Goal: Task Accomplishment & Management: Use online tool/utility

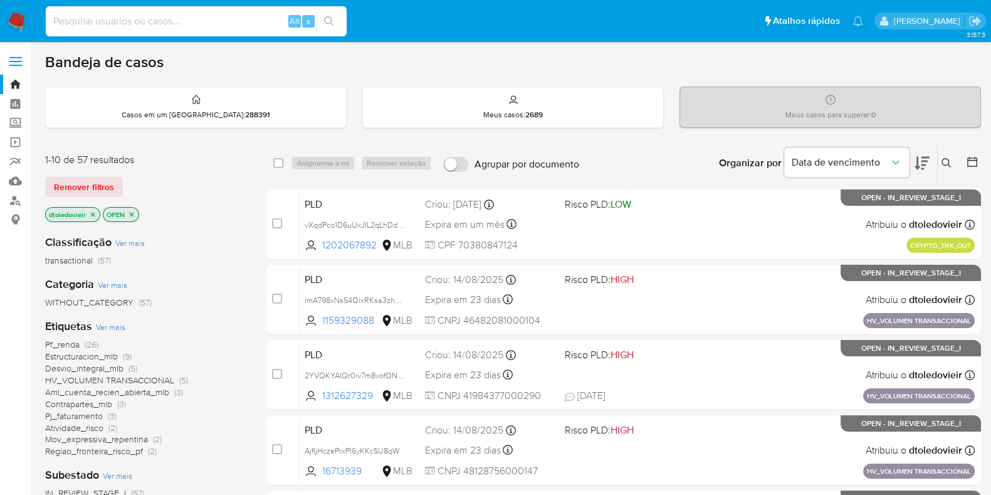
click at [179, 25] on input at bounding box center [196, 21] width 301 height 16
paste input "349161258"
type input "349161258"
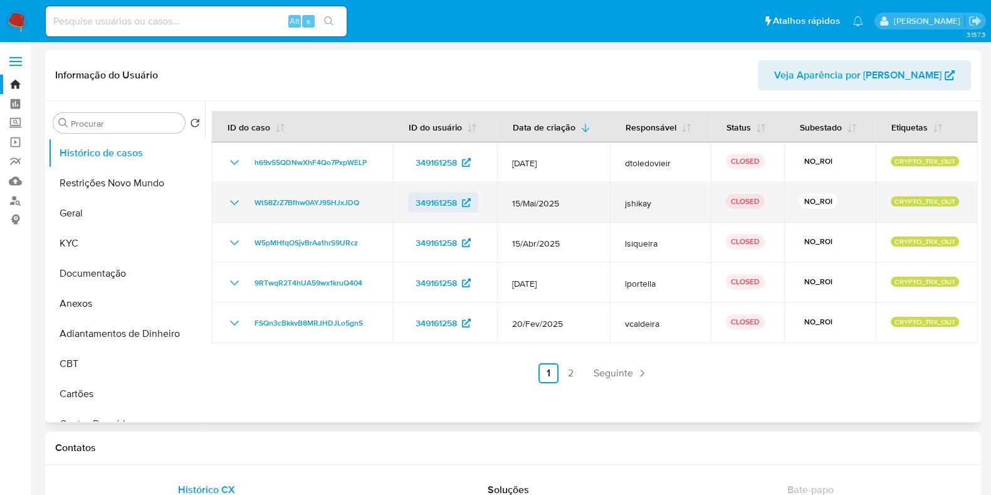
select select "10"
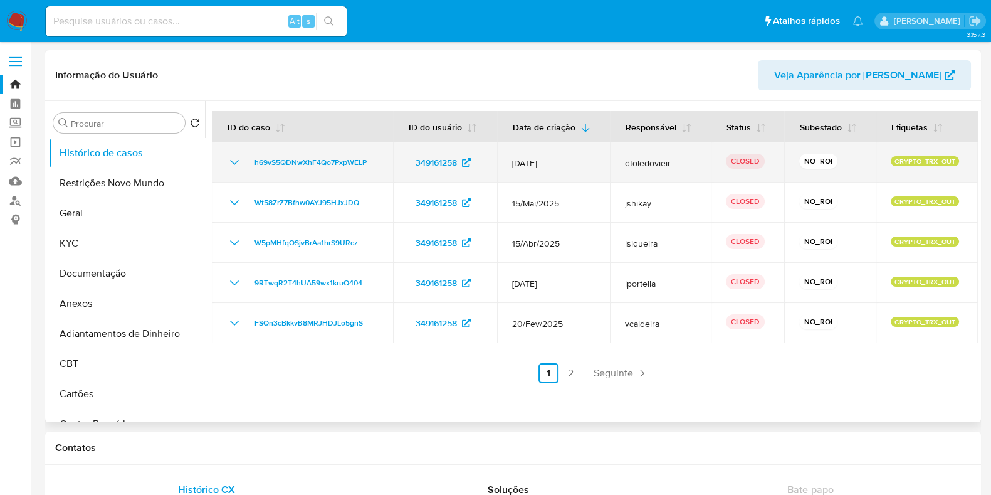
click at [233, 163] on icon "Mostrar/Ocultar" at bounding box center [234, 162] width 9 height 5
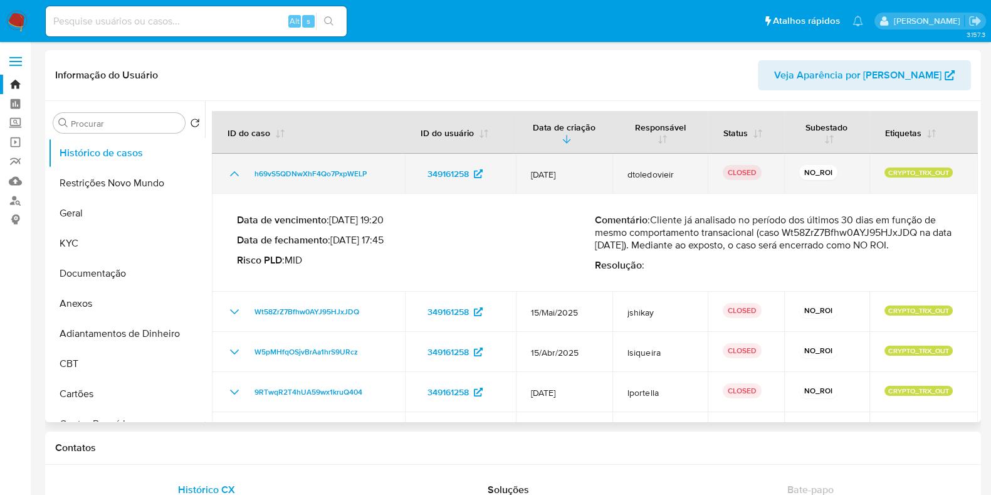
click at [233, 163] on td "h69vS5QDNwXhF4Qo7PxpWELP" at bounding box center [308, 174] width 193 height 40
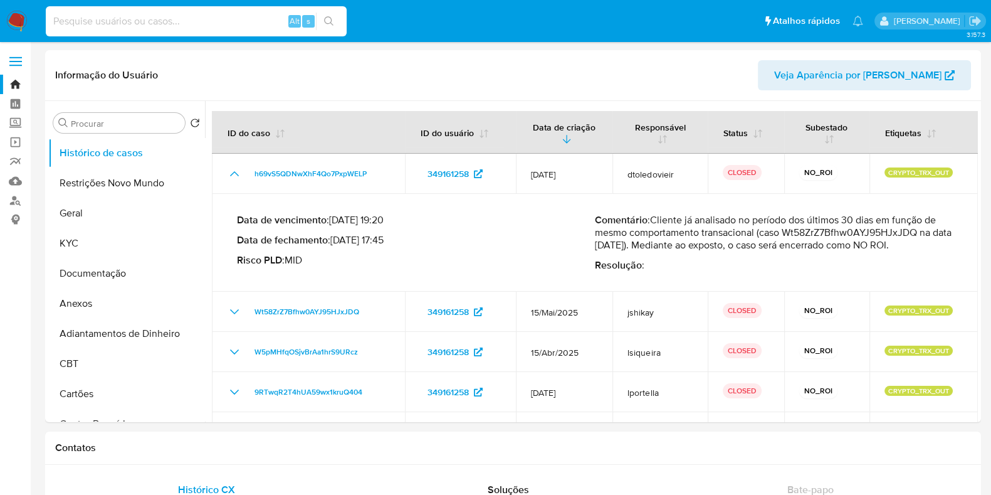
click at [217, 23] on input at bounding box center [196, 21] width 301 height 16
paste input "349161258"
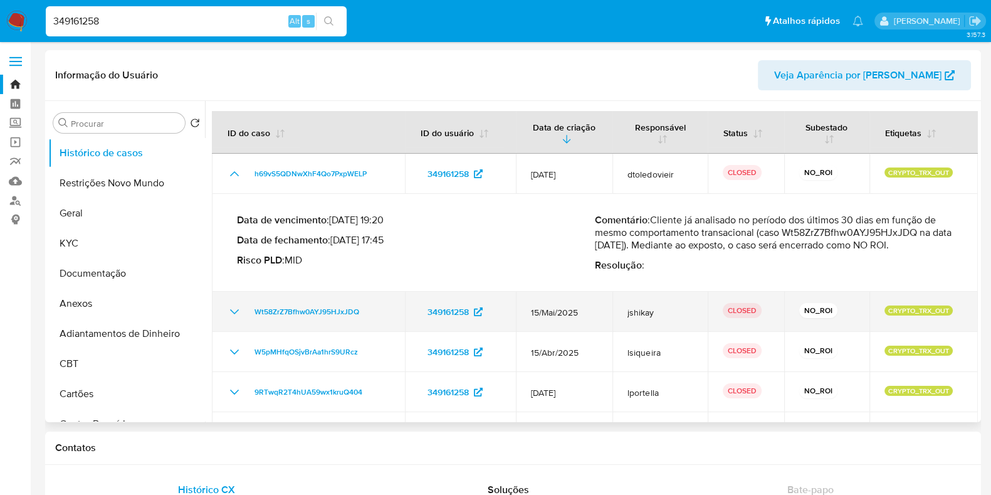
click at [225, 309] on td "Wt58ZrZ7Bfhw0AYJ95HJxJDQ" at bounding box center [308, 311] width 193 height 40
click at [238, 306] on icon "Mostrar/Ocultar" at bounding box center [234, 311] width 15 height 15
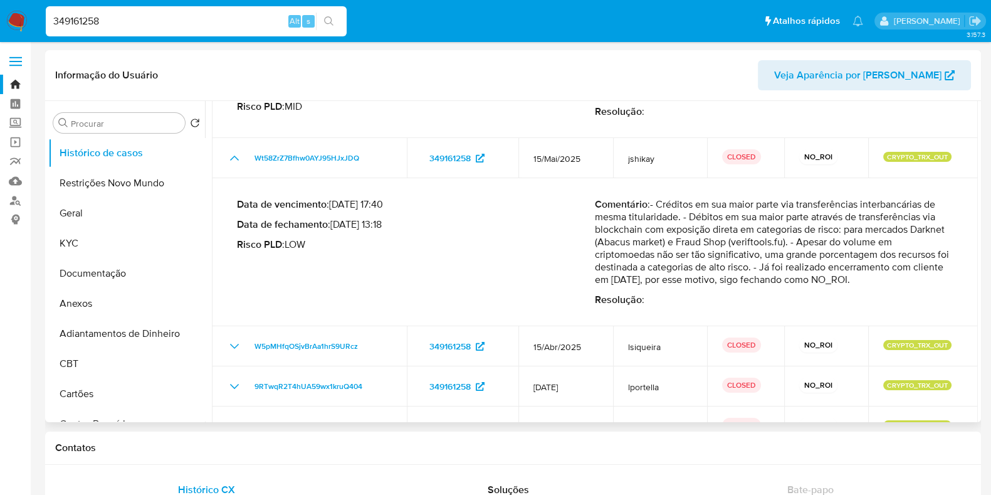
scroll to position [156, 0]
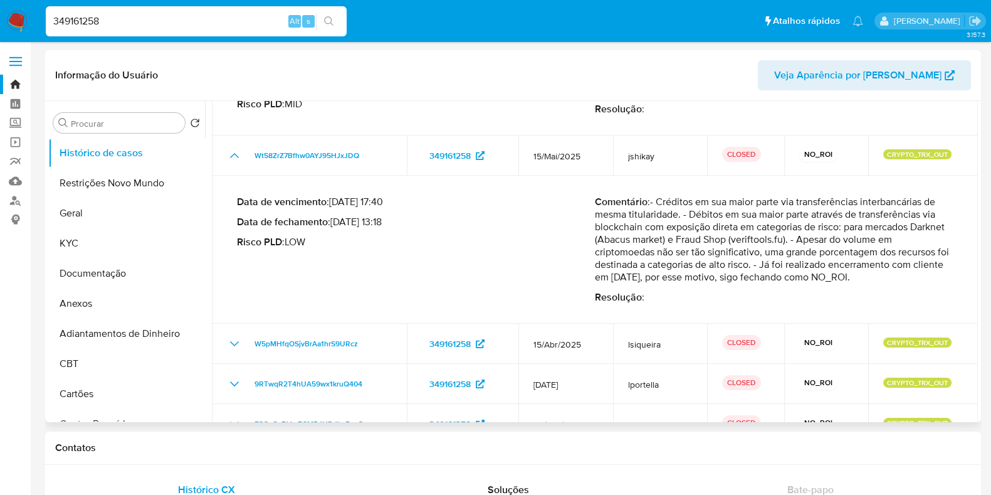
drag, startPoint x: 702, startPoint y: 238, endPoint x: 779, endPoint y: 236, distance: 77.1
click at [772, 236] on p "Comentário : - Créditos em sua maior parte via transferências interbancárias de…" at bounding box center [774, 240] width 358 height 88
click at [815, 236] on p "Comentário : - Créditos em sua maior parte via transferências interbancárias de…" at bounding box center [774, 240] width 358 height 88
drag, startPoint x: 713, startPoint y: 296, endPoint x: 614, endPoint y: 232, distance: 118.2
click at [614, 232] on div "Comentário : - Créditos em sua maior parte via transferências interbancárias de…" at bounding box center [774, 250] width 358 height 108
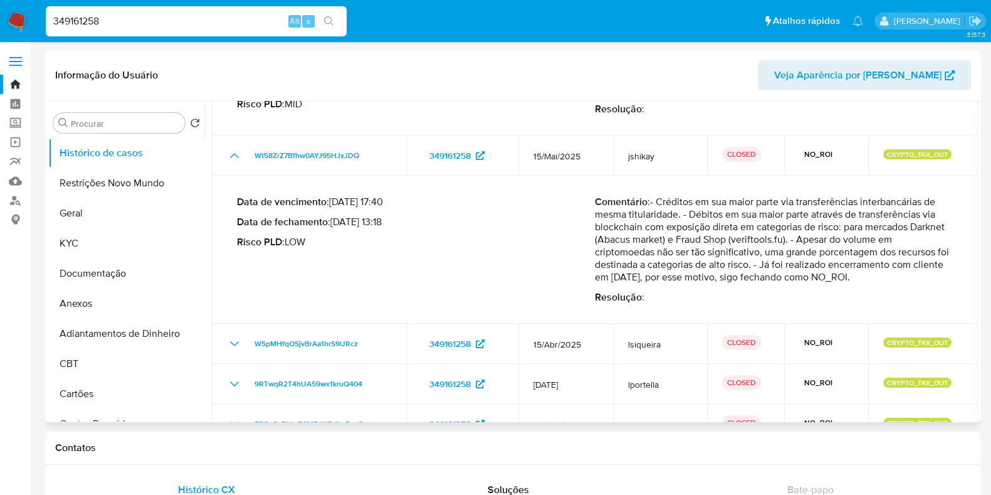
click at [774, 231] on p "Comentário : - Créditos em sua maior parte via transferências interbancárias de…" at bounding box center [774, 240] width 358 height 88
click at [116, 15] on input "349161258" at bounding box center [196, 21] width 301 height 16
paste input "41968449"
type input "41968449"
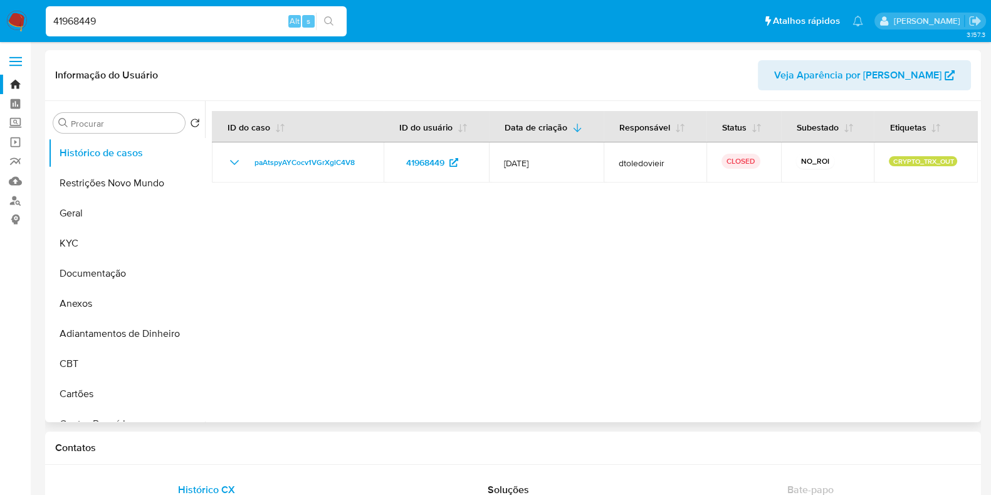
select select "10"
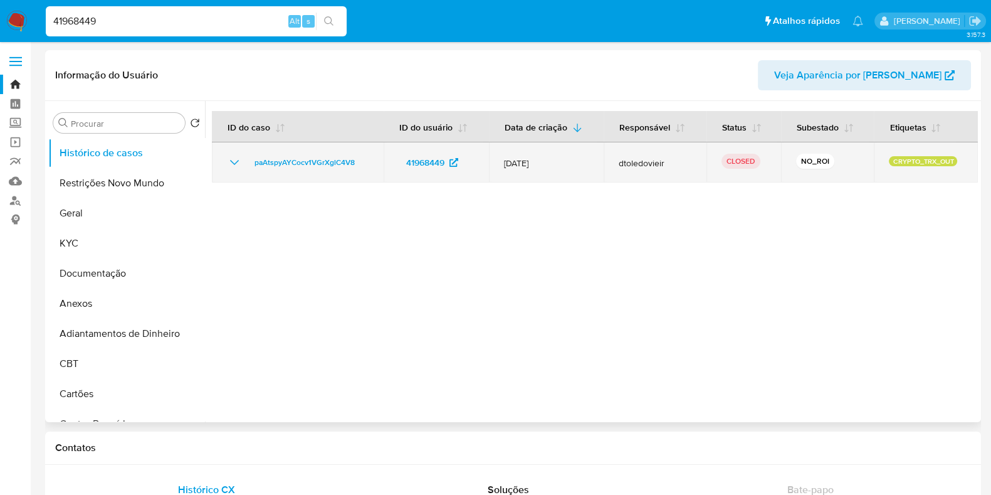
click at [230, 155] on icon "Mostrar/Ocultar" at bounding box center [234, 162] width 15 height 15
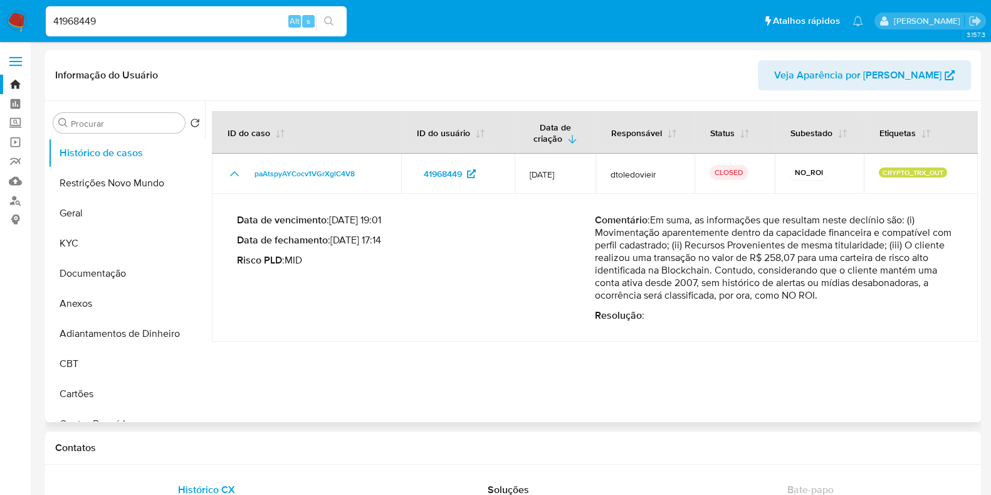
drag, startPoint x: 719, startPoint y: 247, endPoint x: 858, endPoint y: 296, distance: 147.5
click at [858, 296] on p "Comentário : Em suma, as informações que resultam neste declínio são: (i) Movim…" at bounding box center [774, 258] width 358 height 88
click at [854, 298] on p "Comentário : Em suma, as informações que resultam neste declínio são: (i) Movim…" at bounding box center [774, 258] width 358 height 88
drag, startPoint x: 852, startPoint y: 298, endPoint x: 652, endPoint y: 221, distance: 213.7
click at [652, 221] on p "Comentário : Em suma, as informações que resultam neste declínio são: (i) Movim…" at bounding box center [774, 258] width 358 height 88
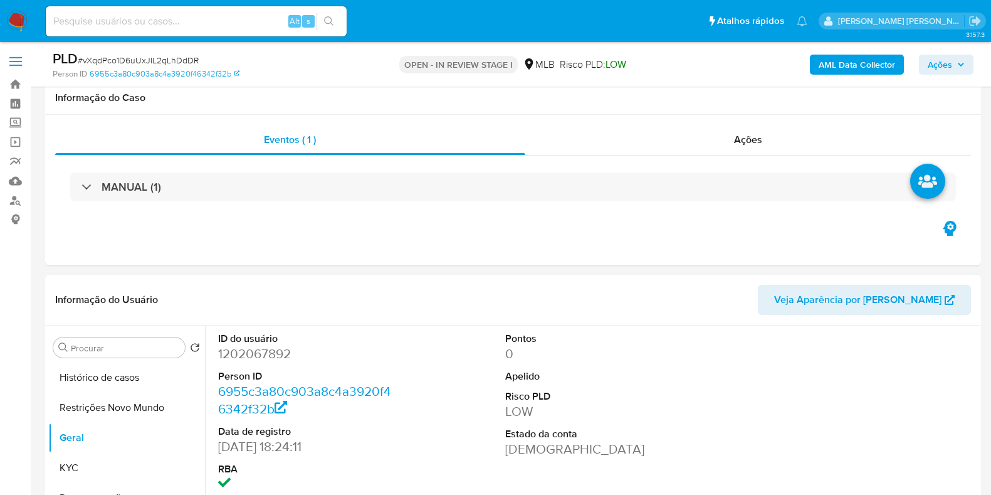
select select "10"
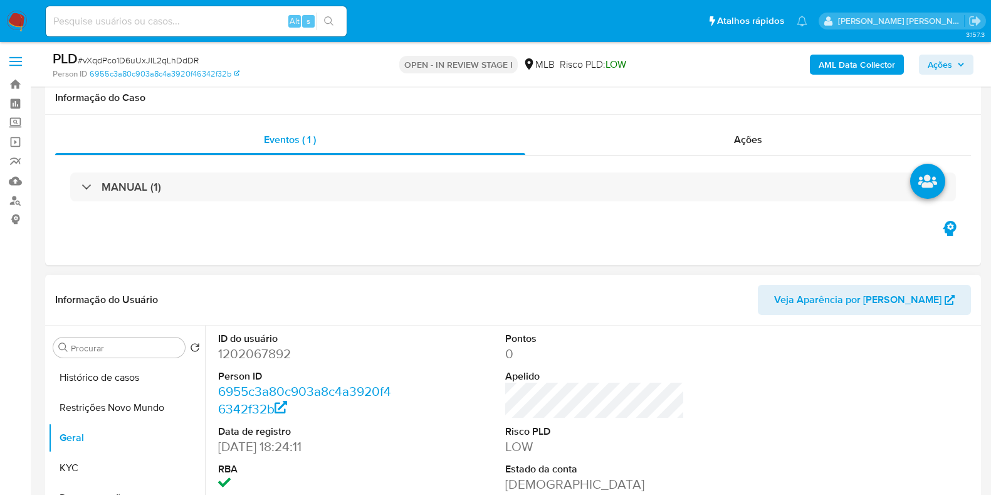
scroll to position [235, 0]
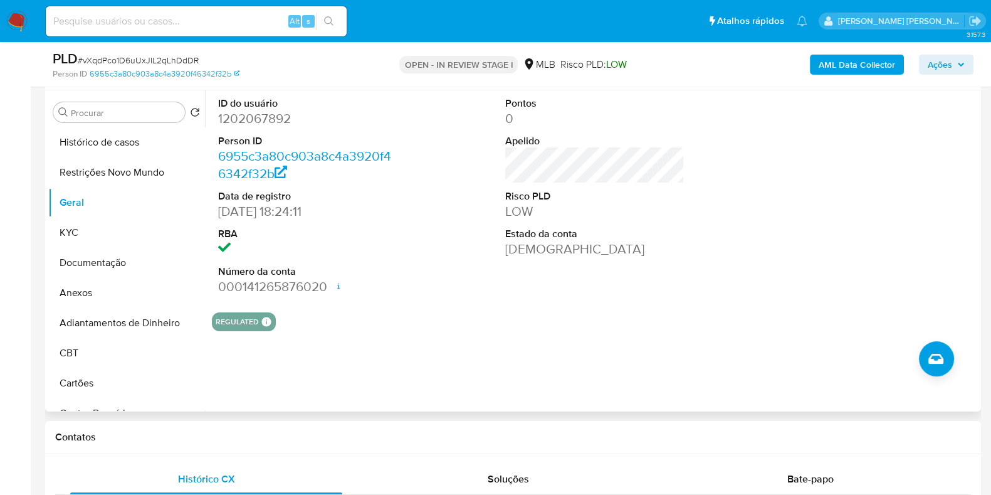
click at [282, 210] on dd "[DATE] 18:24:11" at bounding box center [307, 211] width 179 height 18
click at [282, 210] on dd "20/09/2022 18:24:11" at bounding box center [307, 211] width 179 height 18
click at [88, 232] on button "KYC" at bounding box center [121, 232] width 147 height 30
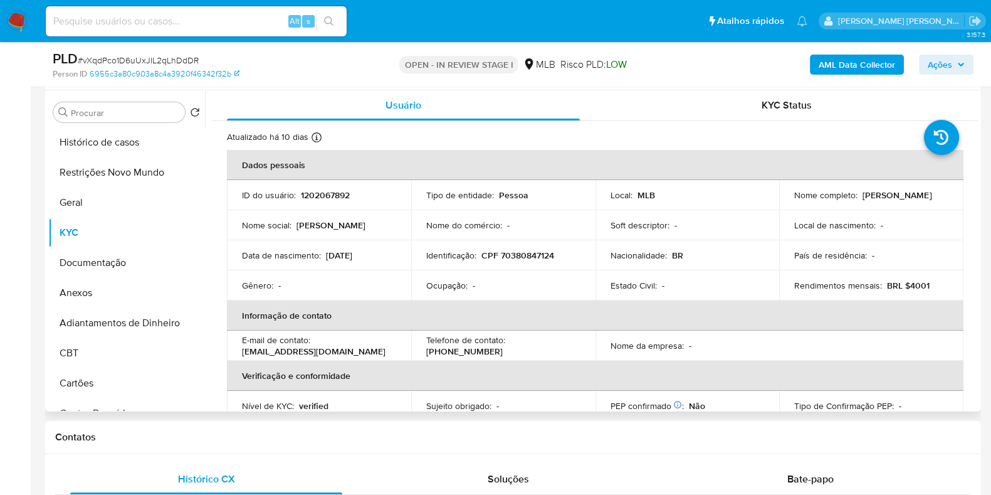
drag, startPoint x: 896, startPoint y: 196, endPoint x: 781, endPoint y: 201, distance: 114.8
click at [781, 201] on td "Nome completo : Marcella Martins Noleto" at bounding box center [871, 195] width 184 height 30
copy p "Marcella Martins Noleto"
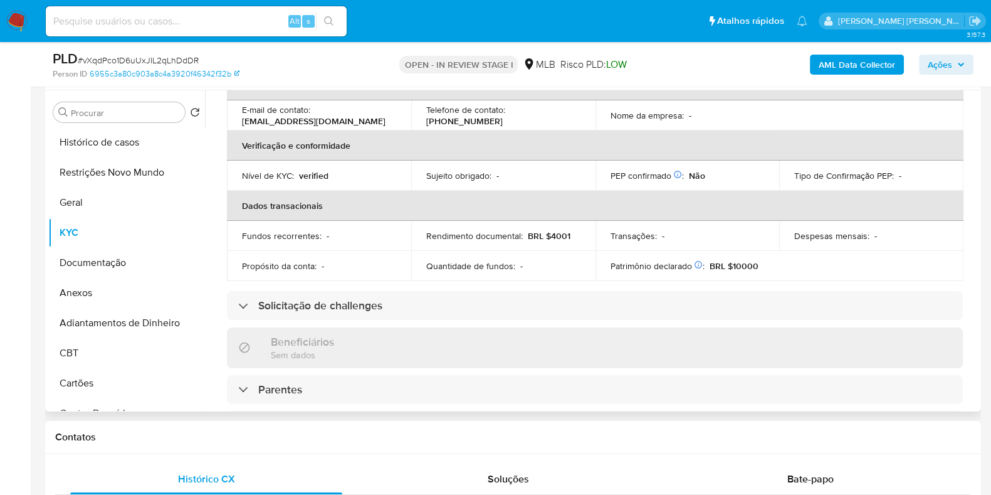
scroll to position [0, 0]
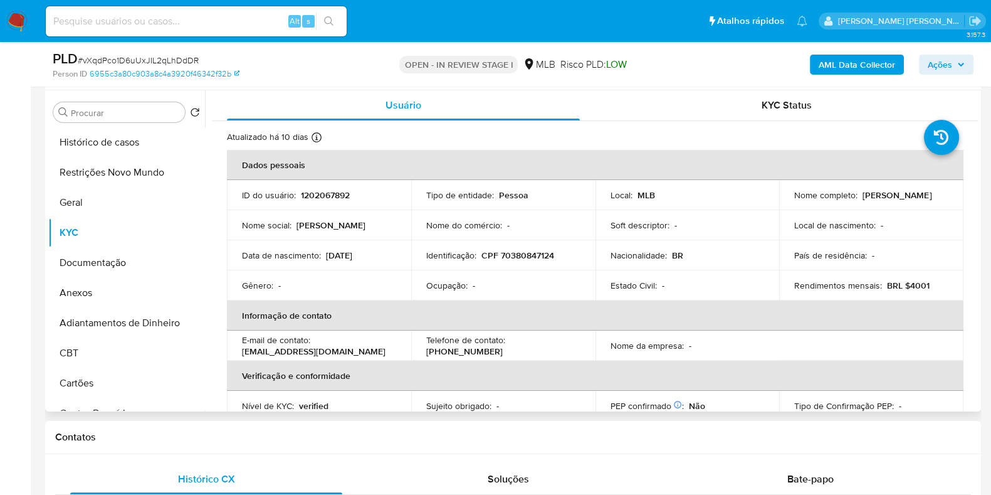
click at [533, 252] on p "CPF 70380847124" at bounding box center [517, 254] width 73 height 11
copy p "70380847124"
click at [122, 164] on button "Restrições Novo Mundo" at bounding box center [121, 172] width 147 height 30
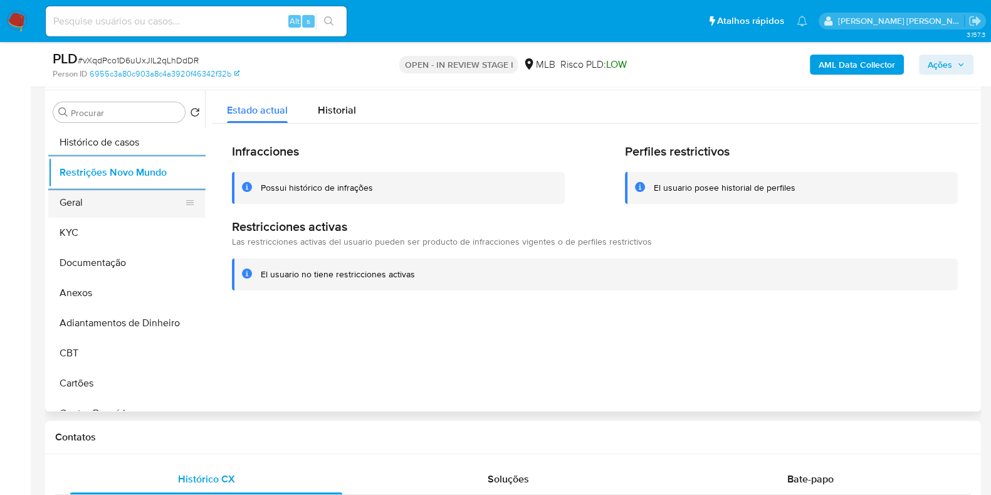
click at [96, 196] on button "Geral" at bounding box center [121, 202] width 147 height 30
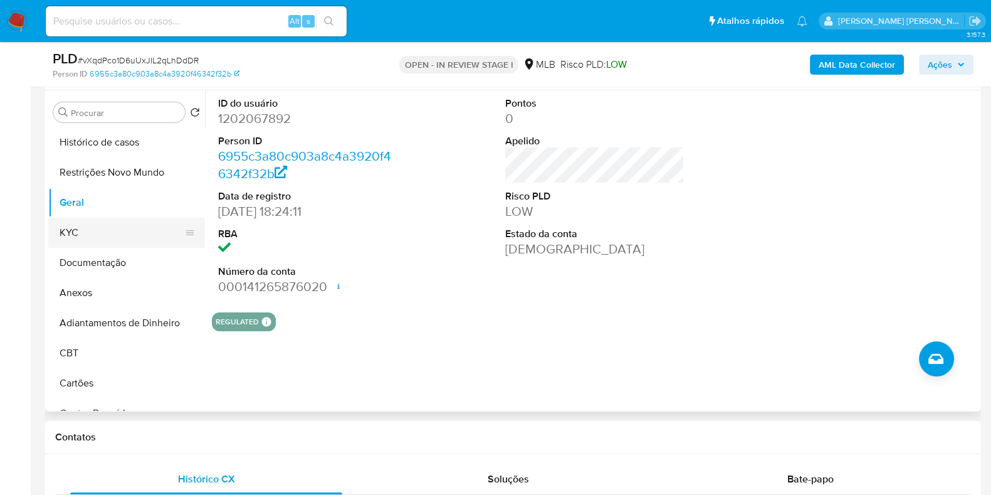
click at [97, 233] on button "KYC" at bounding box center [121, 232] width 147 height 30
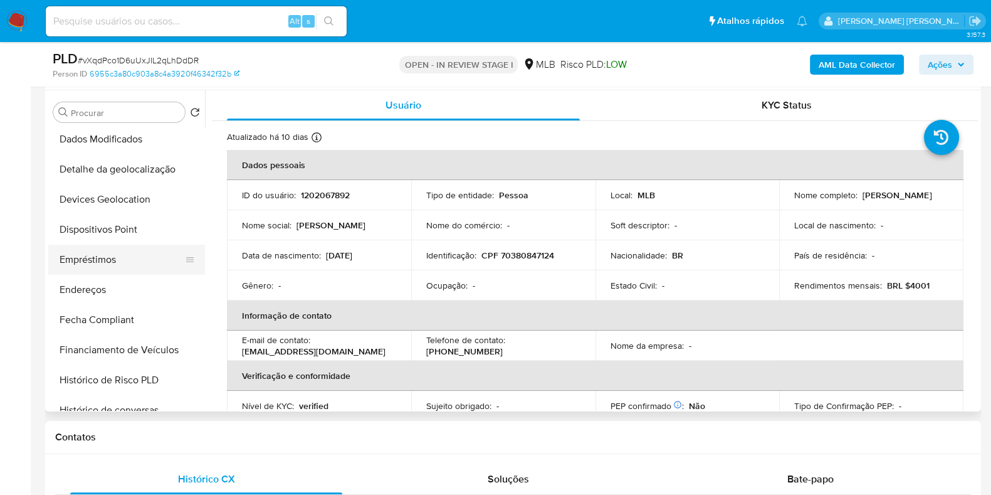
scroll to position [313, 0]
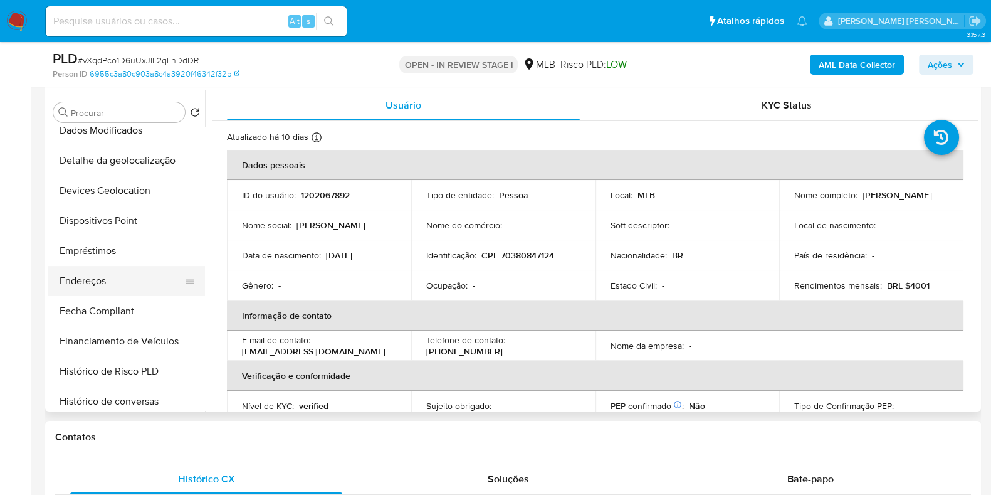
click at [97, 282] on button "Endereços" at bounding box center [121, 281] width 147 height 30
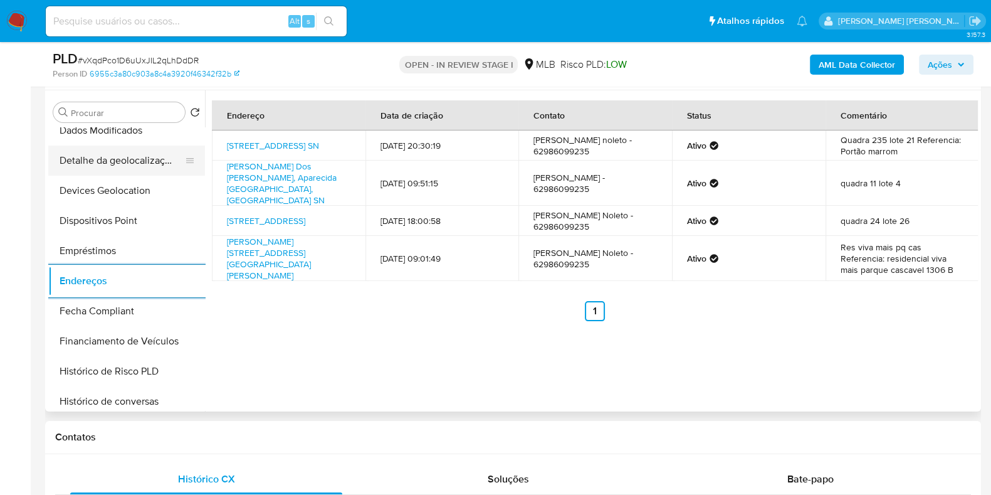
click at [151, 155] on button "Detalhe da geolocalização" at bounding box center [121, 160] width 147 height 30
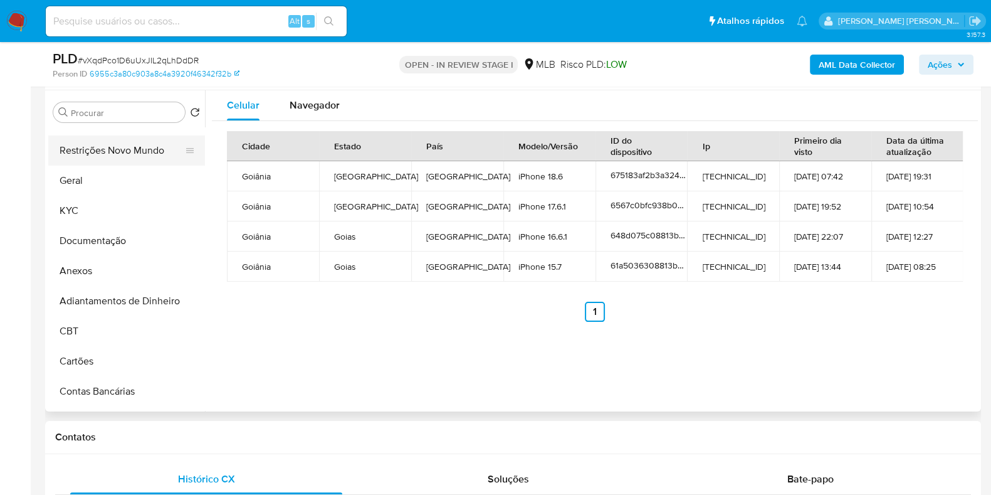
scroll to position [0, 0]
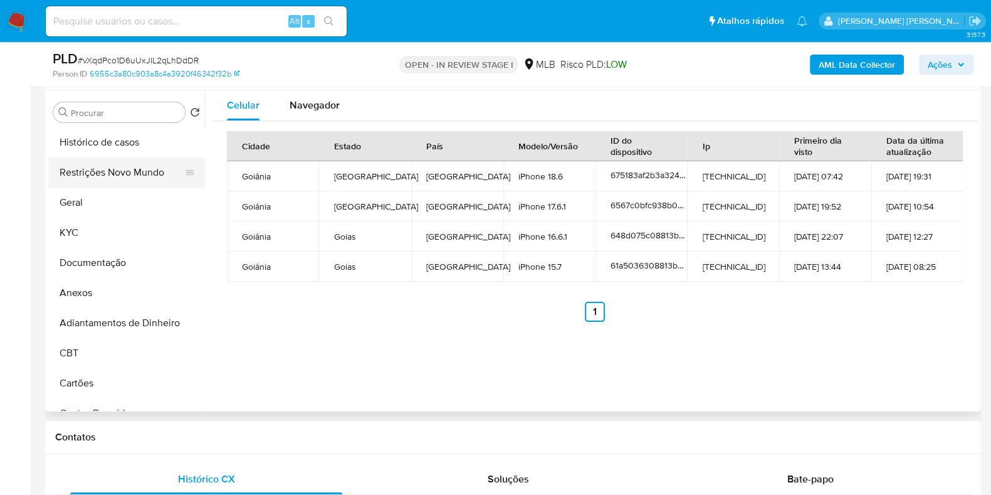
click at [117, 164] on button "Restrições Novo Mundo" at bounding box center [121, 172] width 147 height 30
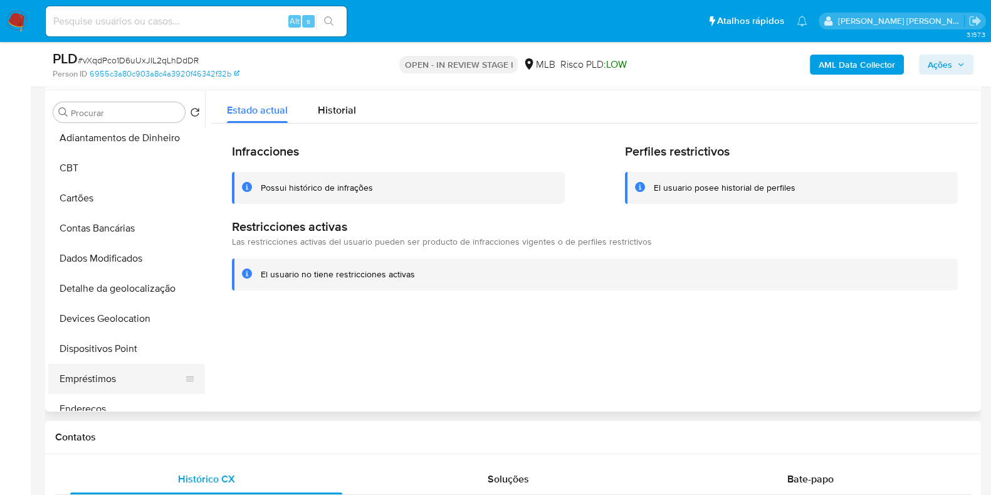
scroll to position [313, 0]
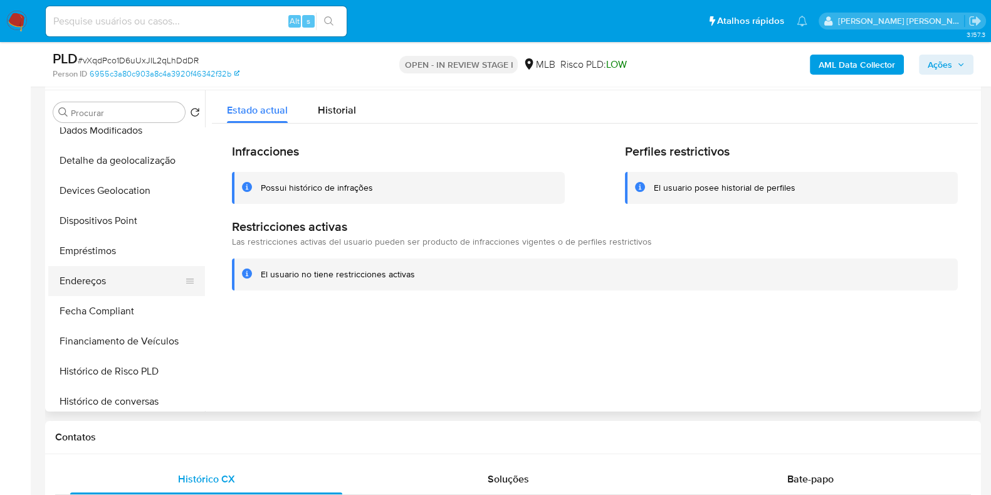
click at [110, 279] on button "Endereços" at bounding box center [121, 281] width 147 height 30
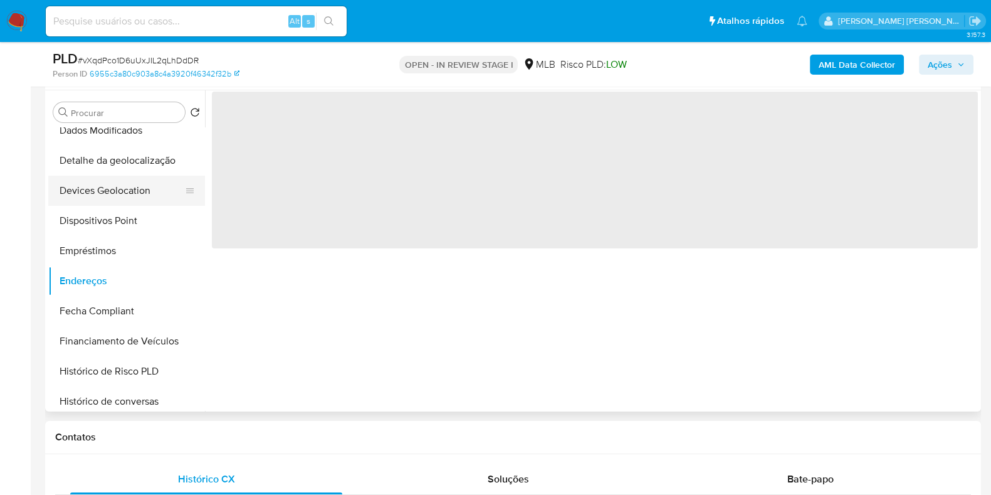
click at [134, 204] on button "Devices Geolocation" at bounding box center [121, 190] width 147 height 30
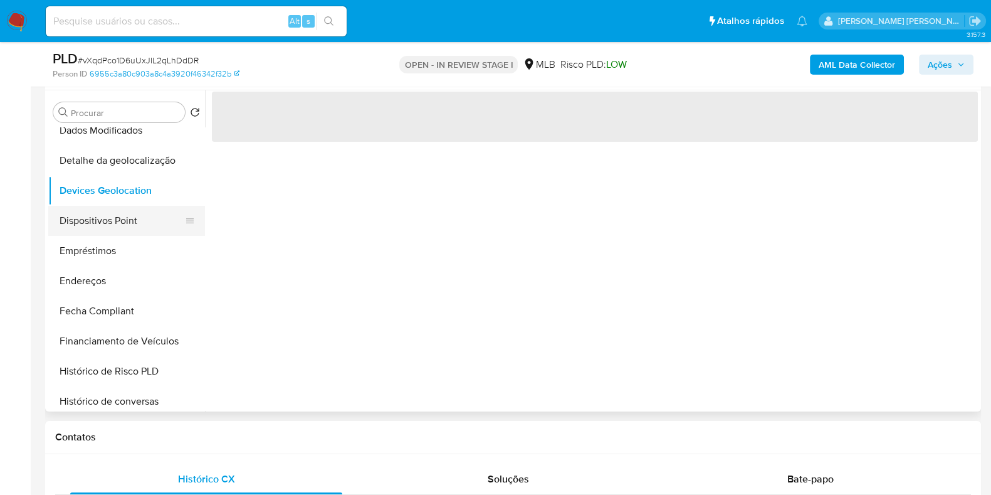
click at [125, 218] on button "Dispositivos Point" at bounding box center [121, 221] width 147 height 30
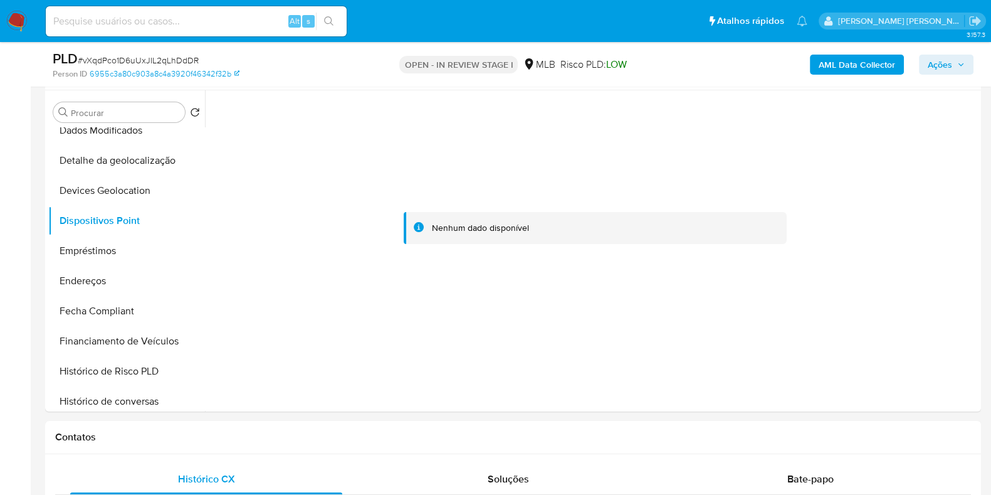
click at [866, 69] on b "AML Data Collector" at bounding box center [857, 65] width 76 height 20
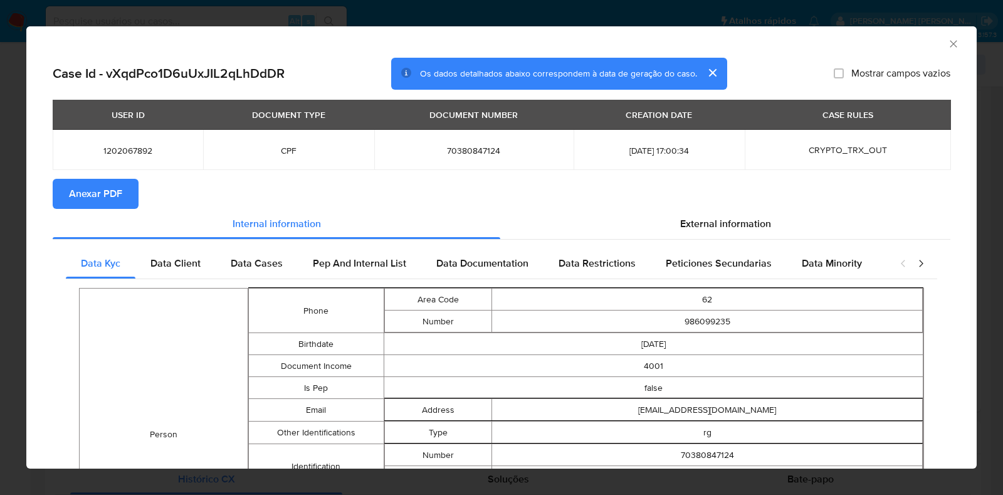
click at [98, 196] on span "Anexar PDF" at bounding box center [95, 194] width 53 height 28
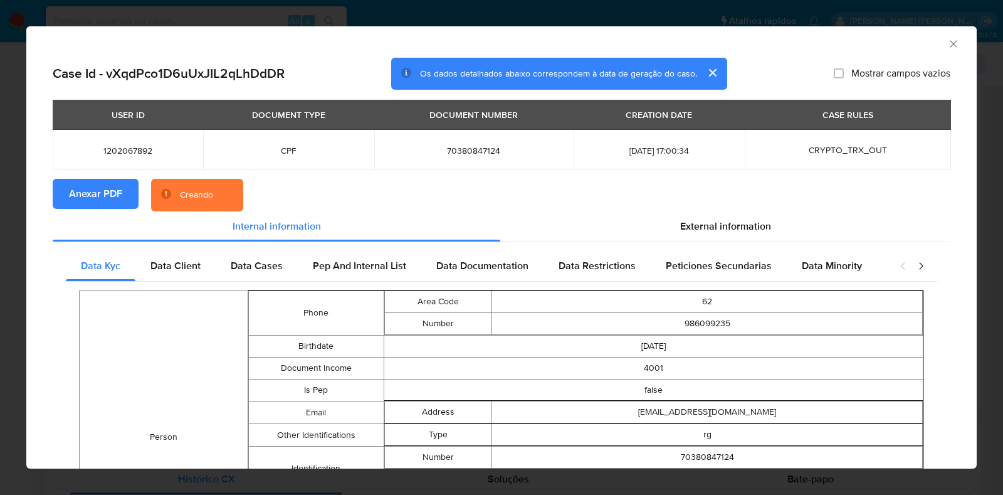
click at [8, 250] on div "AML Data Collector Case Id - vXqdPco1D6uUxJIL2qLhDdDR Os dados detalhados abaix…" at bounding box center [501, 247] width 1003 height 495
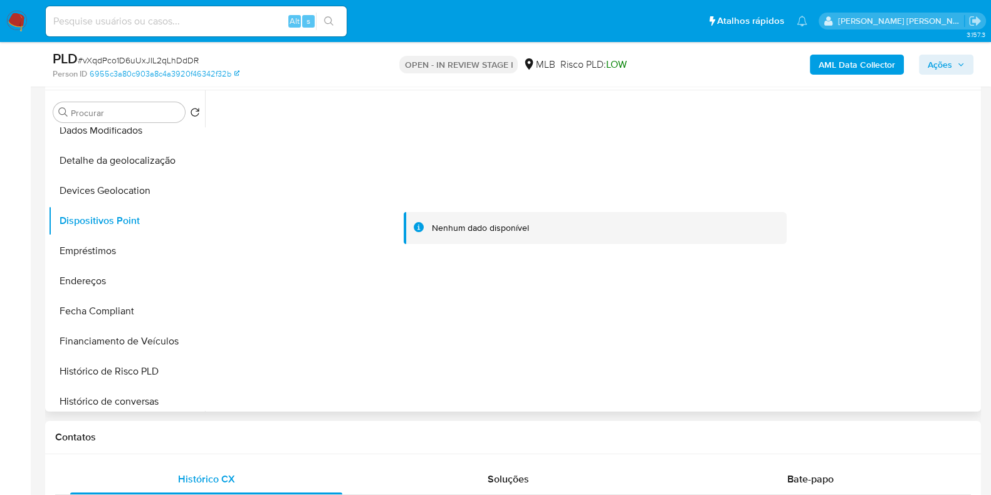
scroll to position [0, 0]
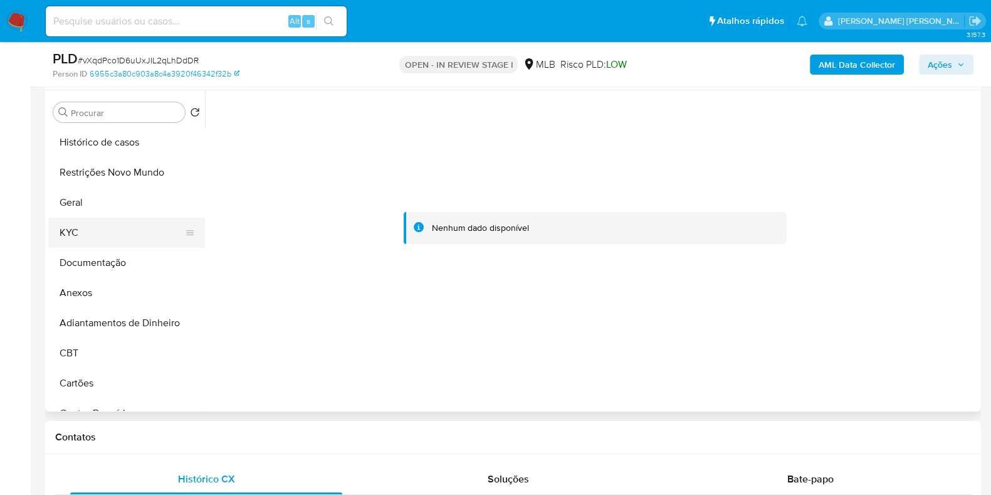
click at [120, 234] on button "KYC" at bounding box center [121, 232] width 147 height 30
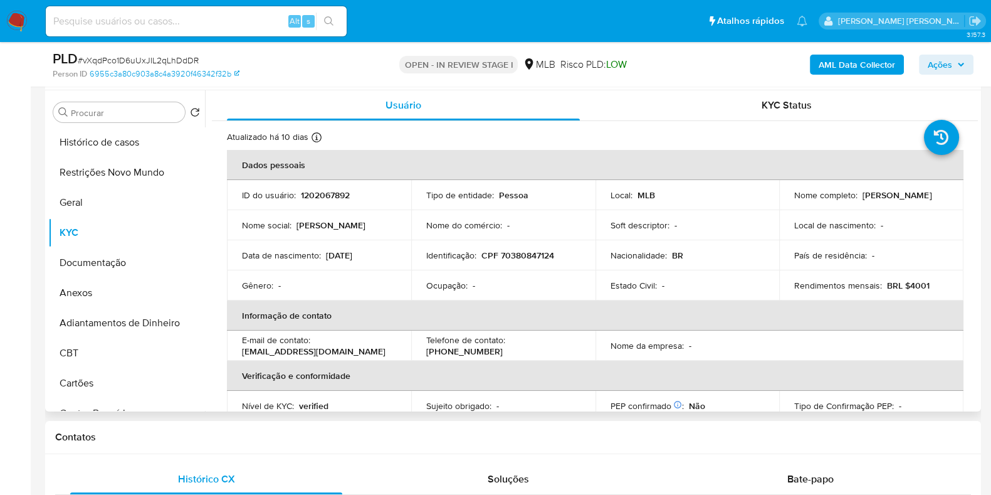
drag, startPoint x: 879, startPoint y: 204, endPoint x: 787, endPoint y: 200, distance: 92.9
click at [787, 200] on td "Nome completo : Marcella Martins Noleto" at bounding box center [871, 195] width 184 height 30
copy p "Marcella Martins Noleto"
click at [71, 286] on button "Anexos" at bounding box center [121, 293] width 147 height 30
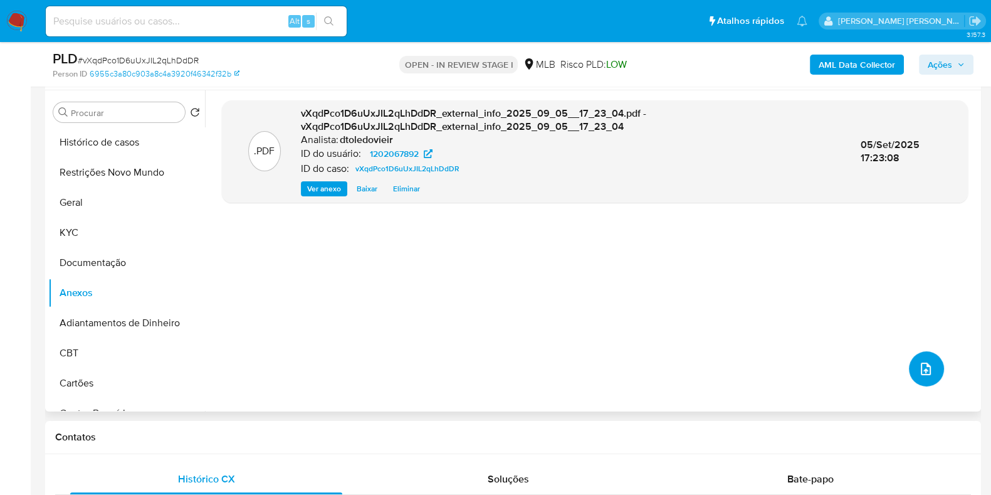
click at [928, 370] on button "upload-file" at bounding box center [926, 368] width 35 height 35
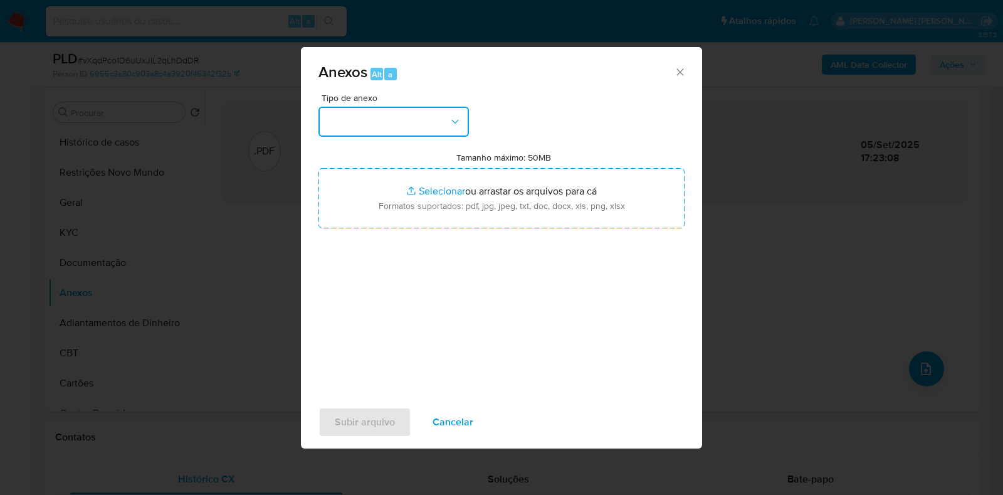
click at [411, 123] on button "button" at bounding box center [393, 122] width 150 height 30
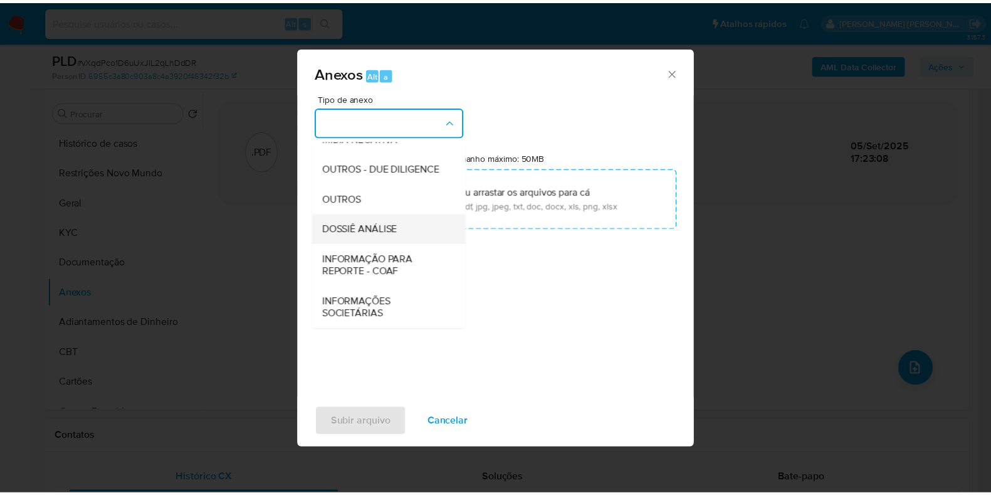
scroll to position [193, 0]
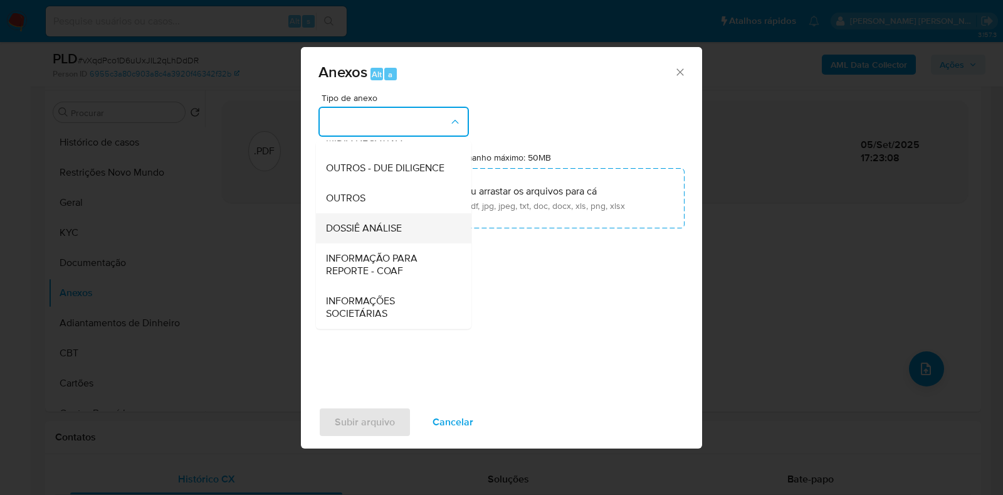
click at [375, 226] on span "DOSSIÊ ANÁLISE" at bounding box center [364, 228] width 76 height 13
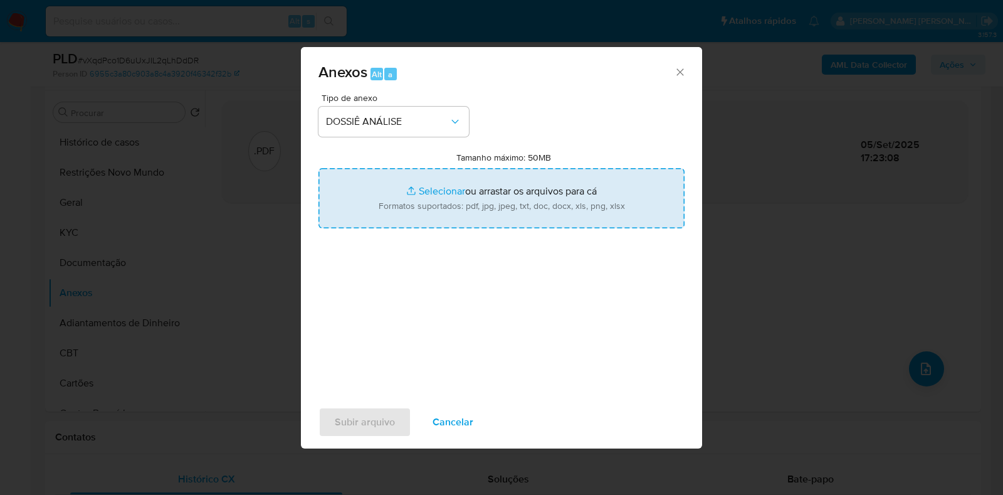
type input "C:\fakepath\CPF 70380847124 - MARCELLA MARTINS NOLETO.pdf"
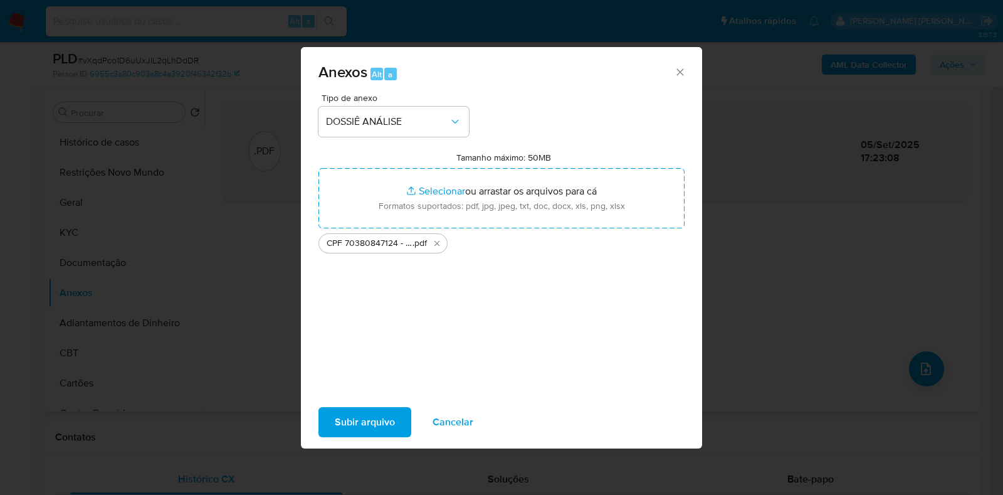
click at [360, 419] on span "Subir arquivo" at bounding box center [365, 422] width 60 height 28
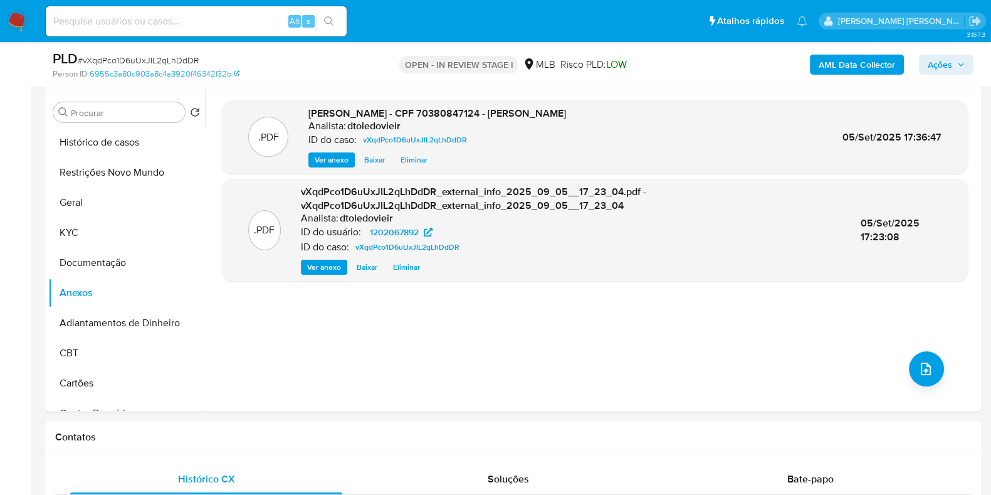
click at [943, 65] on span "Ações" at bounding box center [940, 65] width 24 height 20
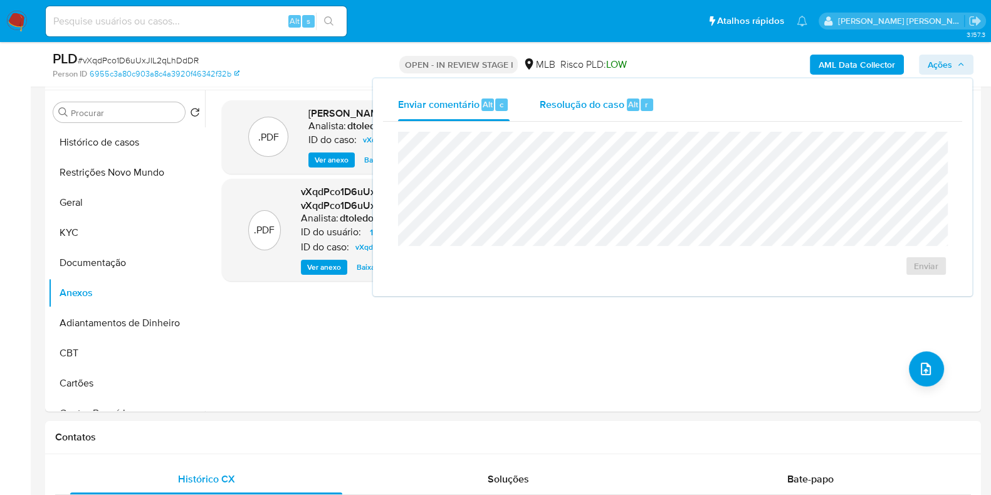
click at [621, 108] on span "Resolução do caso" at bounding box center [582, 104] width 85 height 14
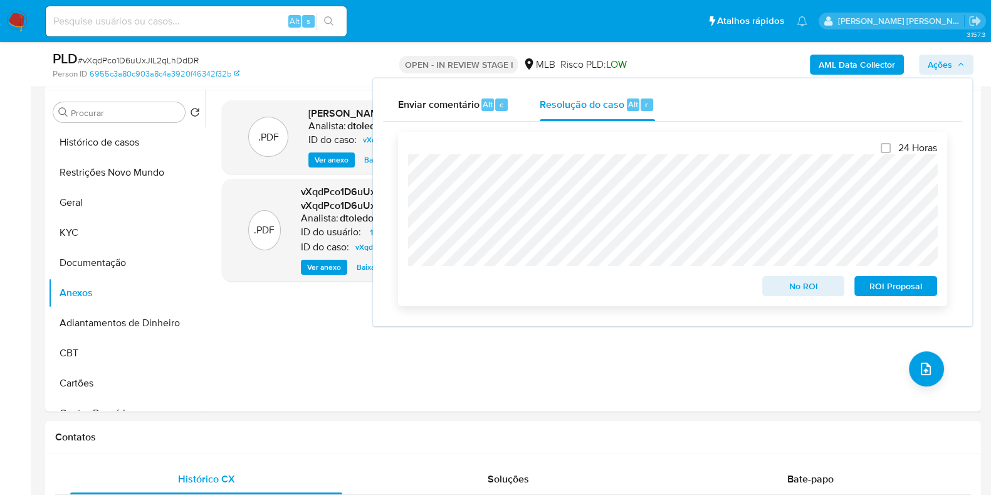
click at [821, 289] on span "No ROI" at bounding box center [803, 286] width 65 height 18
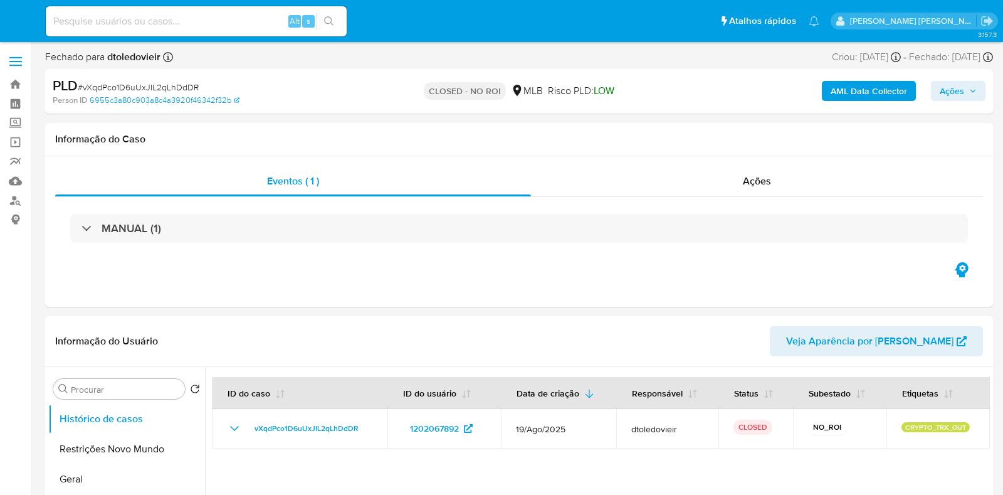
select select "10"
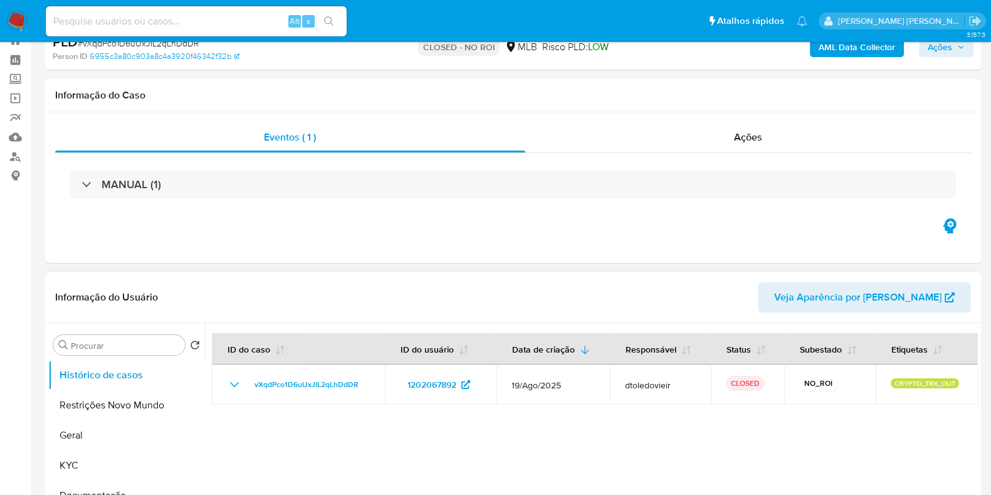
scroll to position [156, 0]
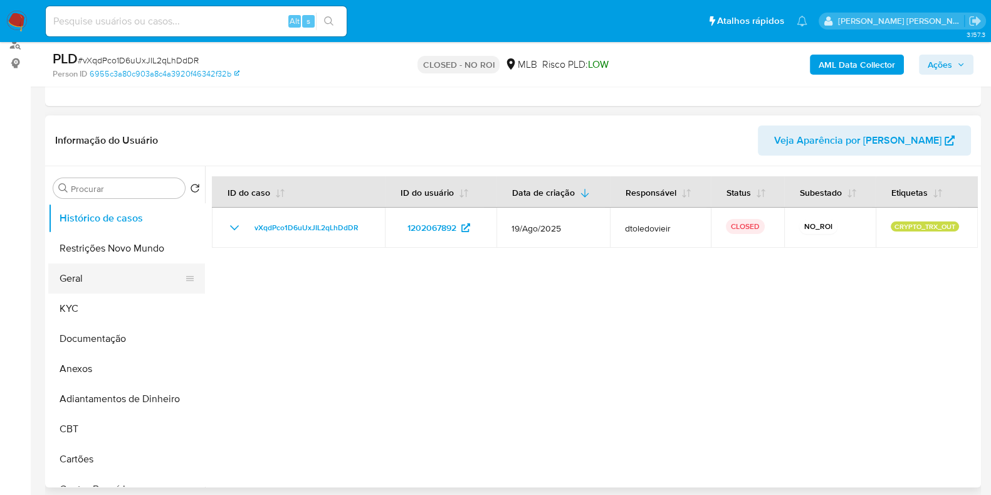
click at [108, 274] on button "Geral" at bounding box center [121, 278] width 147 height 30
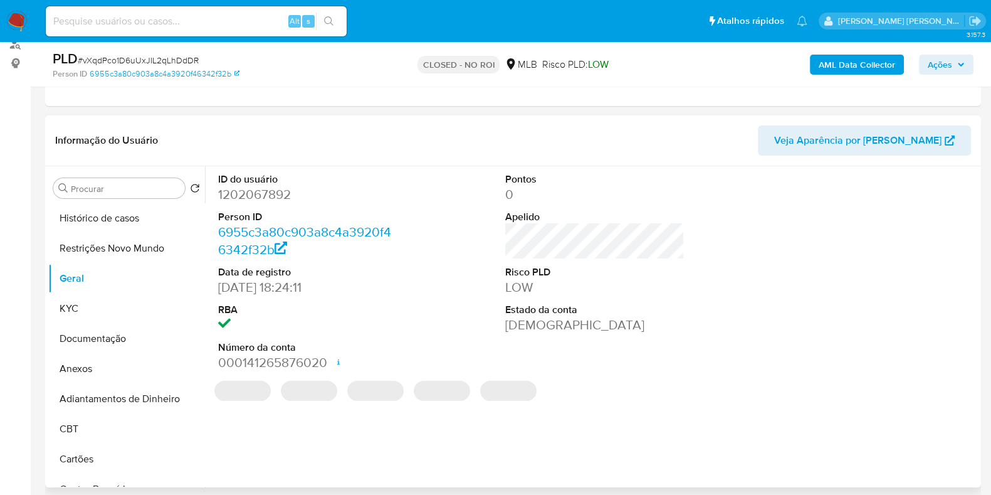
click at [276, 193] on dd "1202067892" at bounding box center [307, 195] width 179 height 18
copy dd "1202067892"
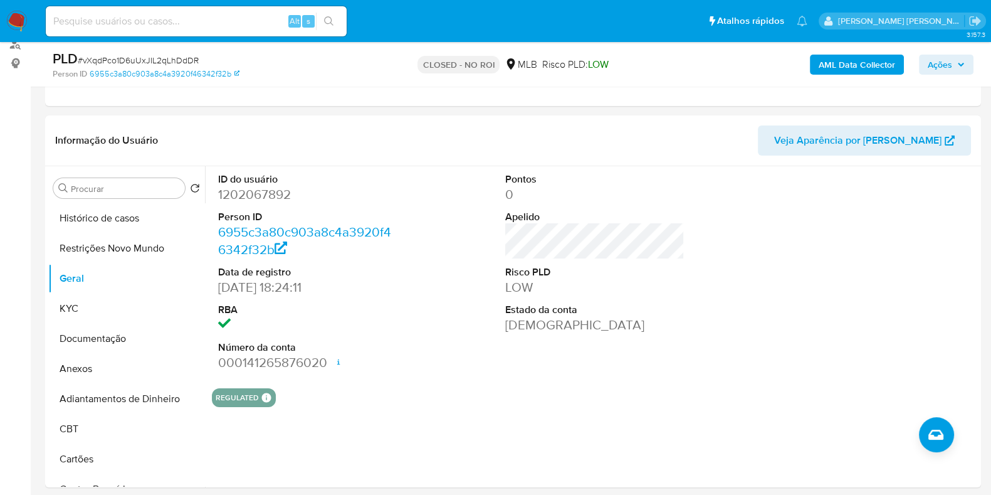
click at [214, 25] on input at bounding box center [196, 21] width 301 height 16
paste input "126854510"
type input "126854510"
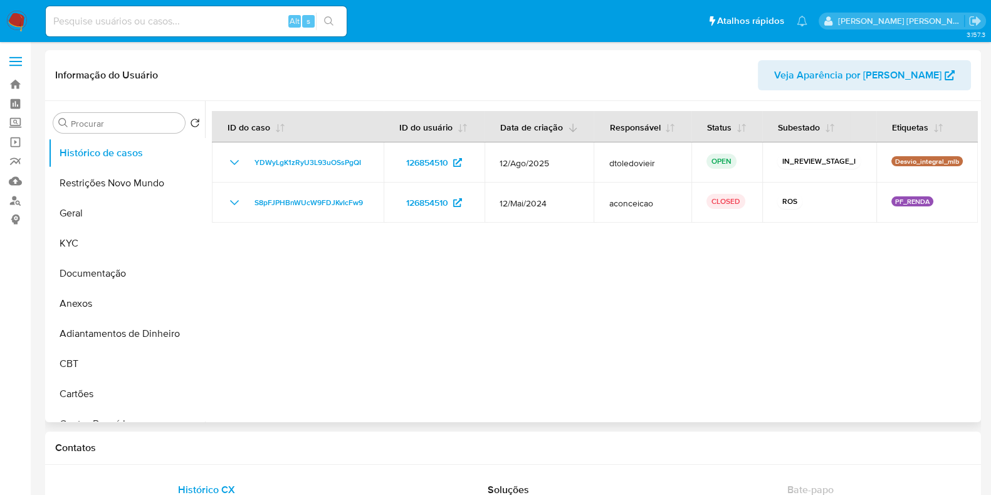
select select "10"
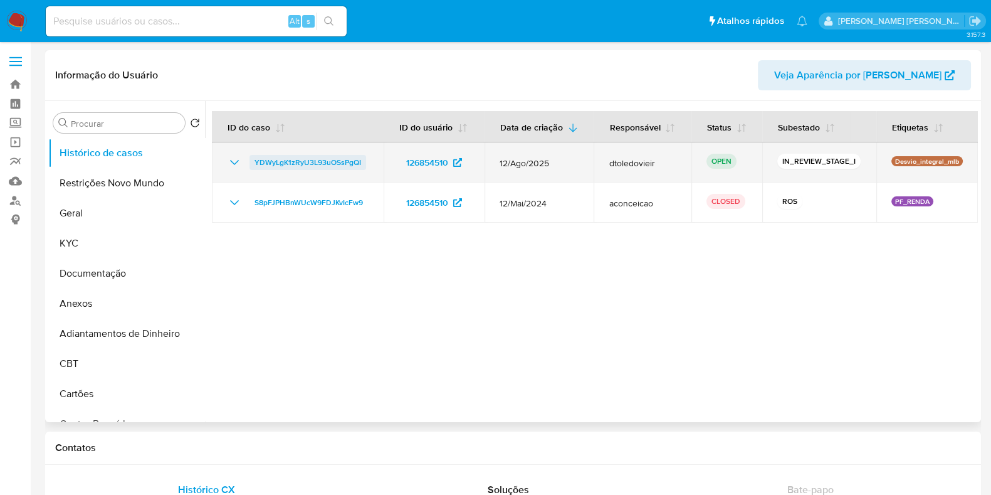
click at [302, 162] on span "YDWyLgK1zRyU3L93uOSsPgQI" at bounding box center [307, 162] width 107 height 15
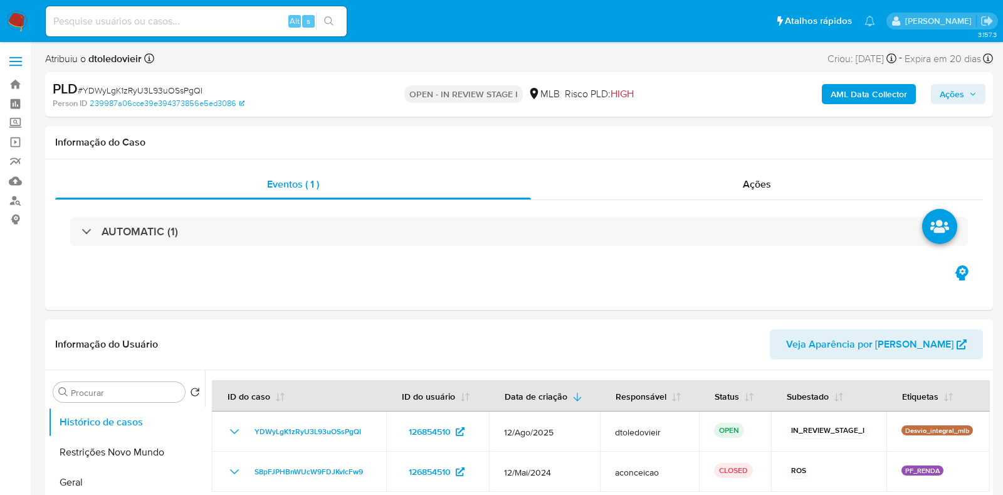
select select "10"
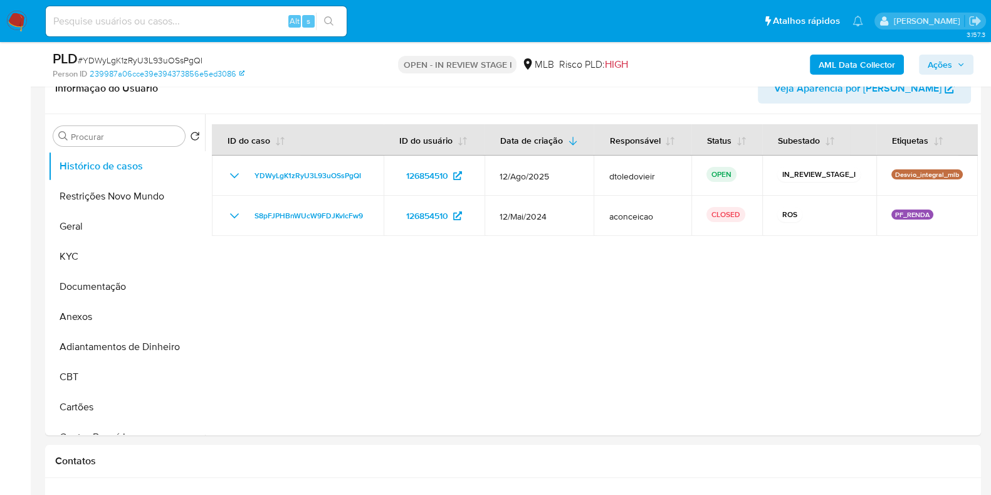
scroll to position [235, 0]
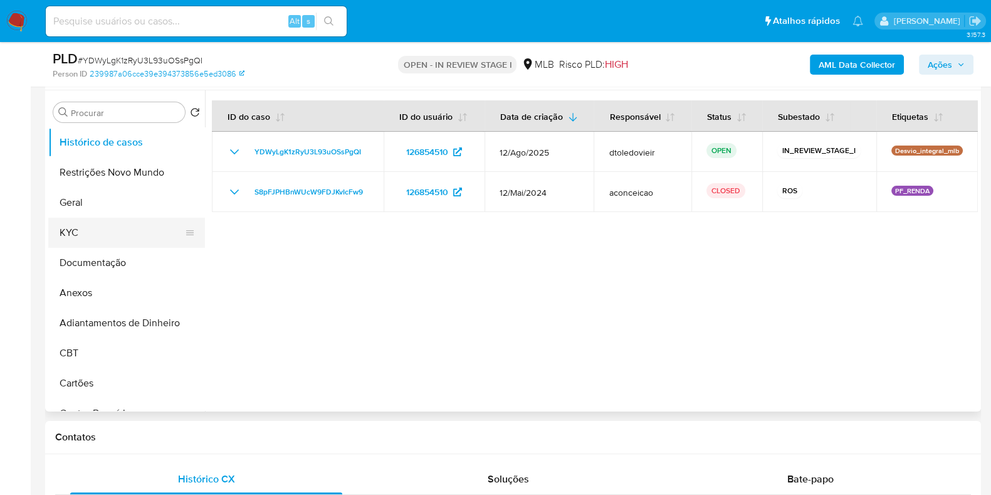
click at [107, 238] on button "KYC" at bounding box center [121, 232] width 147 height 30
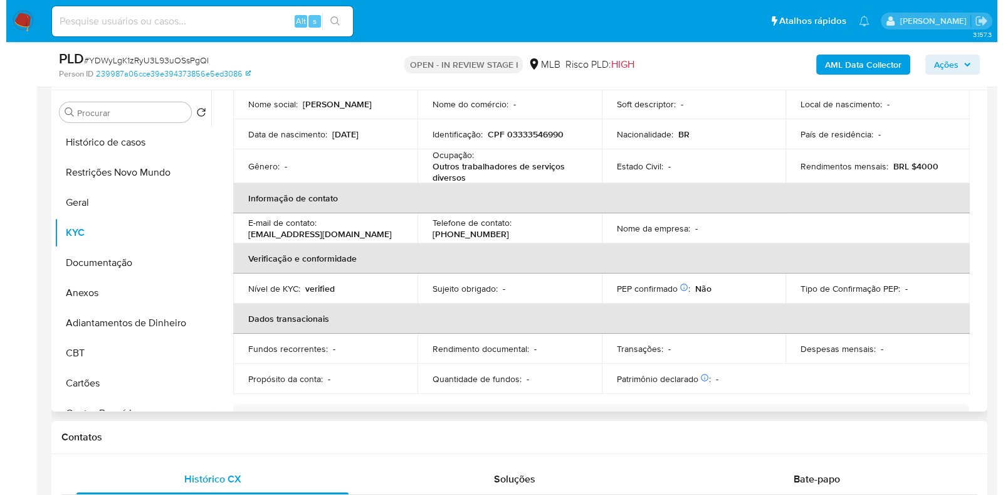
scroll to position [0, 0]
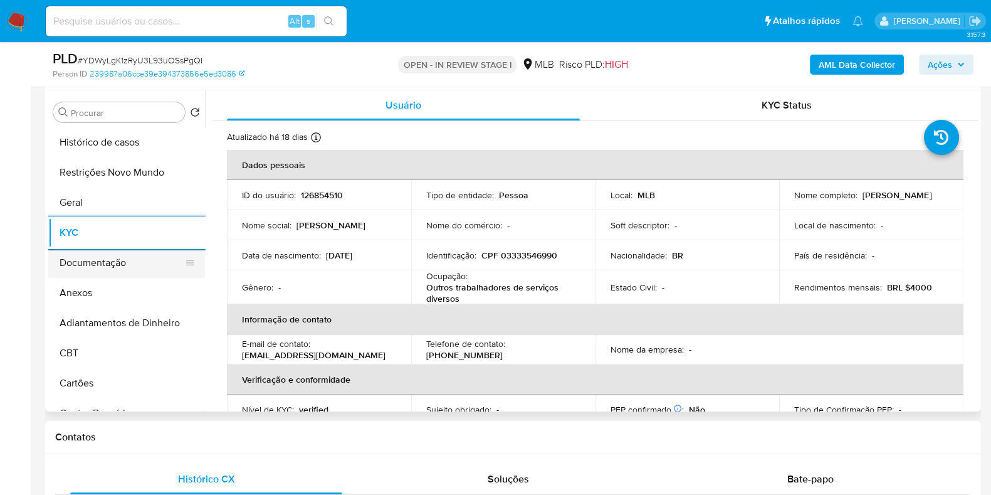
click at [115, 258] on button "Documentação" at bounding box center [121, 263] width 147 height 30
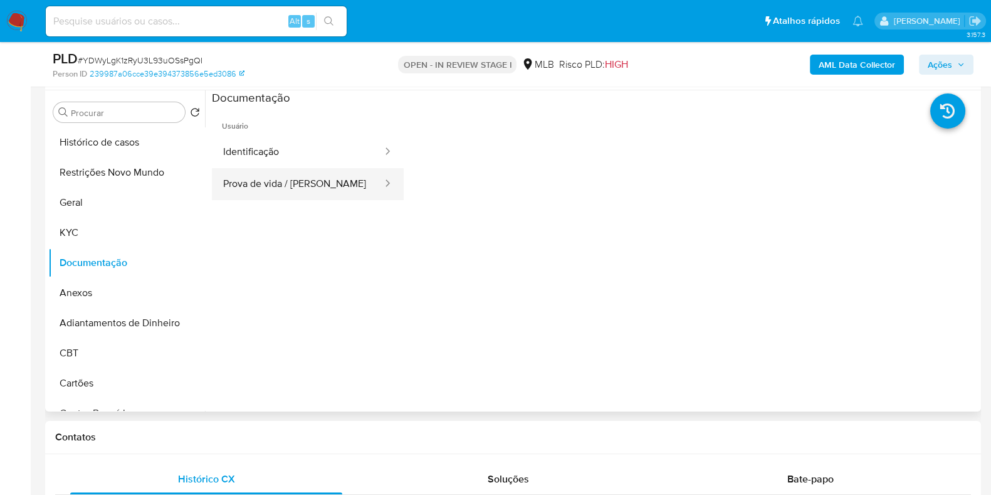
click at [320, 168] on button "Prova de vida / [PERSON_NAME]" at bounding box center [298, 184] width 172 height 32
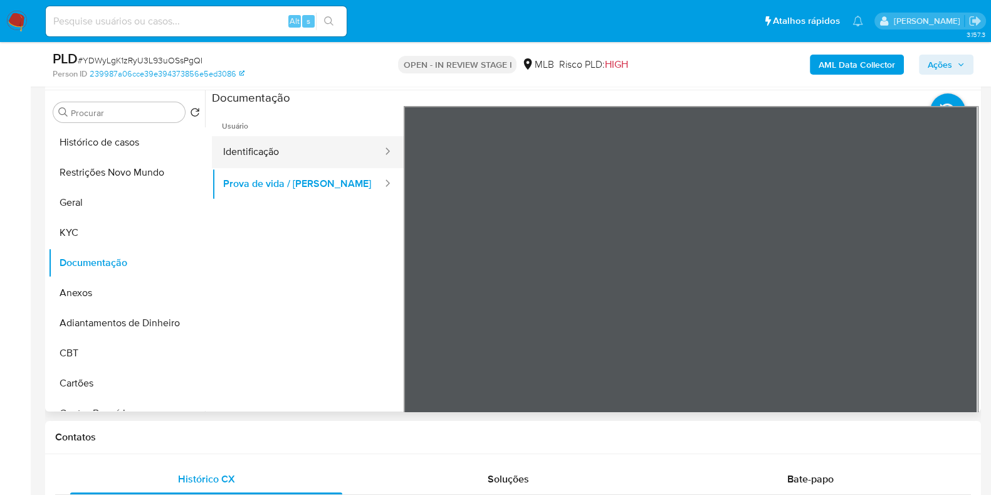
click at [332, 159] on button "Identificação" at bounding box center [298, 152] width 172 height 32
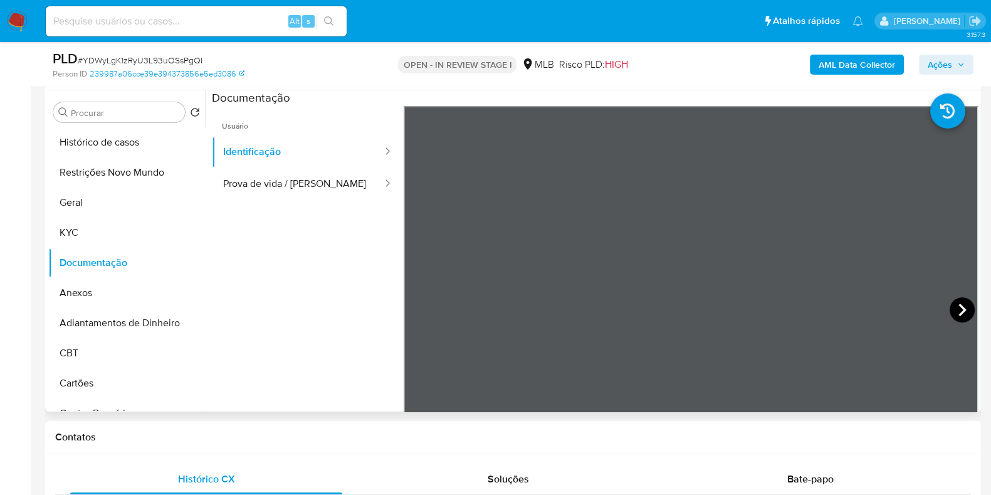
click at [962, 313] on icon at bounding box center [962, 309] width 25 height 25
drag, startPoint x: 325, startPoint y: 190, endPoint x: 394, endPoint y: 194, distance: 69.7
click at [324, 189] on button "Prova de vida / Selfie" at bounding box center [298, 184] width 172 height 32
click at [762, 232] on div at bounding box center [691, 311] width 575 height 411
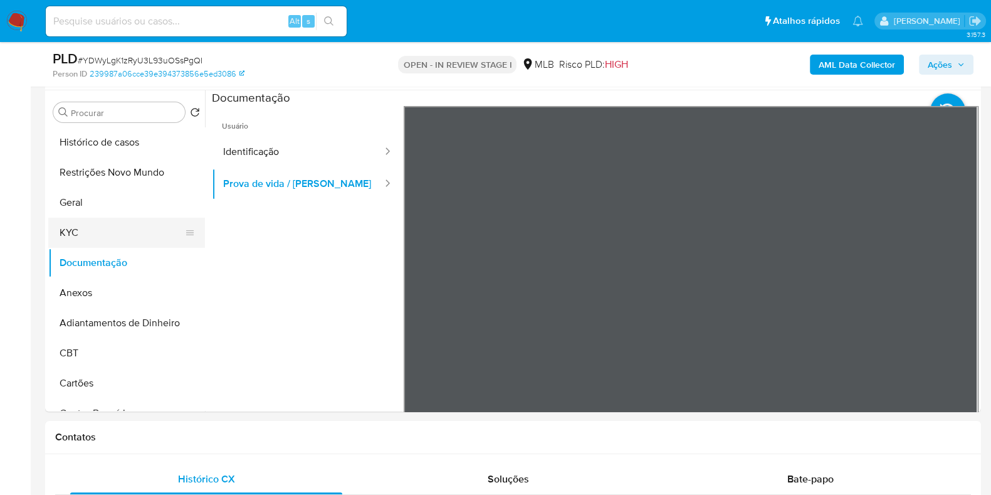
click at [80, 228] on button "KYC" at bounding box center [121, 232] width 147 height 30
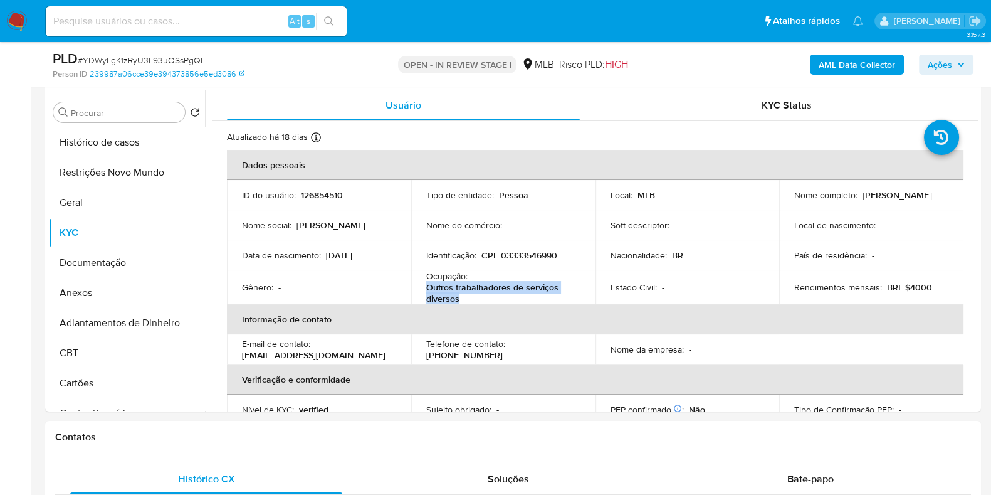
drag, startPoint x: 463, startPoint y: 293, endPoint x: 427, endPoint y: 290, distance: 36.4
click at [427, 290] on p "Outros trabalhadores de serviços diversos" at bounding box center [500, 292] width 149 height 23
copy p "Outros trabalhadores de serviços diversos"
click at [95, 263] on button "Documentação" at bounding box center [121, 263] width 147 height 30
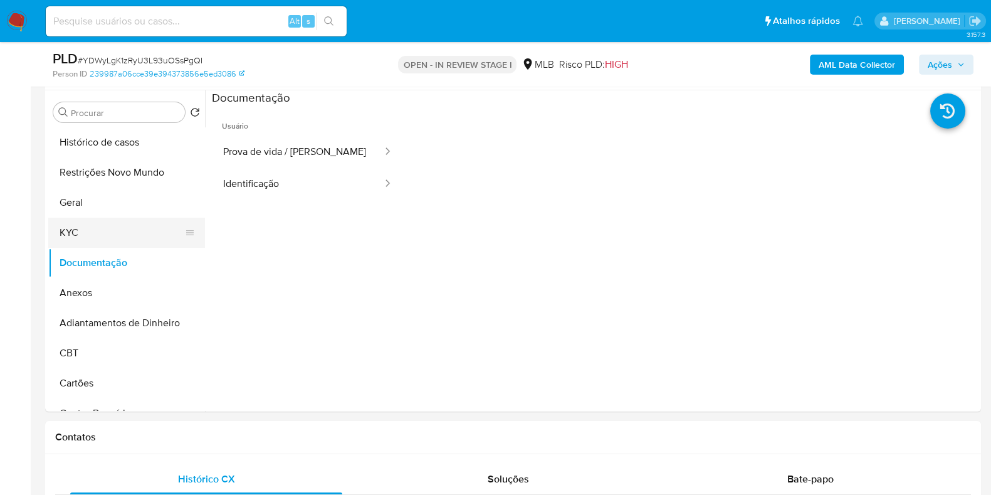
click at [72, 235] on button "KYC" at bounding box center [121, 232] width 147 height 30
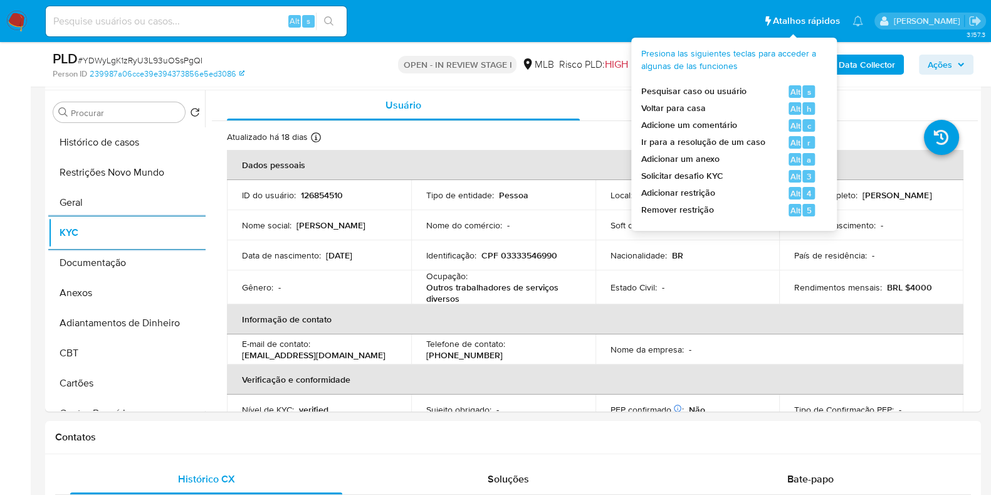
click at [860, 66] on b "AML Data Collector" at bounding box center [857, 65] width 76 height 20
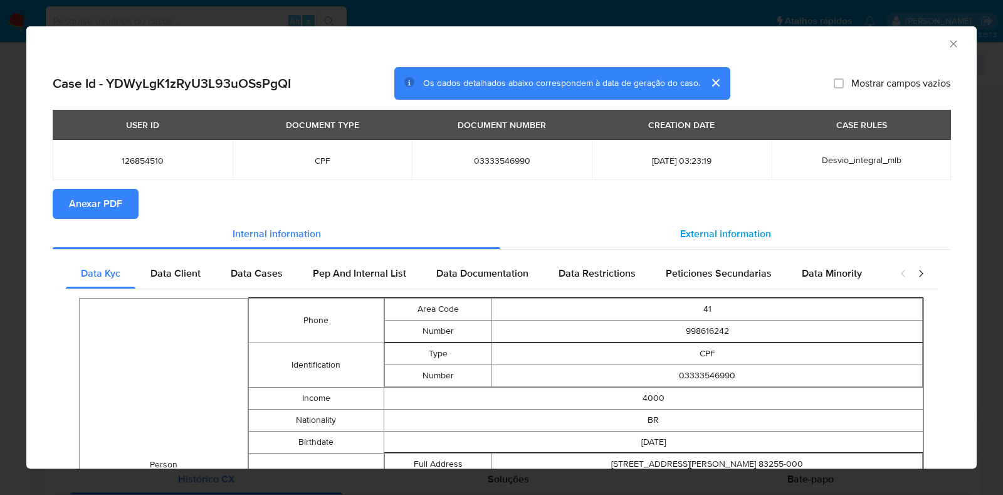
click at [710, 225] on div "External information" at bounding box center [725, 234] width 450 height 30
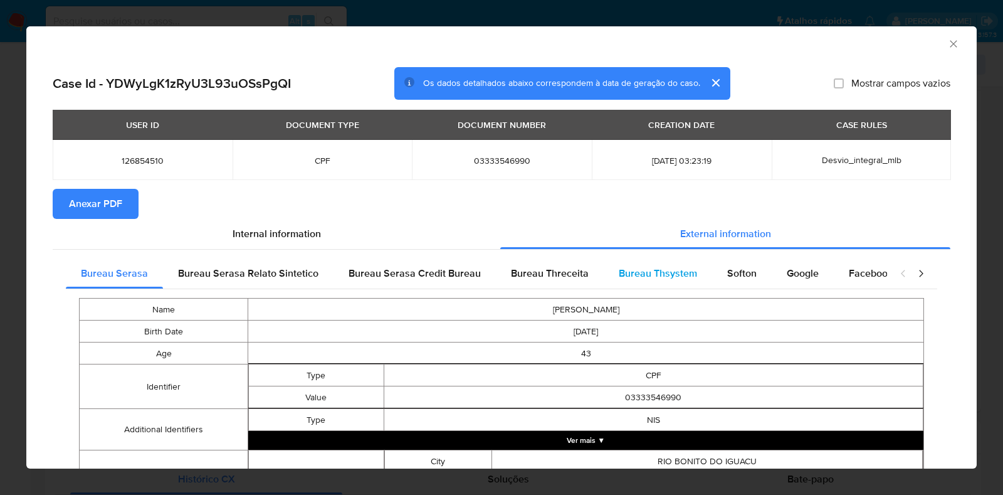
click at [666, 274] on span "Bureau Thsystem" at bounding box center [658, 273] width 78 height 14
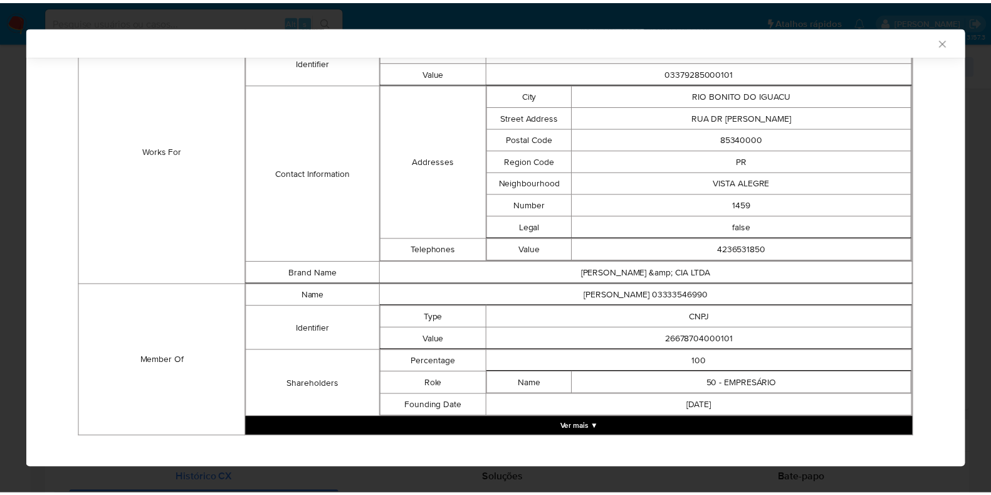
scroll to position [933, 0]
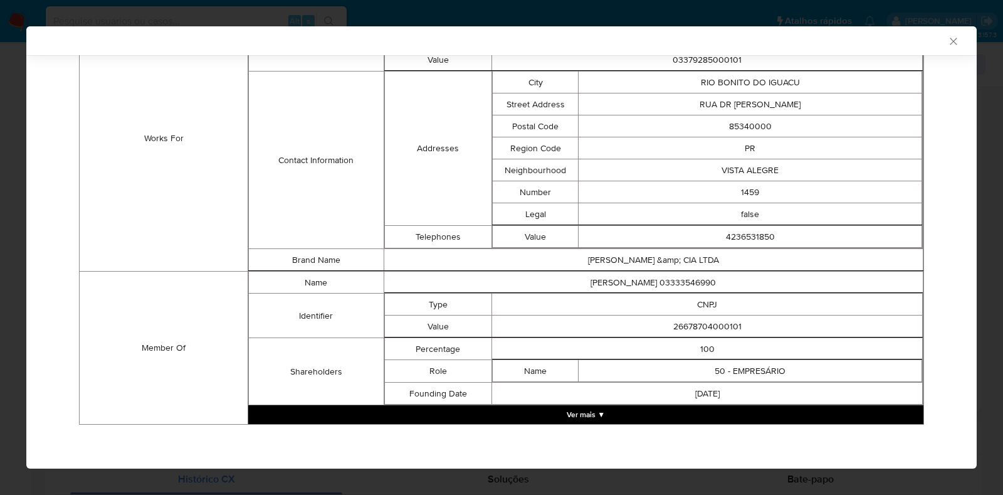
click at [678, 330] on td "26678704000101" at bounding box center [707, 326] width 431 height 22
click at [679, 328] on td "26678704000101" at bounding box center [707, 326] width 431 height 22
click at [682, 327] on td "26678704000101" at bounding box center [707, 326] width 431 height 22
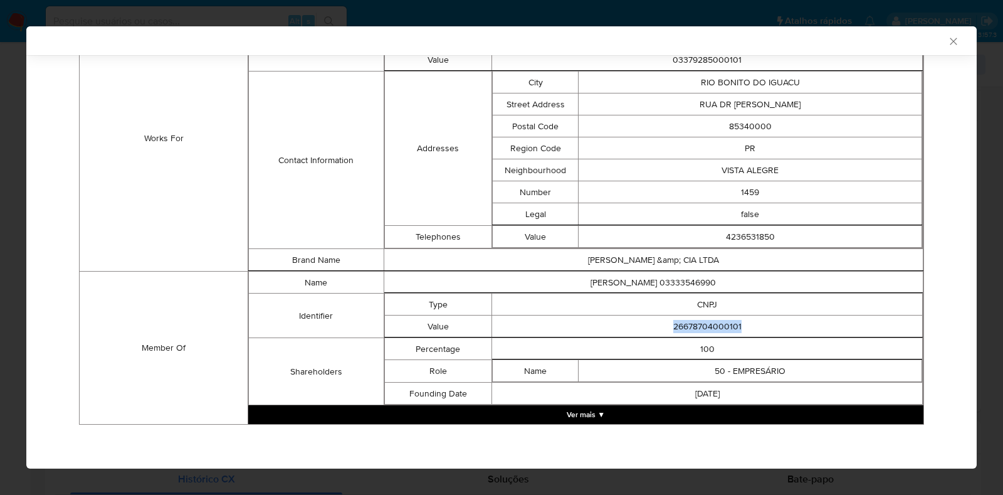
click at [0, 302] on div "AML Data Collector Case Id - YDWyLgK1zRyU3L93uOSsPgQI Os dados detalhados abaix…" at bounding box center [501, 247] width 1003 height 495
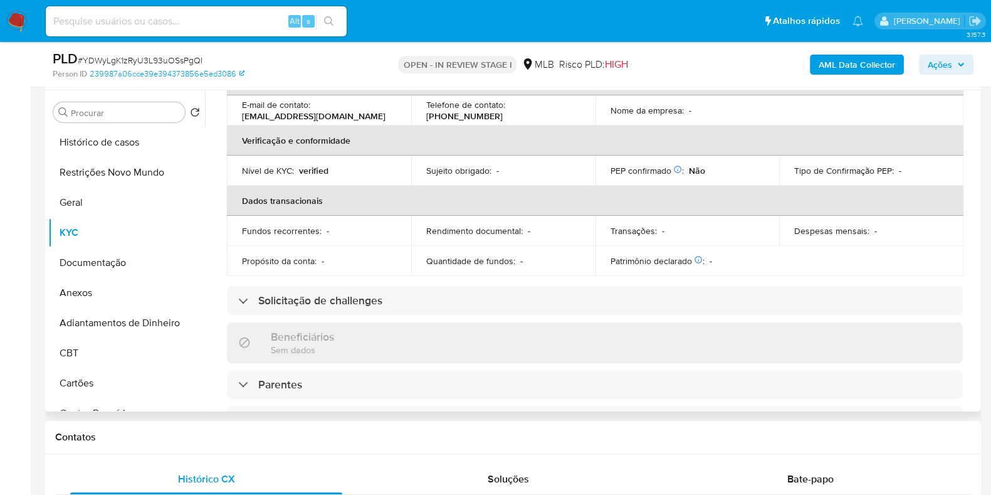
scroll to position [0, 0]
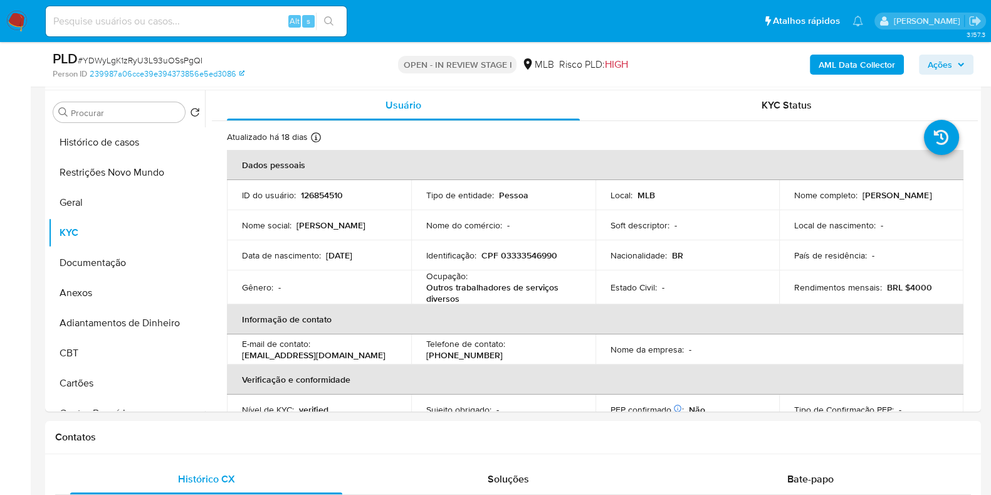
drag, startPoint x: 946, startPoint y: 64, endPoint x: 925, endPoint y: 71, distance: 22.4
click at [947, 64] on span "Ações" at bounding box center [940, 65] width 24 height 20
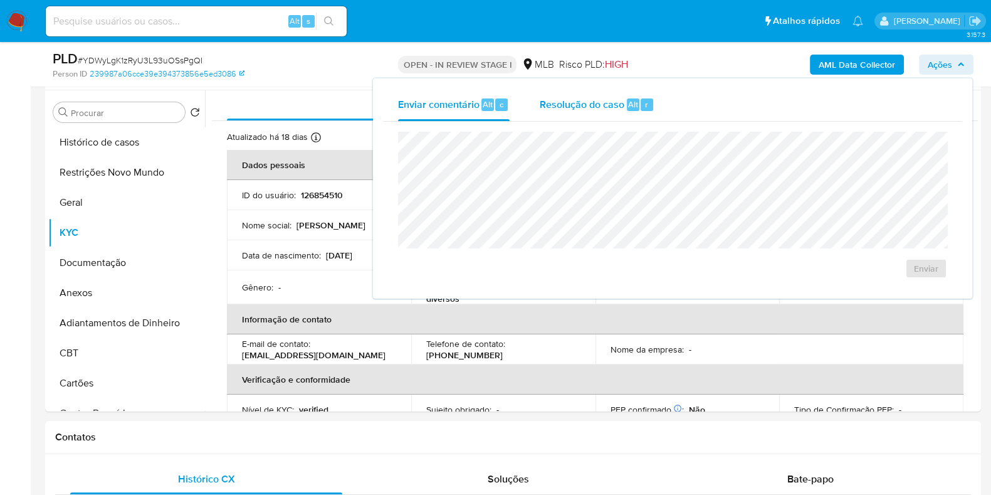
click at [596, 105] on span "Resolução do caso" at bounding box center [582, 104] width 85 height 14
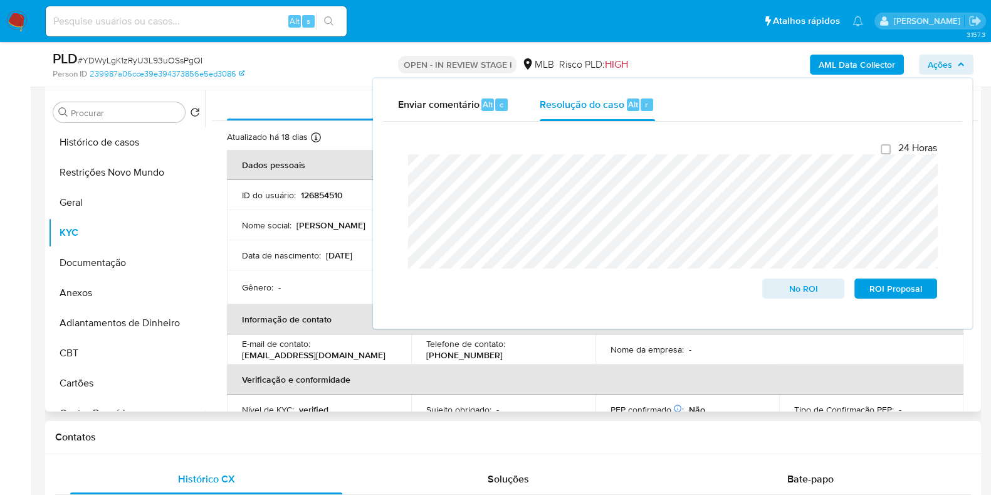
click at [340, 288] on div "Gênero : -" at bounding box center [319, 286] width 154 height 11
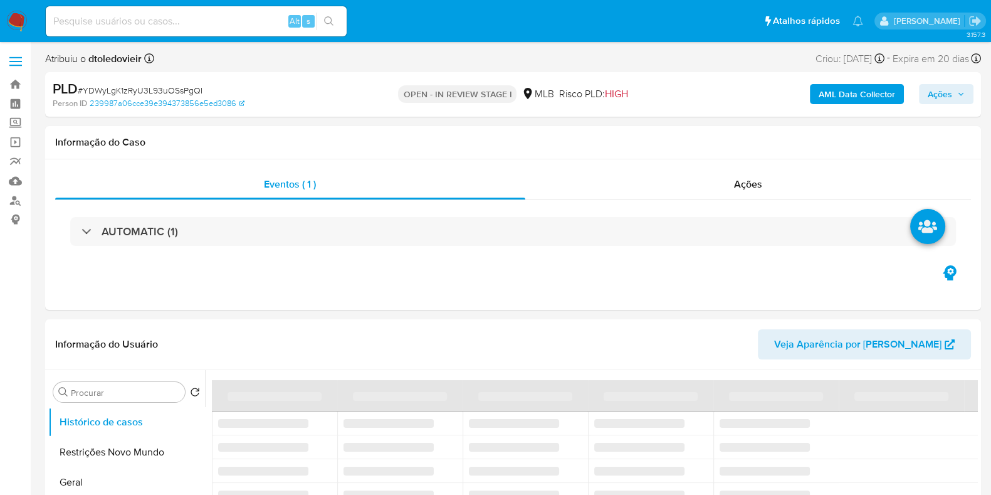
click at [928, 100] on span "Ações" at bounding box center [940, 94] width 24 height 20
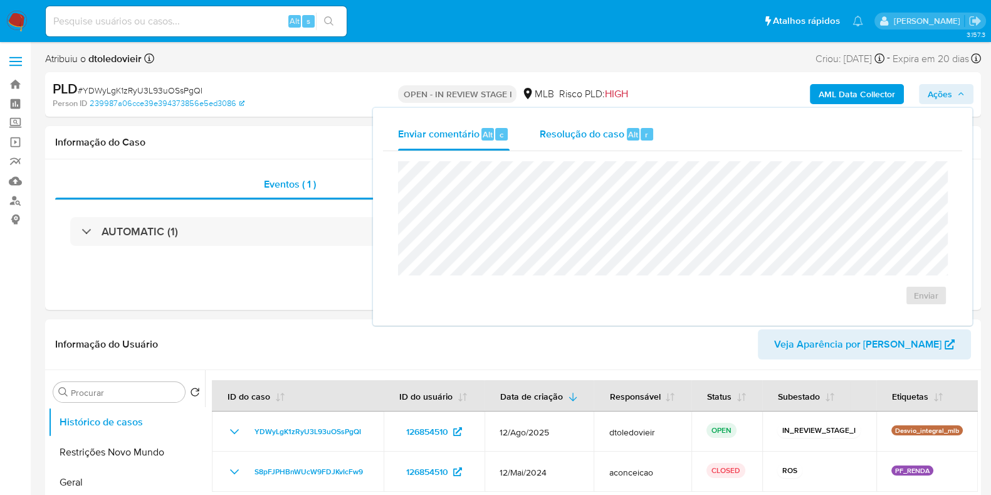
click at [580, 133] on span "Resolução do caso" at bounding box center [582, 134] width 85 height 14
select select "10"
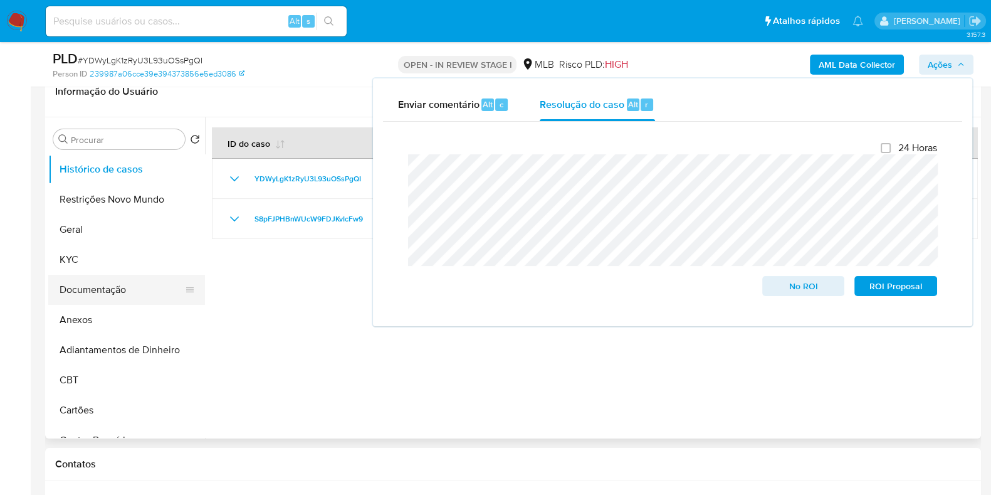
scroll to position [235, 0]
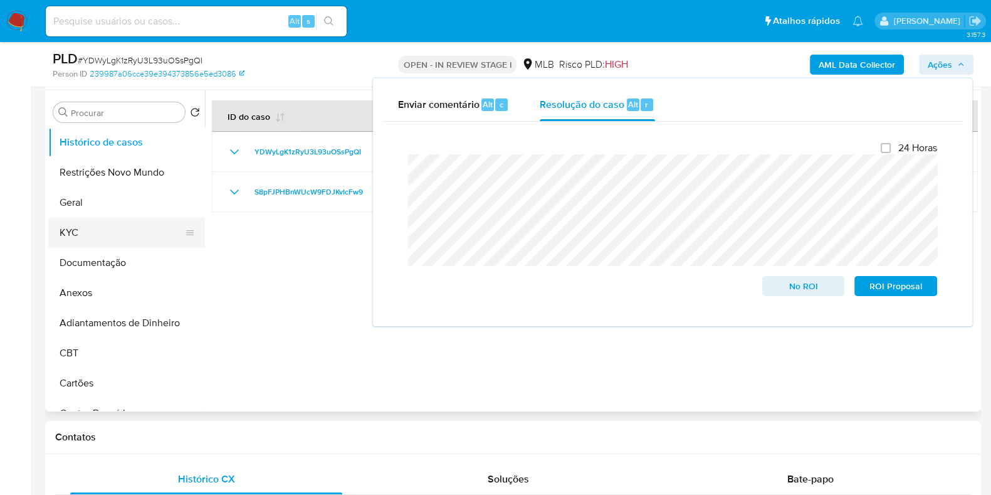
click at [83, 239] on button "KYC" at bounding box center [121, 232] width 147 height 30
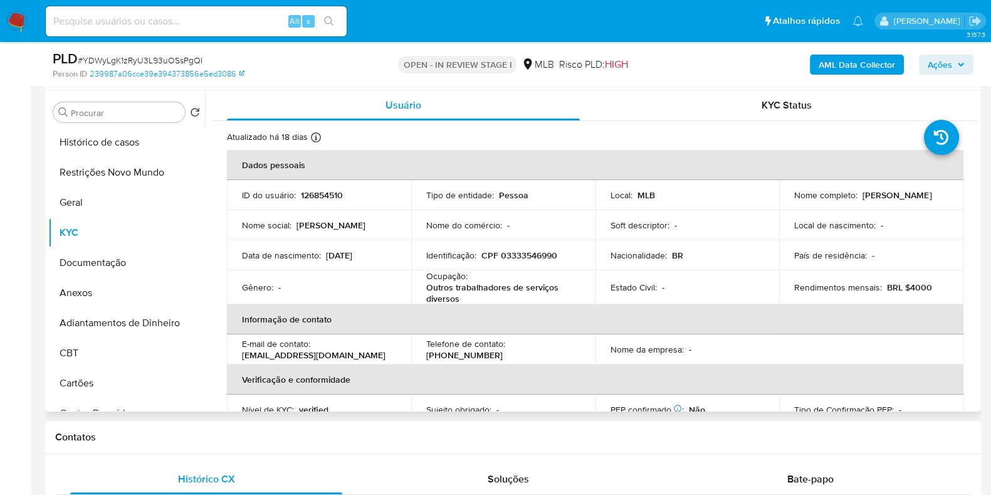
drag, startPoint x: 939, startPoint y: 192, endPoint x: 861, endPoint y: 192, distance: 78.4
click at [861, 192] on div "Nome completo : Sandramara Petca" at bounding box center [871, 194] width 154 height 11
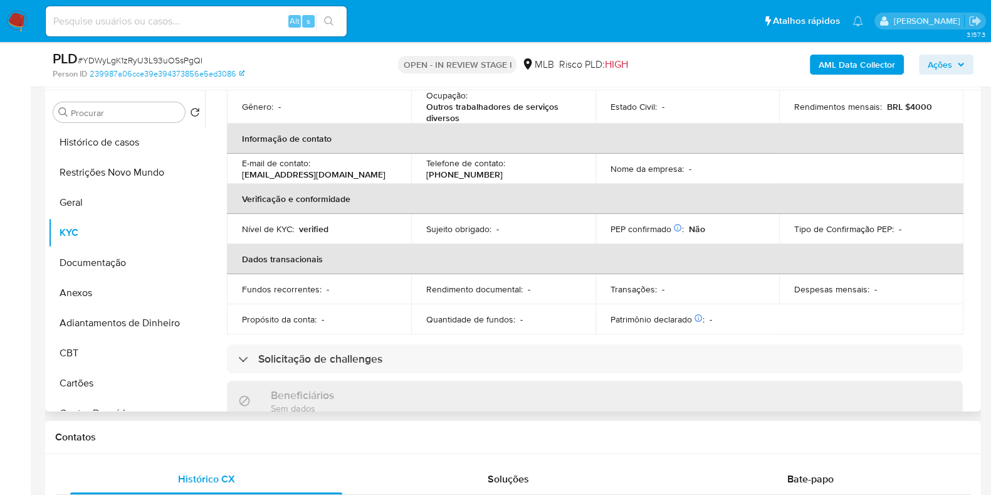
scroll to position [0, 0]
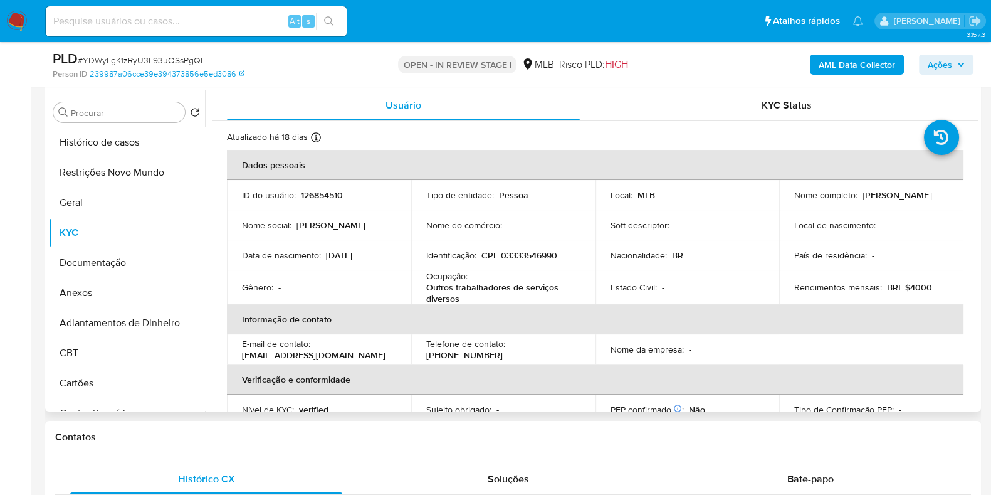
click at [535, 258] on p "CPF 03333546990" at bounding box center [519, 254] width 76 height 11
copy p "03333546990"
click at [110, 175] on button "Restrições Novo Mundo" at bounding box center [121, 172] width 147 height 30
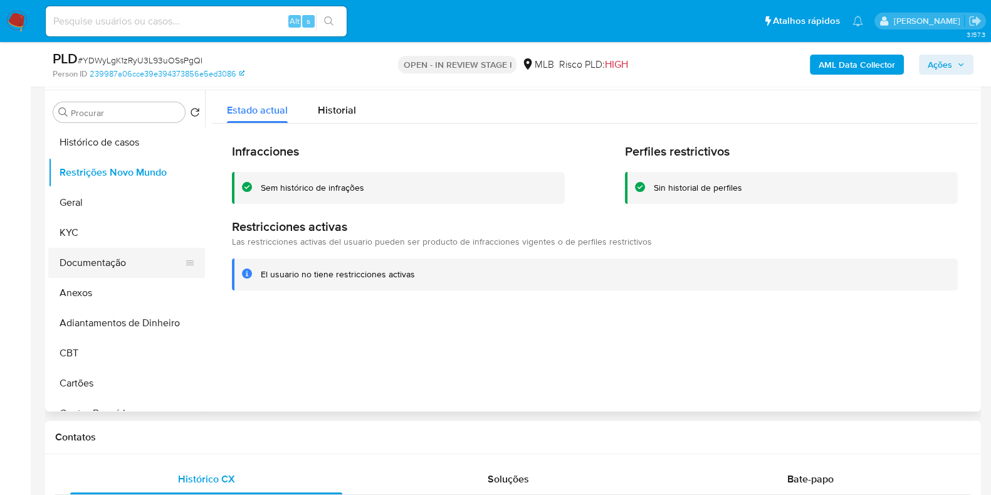
click at [132, 249] on button "Documentação" at bounding box center [121, 263] width 147 height 30
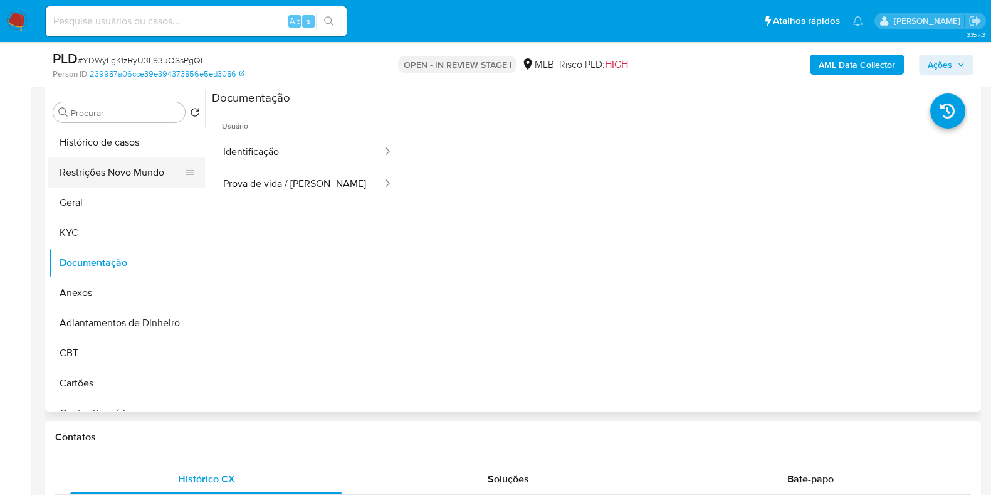
click at [127, 167] on button "Restrições Novo Mundo" at bounding box center [121, 172] width 147 height 30
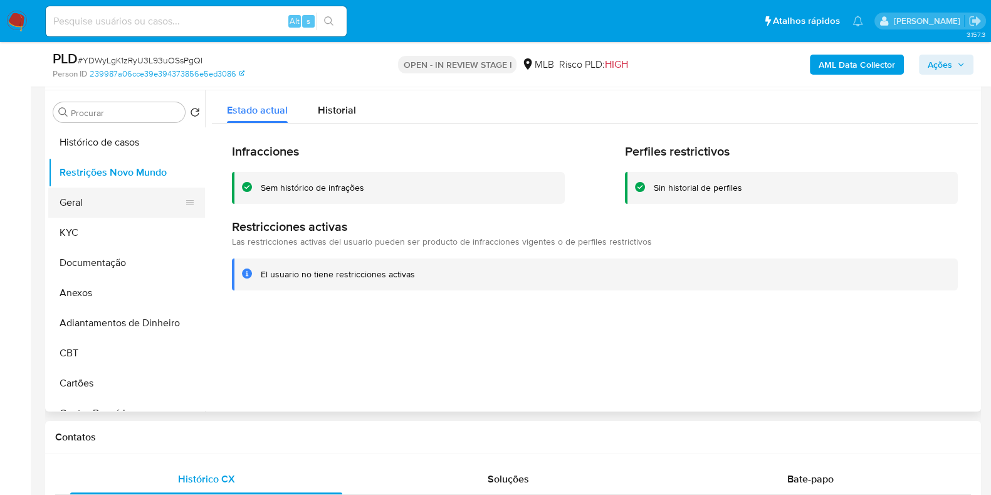
click at [80, 205] on button "Geral" at bounding box center [121, 202] width 147 height 30
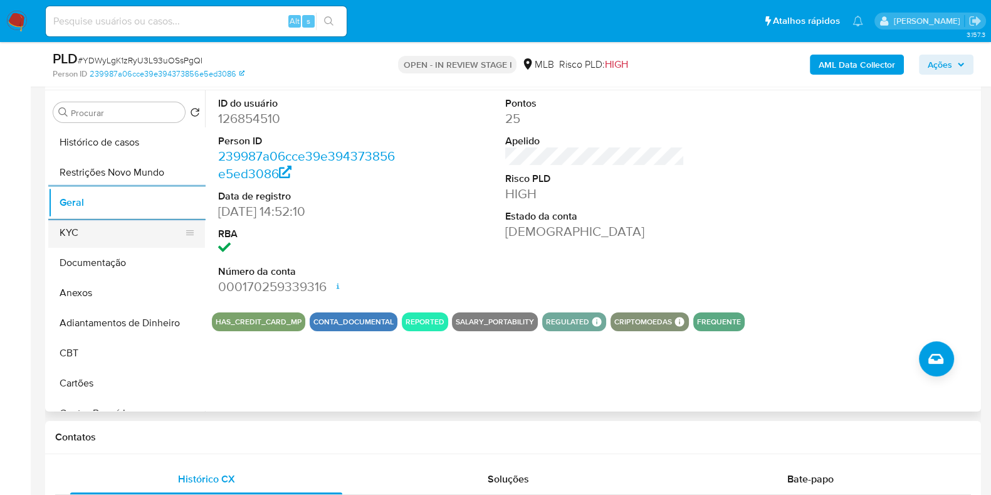
click at [91, 246] on button "KYC" at bounding box center [121, 232] width 147 height 30
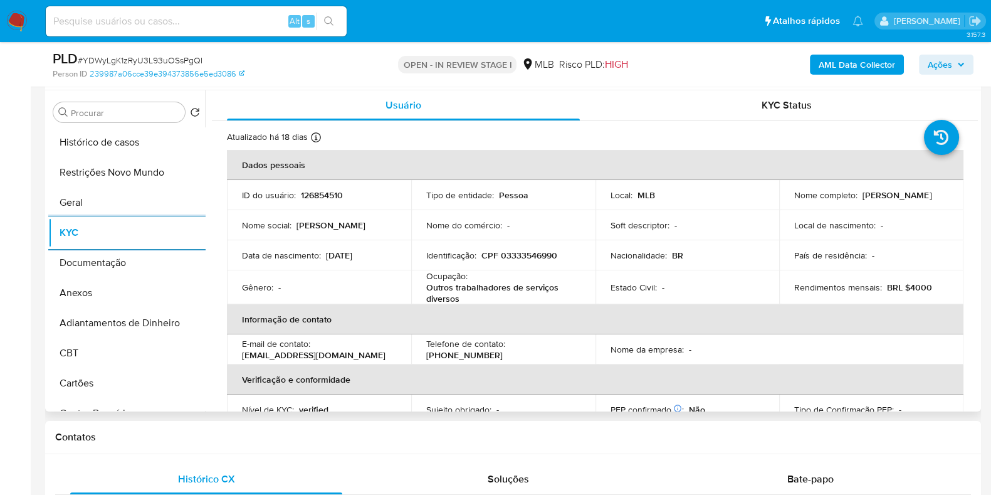
scroll to position [313, 0]
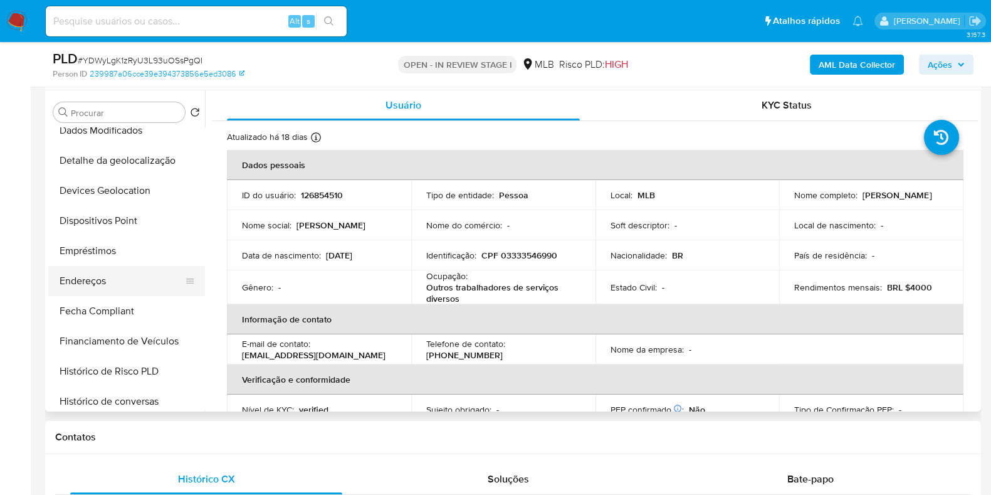
click at [93, 278] on button "Endereços" at bounding box center [121, 281] width 147 height 30
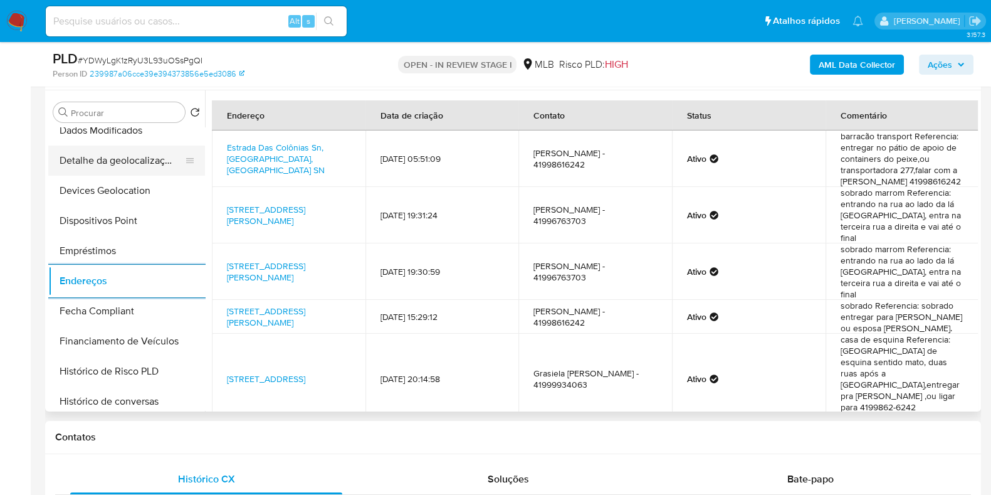
click at [124, 164] on button "Detalhe da geolocalização" at bounding box center [121, 160] width 147 height 30
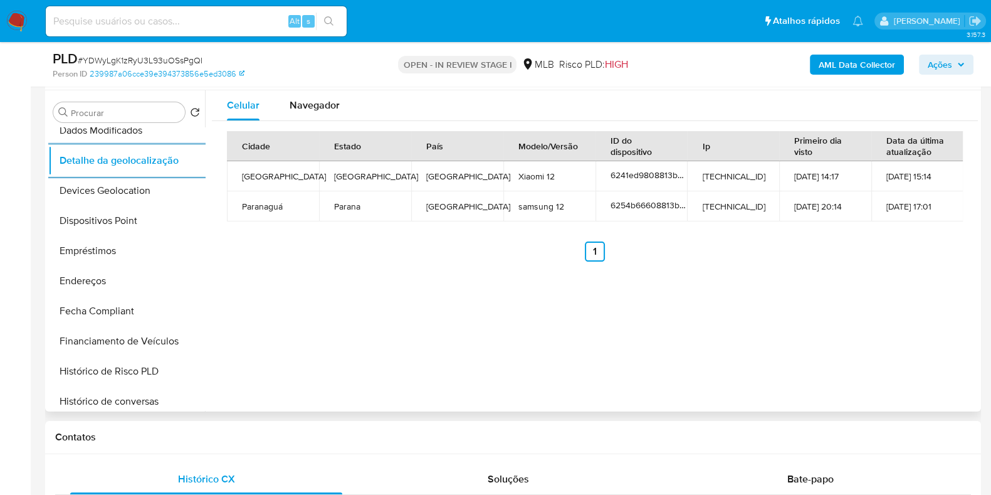
scroll to position [0, 0]
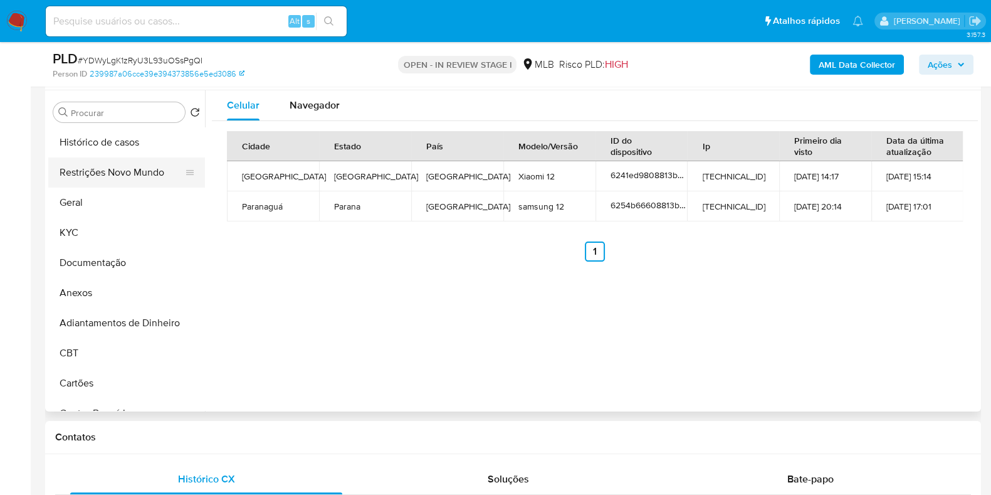
click at [131, 165] on button "Restrições Novo Mundo" at bounding box center [121, 172] width 147 height 30
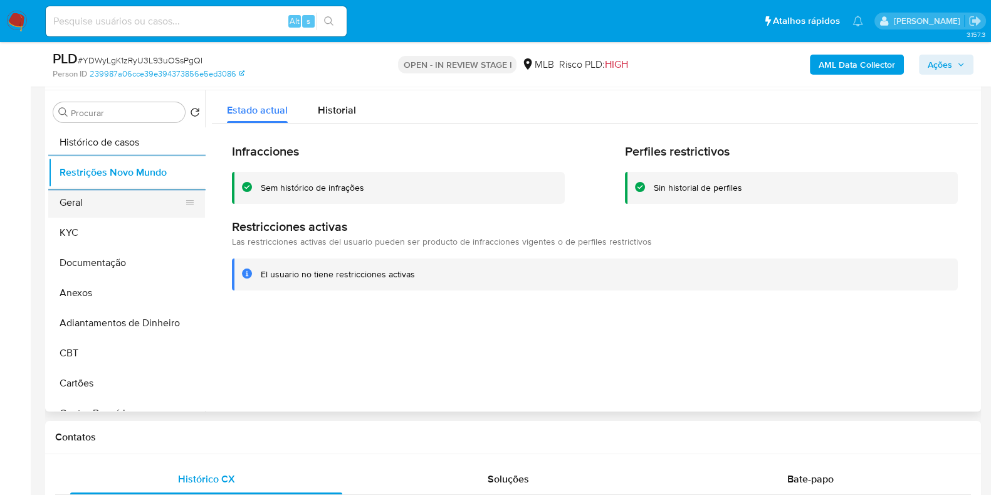
scroll to position [234, 0]
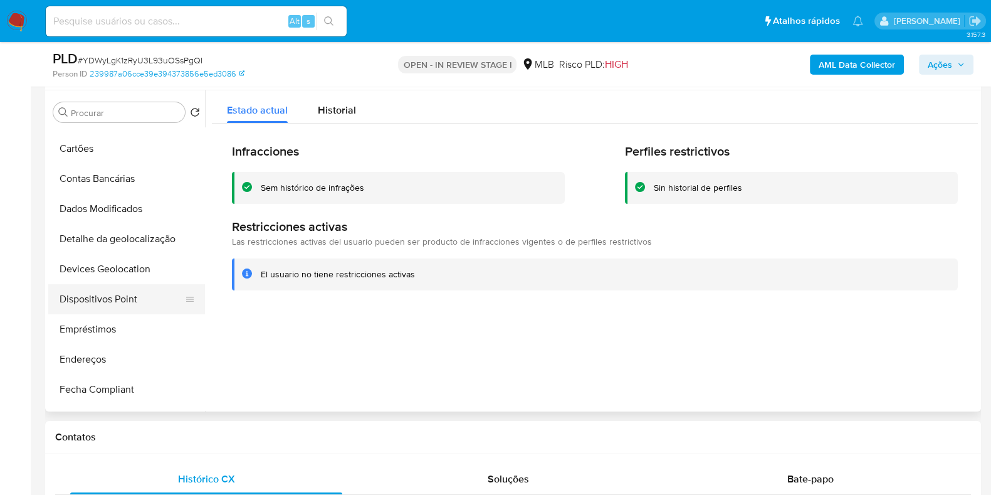
click at [103, 293] on button "Dispositivos Point" at bounding box center [121, 299] width 147 height 30
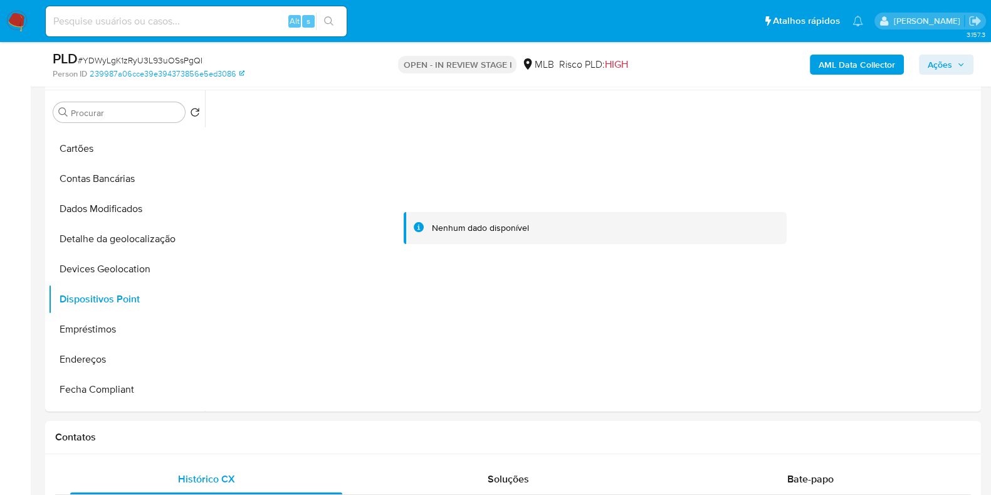
click at [865, 59] on b "AML Data Collector" at bounding box center [857, 65] width 76 height 20
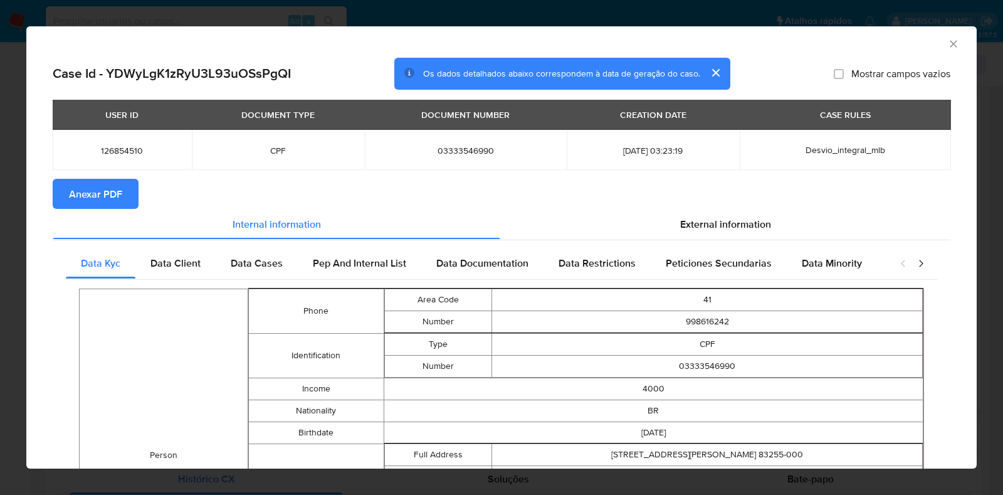
click at [76, 196] on span "Anexar PDF" at bounding box center [95, 194] width 53 height 28
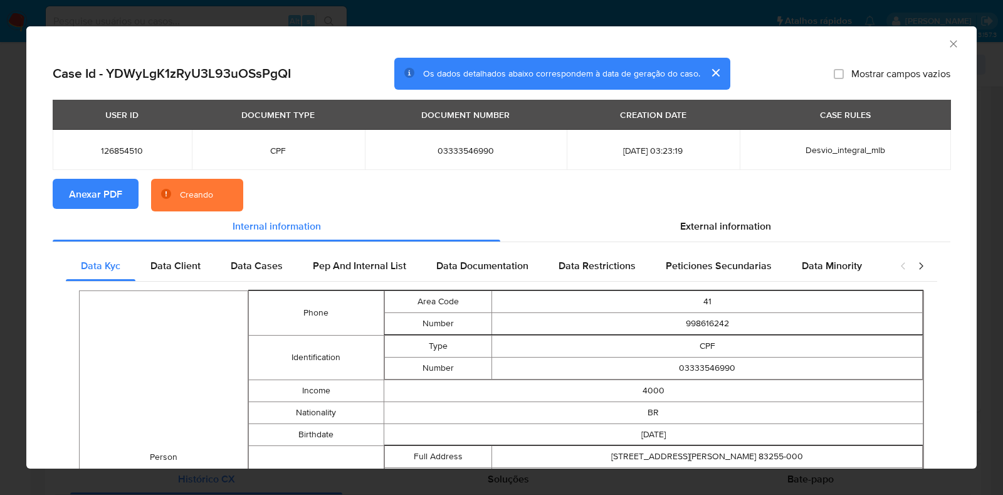
click at [1, 203] on div "AML Data Collector Case Id - YDWyLgK1zRyU3L93uOSsPgQI Os dados detalhados abaix…" at bounding box center [501, 247] width 1003 height 495
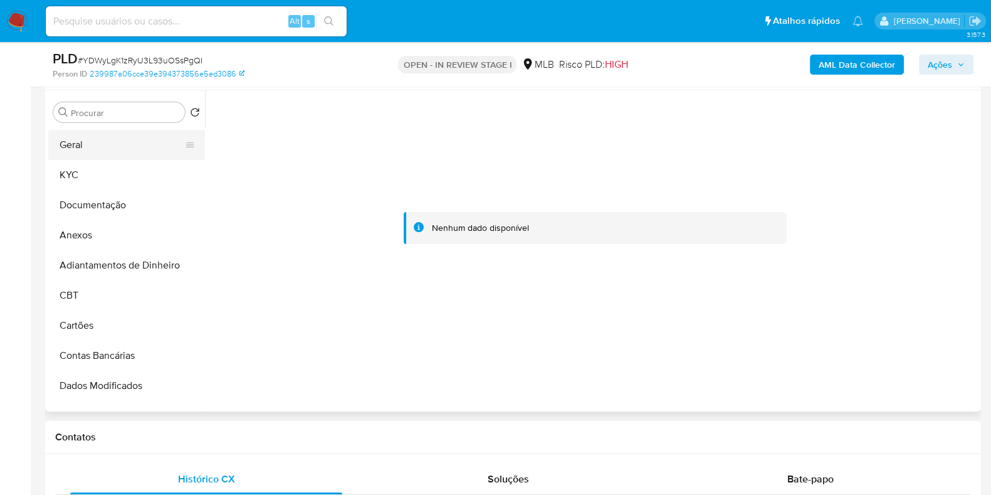
scroll to position [0, 0]
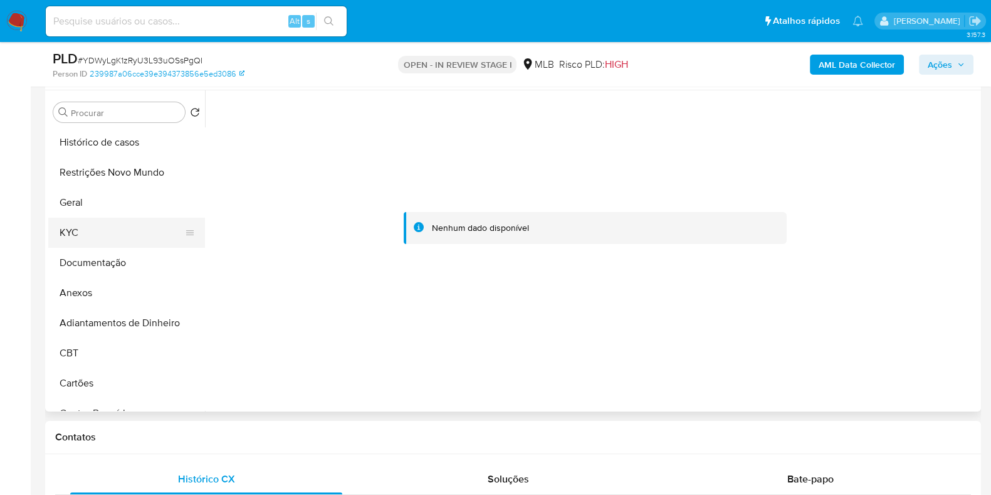
click at [94, 239] on button "KYC" at bounding box center [121, 232] width 147 height 30
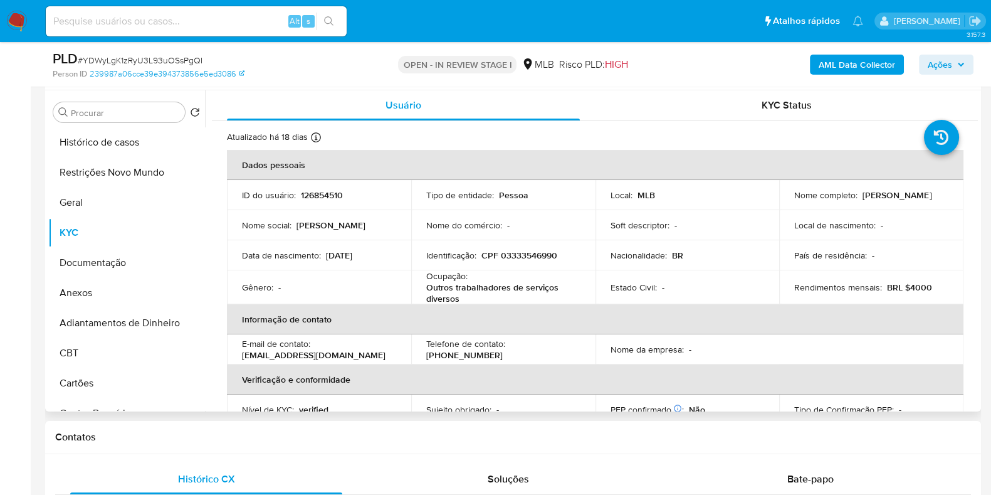
drag, startPoint x: 909, startPoint y: 199, endPoint x: 860, endPoint y: 199, distance: 48.9
click at [860, 199] on div "Nome completo : Sandramara Petca" at bounding box center [871, 194] width 154 height 11
copy p "Sandramara Petca"
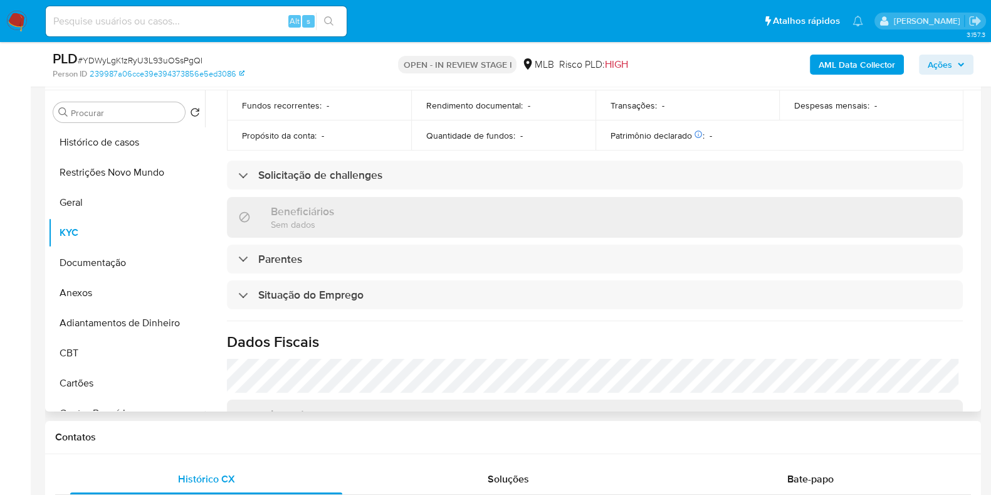
scroll to position [548, 0]
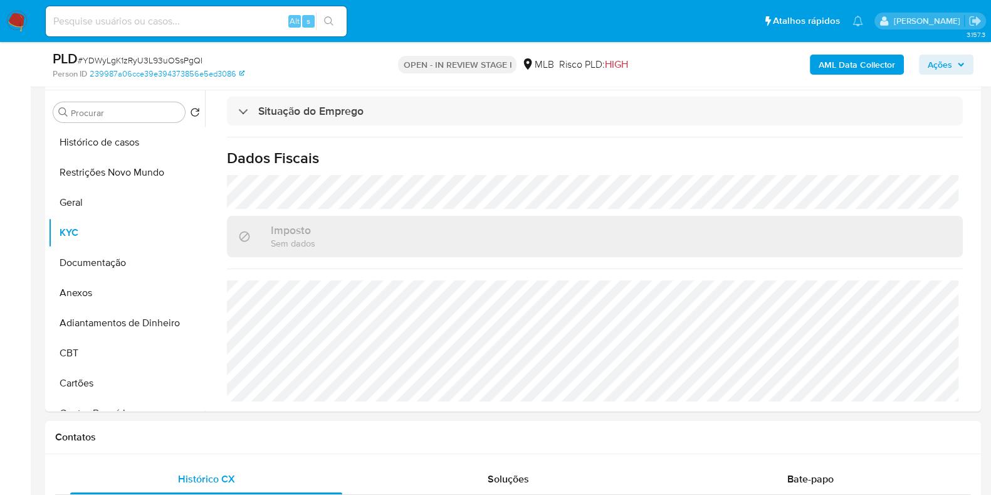
click at [936, 57] on span "Ações" at bounding box center [940, 65] width 24 height 20
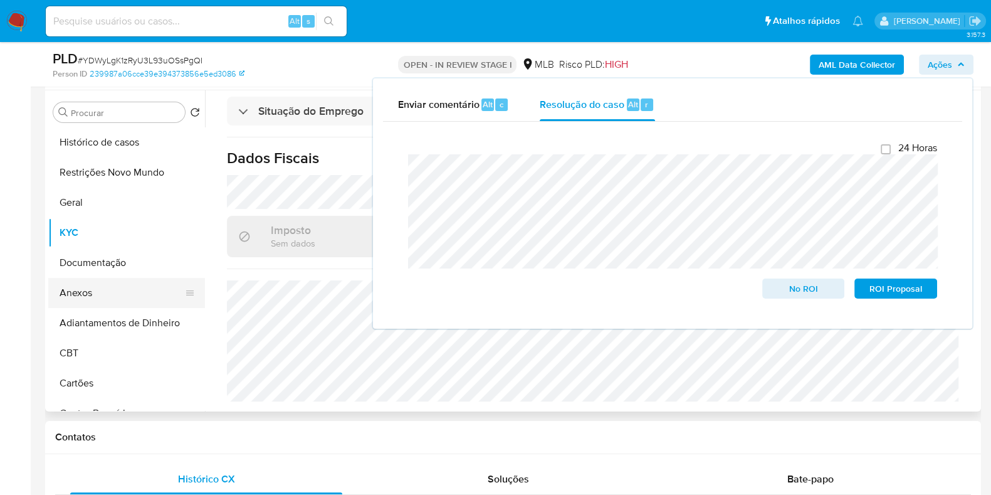
drag, startPoint x: 105, startPoint y: 297, endPoint x: 146, endPoint y: 290, distance: 41.4
click at [104, 297] on button "Anexos" at bounding box center [121, 293] width 147 height 30
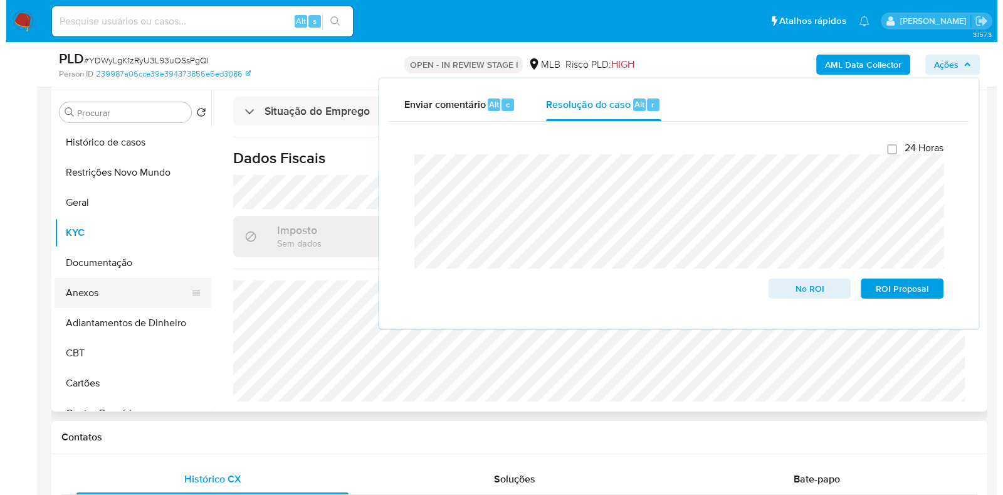
scroll to position [0, 0]
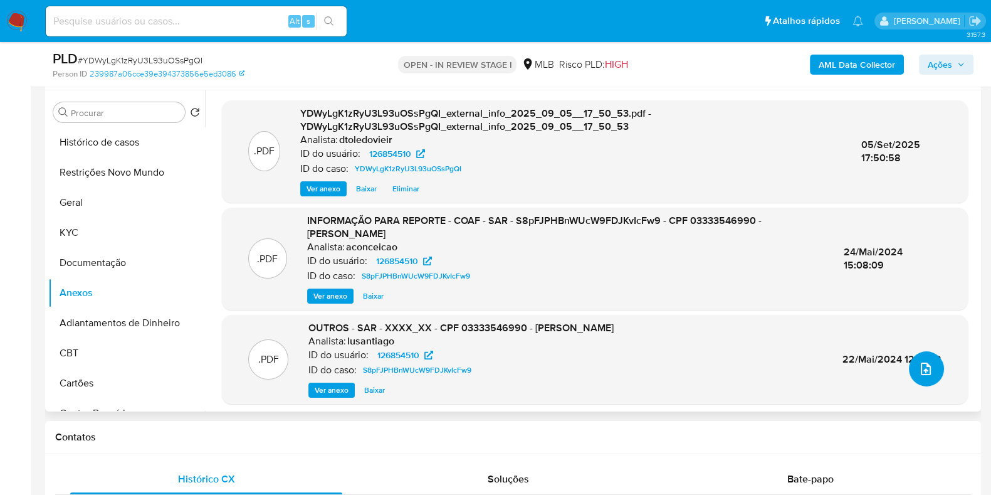
click at [928, 359] on button "upload-file" at bounding box center [926, 368] width 35 height 35
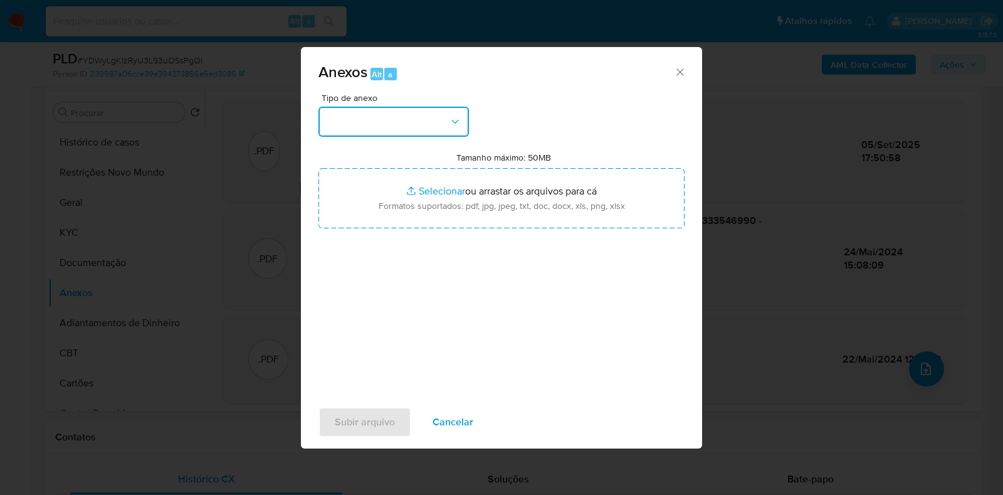
click at [427, 122] on button "button" at bounding box center [393, 122] width 150 height 30
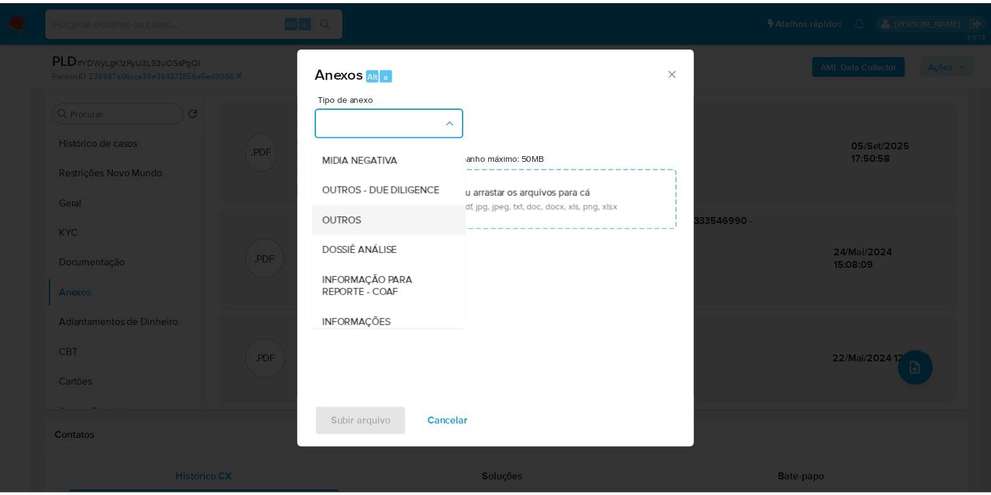
scroll to position [193, 0]
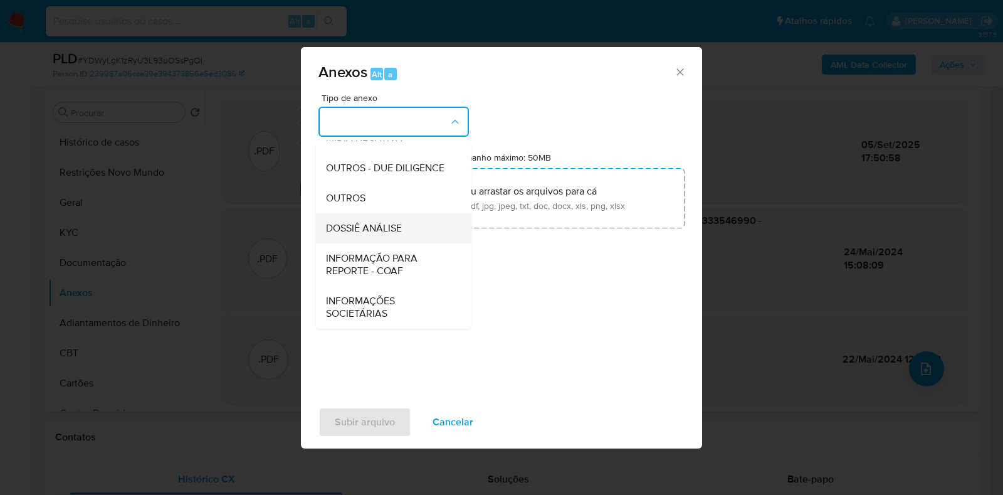
click at [354, 224] on span "DOSSIÊ ANÁLISE" at bounding box center [364, 228] width 76 height 13
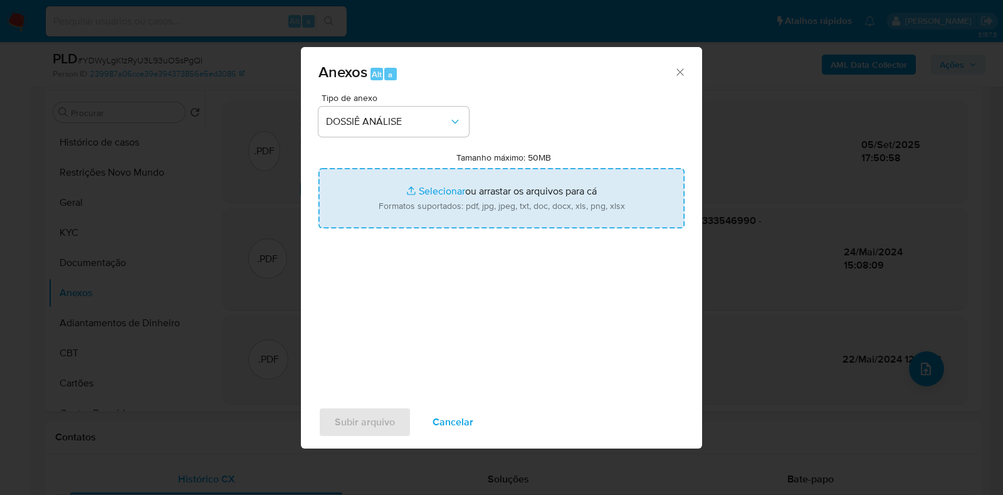
type input "C:\fakepath\2.ª SAR - CPF 03333546990 - SANDRAMARA PETCA.pdf"
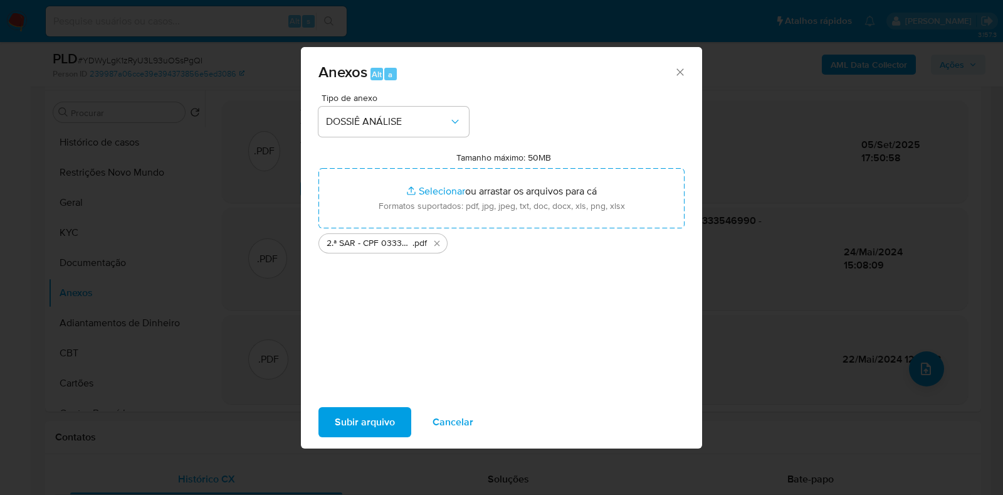
click at [340, 431] on span "Subir arquivo" at bounding box center [365, 422] width 60 height 28
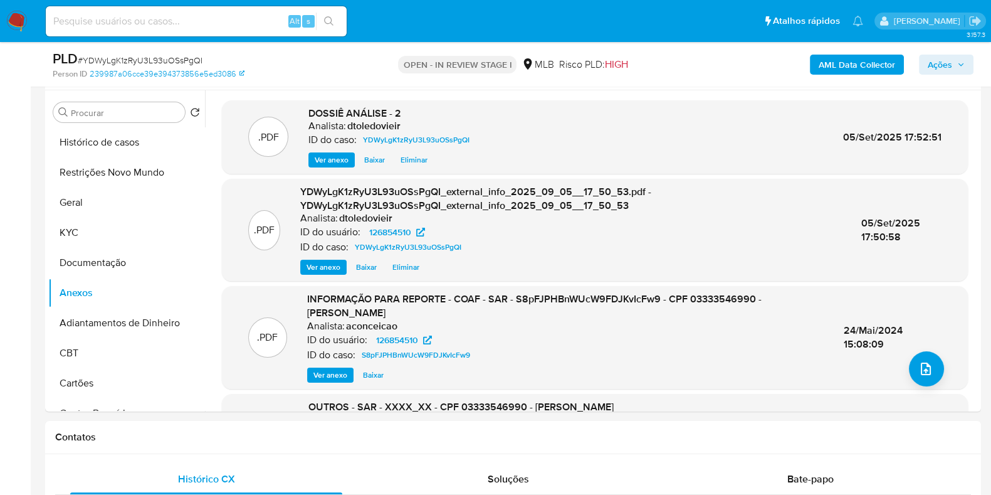
click at [968, 61] on button "Ações" at bounding box center [946, 65] width 55 height 20
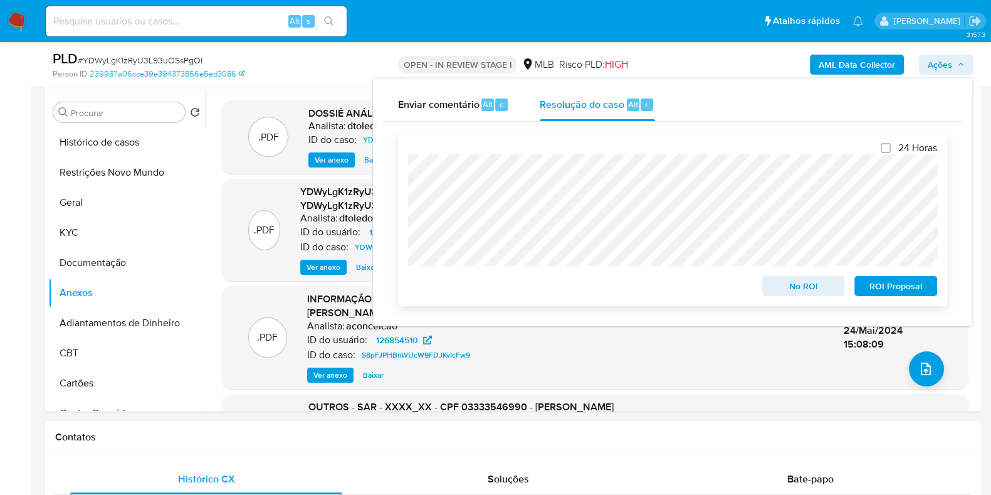
click at [886, 293] on span "ROI Proposal" at bounding box center [895, 286] width 65 height 18
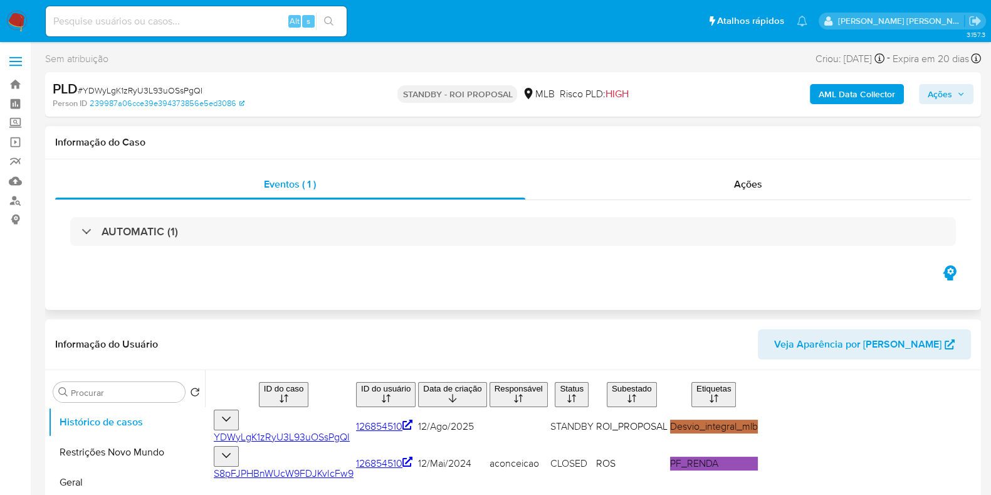
select select "10"
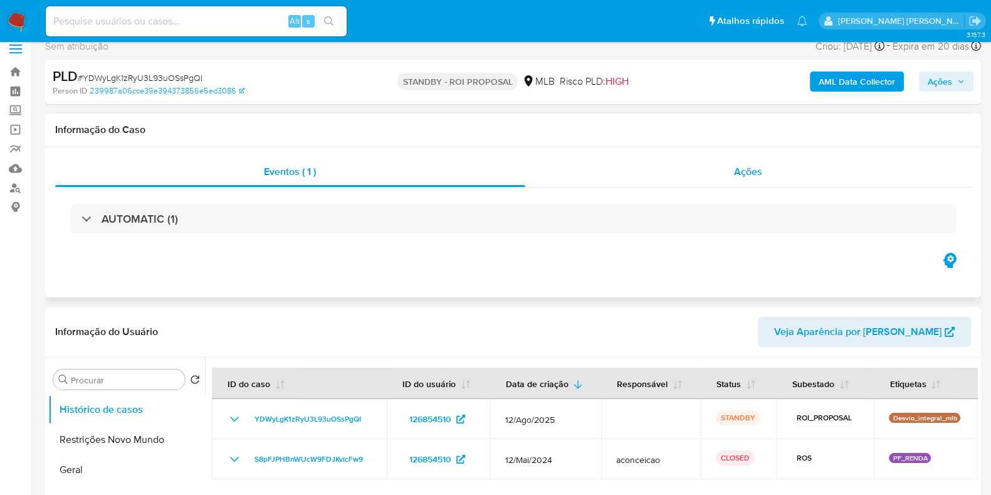
scroll to position [156, 0]
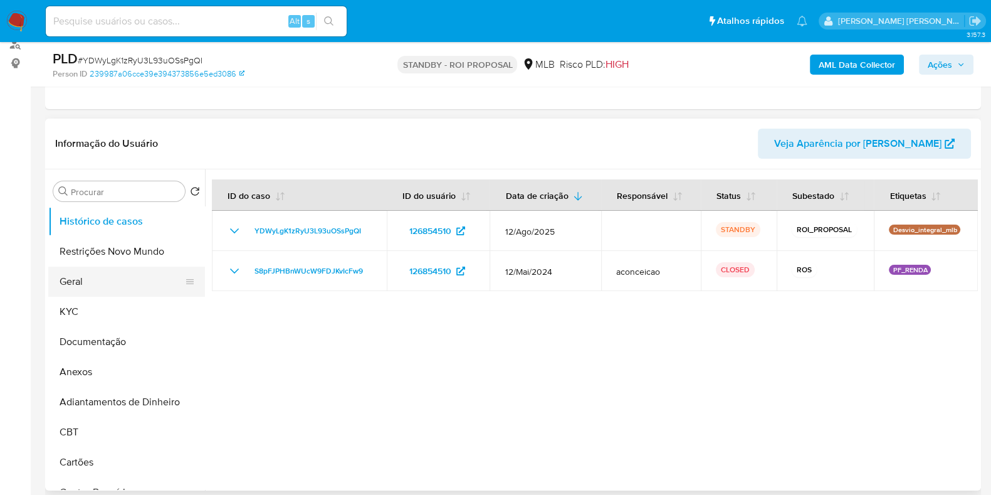
click at [132, 291] on button "Geral" at bounding box center [121, 281] width 147 height 30
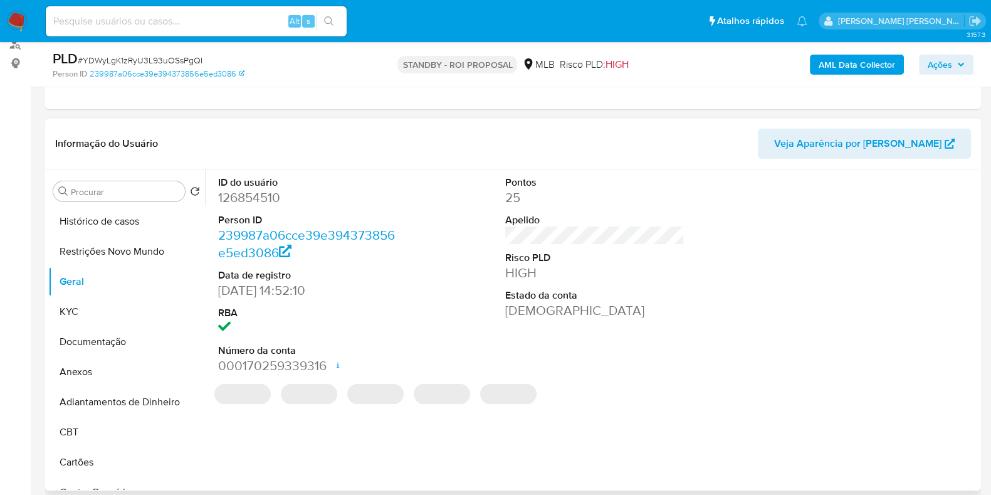
click at [246, 189] on dd "126854510" at bounding box center [307, 198] width 179 height 18
copy dd "126854510"
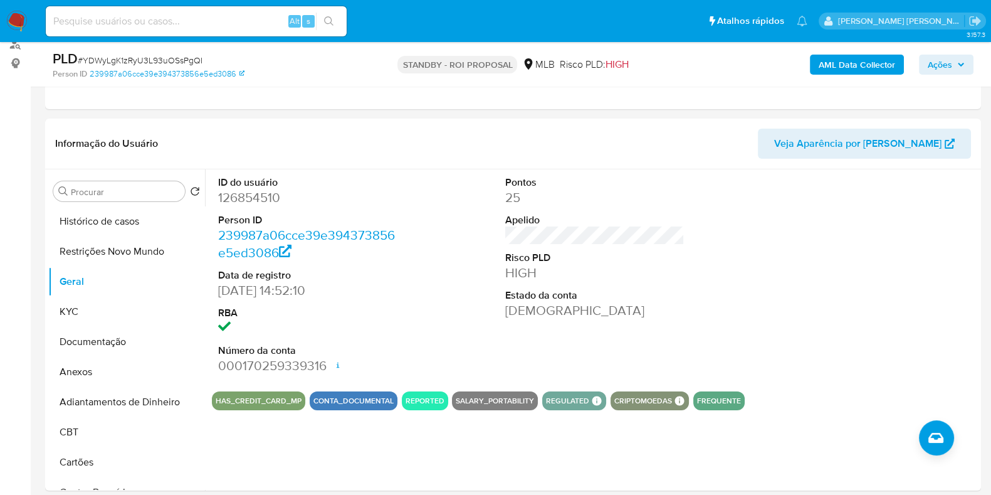
click at [168, 20] on input at bounding box center [196, 21] width 301 height 16
paste input "345416941"
type input "345416941"
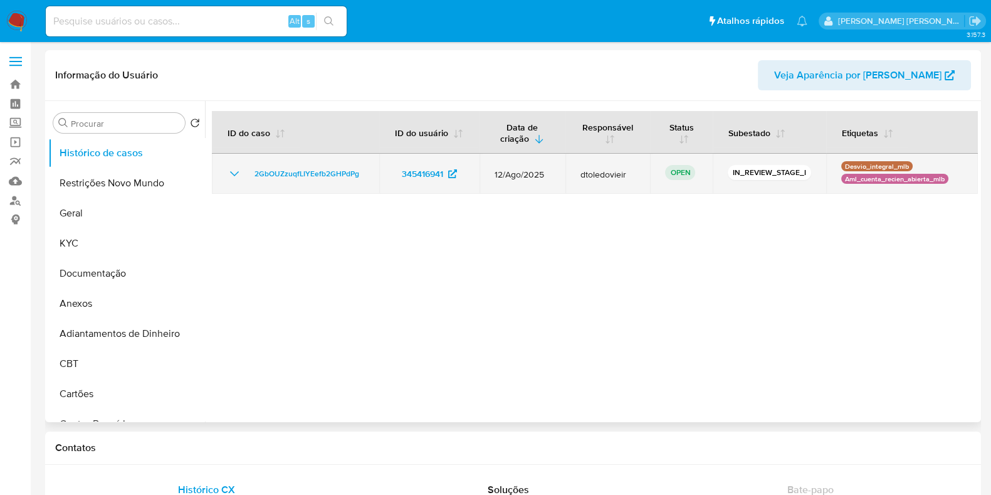
select select "10"
click at [319, 172] on span "2GbOUZzuqfLIYEefb2GHPdPg" at bounding box center [306, 173] width 105 height 15
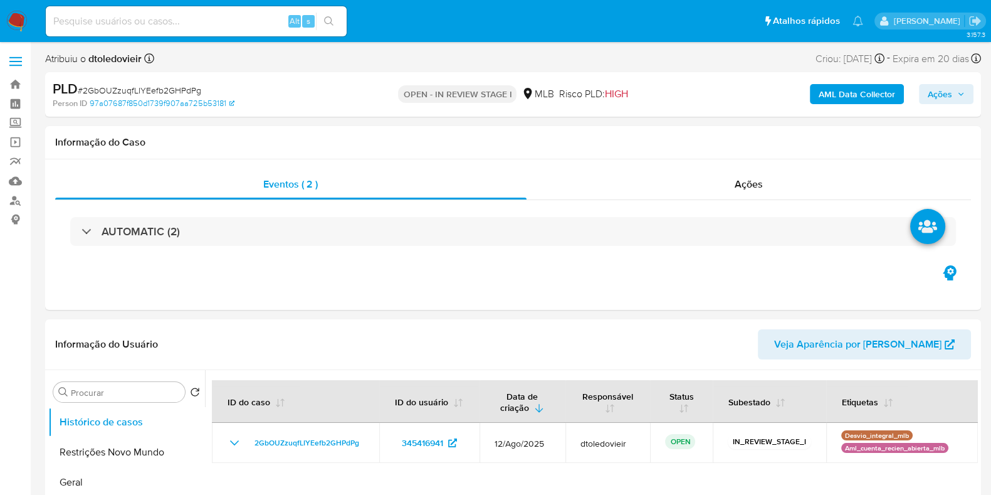
select select "10"
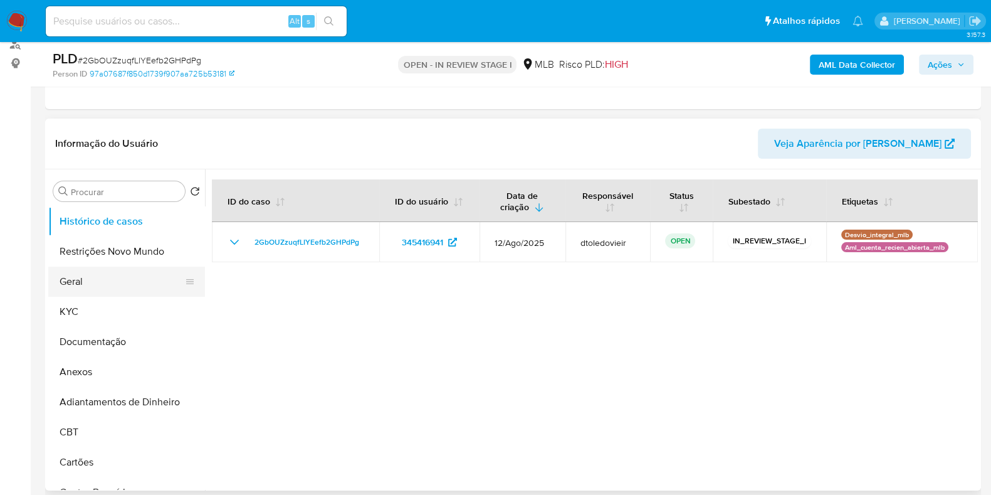
scroll to position [156, 0]
click at [100, 309] on button "KYC" at bounding box center [121, 311] width 147 height 30
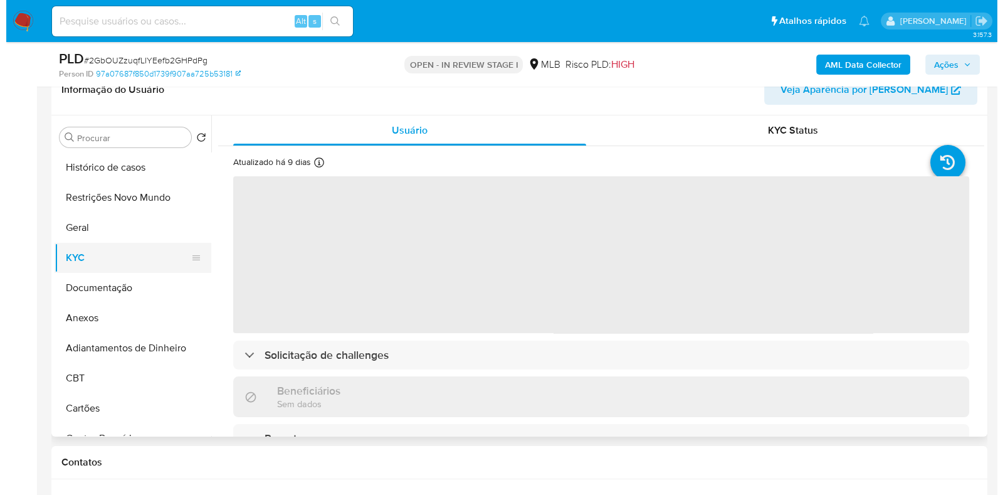
scroll to position [235, 0]
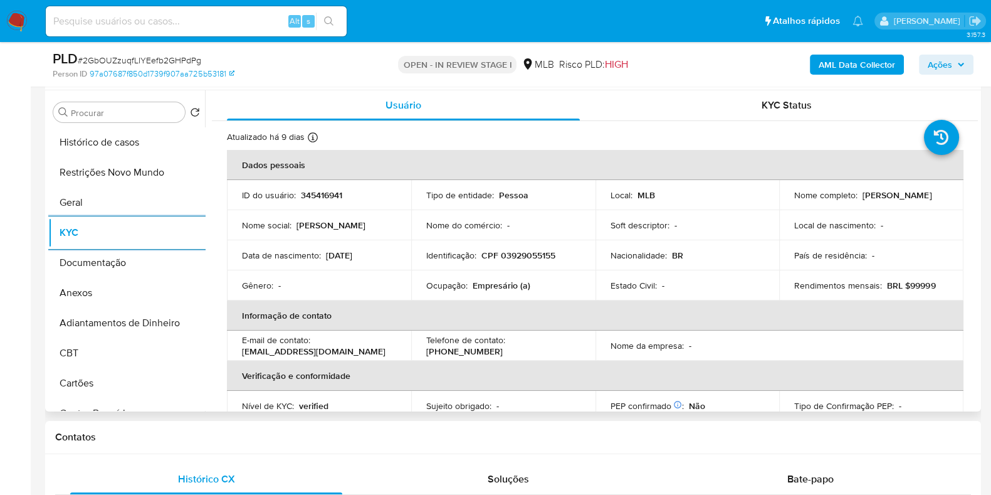
click at [488, 280] on p "Empresário (a)" at bounding box center [502, 285] width 58 height 11
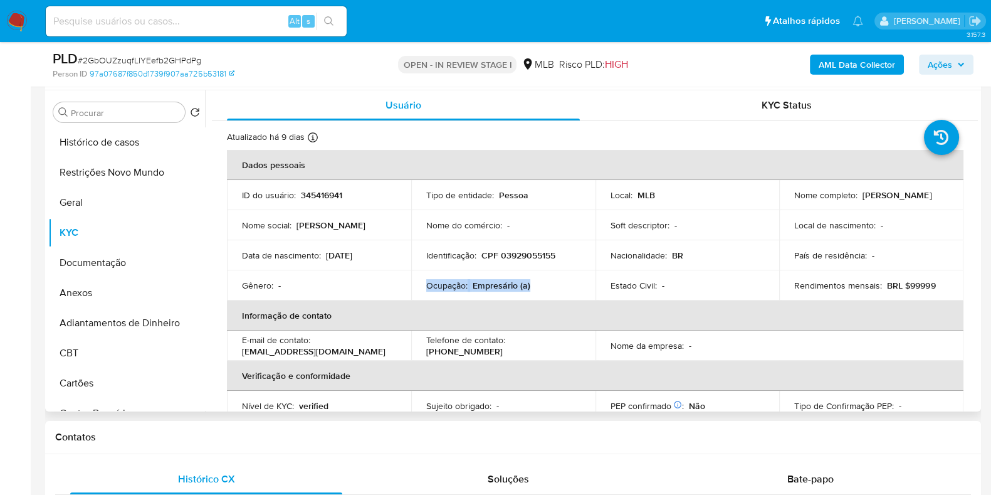
click at [488, 280] on p "Empresário (a)" at bounding box center [502, 285] width 58 height 11
copy div "Ocupação : Empresário (a)"
click at [481, 290] on p "Empresário (a)" at bounding box center [502, 285] width 58 height 11
click at [98, 259] on button "Documentação" at bounding box center [121, 263] width 147 height 30
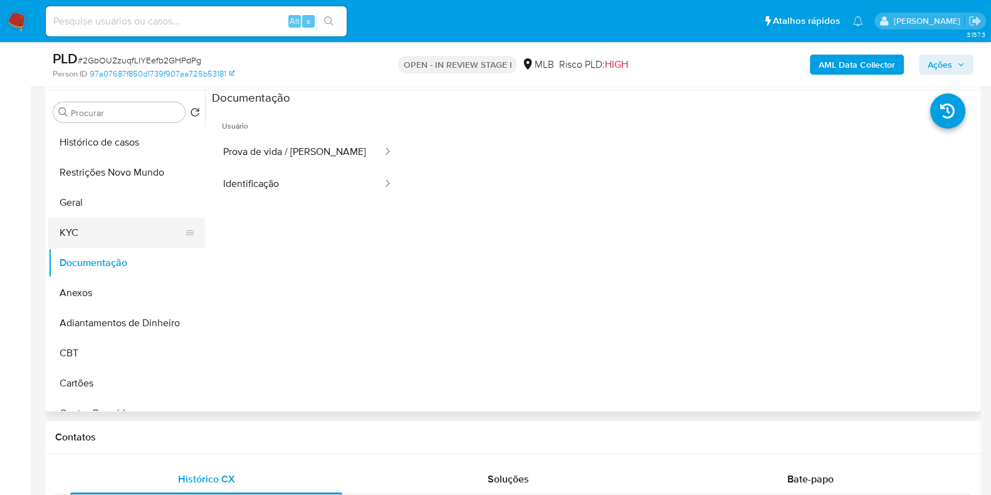
click at [125, 236] on button "KYC" at bounding box center [121, 232] width 147 height 30
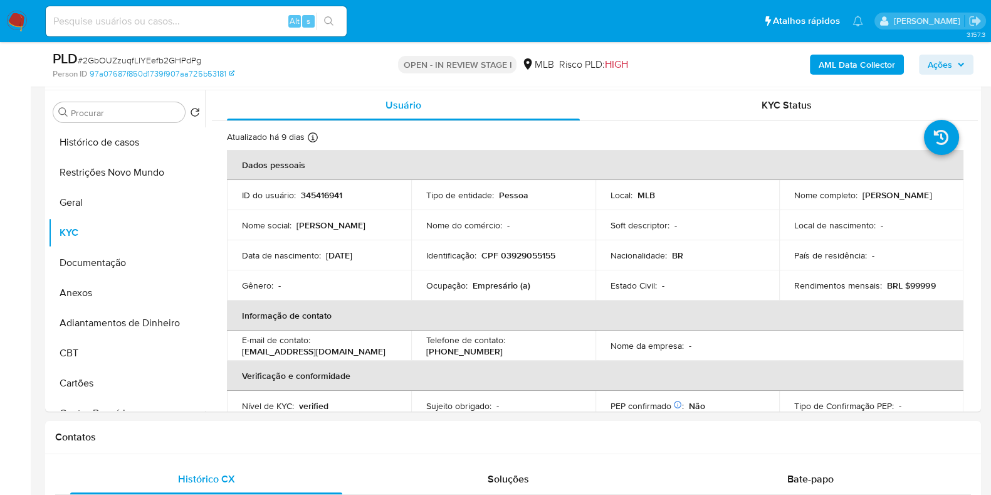
click at [866, 55] on b "AML Data Collector" at bounding box center [857, 65] width 76 height 20
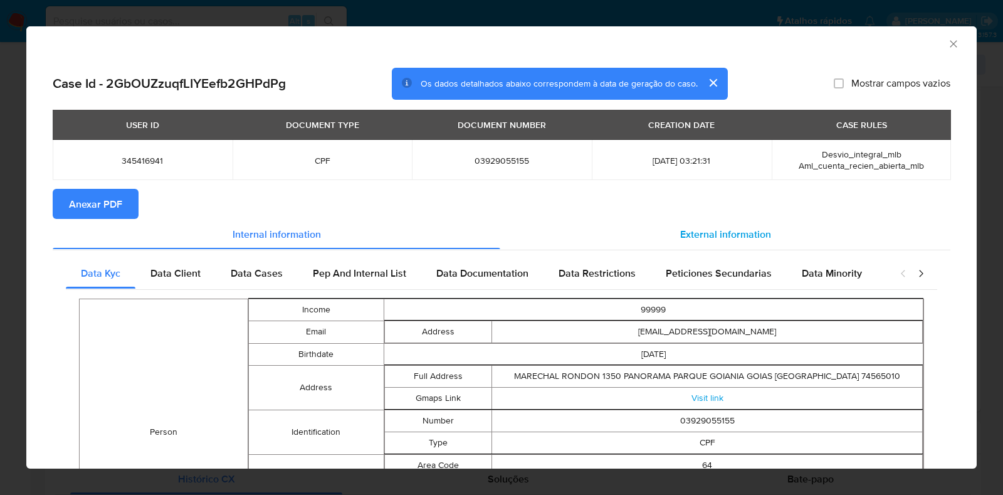
click at [689, 227] on span "External information" at bounding box center [725, 233] width 91 height 14
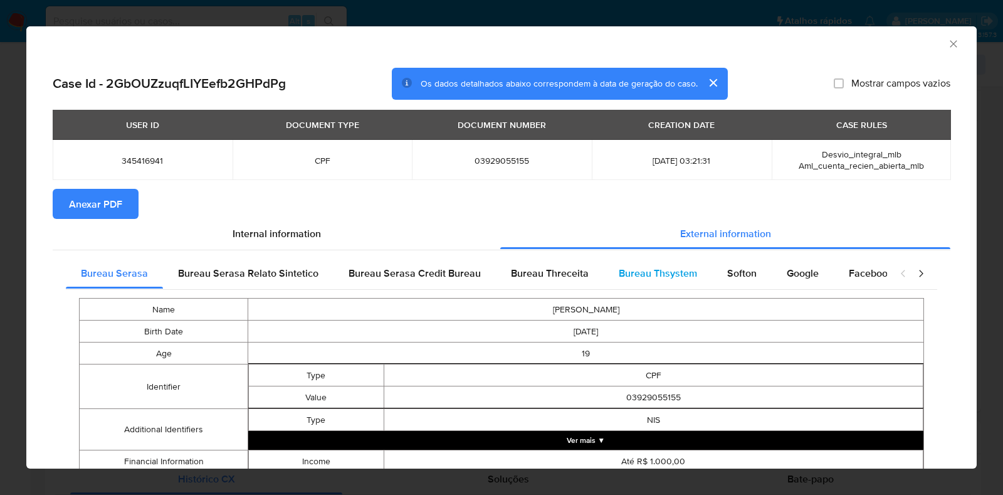
click at [668, 276] on span "Bureau Thsystem" at bounding box center [658, 273] width 78 height 14
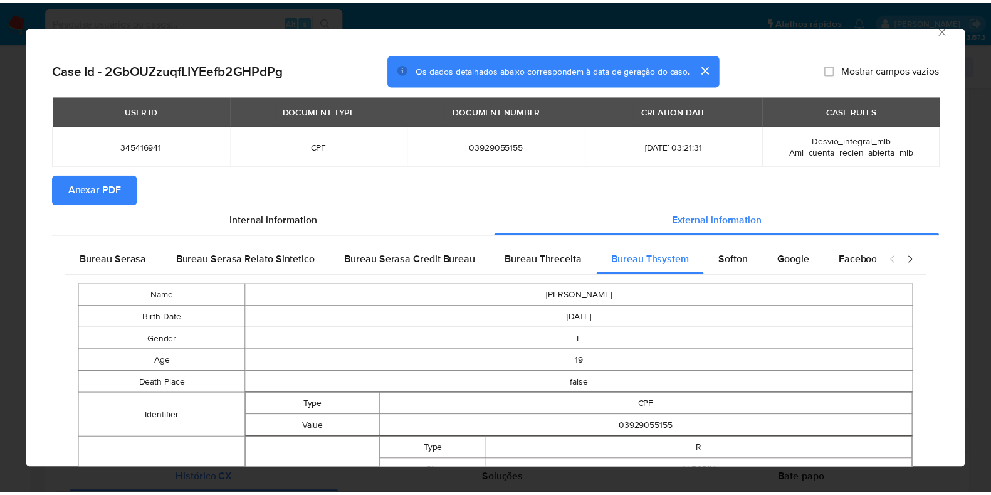
scroll to position [0, 0]
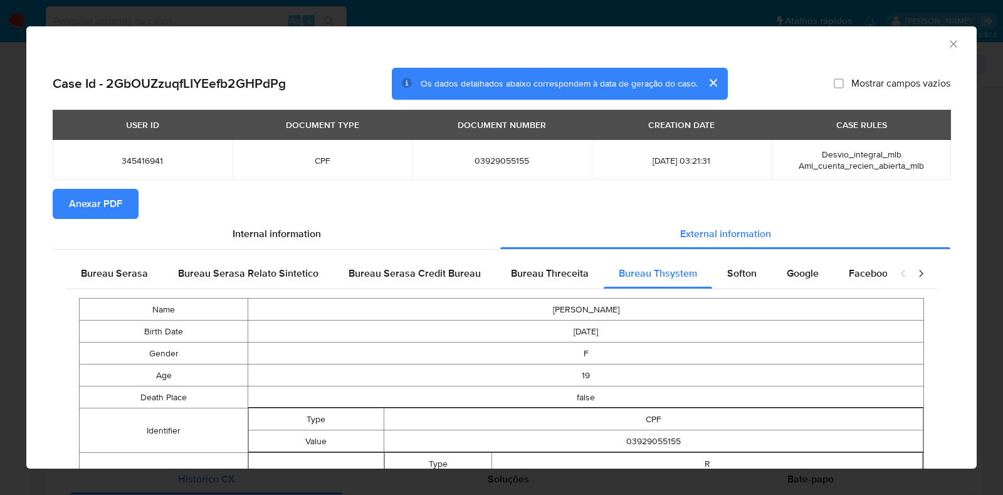
click at [481, 155] on span "03929055155" at bounding box center [502, 160] width 150 height 11
copy span "03929055155"
click at [947, 39] on icon "Fechar a janela" at bounding box center [953, 44] width 13 height 13
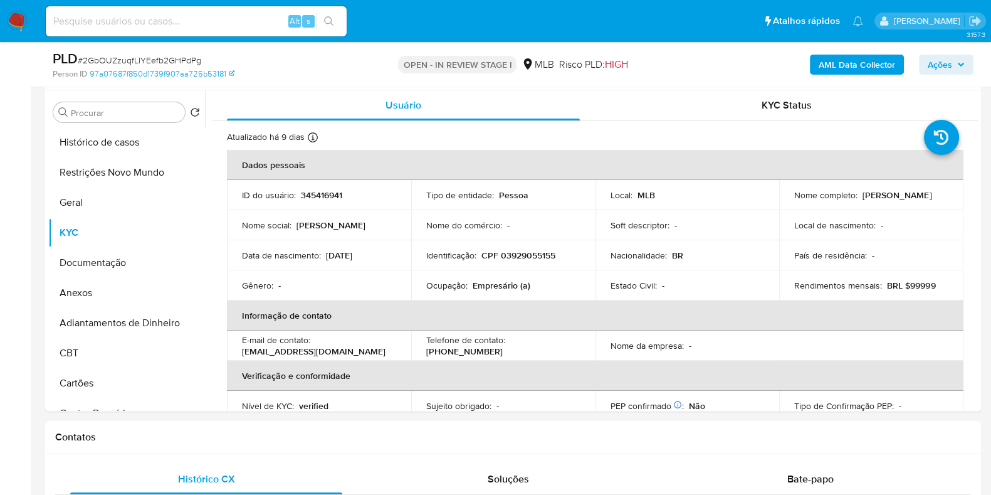
click at [946, 61] on span "Ações" at bounding box center [940, 65] width 24 height 20
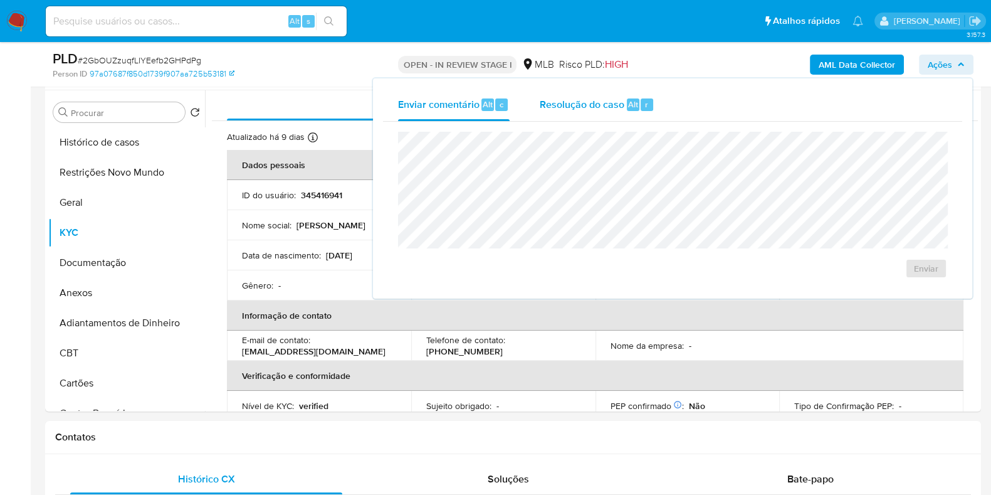
click at [606, 112] on div "Resolução do caso Alt r" at bounding box center [597, 104] width 115 height 33
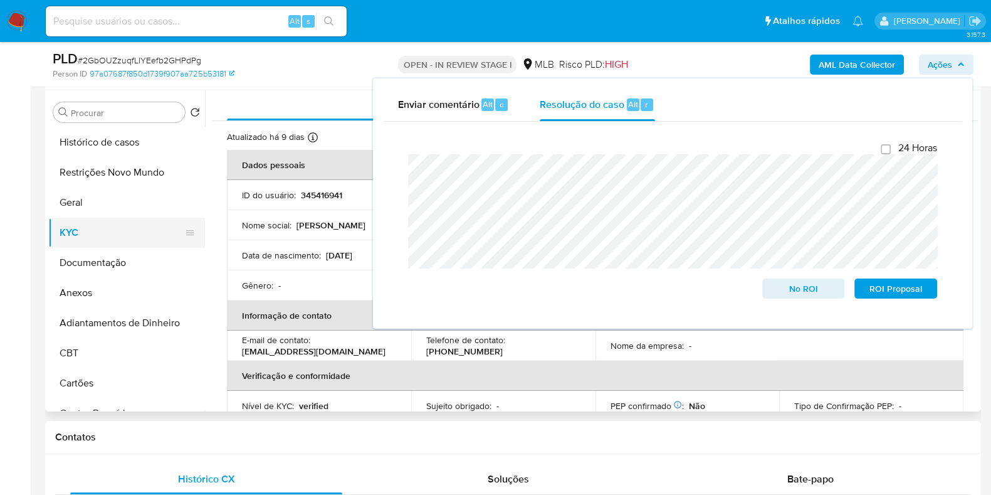
click at [110, 243] on button "KYC" at bounding box center [121, 232] width 147 height 30
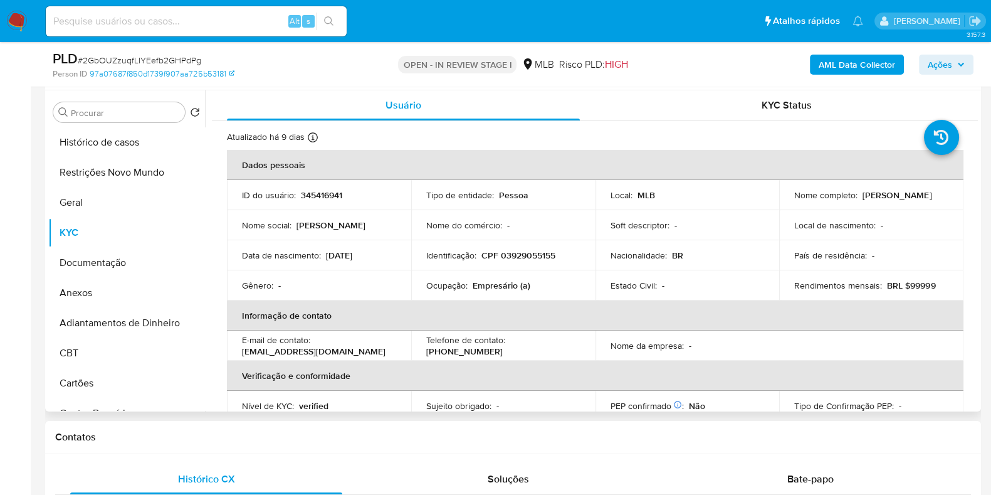
drag, startPoint x: 902, startPoint y: 199, endPoint x: 790, endPoint y: 202, distance: 112.2
click at [790, 202] on td "Nome completo : Alanis Salua Barros Silva" at bounding box center [871, 195] width 184 height 30
copy p "[PERSON_NAME] [PERSON_NAME]"
click at [530, 255] on p "CPF 03929055155" at bounding box center [518, 254] width 74 height 11
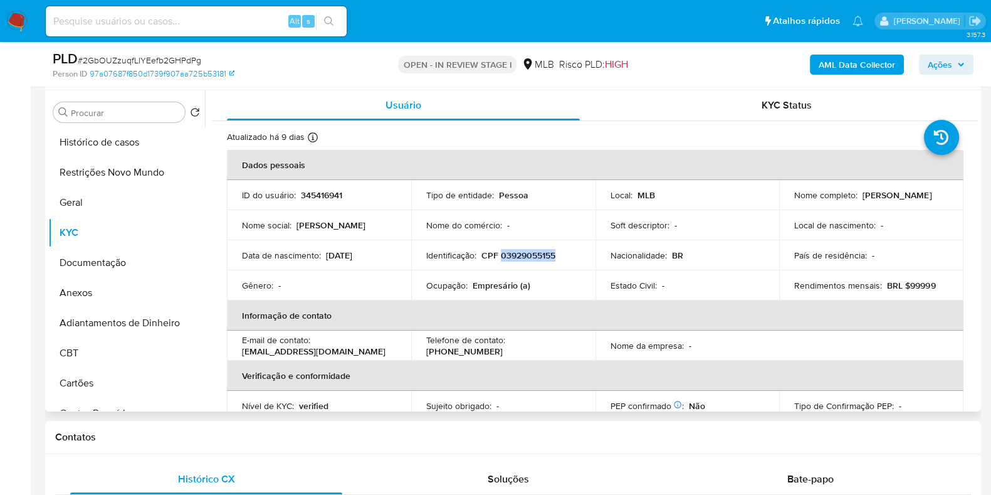
copy p "03929055155"
click at [132, 169] on button "Restrições Novo Mundo" at bounding box center [121, 172] width 147 height 30
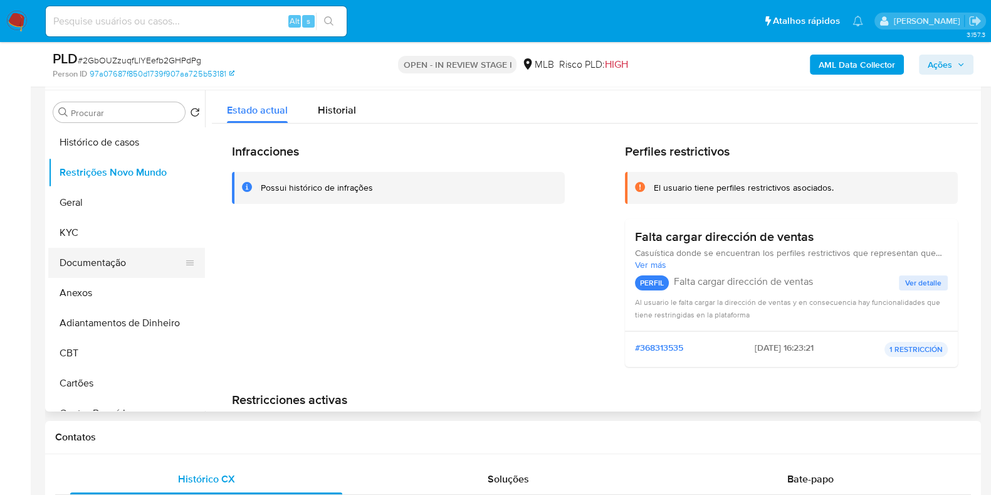
click at [110, 253] on button "Documentação" at bounding box center [121, 263] width 147 height 30
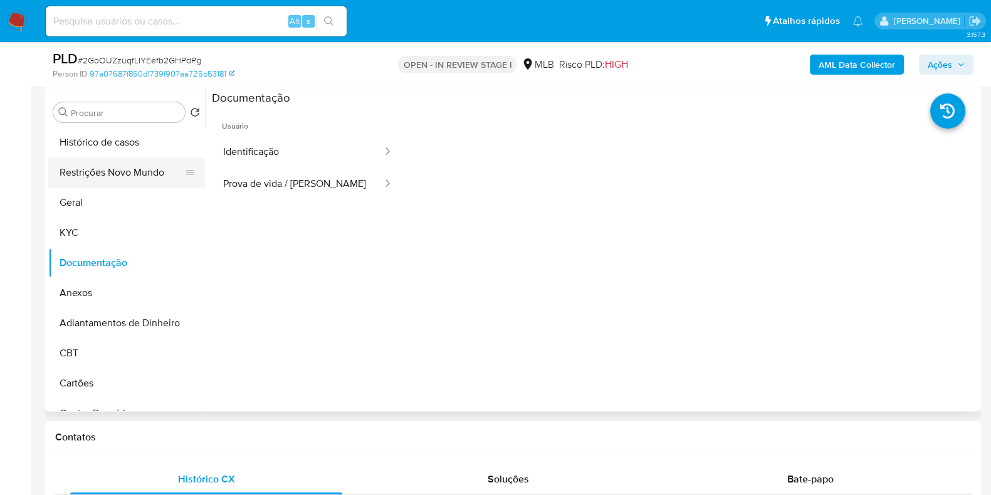
click at [119, 170] on button "Restrições Novo Mundo" at bounding box center [121, 172] width 147 height 30
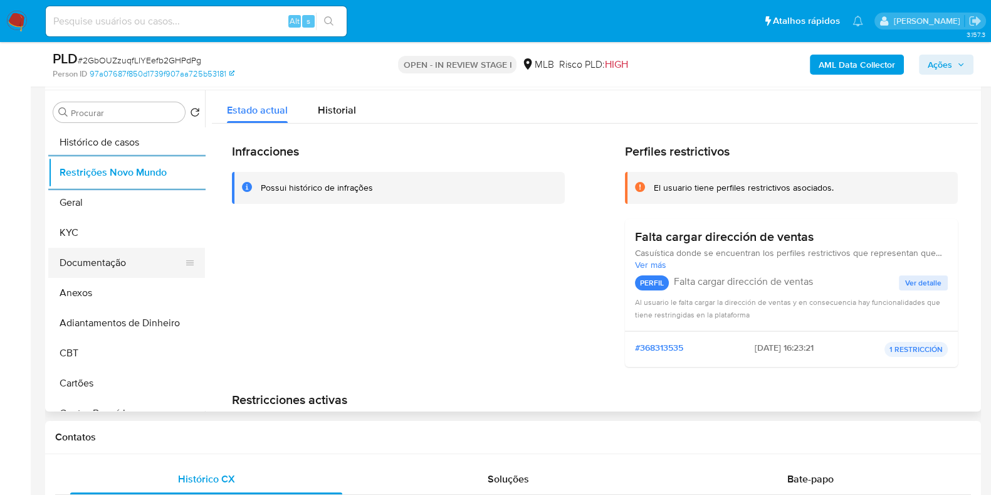
click at [117, 265] on button "Documentação" at bounding box center [121, 263] width 147 height 30
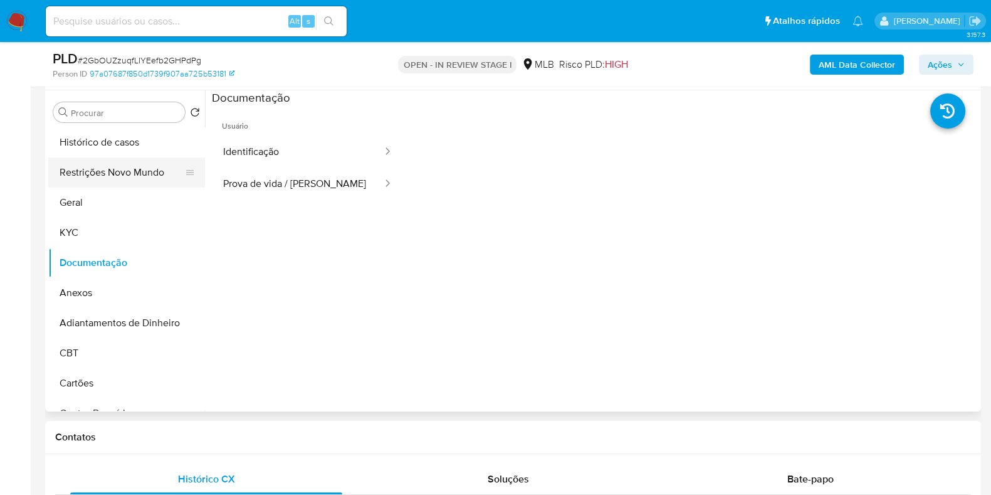
click at [108, 165] on button "Restrições Novo Mundo" at bounding box center [121, 172] width 147 height 30
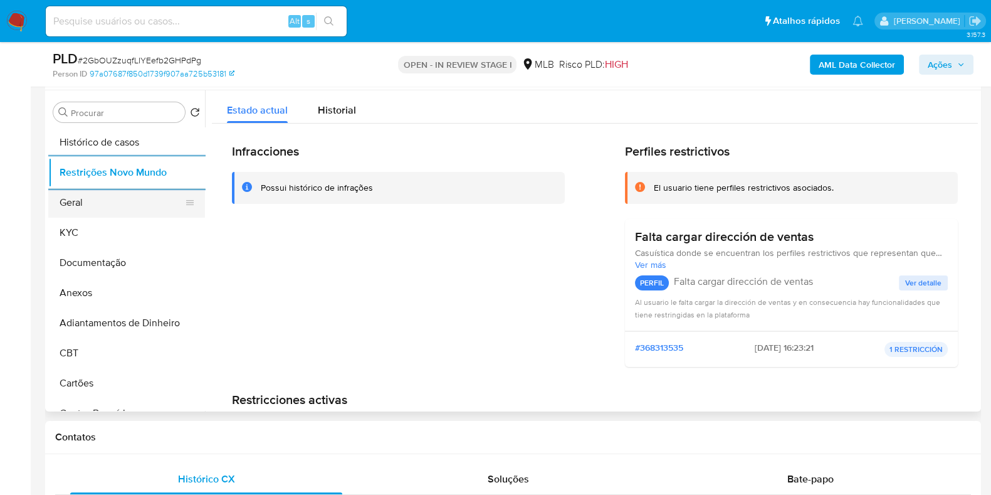
click at [73, 206] on button "Geral" at bounding box center [121, 202] width 147 height 30
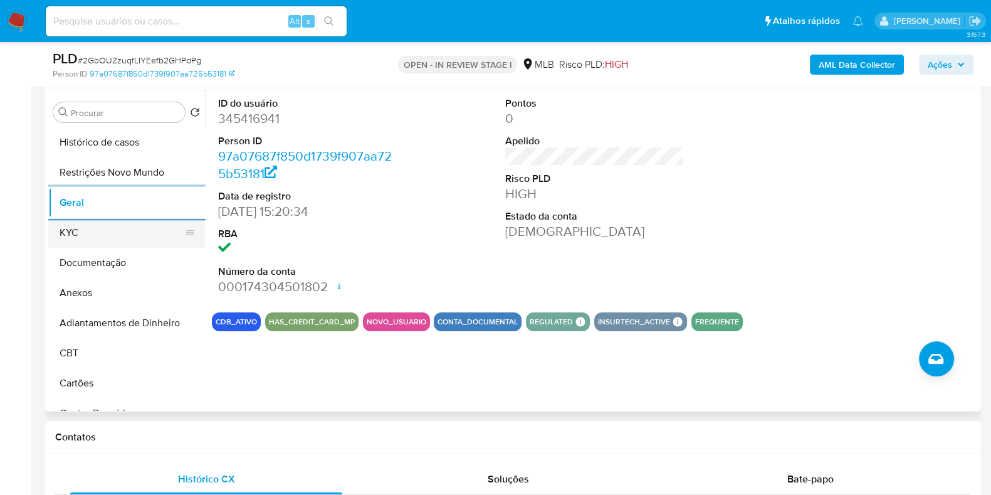
click at [87, 233] on button "KYC" at bounding box center [121, 232] width 147 height 30
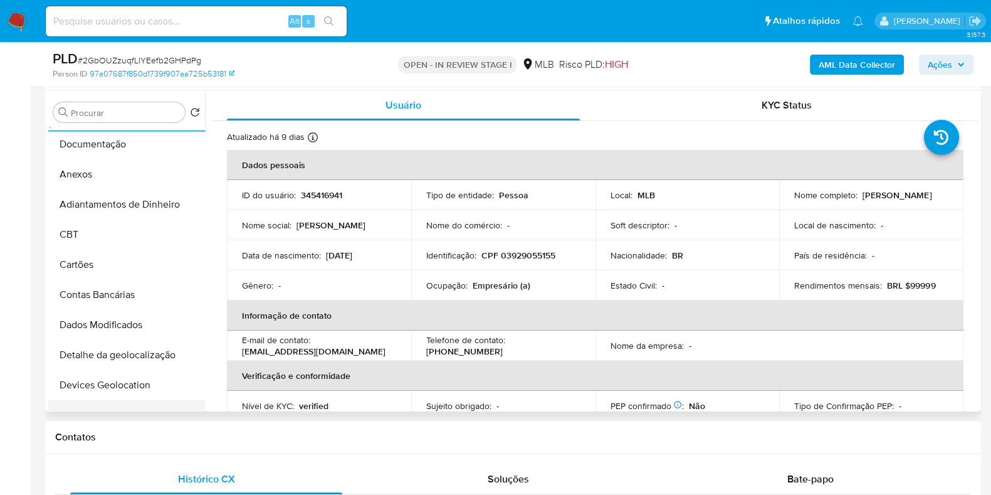
scroll to position [392, 0]
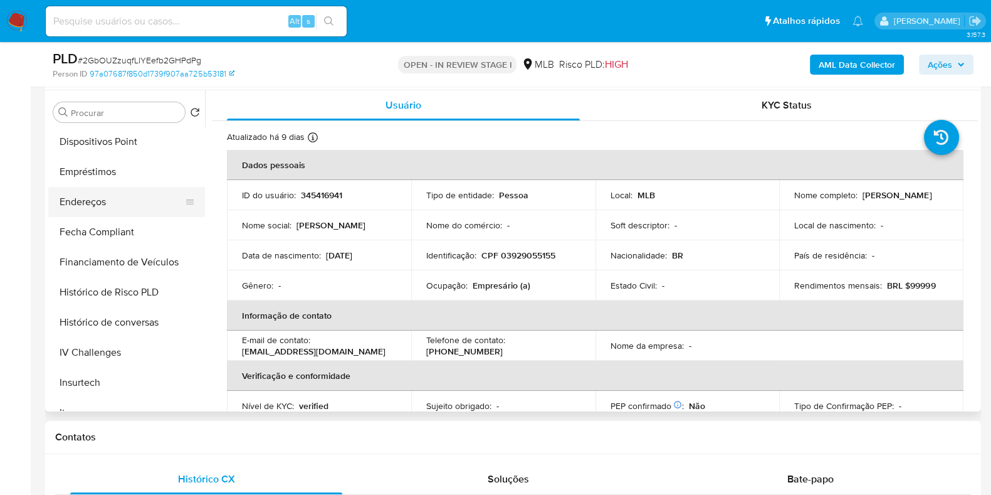
click at [122, 214] on button "Endereços" at bounding box center [121, 202] width 147 height 30
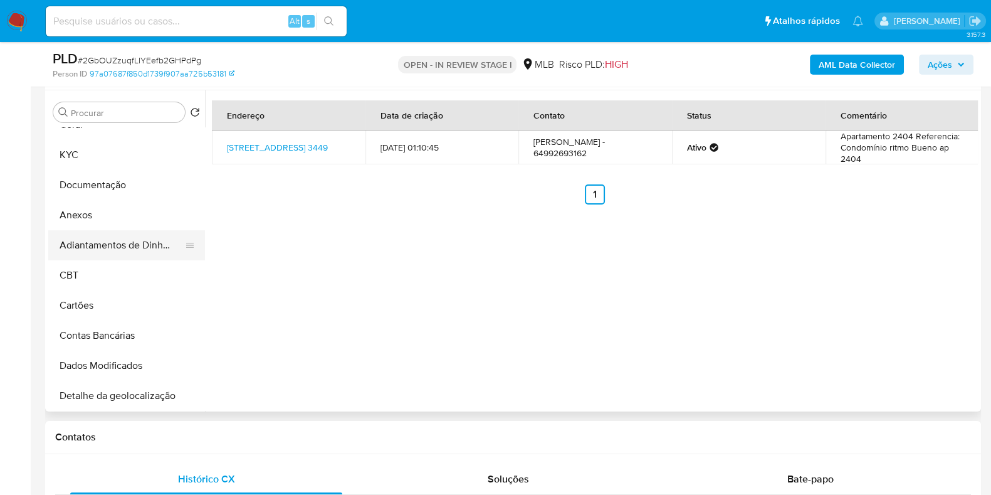
click at [140, 241] on button "Adiantamentos de Dinheiro" at bounding box center [121, 245] width 147 height 30
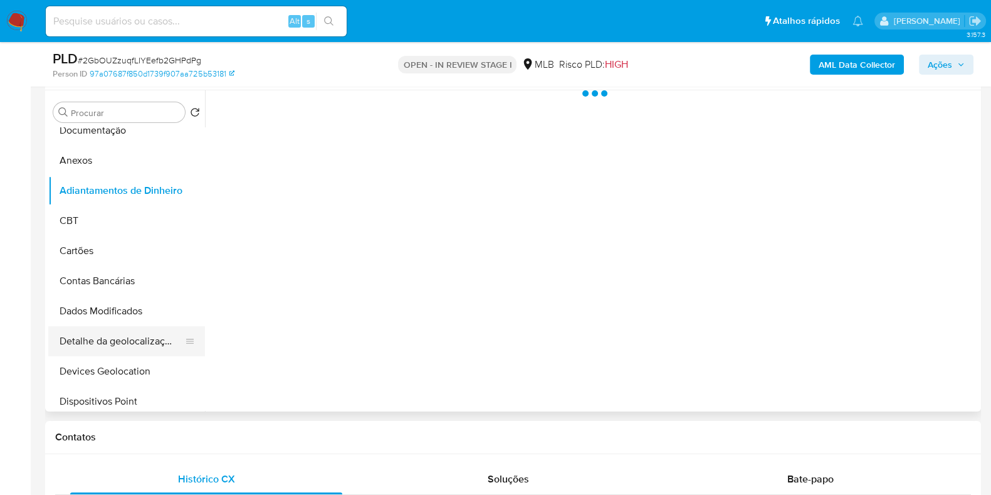
scroll to position [156, 0]
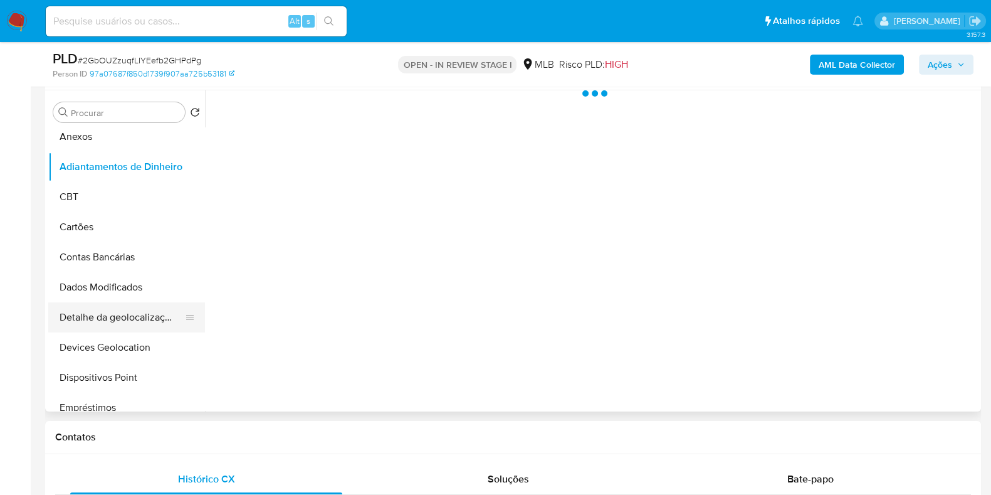
click at [128, 312] on button "Detalhe da geolocalização" at bounding box center [121, 317] width 147 height 30
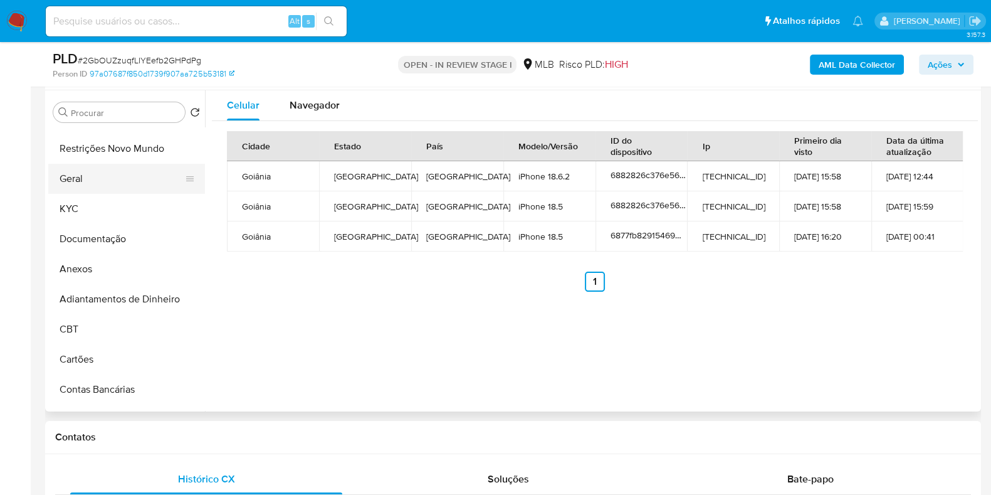
scroll to position [0, 0]
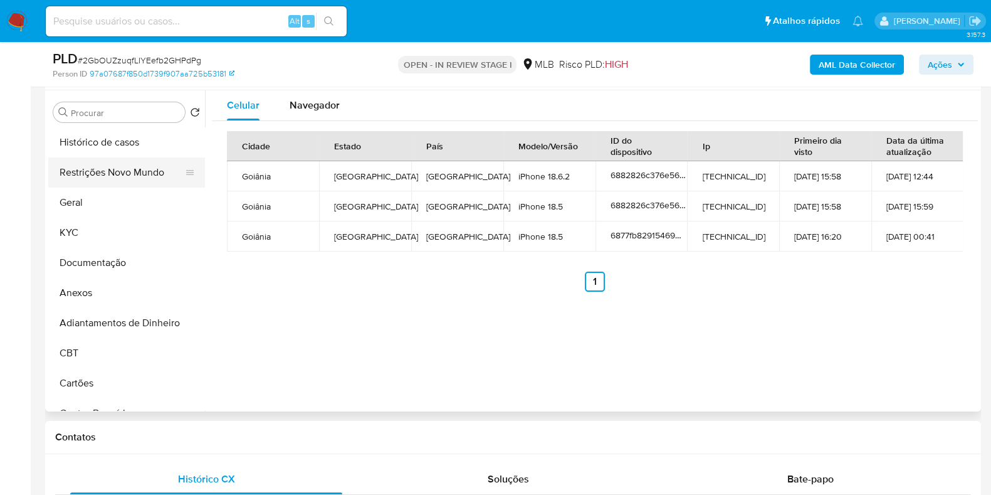
click at [137, 172] on button "Restrições Novo Mundo" at bounding box center [121, 172] width 147 height 30
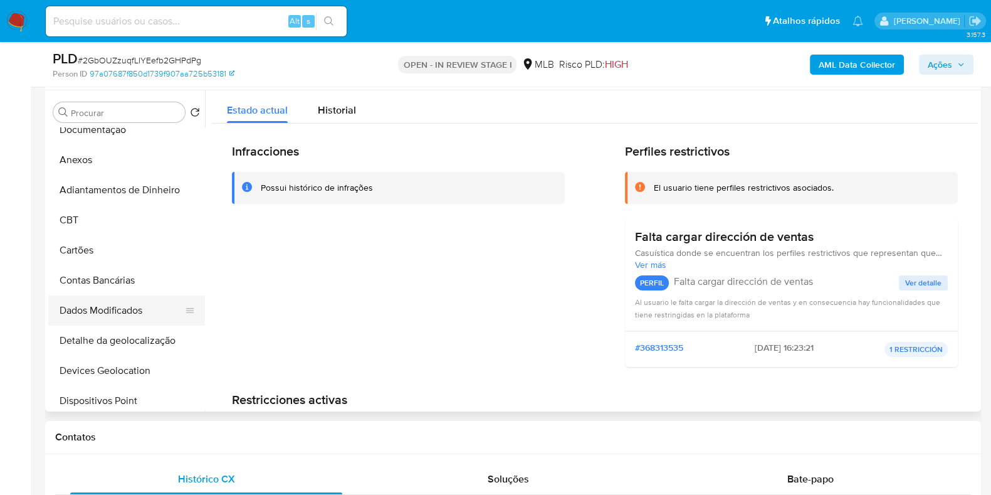
scroll to position [234, 0]
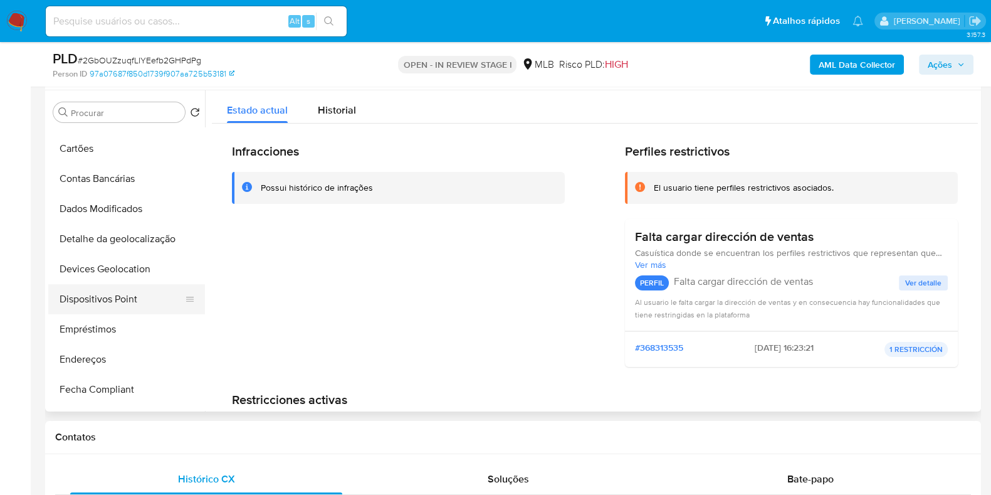
click at [112, 290] on button "Dispositivos Point" at bounding box center [121, 299] width 147 height 30
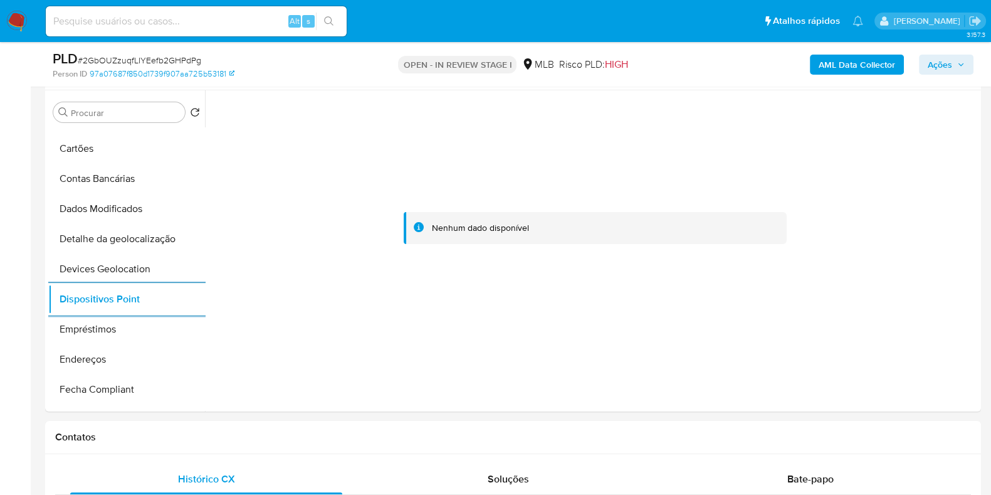
click at [850, 70] on b "AML Data Collector" at bounding box center [857, 65] width 76 height 20
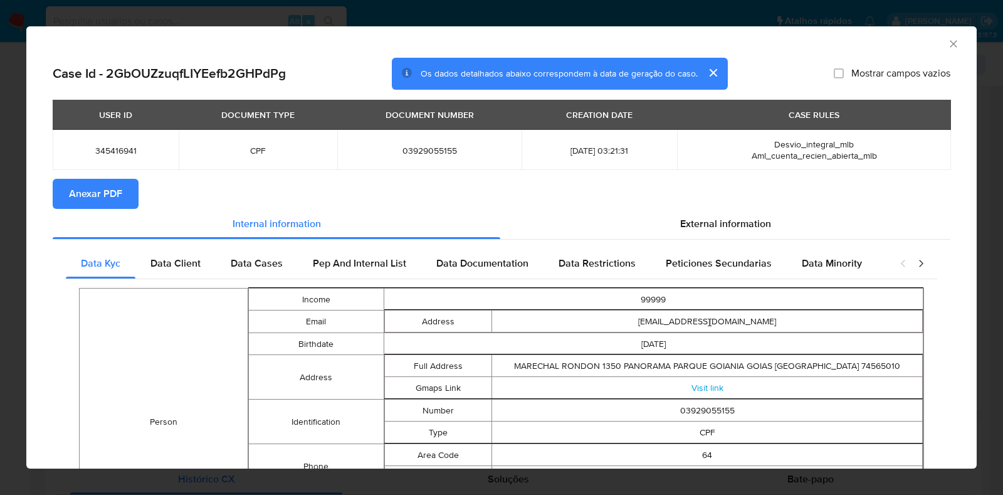
click at [102, 183] on span "Anexar PDF" at bounding box center [95, 194] width 53 height 28
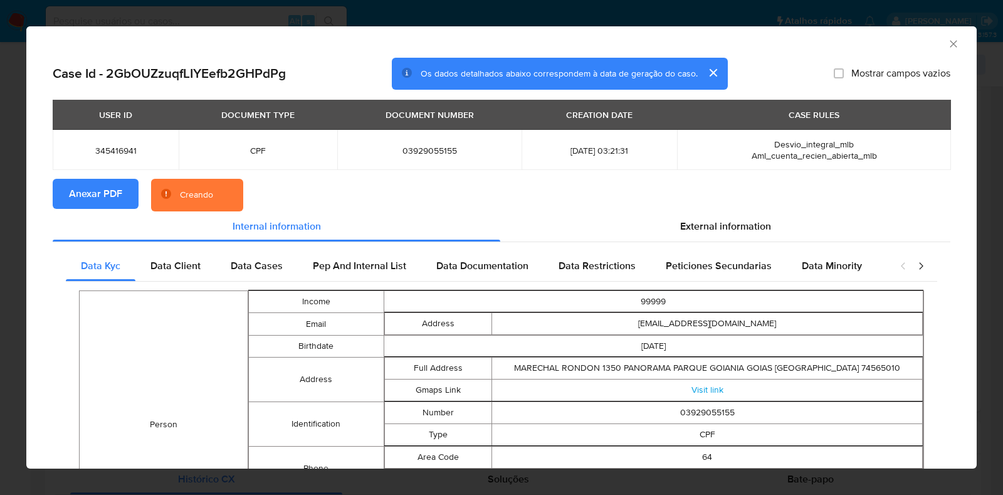
click at [0, 216] on div "AML Data Collector Case Id - 2GbOUZzuqfLIYEefb2GHPdPg Os dados detalhados abaix…" at bounding box center [501, 247] width 1003 height 495
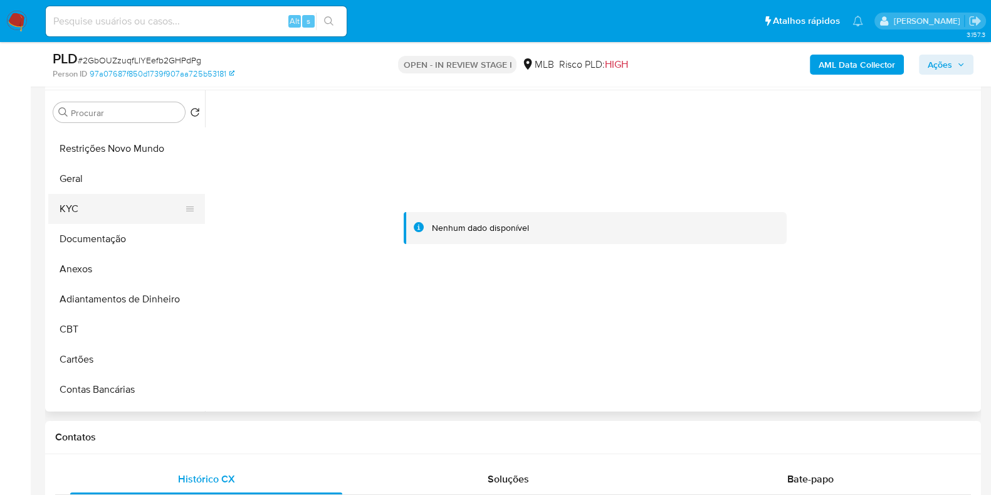
scroll to position [0, 0]
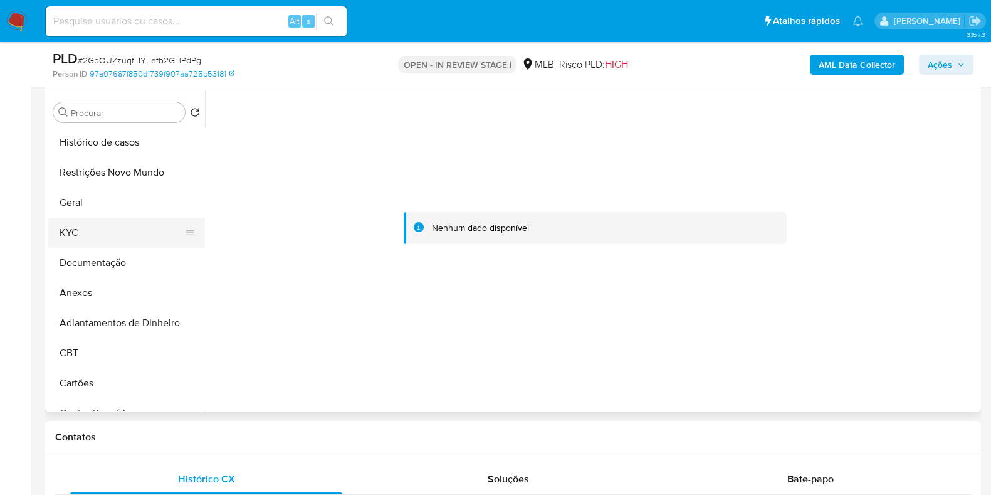
click at [94, 223] on button "KYC" at bounding box center [121, 232] width 147 height 30
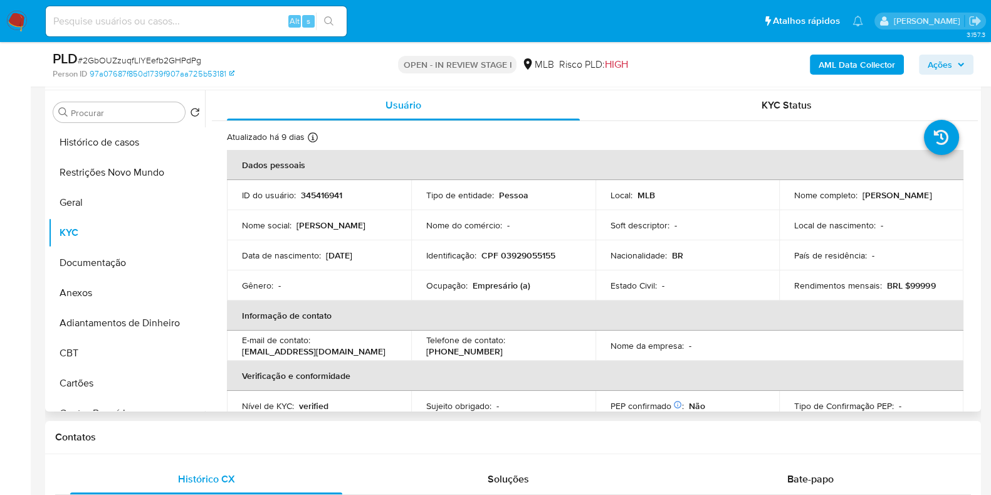
drag, startPoint x: 885, startPoint y: 201, endPoint x: 781, endPoint y: 201, distance: 104.0
click at [781, 201] on td "Nome completo : Alanis Salua Barros Silva" at bounding box center [871, 195] width 184 height 30
copy p "Alanis Salua Barros Silva"
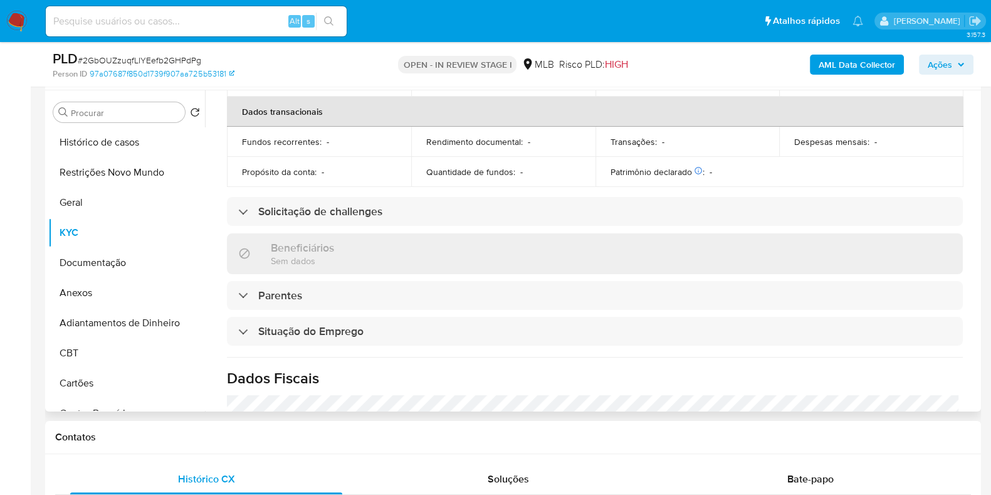
scroll to position [545, 0]
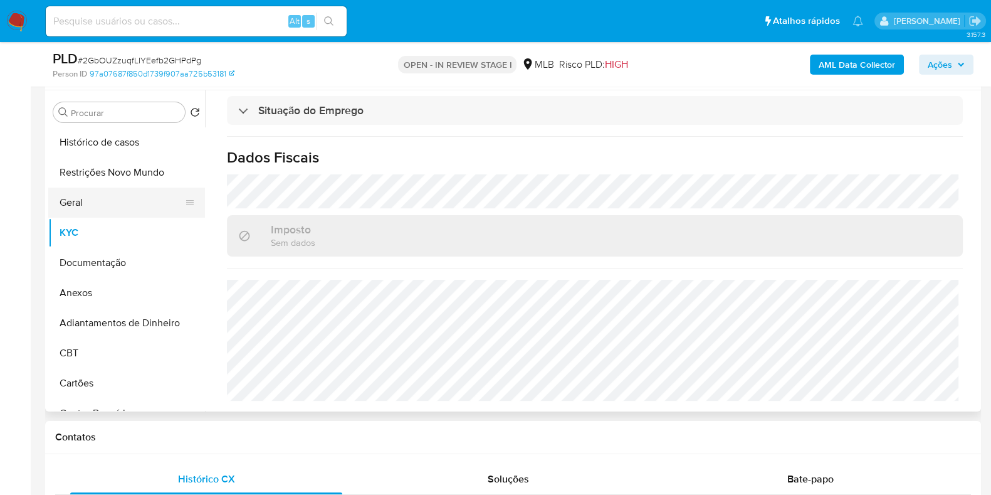
click at [123, 207] on button "Geral" at bounding box center [121, 202] width 147 height 30
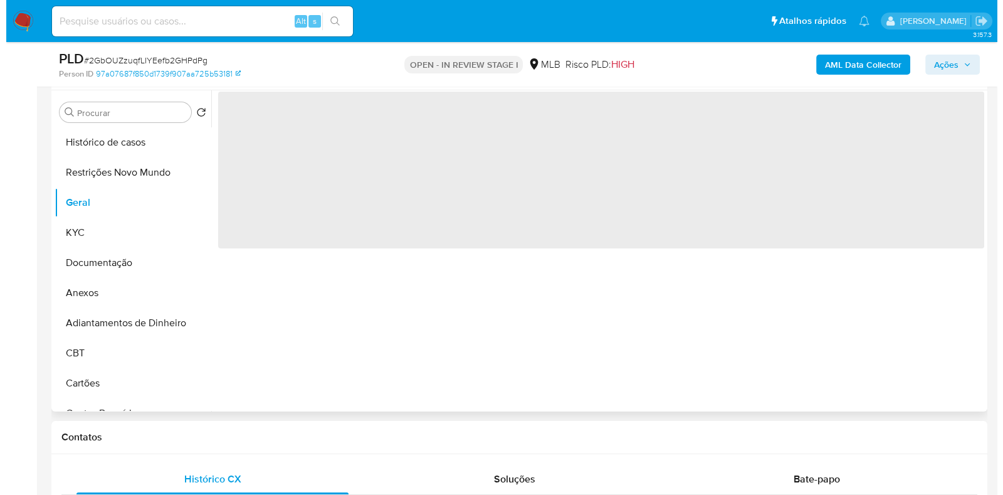
scroll to position [0, 0]
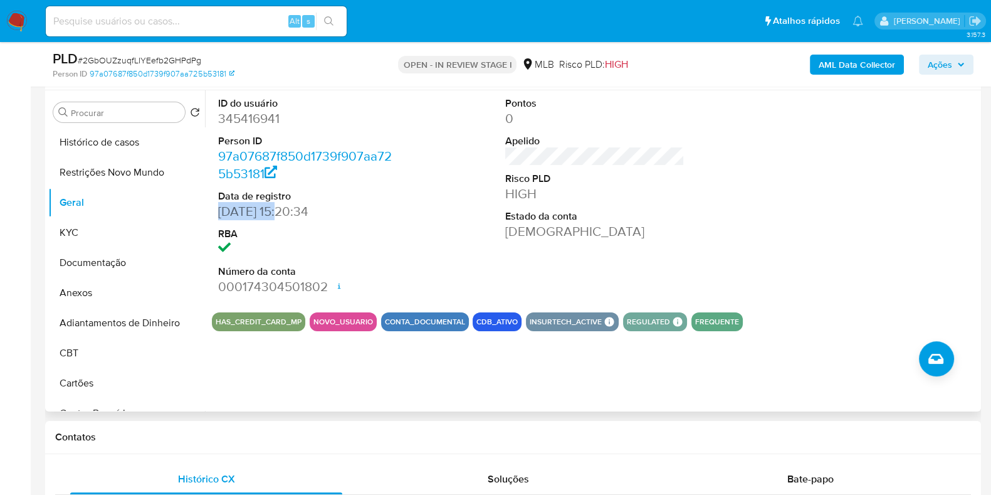
drag, startPoint x: 284, startPoint y: 211, endPoint x: 212, endPoint y: 208, distance: 72.1
click at [212, 208] on div "ID do usuário 345416941 Person ID 97a07687f850d1739f907aa725b53181 Data de regi…" at bounding box center [308, 196] width 192 height 212
copy dd "16/07/2025"
click at [938, 61] on span "Ações" at bounding box center [940, 65] width 24 height 20
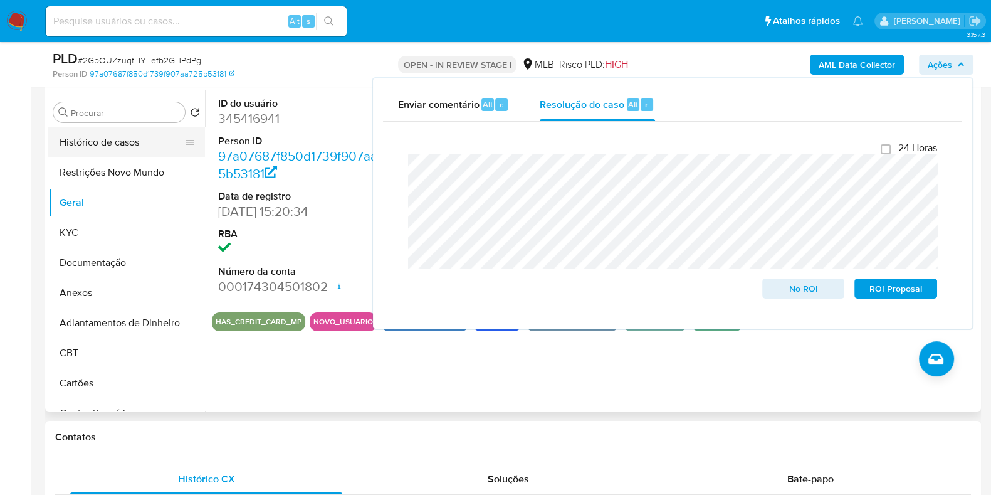
click at [117, 134] on button "Histórico de casos" at bounding box center [121, 142] width 147 height 30
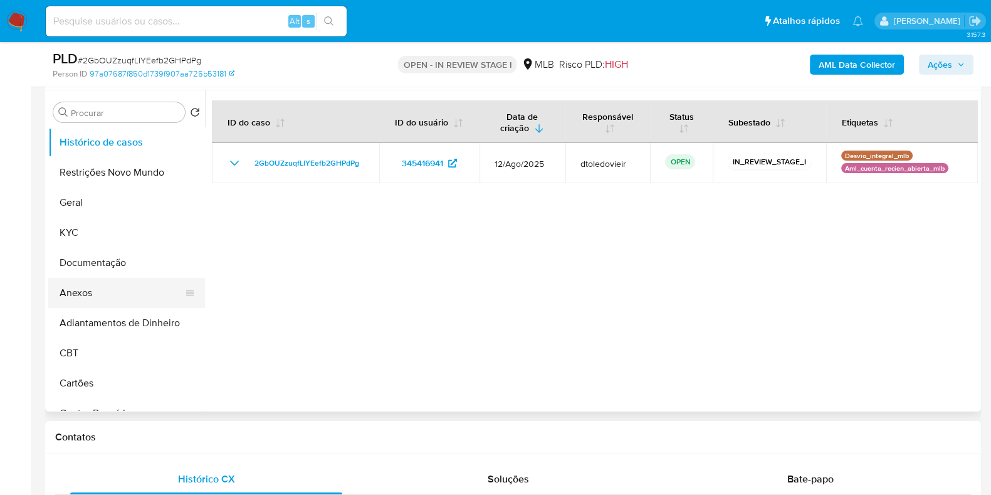
click at [104, 285] on button "Anexos" at bounding box center [121, 293] width 147 height 30
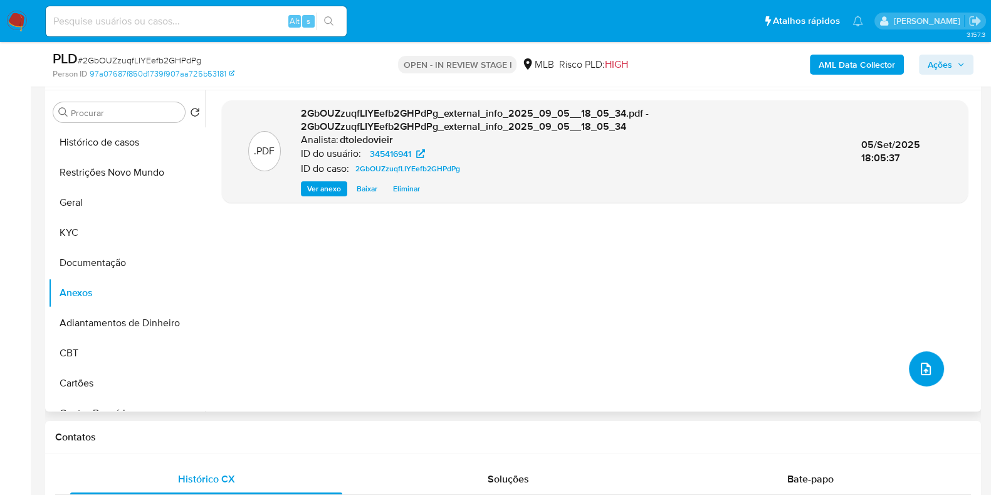
click at [918, 367] on icon "upload-file" at bounding box center [925, 368] width 15 height 15
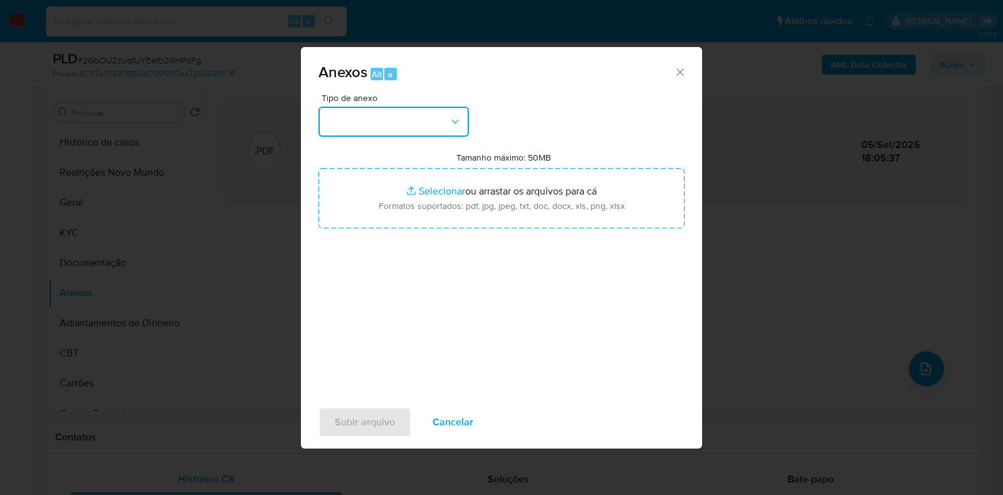
click at [404, 115] on button "button" at bounding box center [393, 122] width 150 height 30
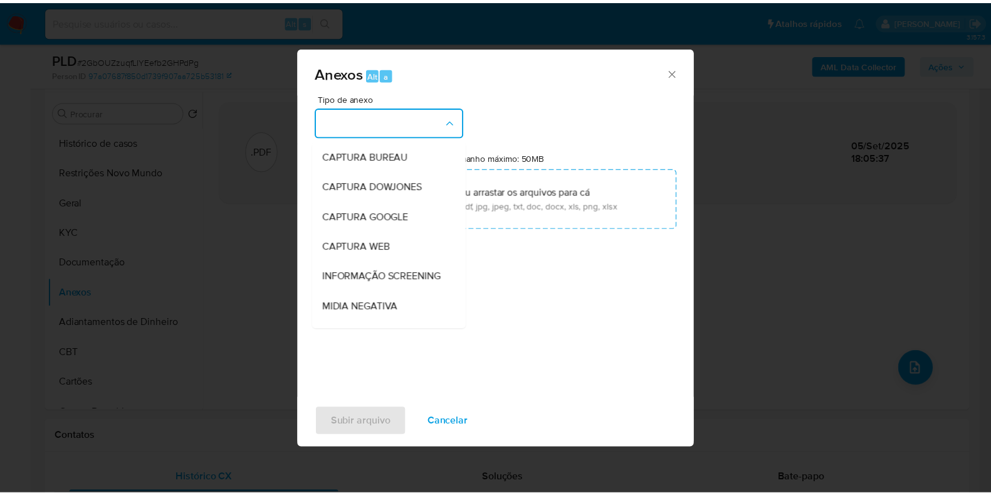
scroll to position [193, 0]
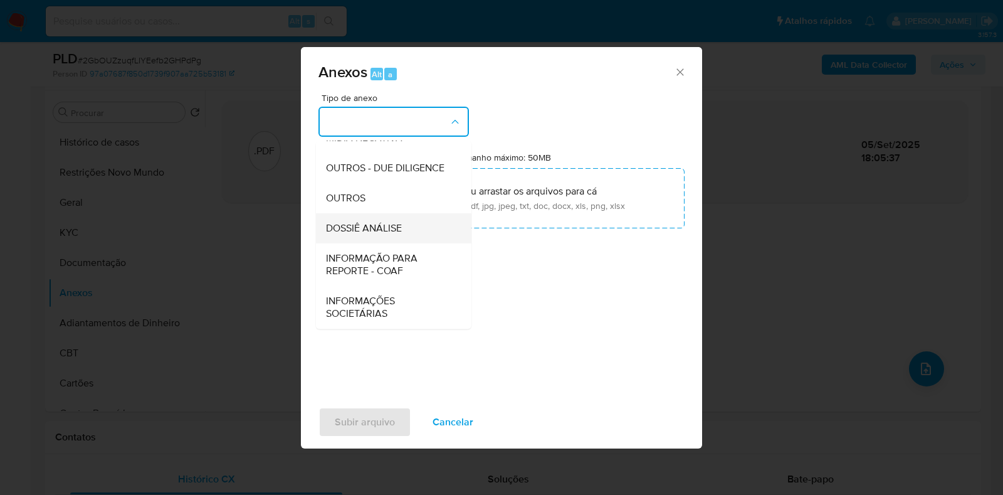
click at [360, 217] on div "DOSSIÊ ANÁLISE" at bounding box center [390, 228] width 128 height 30
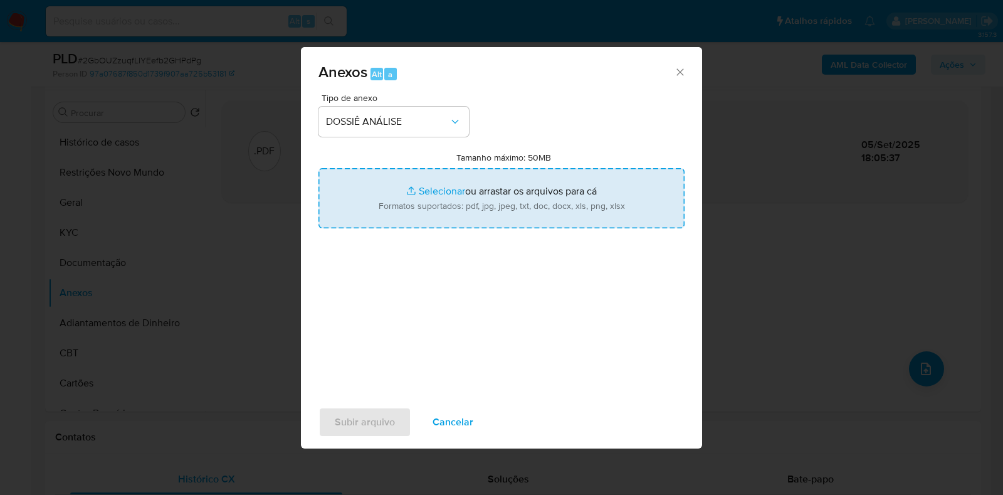
type input "C:\fakepath\SAR - CPF 03929055155 - ALANIS SALUA BARROS SILVA.pdf"
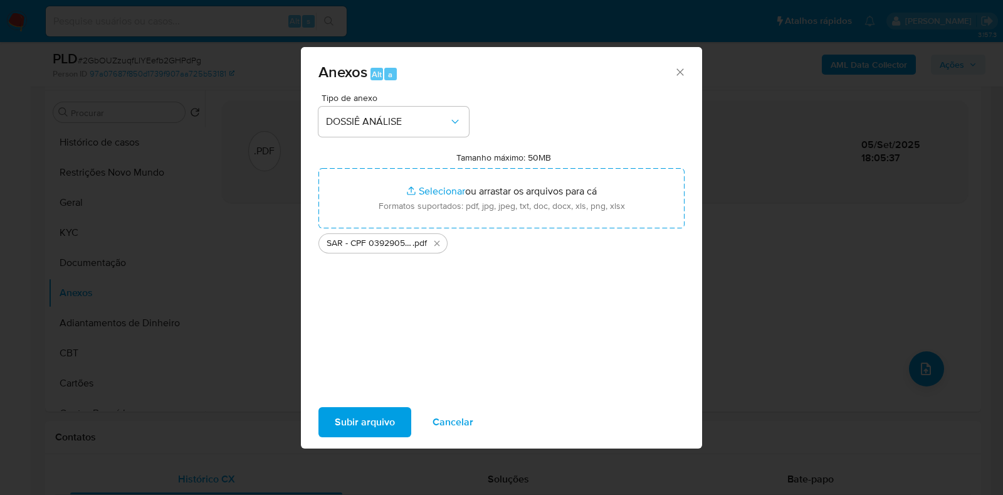
click at [352, 426] on span "Subir arquivo" at bounding box center [365, 422] width 60 height 28
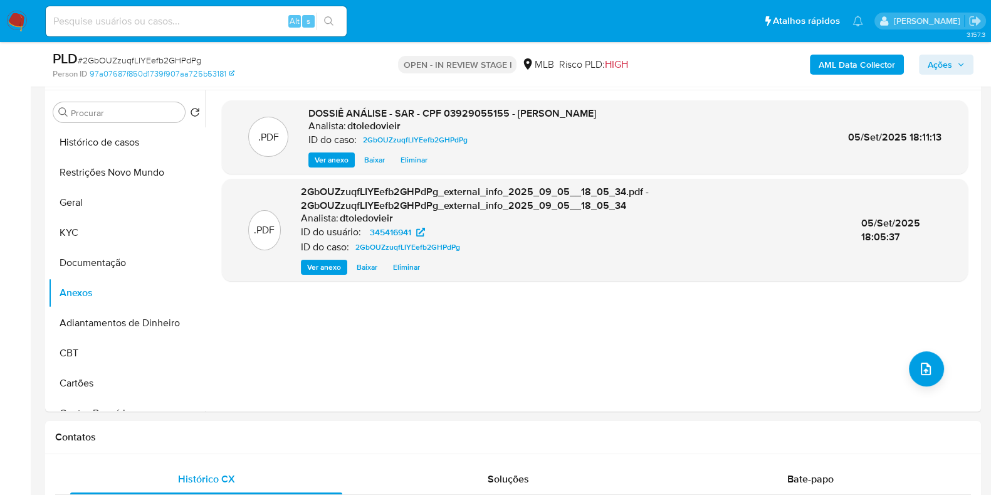
click at [962, 64] on icon "button" at bounding box center [960, 64] width 5 height 3
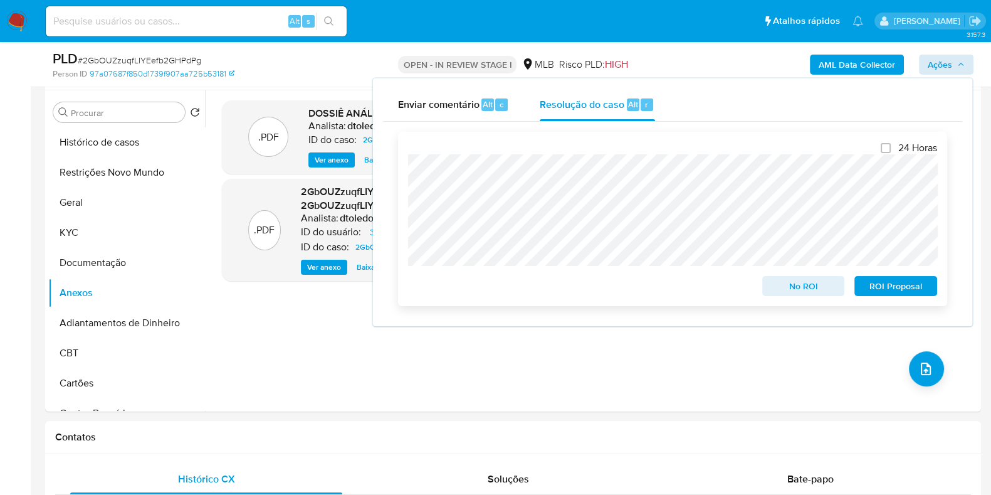
click at [906, 287] on span "ROI Proposal" at bounding box center [895, 286] width 65 height 18
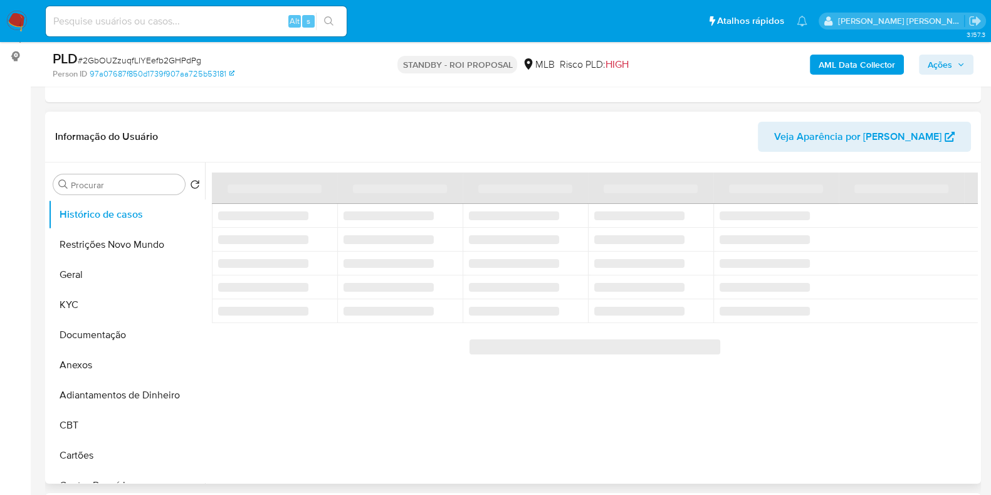
scroll to position [235, 0]
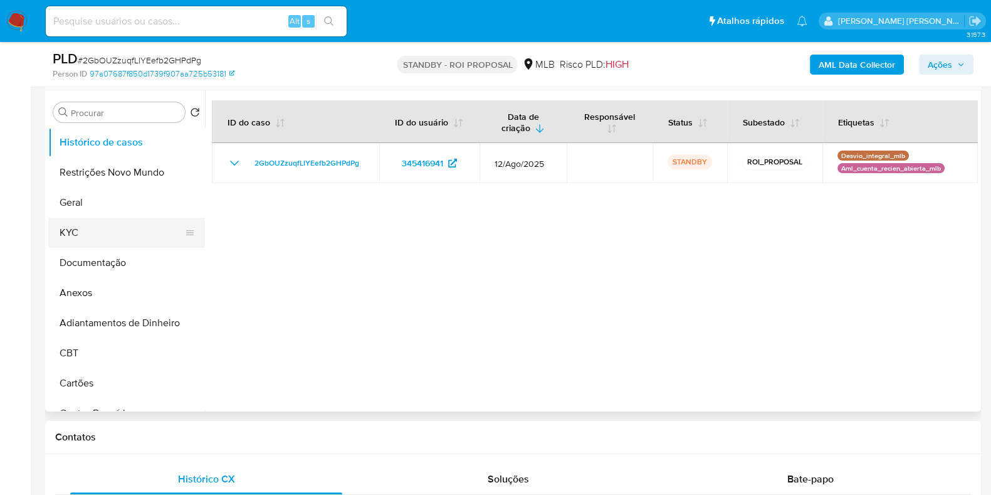
select select "10"
click at [77, 206] on button "Geral" at bounding box center [121, 202] width 147 height 30
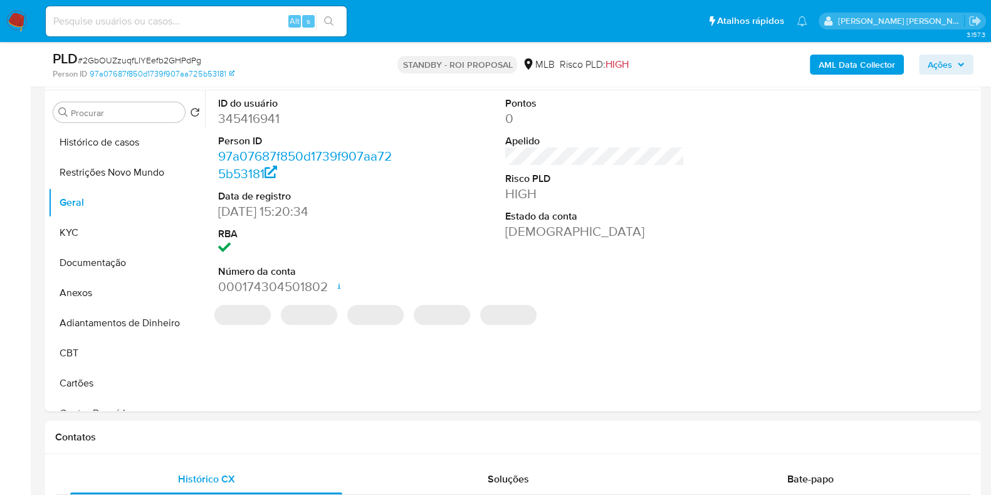
click at [248, 122] on dd "345416941" at bounding box center [307, 119] width 179 height 18
click at [248, 121] on dd "345416941" at bounding box center [307, 119] width 179 height 18
copy dd "345416941"
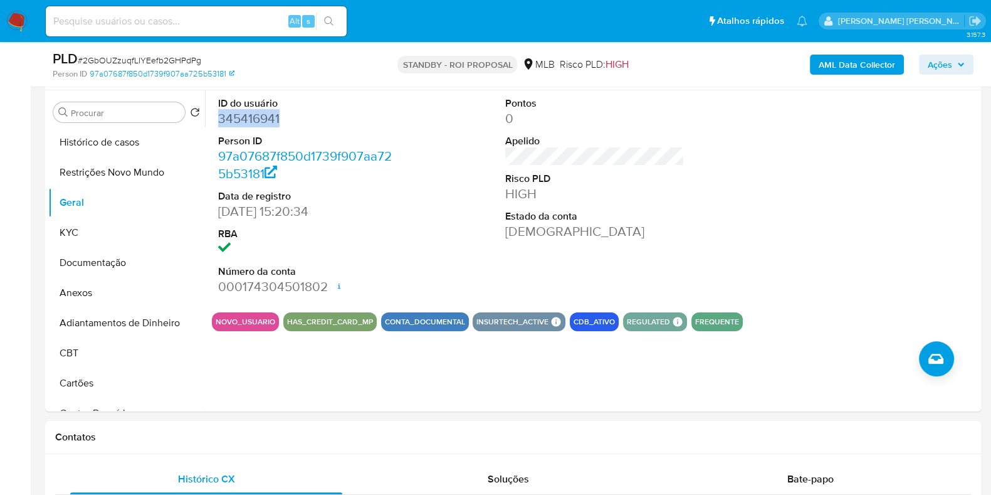
click at [255, 120] on dd "345416941" at bounding box center [307, 119] width 179 height 18
click at [160, 23] on input at bounding box center [196, 21] width 301 height 16
paste input "593553381"
type input "593553381"
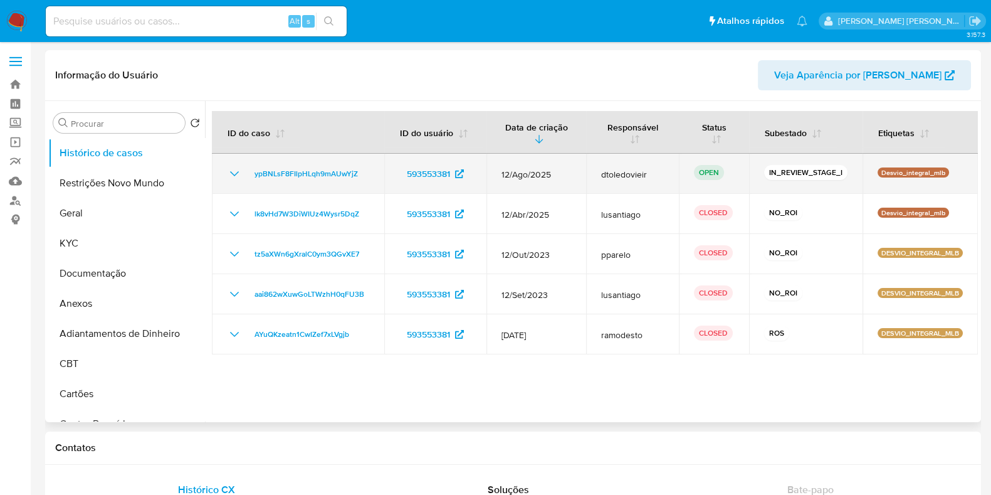
select select "10"
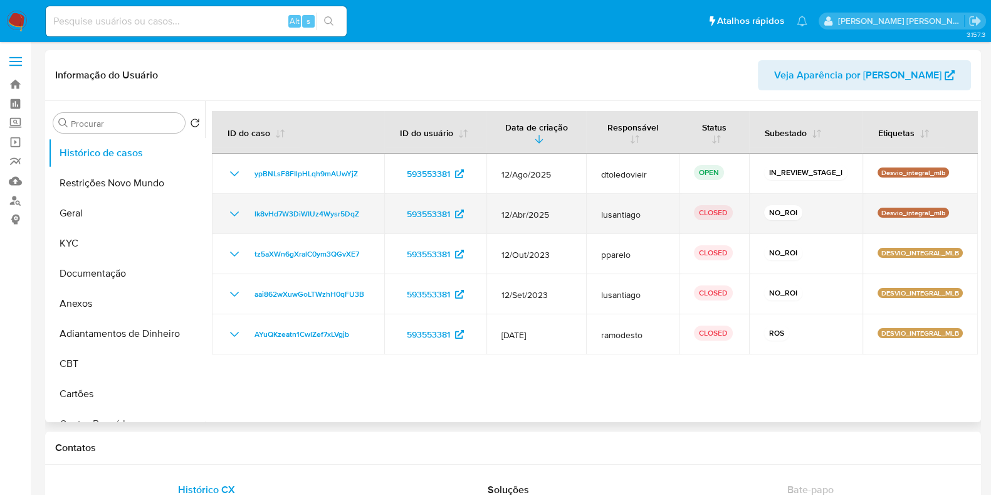
click at [229, 212] on icon "Mostrar/Ocultar" at bounding box center [234, 213] width 15 height 15
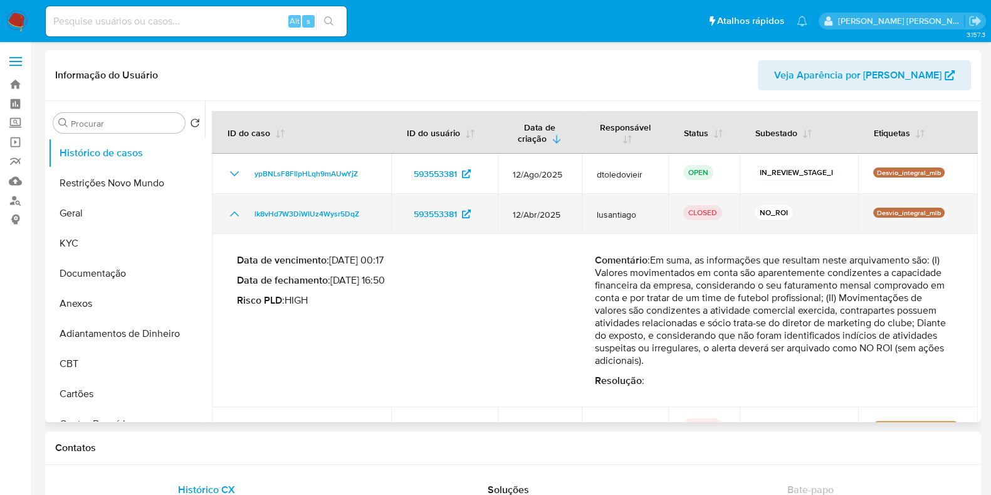
click at [230, 211] on icon "Mostrar/Ocultar" at bounding box center [234, 213] width 15 height 15
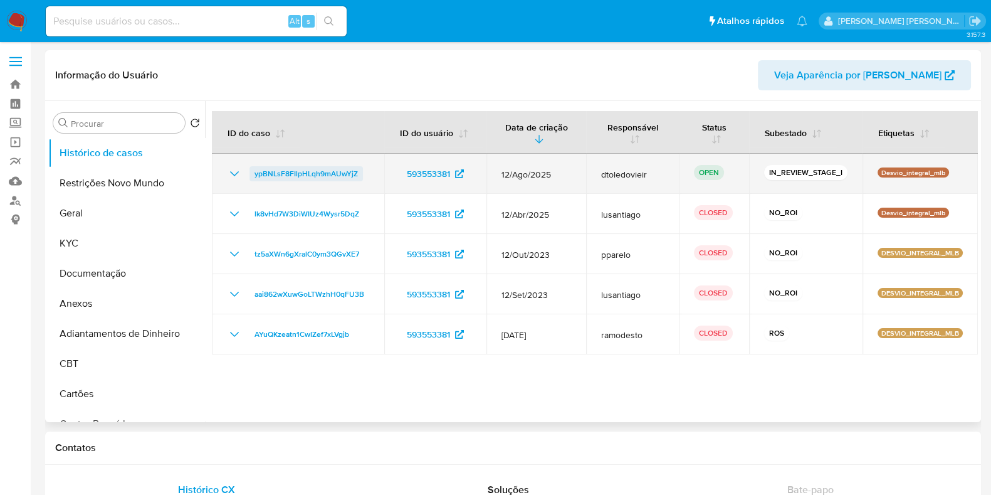
click at [293, 170] on span "ypBNLsF8FIlpHLqh9mAUwYjZ" at bounding box center [305, 173] width 103 height 15
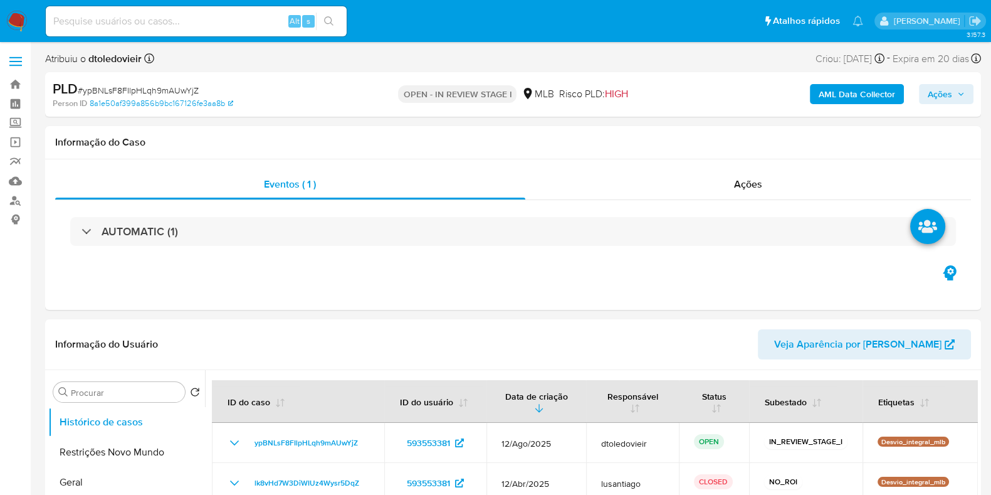
select select "10"
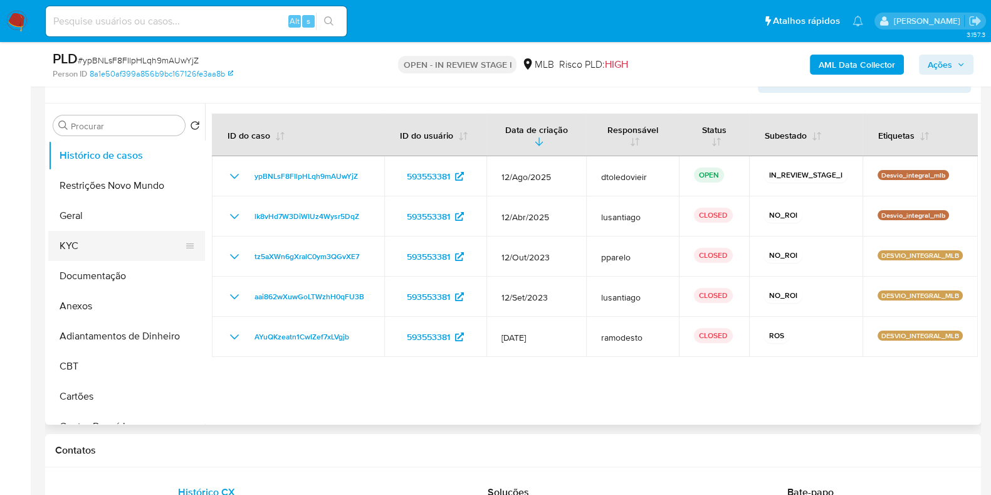
scroll to position [235, 0]
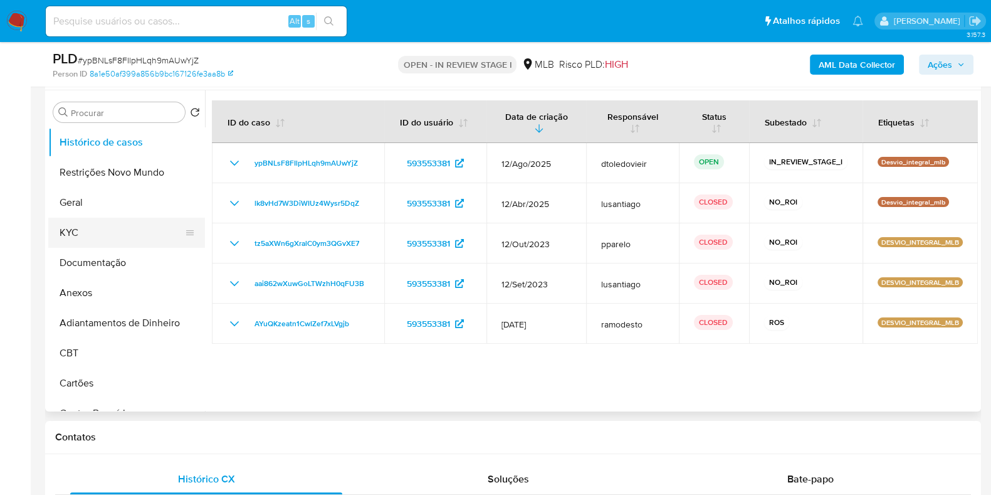
click at [105, 224] on button "KYC" at bounding box center [121, 232] width 147 height 30
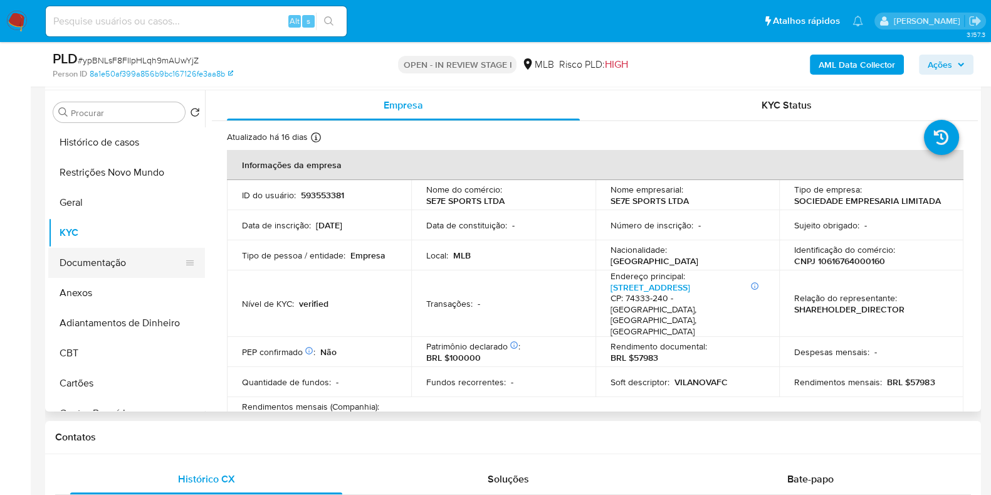
click at [85, 253] on button "Documentação" at bounding box center [121, 263] width 147 height 30
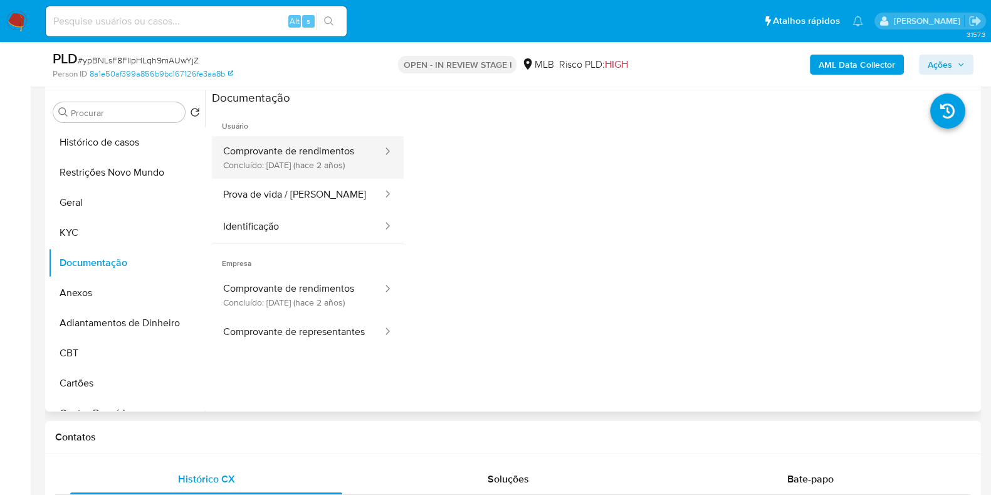
click at [355, 158] on button "Comprovante de rendimentos Concluído: [DATE] (hace 2 años)" at bounding box center [298, 157] width 172 height 43
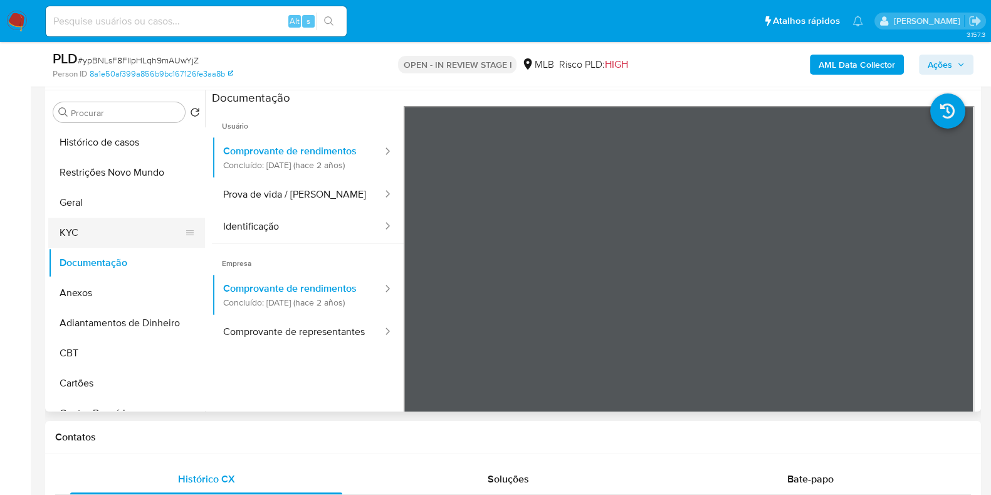
click at [129, 223] on button "KYC" at bounding box center [121, 232] width 147 height 30
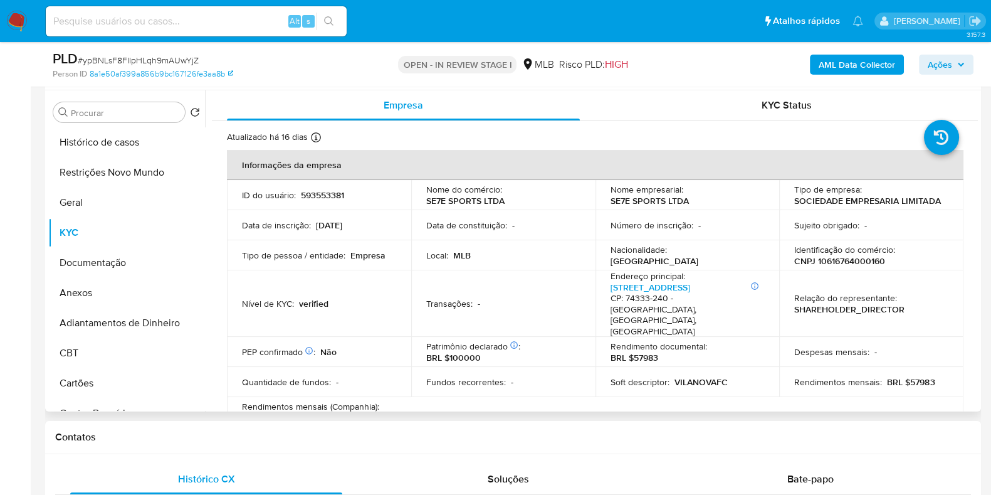
click at [837, 264] on p "CNPJ 10616764000160" at bounding box center [839, 260] width 91 height 11
copy p "10616764000160"
click at [114, 256] on button "Documentação" at bounding box center [121, 263] width 147 height 30
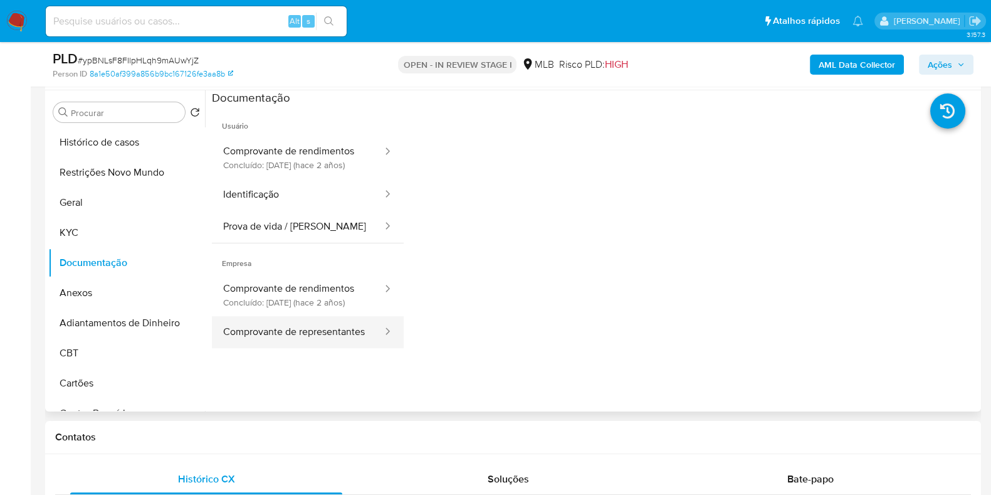
click at [259, 348] on button "Comprovante de representantes" at bounding box center [298, 332] width 172 height 32
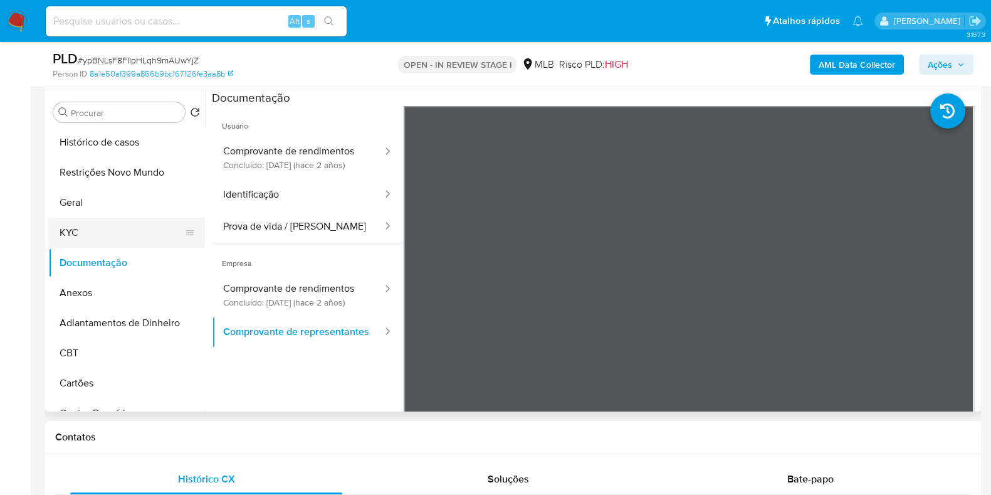
click at [147, 225] on button "KYC" at bounding box center [121, 232] width 147 height 30
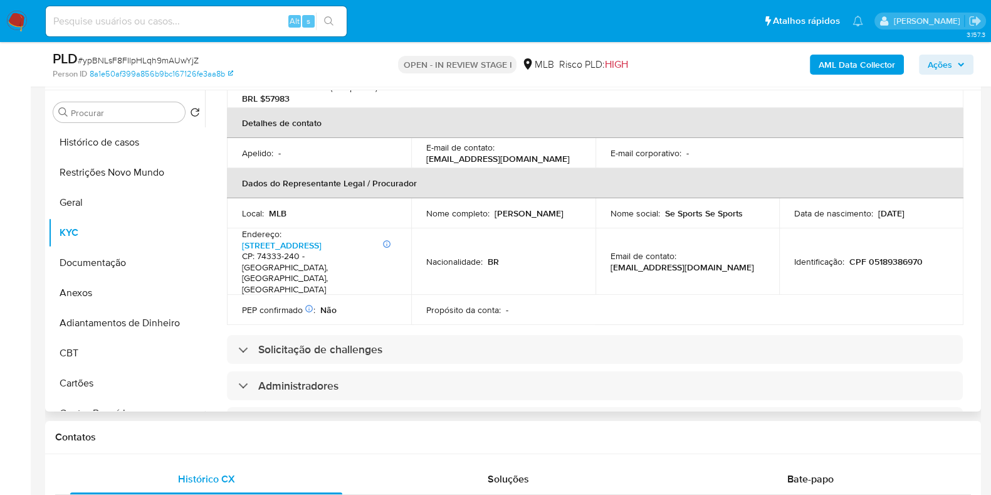
scroll to position [298, 0]
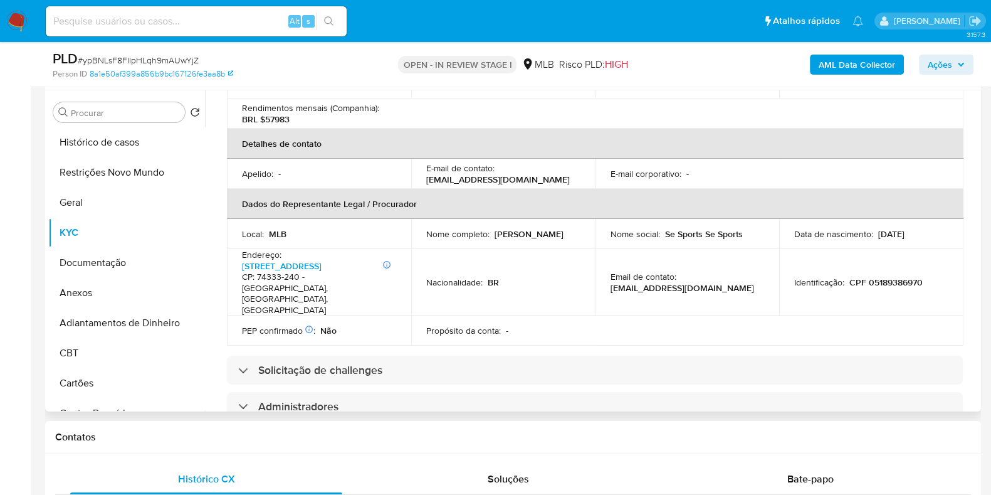
drag, startPoint x: 557, startPoint y: 220, endPoint x: 417, endPoint y: 221, distance: 140.4
click at [417, 221] on td "Nome completo : Murilo Oliviere Reis Sobrinho" at bounding box center [503, 234] width 184 height 30
copy p "Murilo Oliviere Reis Sobrinho"
click at [882, 276] on p "CPF 05189386970" at bounding box center [885, 281] width 73 height 11
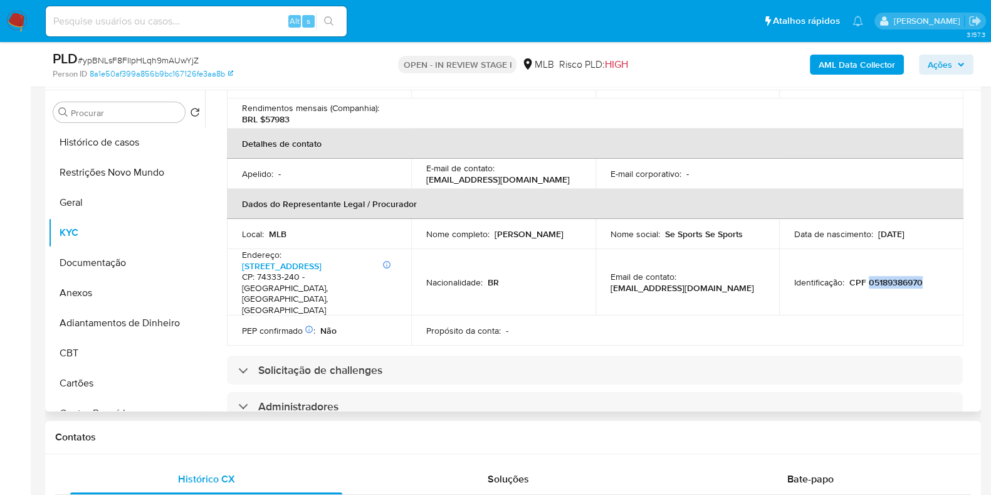
copy p "05189386970"
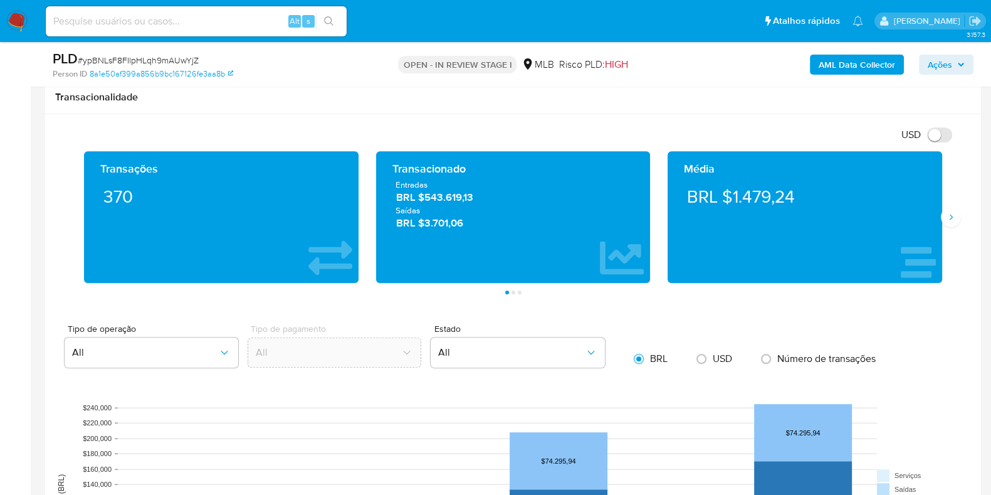
scroll to position [862, 0]
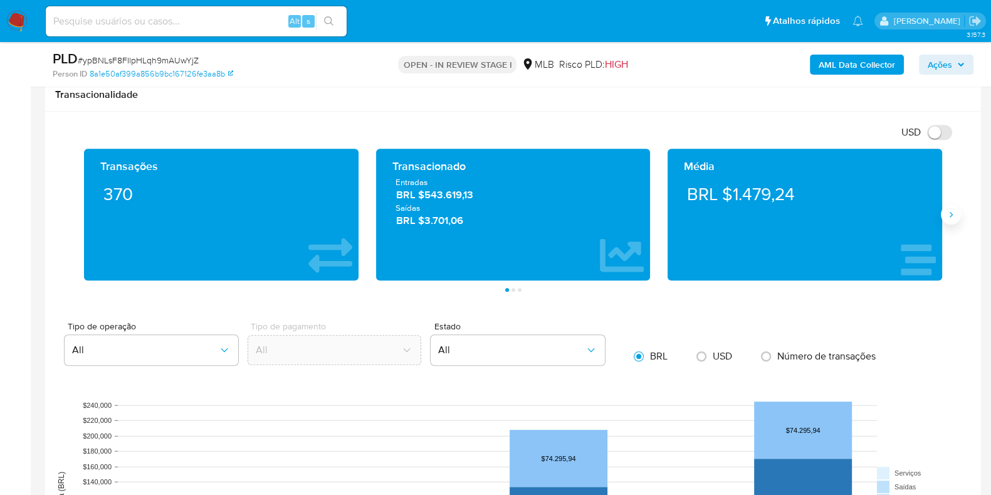
click at [951, 214] on icon "Siguiente" at bounding box center [951, 214] width 3 height 6
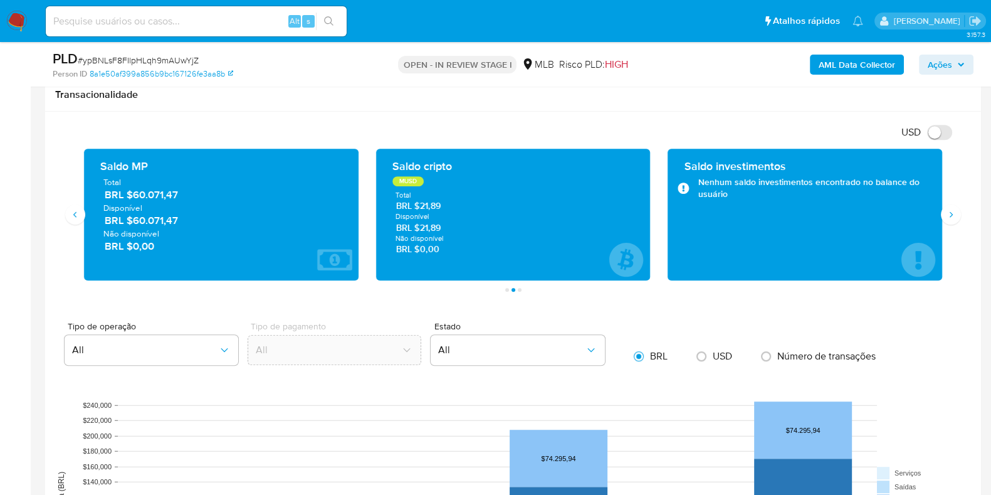
drag, startPoint x: 195, startPoint y: 217, endPoint x: 135, endPoint y: 221, distance: 60.3
click at [135, 221] on span "BRL $60.071,47" at bounding box center [222, 220] width 234 height 14
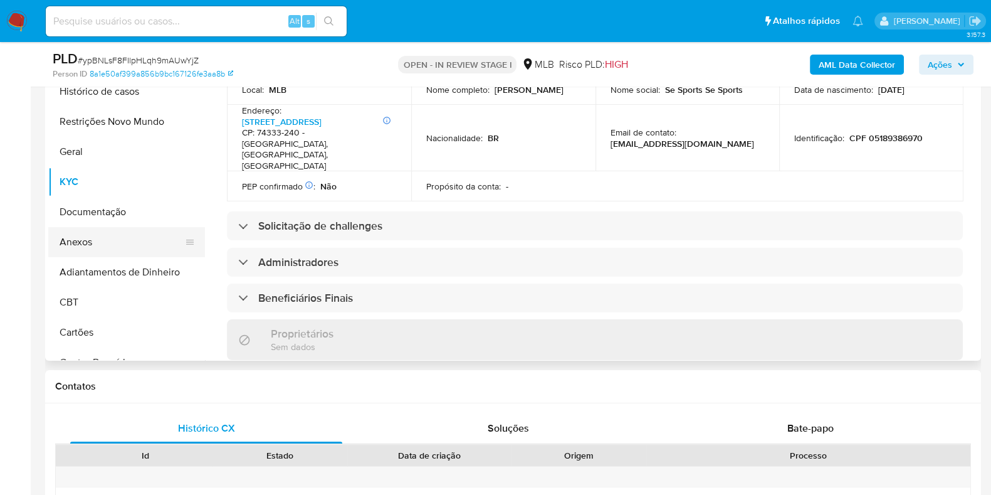
scroll to position [235, 0]
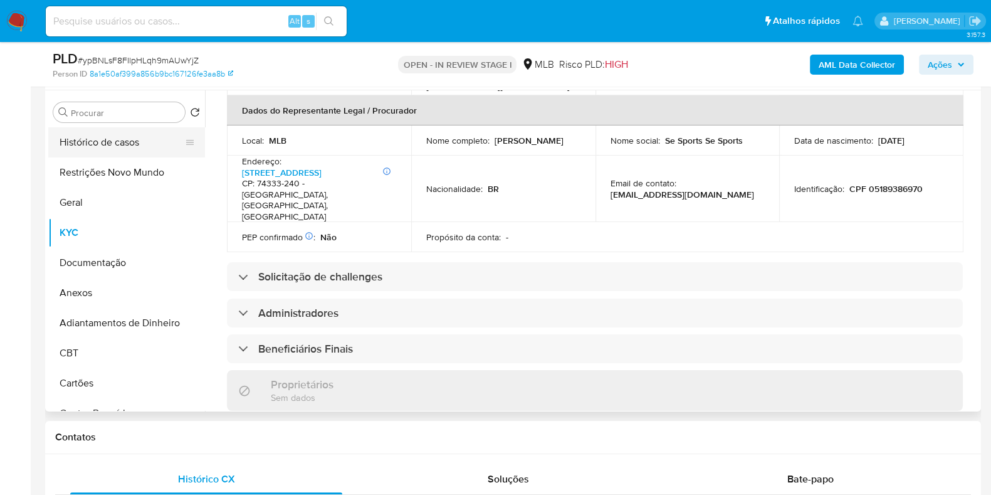
click at [116, 150] on button "Histórico de casos" at bounding box center [121, 142] width 147 height 30
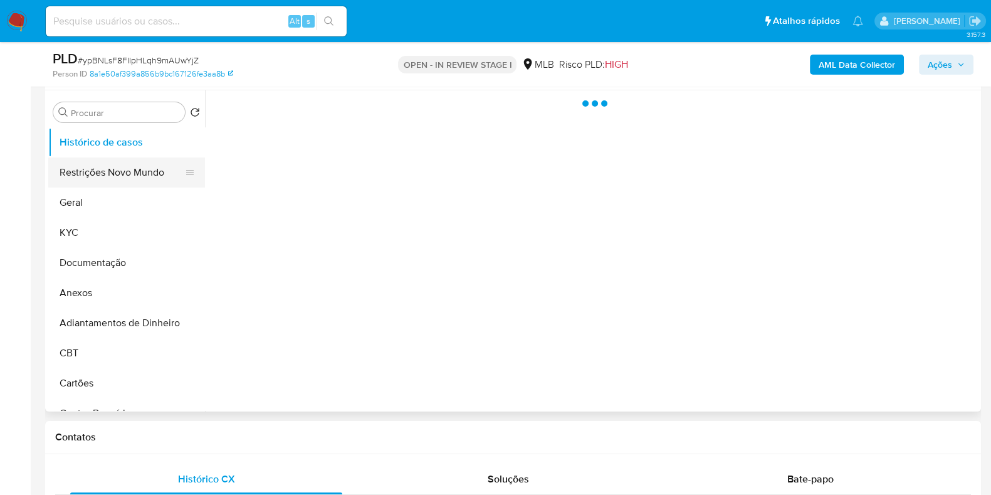
scroll to position [0, 0]
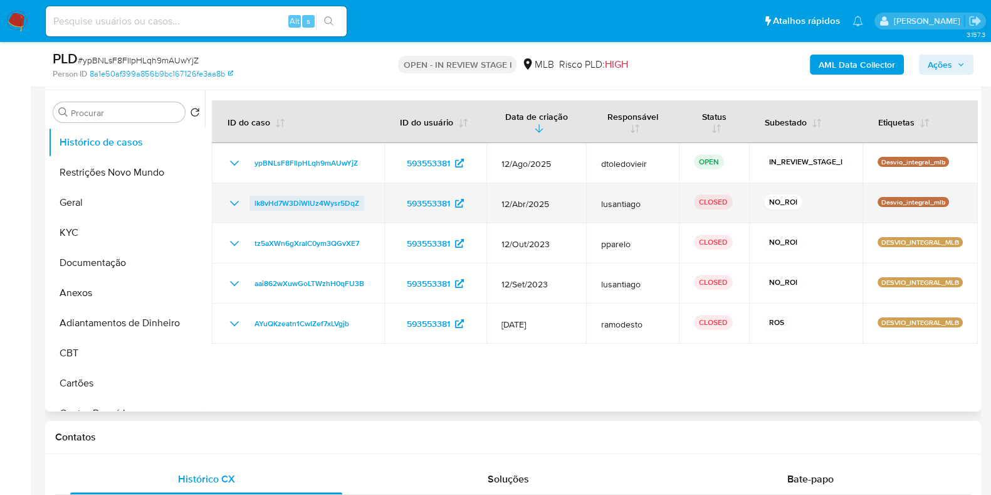
drag, startPoint x: 372, startPoint y: 202, endPoint x: 253, endPoint y: 209, distance: 118.6
click at [253, 209] on td "lk8vHd7W3DiWIUz4Wysr5DqZ" at bounding box center [298, 203] width 172 height 40
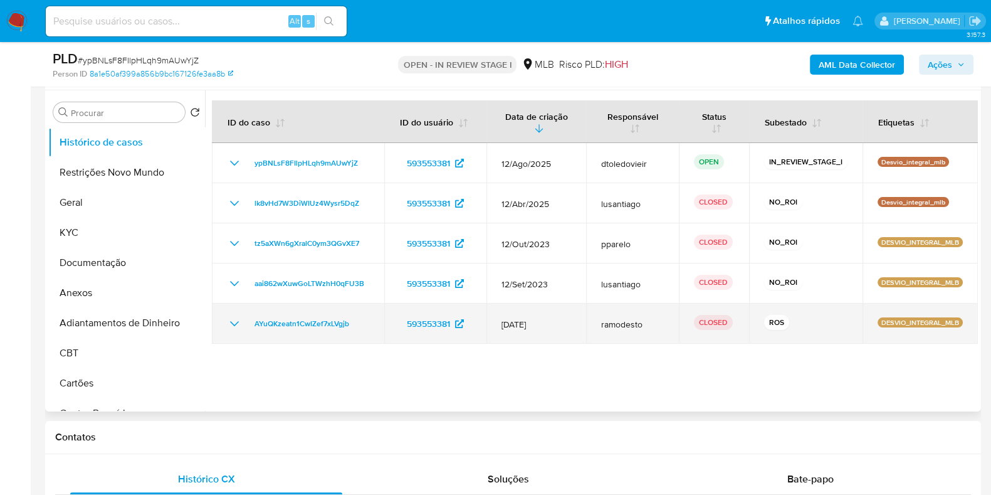
drag, startPoint x: 379, startPoint y: 325, endPoint x: 246, endPoint y: 330, distance: 133.0
click at [246, 330] on td "AYuQKzeatn1CwIZef7xLVgjb" at bounding box center [298, 323] width 172 height 40
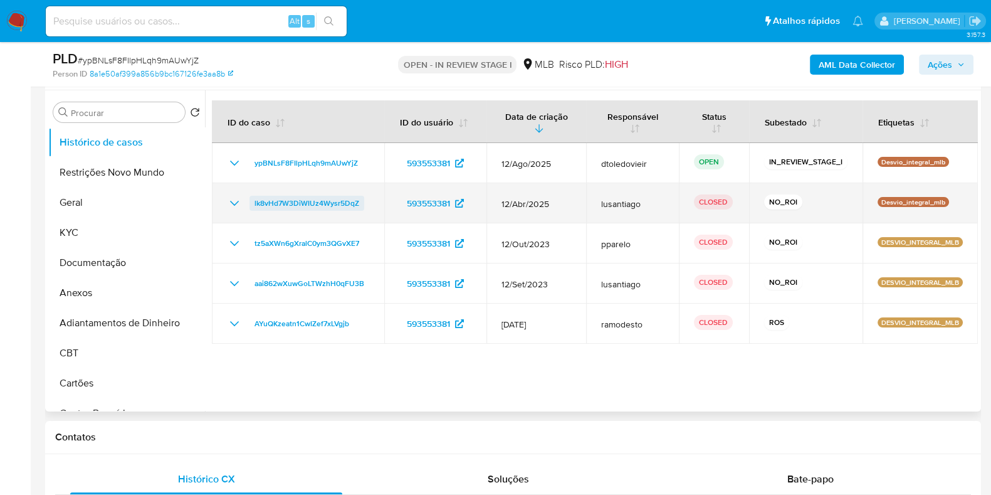
drag, startPoint x: 372, startPoint y: 202, endPoint x: 251, endPoint y: 202, distance: 121.6
click at [251, 202] on td "lk8vHd7W3DiWIUz4Wysr5DqZ" at bounding box center [298, 203] width 172 height 40
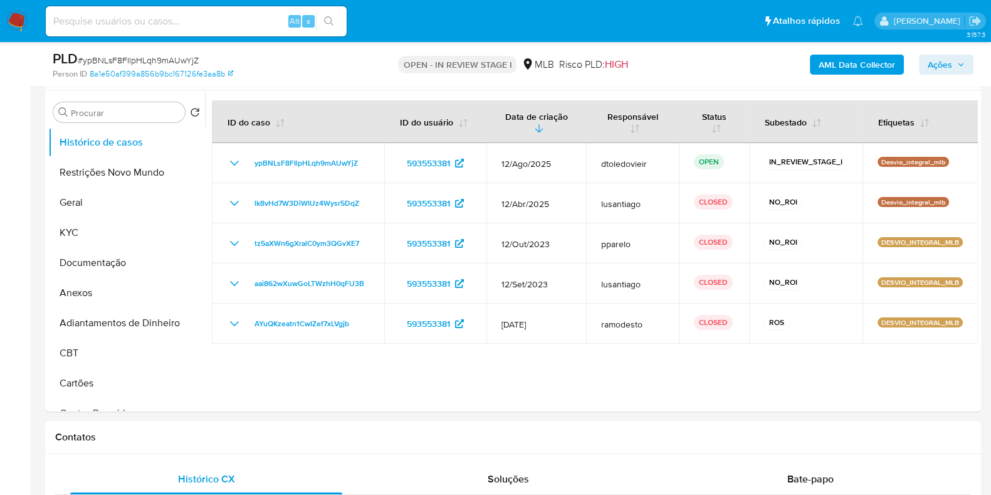
click at [961, 64] on icon "button" at bounding box center [961, 65] width 8 height 8
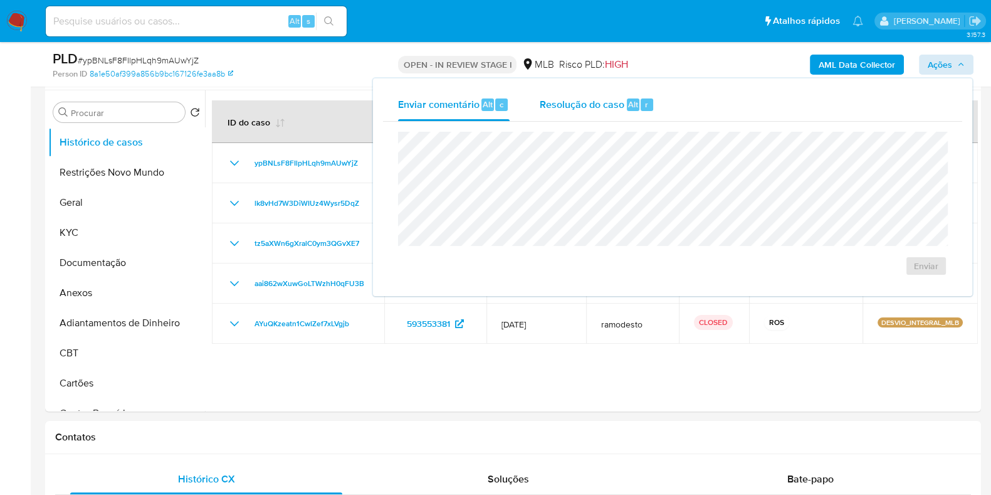
click at [587, 98] on span "Resolução do caso" at bounding box center [582, 104] width 85 height 14
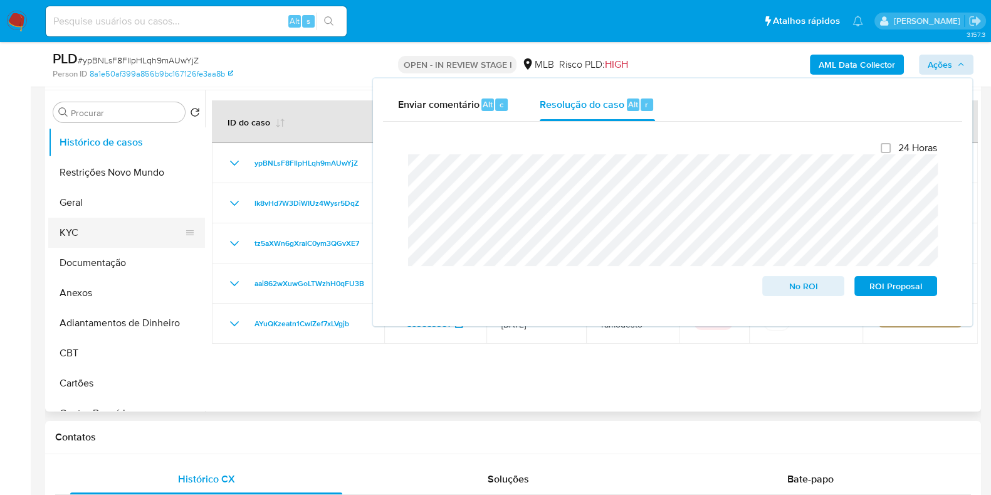
click at [87, 230] on button "KYC" at bounding box center [121, 232] width 147 height 30
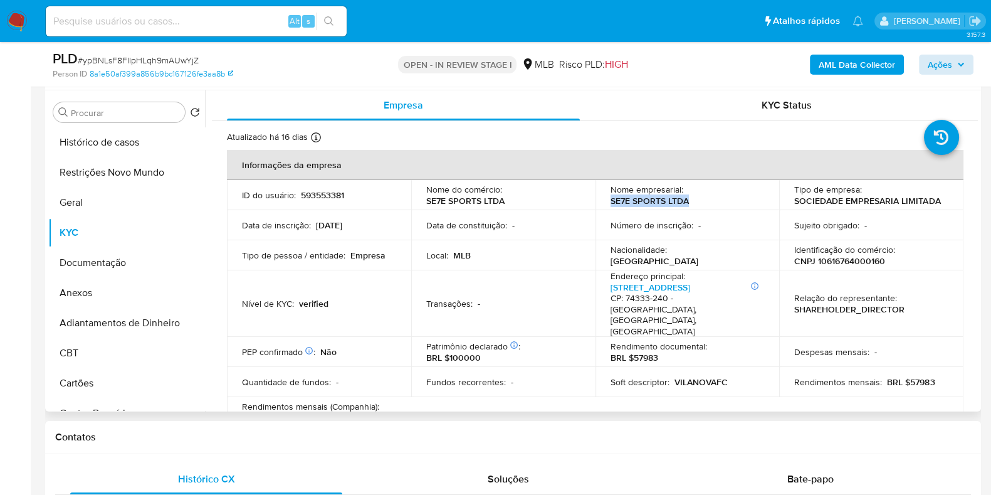
drag, startPoint x: 693, startPoint y: 199, endPoint x: 597, endPoint y: 202, distance: 95.9
click at [597, 202] on td "Nome empresarial : SE7E SPORTS LTDA" at bounding box center [687, 195] width 184 height 30
copy p "SE7E SPORTS LTDA"
click at [854, 257] on p "CNPJ 10616764000160" at bounding box center [839, 260] width 91 height 11
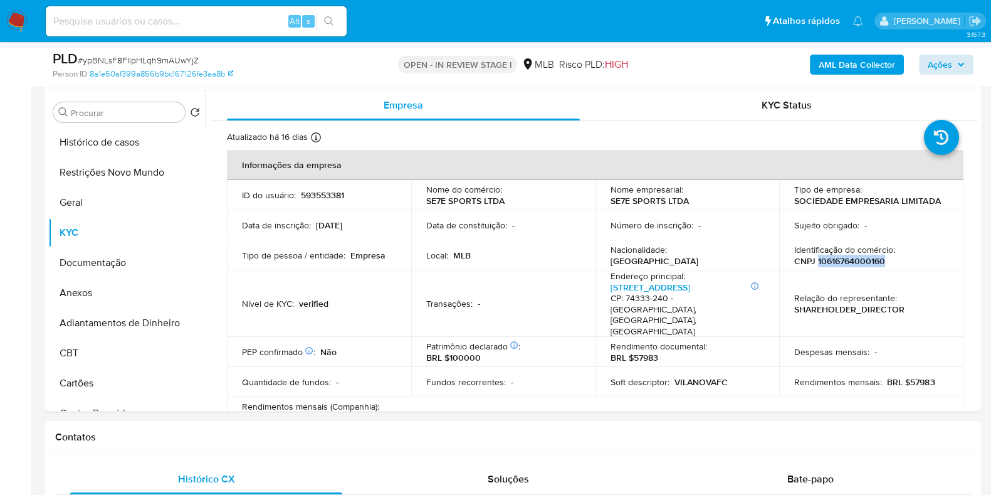
copy p "10616764000160"
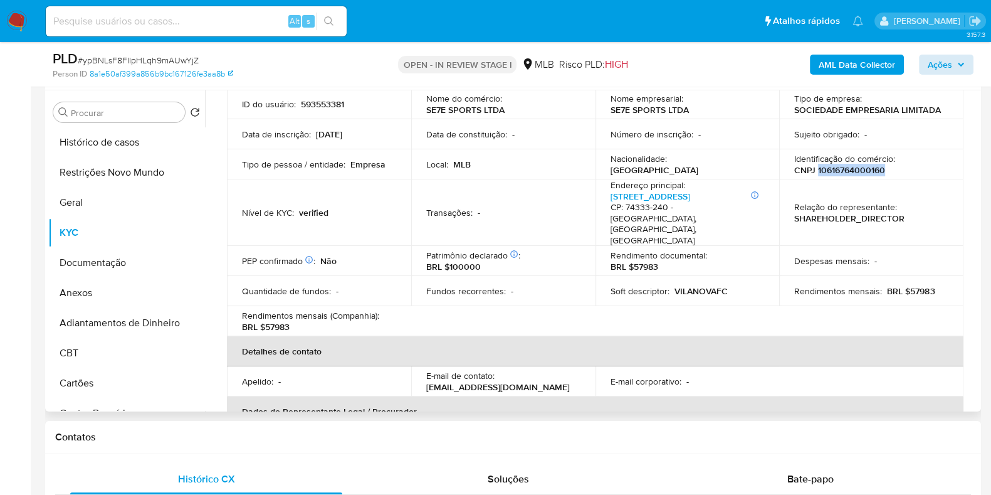
scroll to position [313, 0]
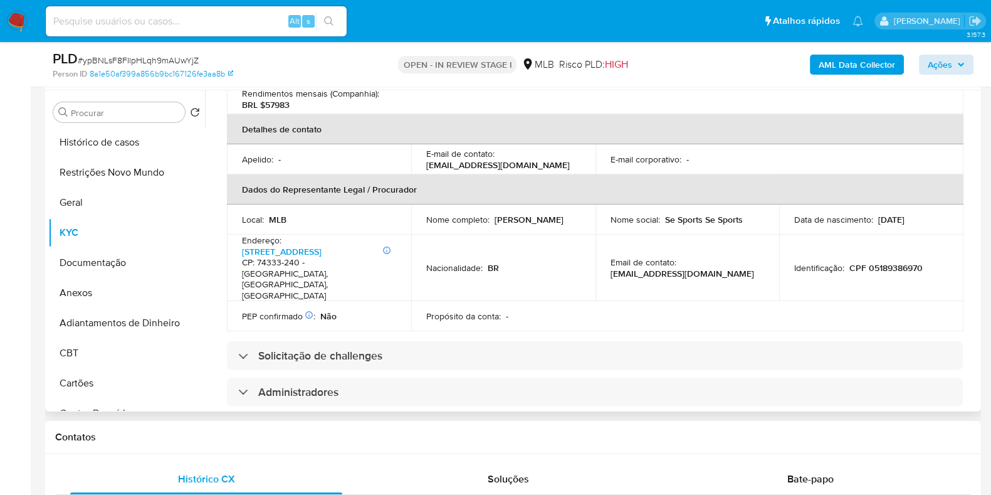
click at [887, 241] on td "Identificação : CPF 05189386970" at bounding box center [871, 267] width 184 height 66
click at [890, 262] on p "CPF 05189386970" at bounding box center [885, 267] width 73 height 11
copy p "05189386970"
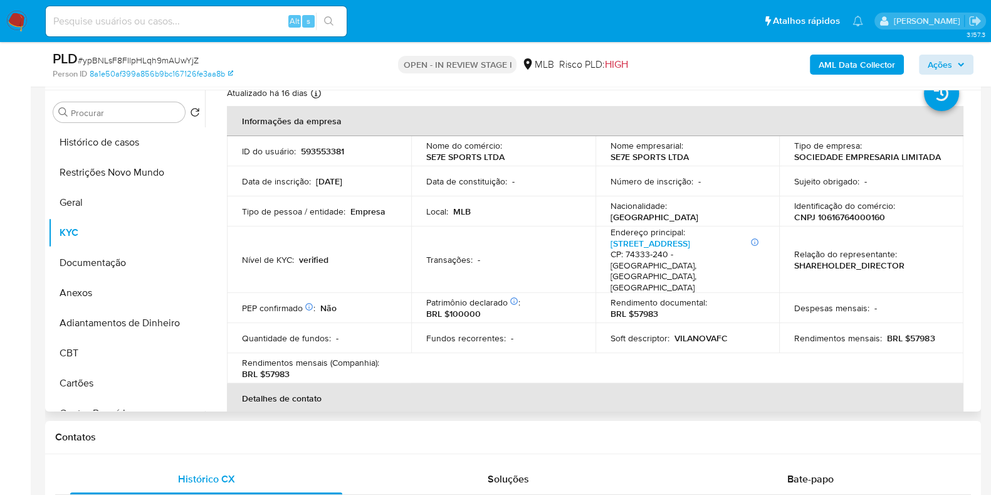
scroll to position [0, 0]
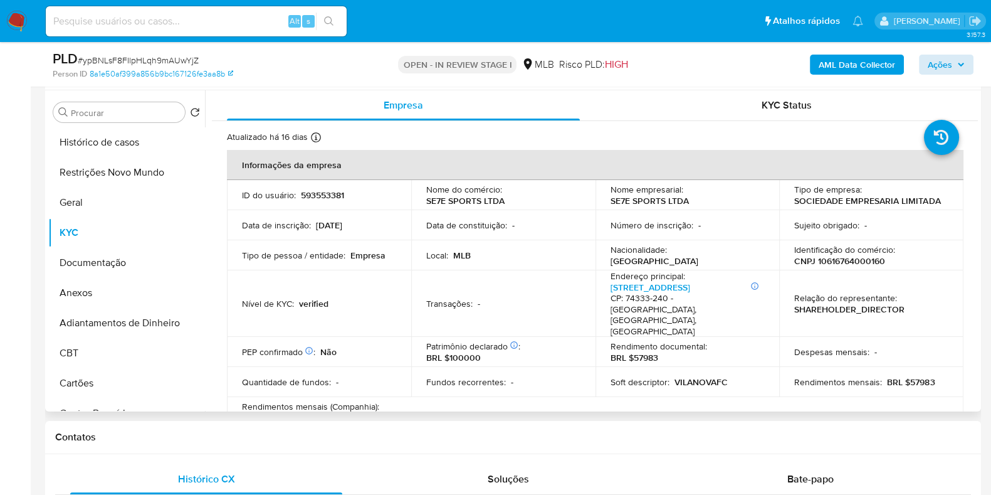
click at [857, 263] on p "CNPJ 10616764000160" at bounding box center [839, 260] width 91 height 11
copy p "10616764000160"
click at [106, 160] on button "Restrições Novo Mundo" at bounding box center [121, 172] width 147 height 30
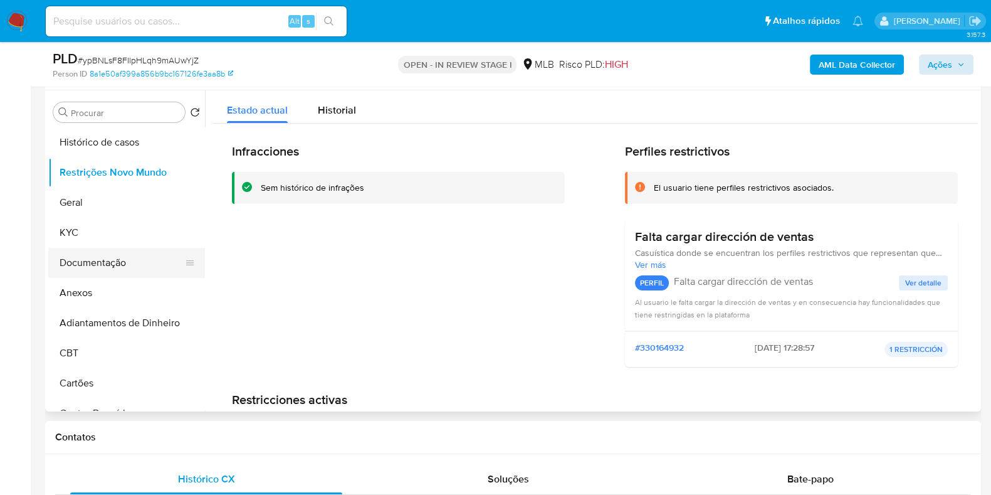
click at [112, 257] on button "Documentação" at bounding box center [121, 263] width 147 height 30
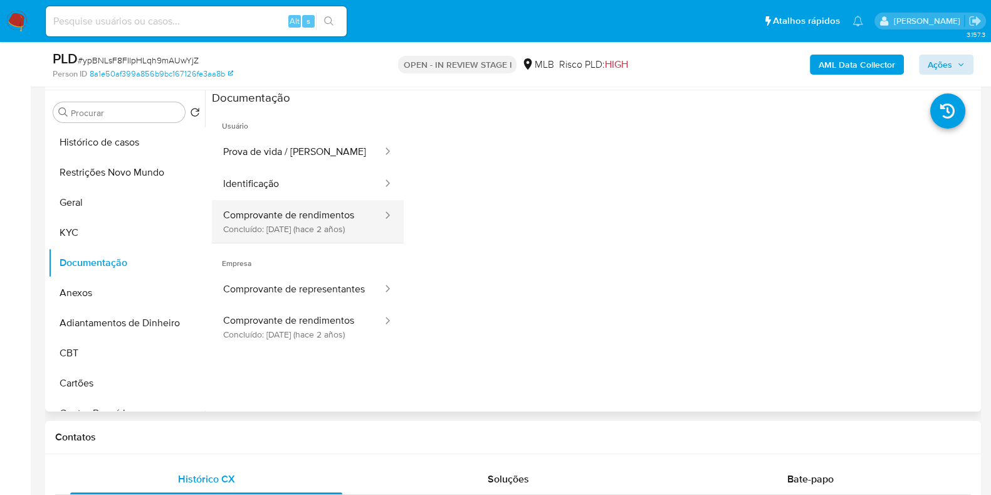
click at [297, 214] on button "Comprovante de rendimentos Concluído: 19/06/2023 (hace 2 años)" at bounding box center [298, 221] width 172 height 43
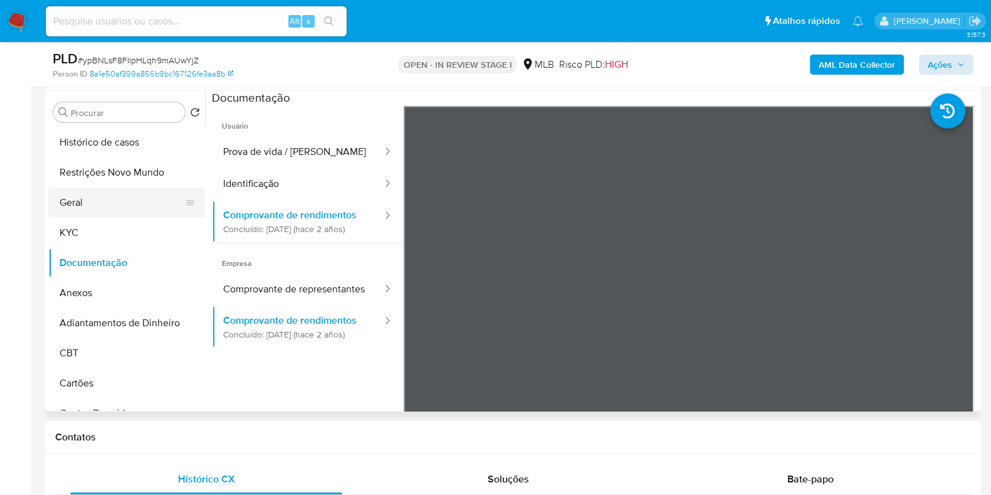
click at [88, 209] on button "Geral" at bounding box center [121, 202] width 147 height 30
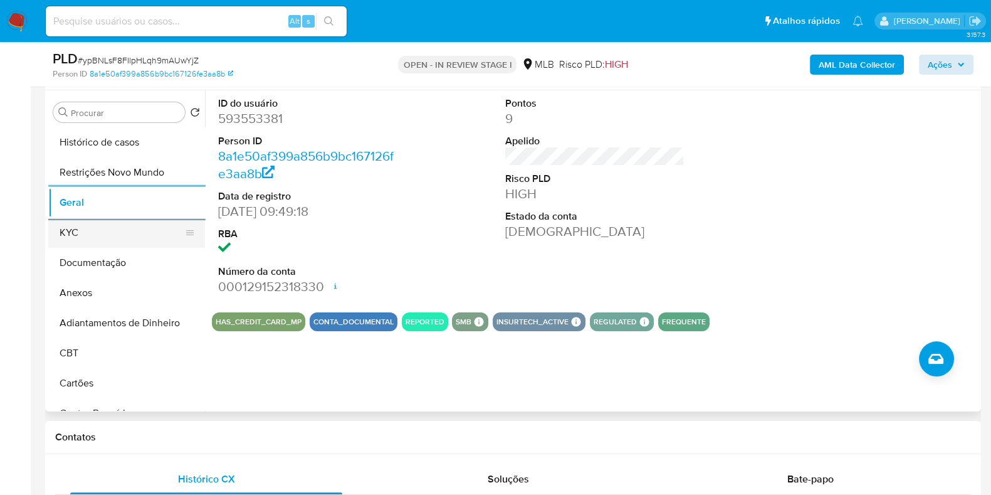
click at [93, 235] on button "KYC" at bounding box center [121, 232] width 147 height 30
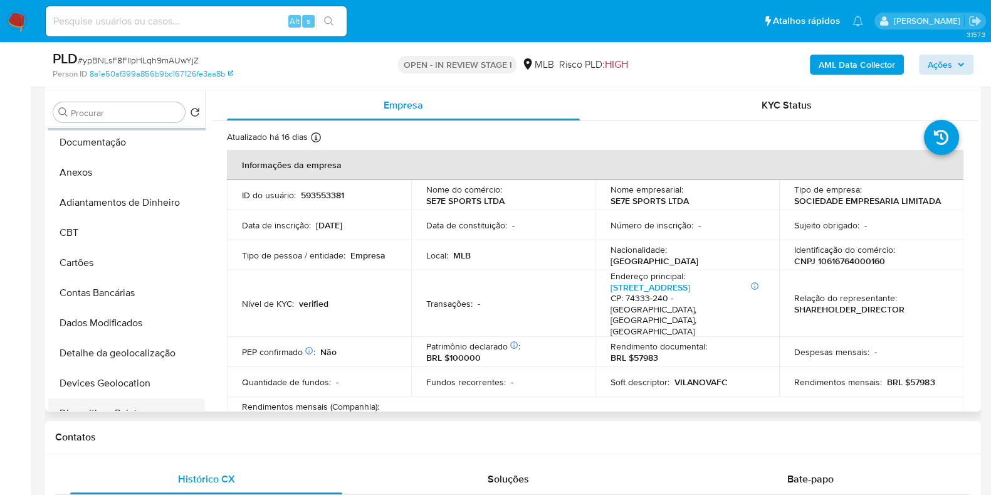
scroll to position [313, 0]
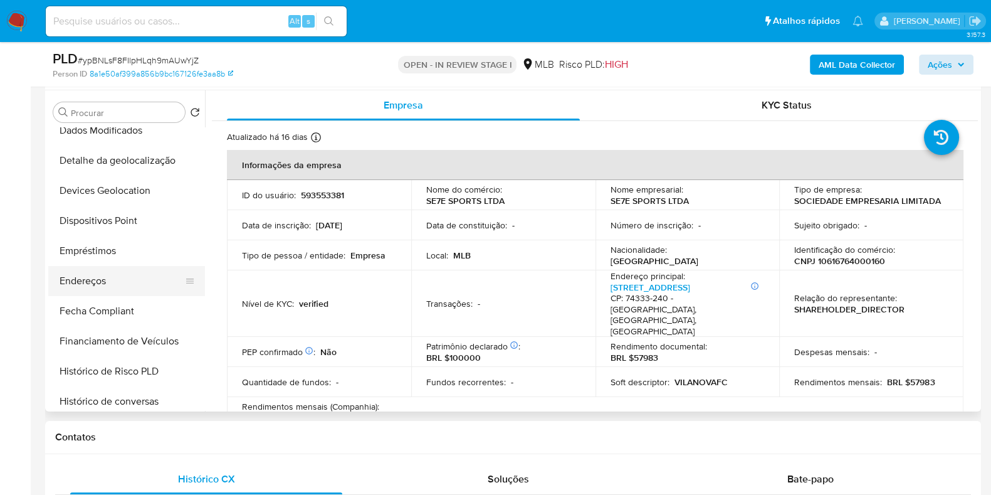
click at [128, 280] on button "Endereços" at bounding box center [121, 281] width 147 height 30
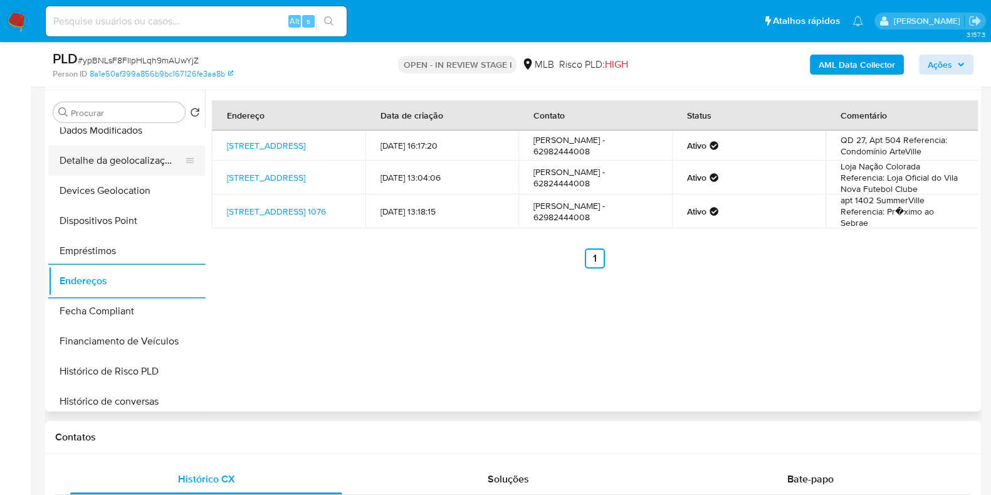
click at [146, 165] on button "Detalhe da geolocalização" at bounding box center [121, 160] width 147 height 30
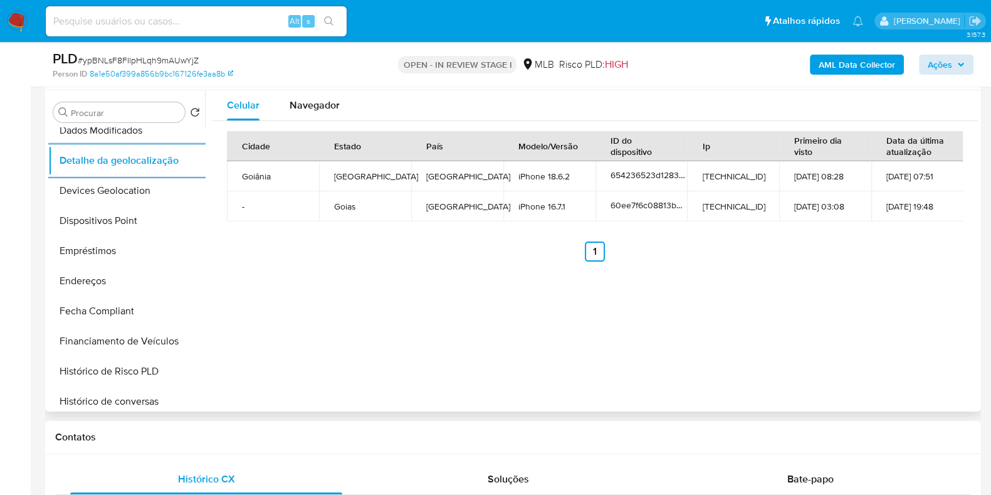
scroll to position [0, 0]
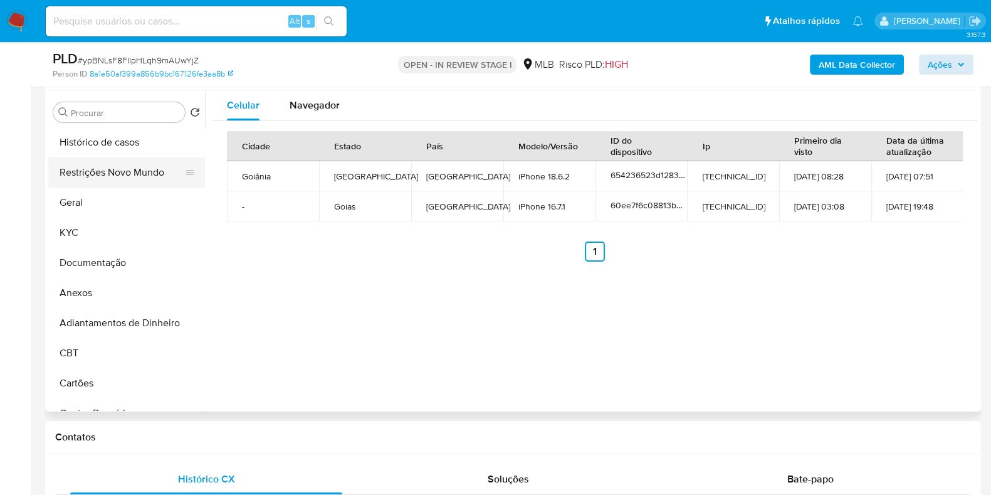
click at [121, 177] on button "Restrições Novo Mundo" at bounding box center [121, 172] width 147 height 30
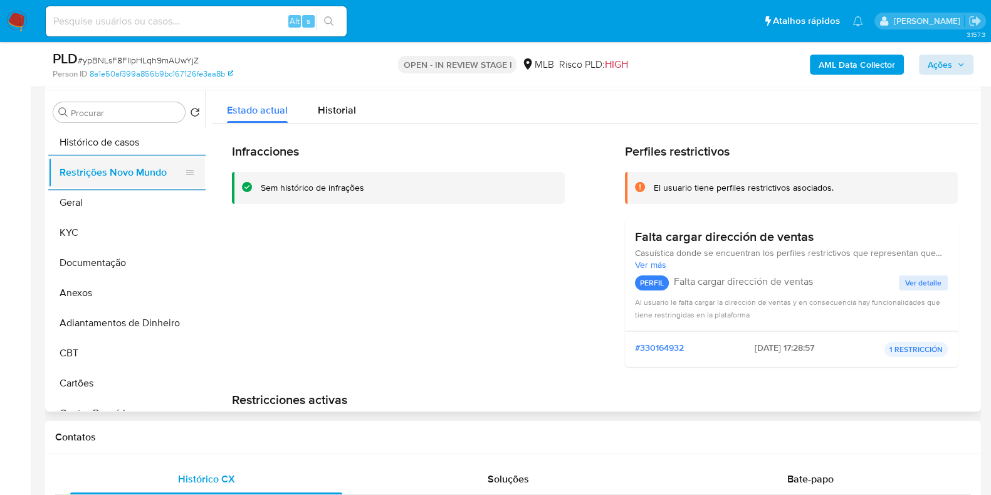
scroll to position [392, 0]
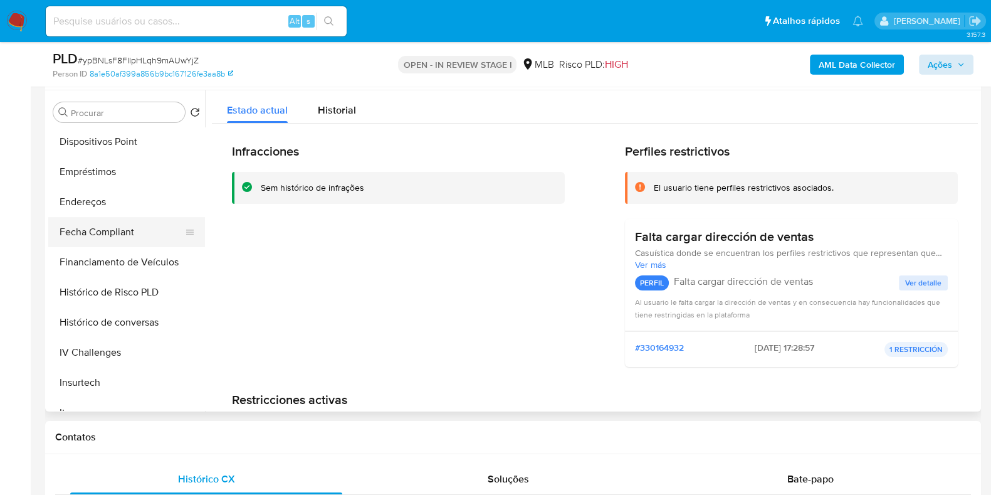
click at [129, 234] on button "Fecha Compliant" at bounding box center [121, 232] width 147 height 30
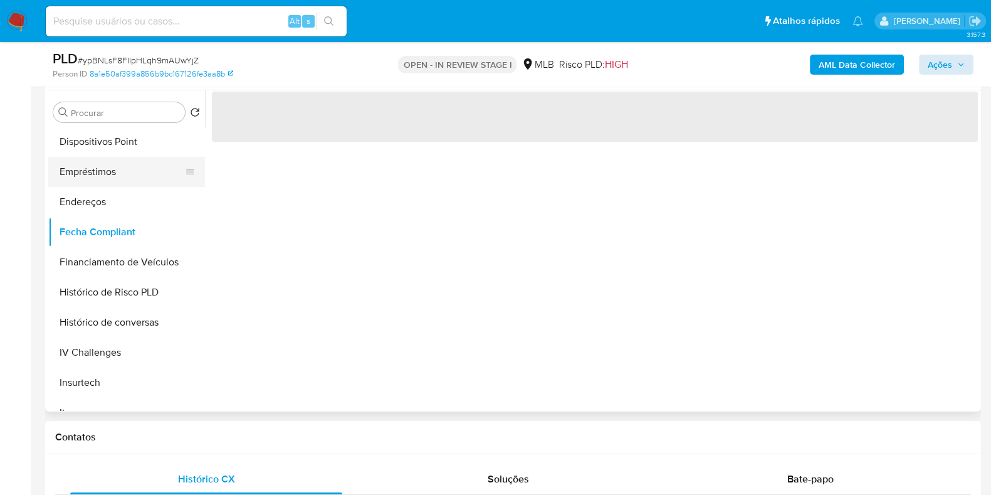
click at [134, 160] on button "Empréstimos" at bounding box center [121, 172] width 147 height 30
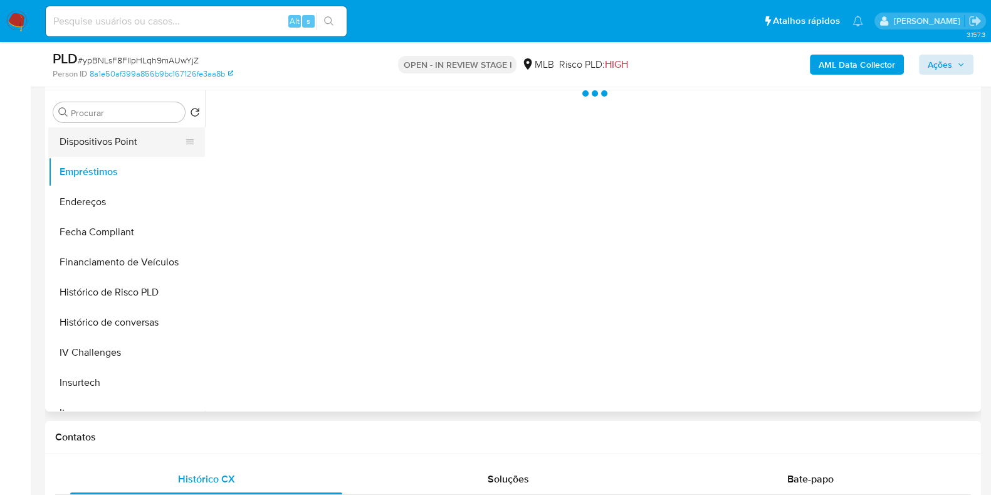
click at [138, 145] on button "Dispositivos Point" at bounding box center [121, 142] width 147 height 30
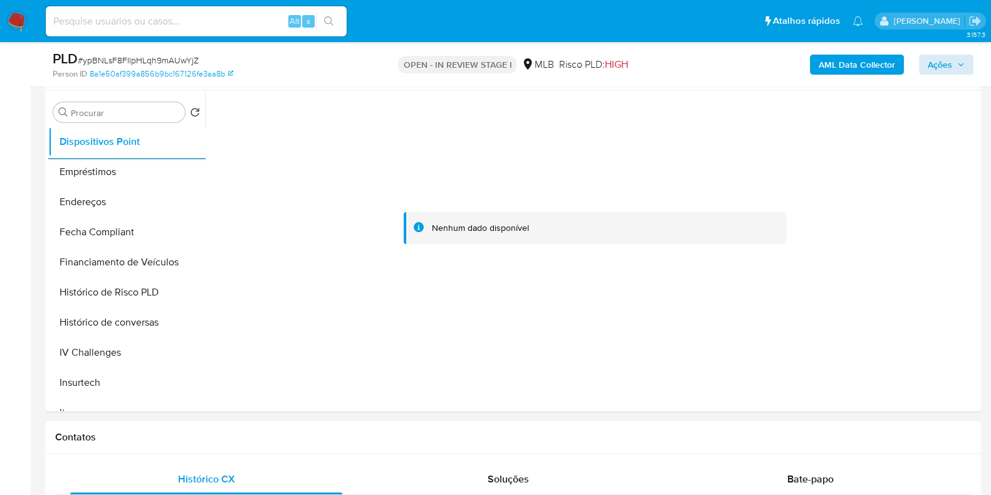
click at [853, 63] on b "AML Data Collector" at bounding box center [857, 65] width 76 height 20
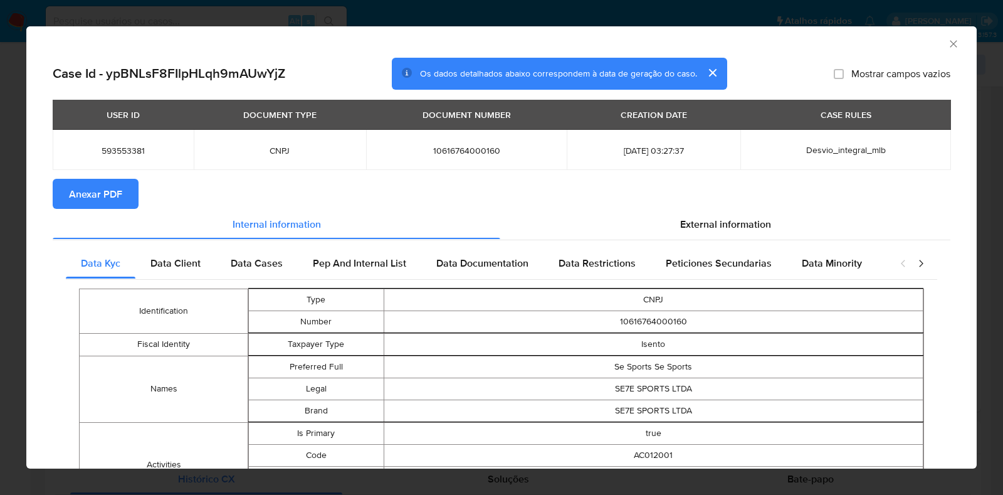
click at [112, 196] on span "Anexar PDF" at bounding box center [95, 194] width 53 height 28
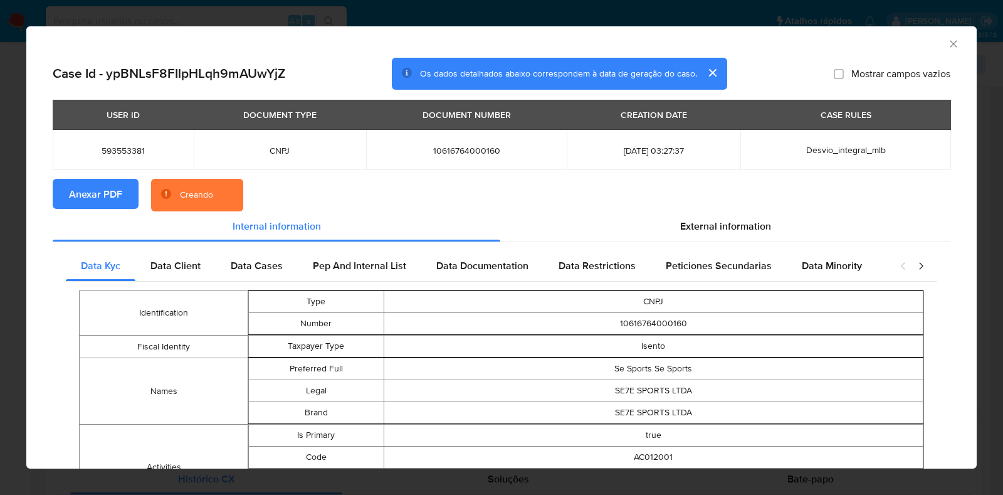
click at [0, 231] on div "AML Data Collector Case Id - ypBNLsF8FIlpHLqh9mAUwYjZ Os dados detalhados abaix…" at bounding box center [501, 247] width 1003 height 495
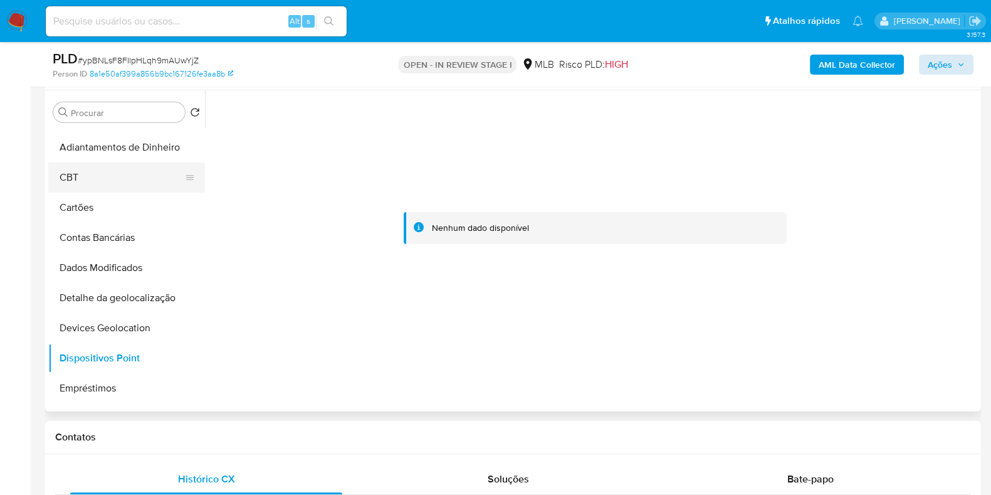
scroll to position [78, 0]
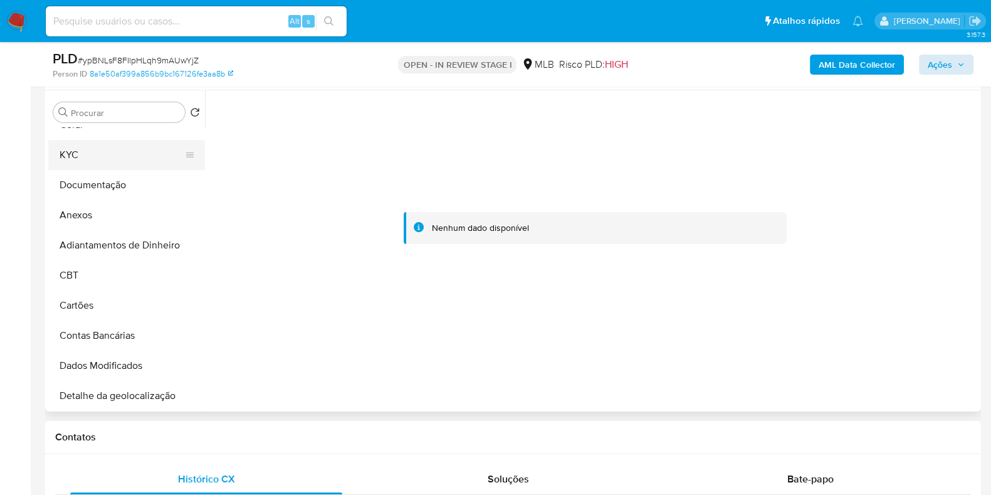
click at [116, 156] on button "KYC" at bounding box center [121, 155] width 147 height 30
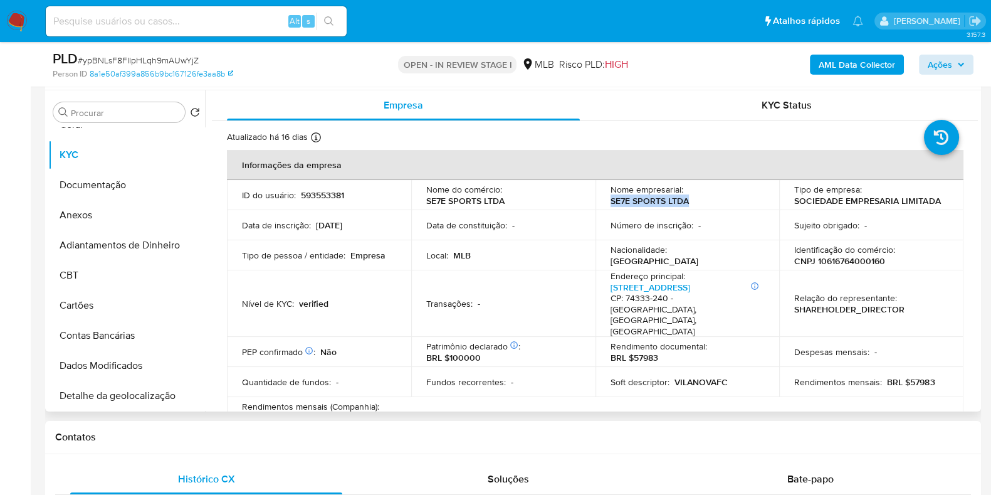
drag, startPoint x: 695, startPoint y: 202, endPoint x: 603, endPoint y: 205, distance: 92.2
click at [603, 205] on td "Nome empresarial : SE7E SPORTS LTDA" at bounding box center [687, 195] width 184 height 30
copy p "SE7E SPORTS LTDA"
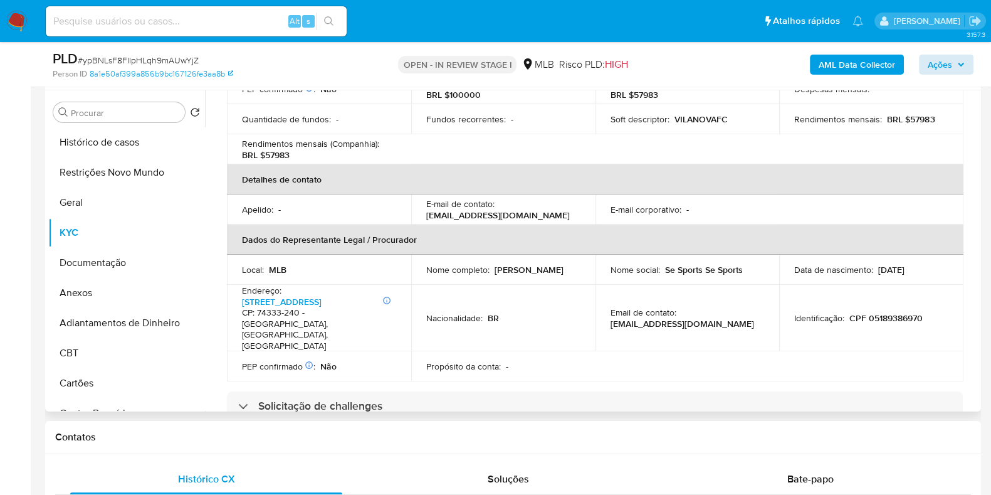
scroll to position [750, 0]
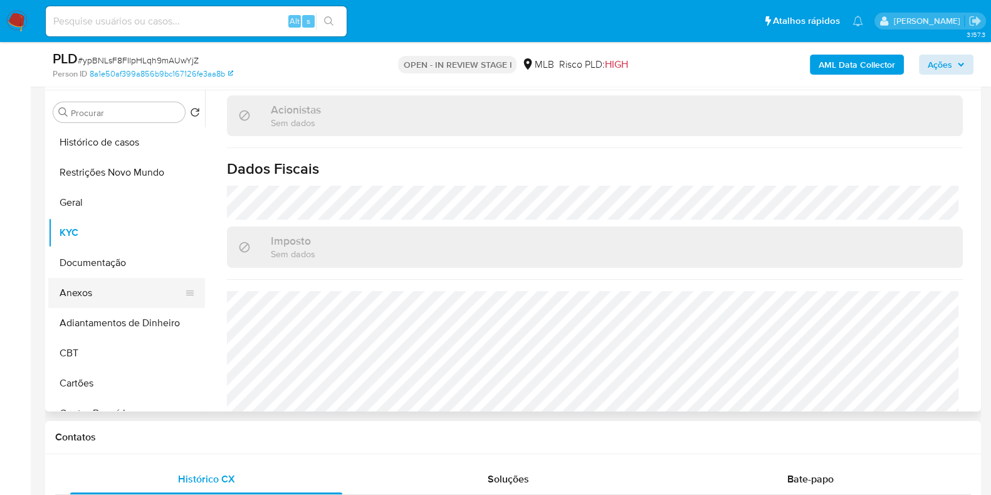
click at [87, 296] on button "Anexos" at bounding box center [121, 293] width 147 height 30
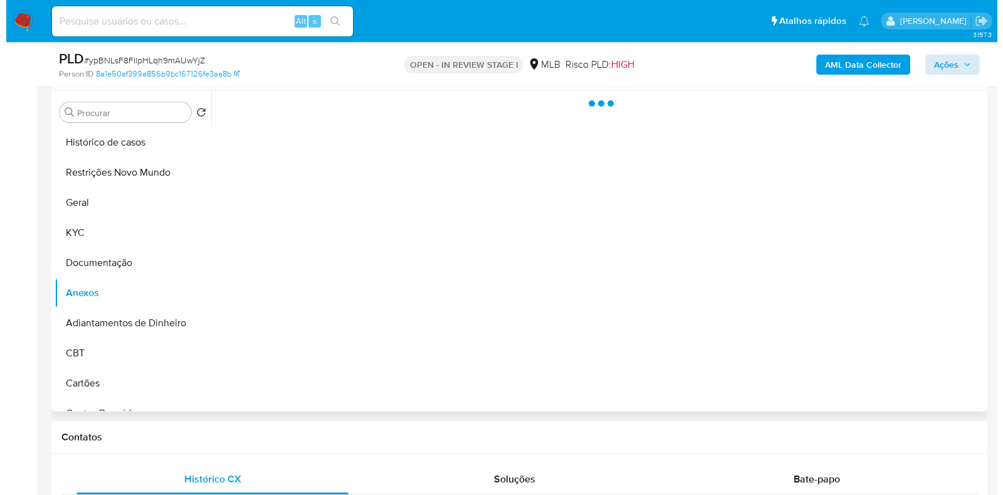
scroll to position [0, 0]
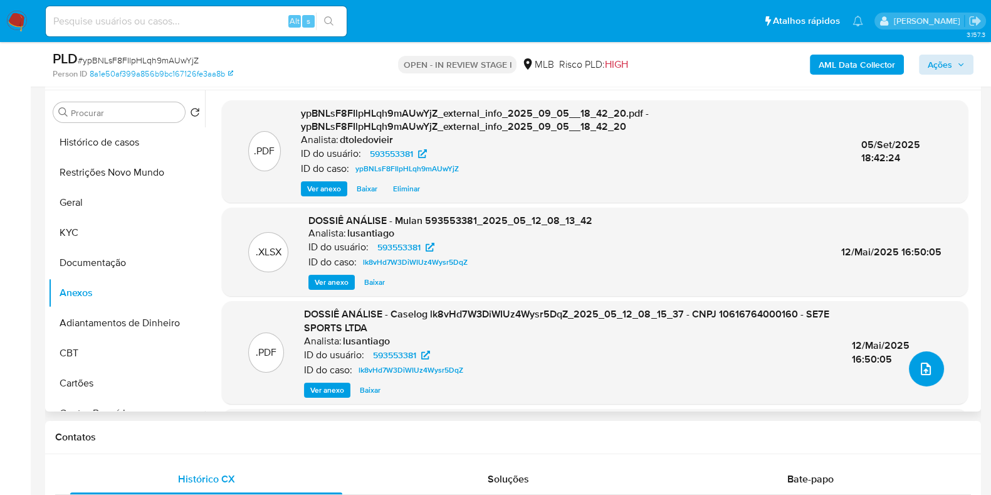
click at [918, 367] on icon "upload-file" at bounding box center [925, 368] width 15 height 15
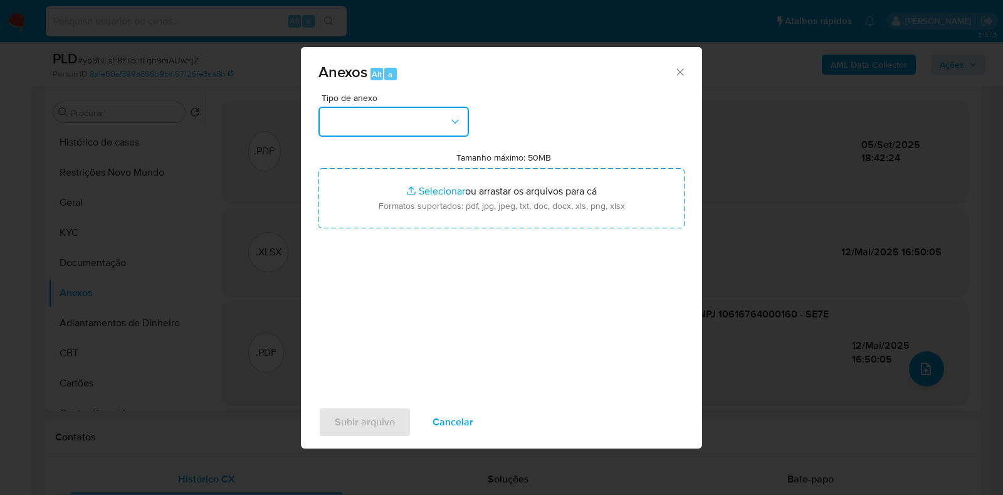
click at [384, 117] on button "button" at bounding box center [393, 122] width 150 height 30
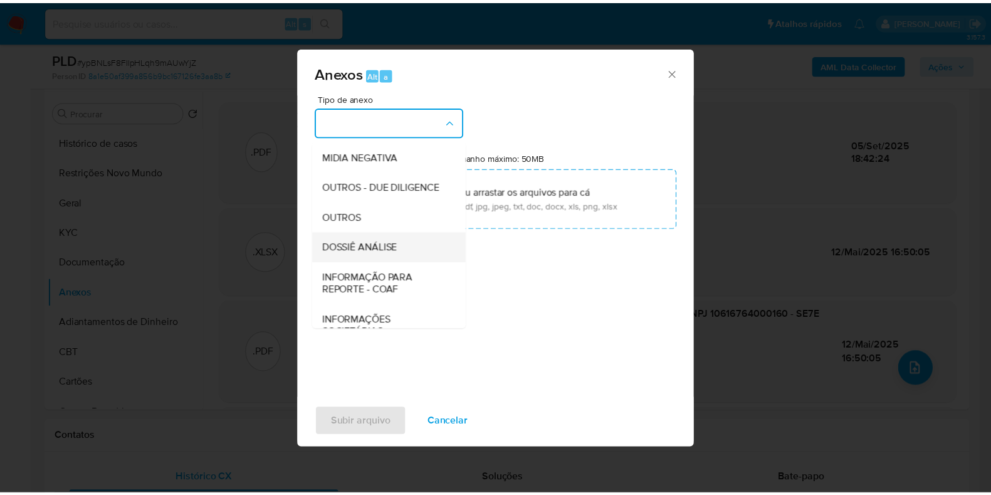
scroll to position [193, 0]
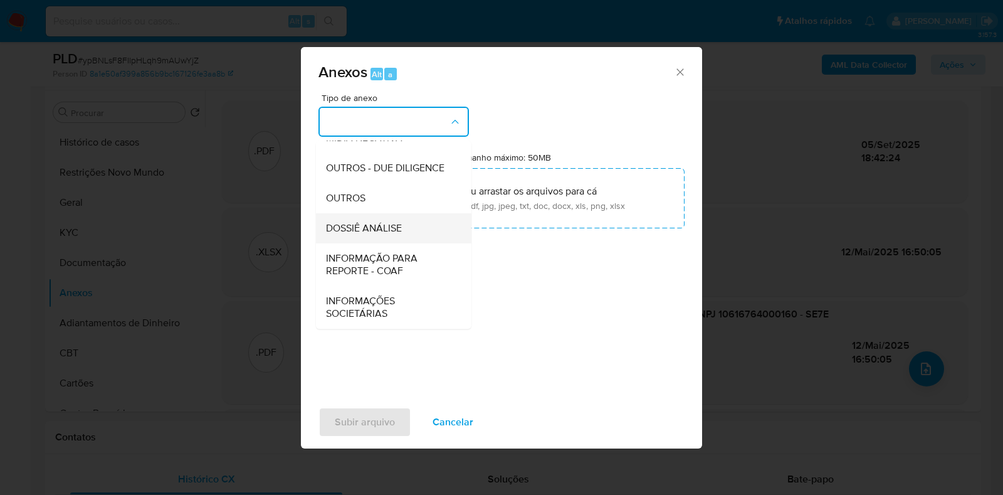
click at [384, 231] on span "DOSSIÊ ANÁLISE" at bounding box center [364, 228] width 76 height 13
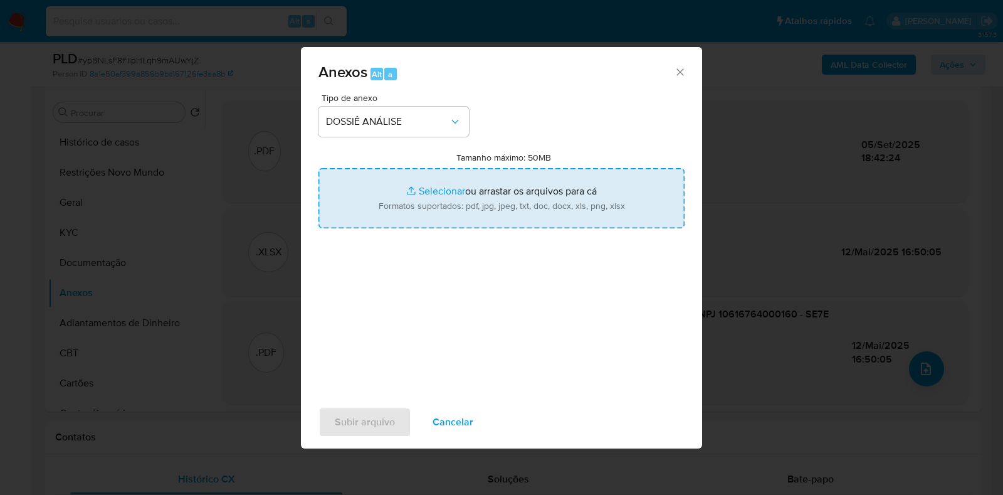
type input "C:\fakepath\2.ª SAR - CNPJ 10616764000160 - SE7E SPORTS LTDA.pdf"
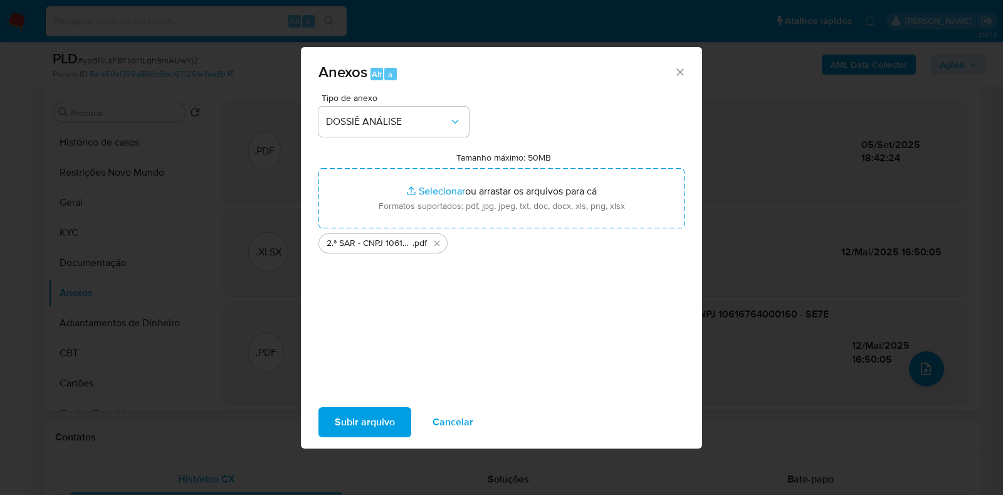
click at [374, 425] on span "Subir arquivo" at bounding box center [365, 422] width 60 height 28
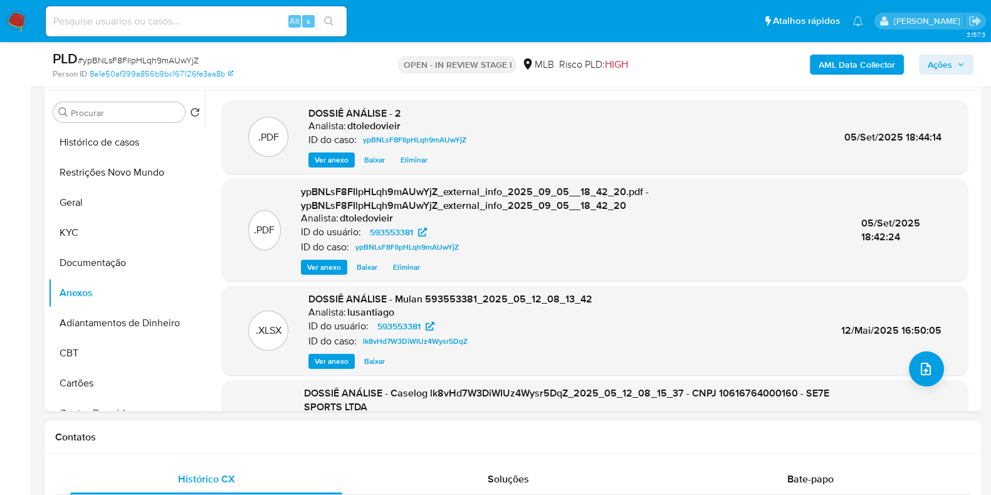
click at [943, 66] on span "Ações" at bounding box center [940, 65] width 24 height 20
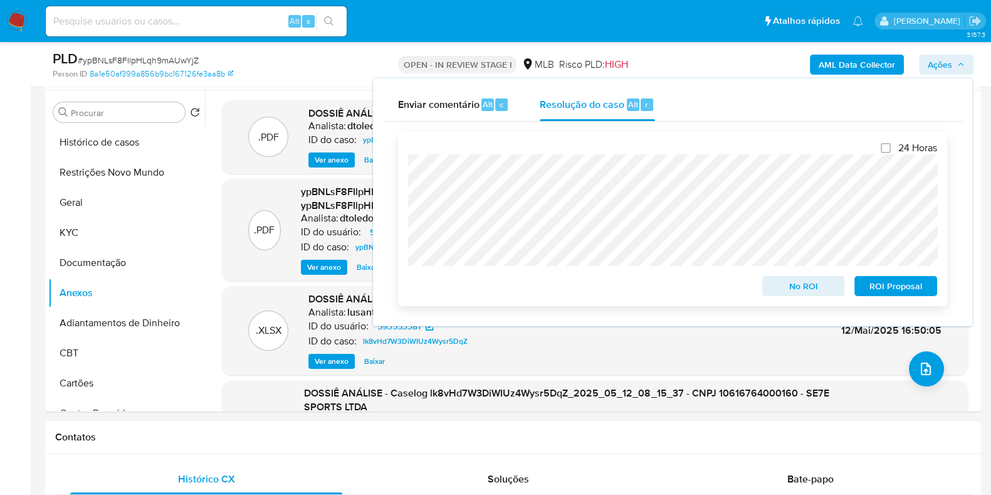
click at [915, 286] on span "ROI Proposal" at bounding box center [895, 286] width 65 height 18
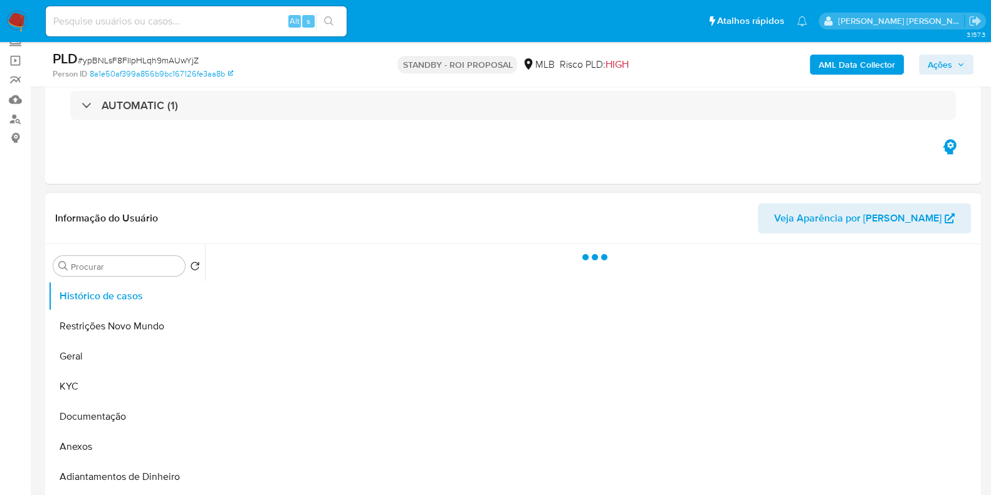
scroll to position [156, 0]
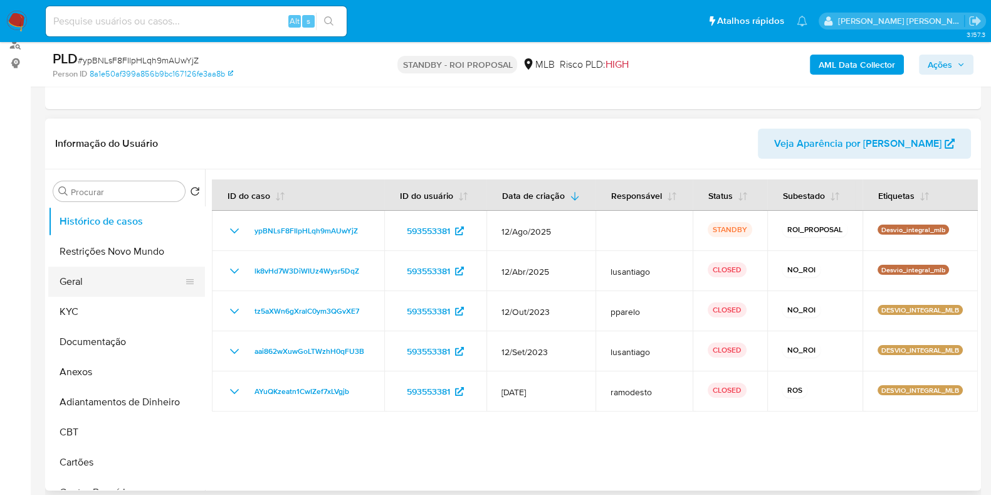
click at [85, 280] on button "Geral" at bounding box center [121, 281] width 147 height 30
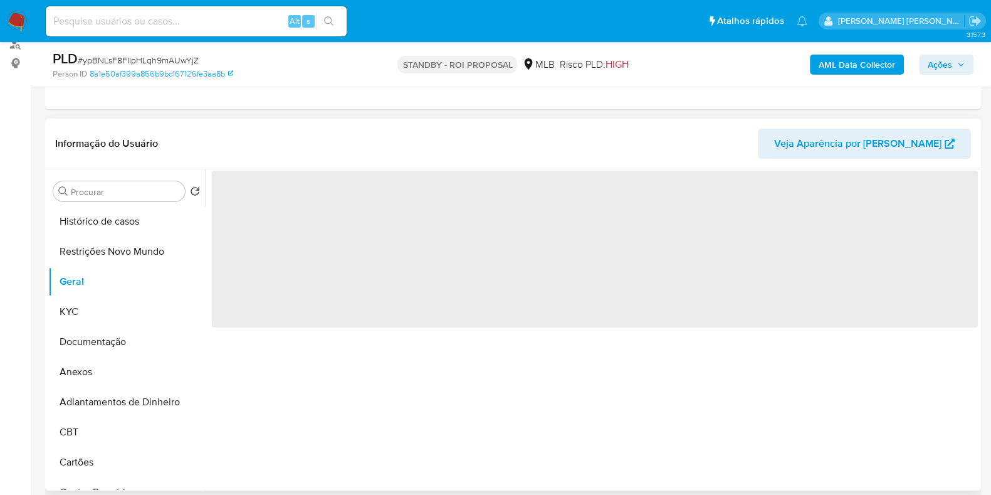
select select "10"
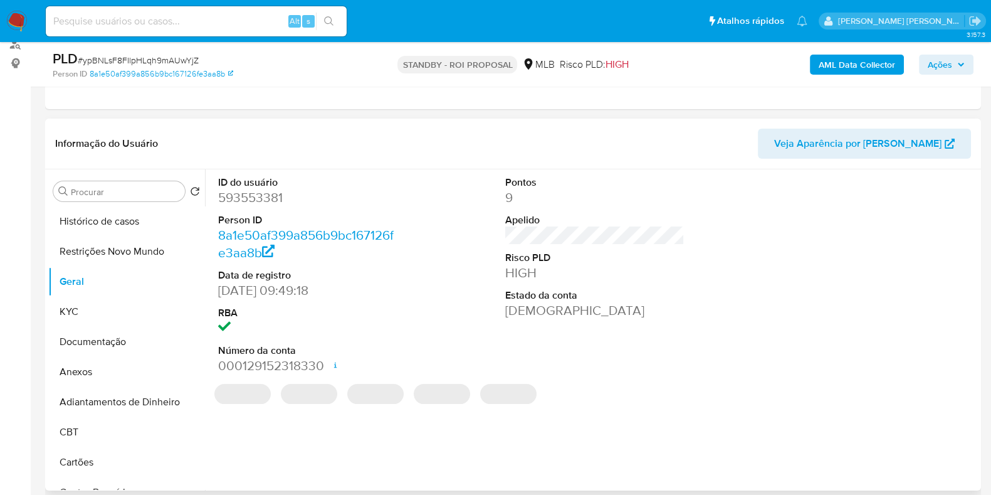
click at [256, 195] on dd "593553381" at bounding box center [307, 198] width 179 height 18
copy dd "593553381"
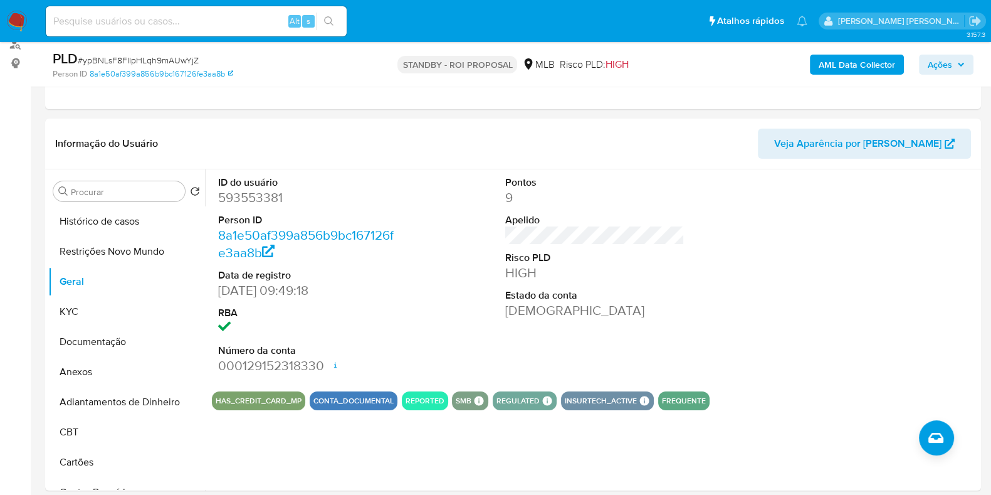
click at [199, 25] on input at bounding box center [196, 21] width 301 height 16
paste input "185208412"
type input "185208412"
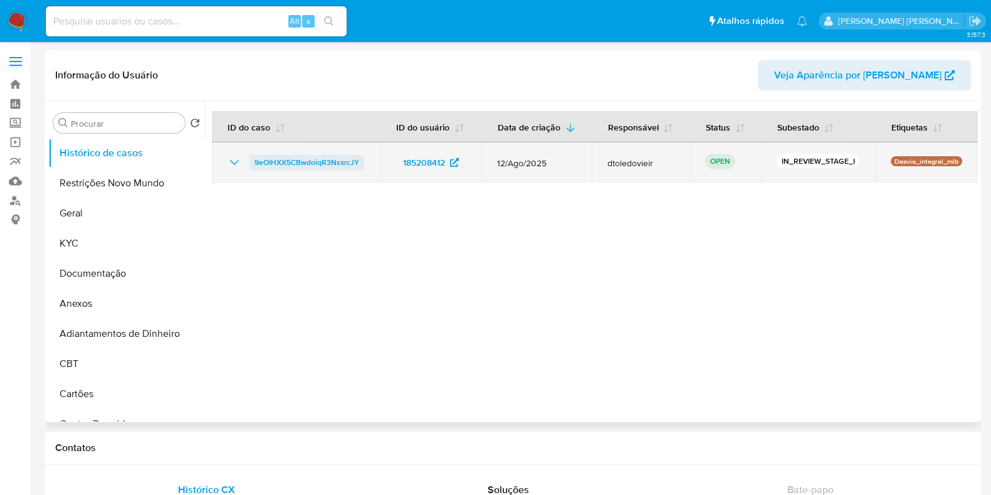
click at [291, 155] on span "9eOIHXX5CBwdoiqR3NsxrcJY" at bounding box center [306, 162] width 105 height 15
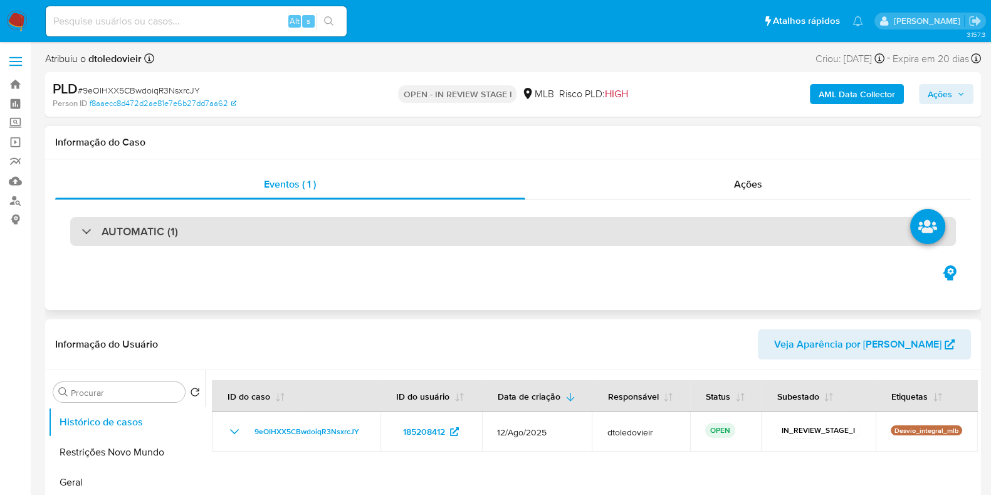
select select "10"
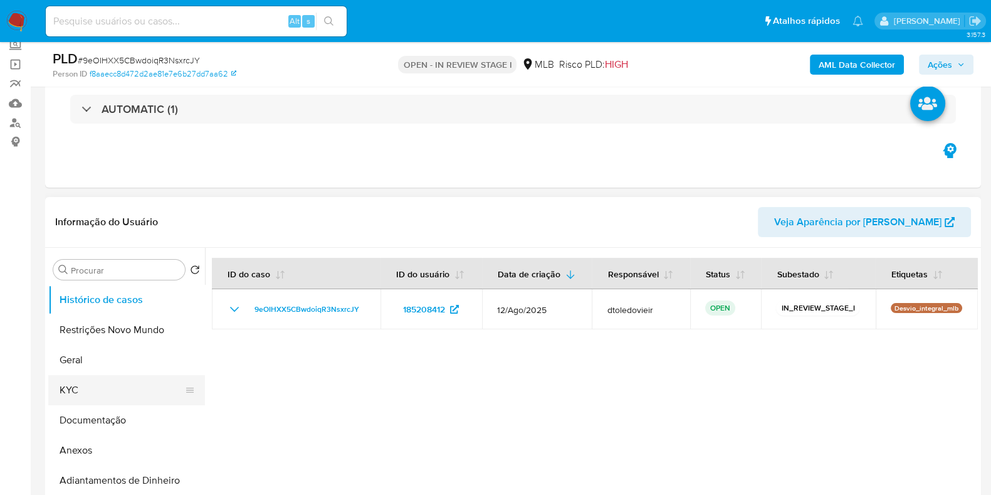
click at [76, 390] on button "KYC" at bounding box center [121, 390] width 147 height 30
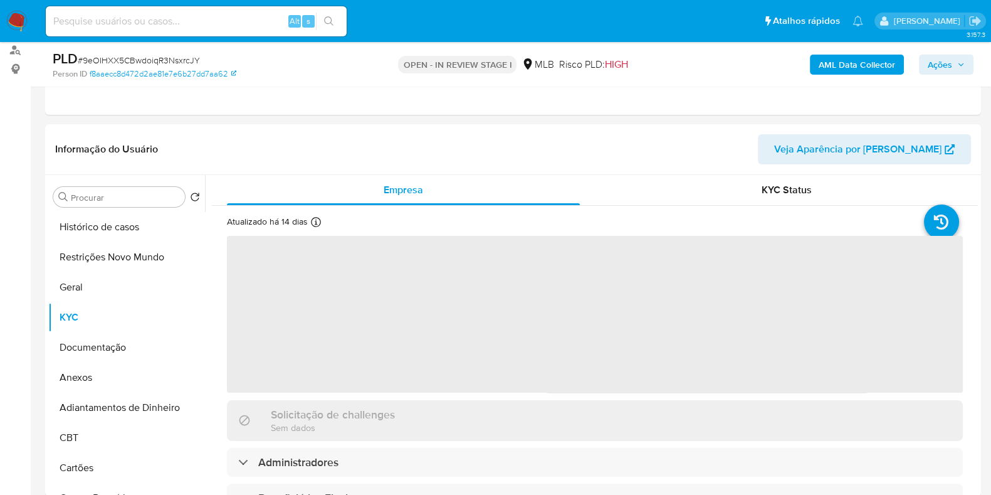
scroll to position [235, 0]
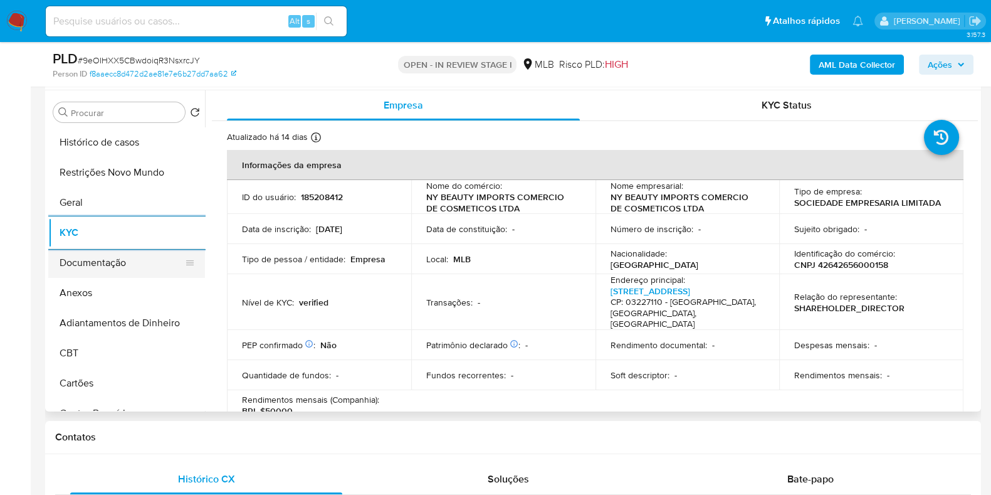
click at [97, 260] on button "Documentação" at bounding box center [121, 263] width 147 height 30
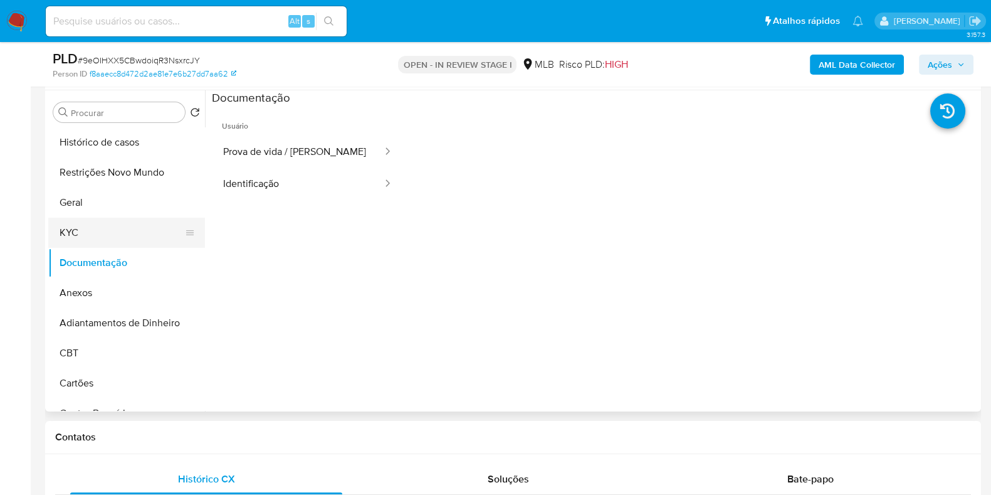
click at [110, 235] on button "KYC" at bounding box center [121, 232] width 147 height 30
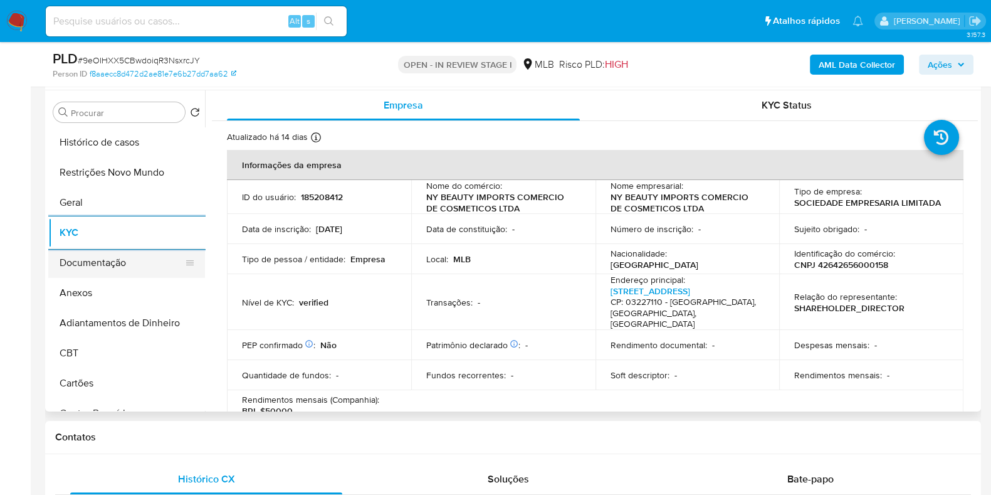
click at [92, 261] on button "Documentação" at bounding box center [121, 263] width 147 height 30
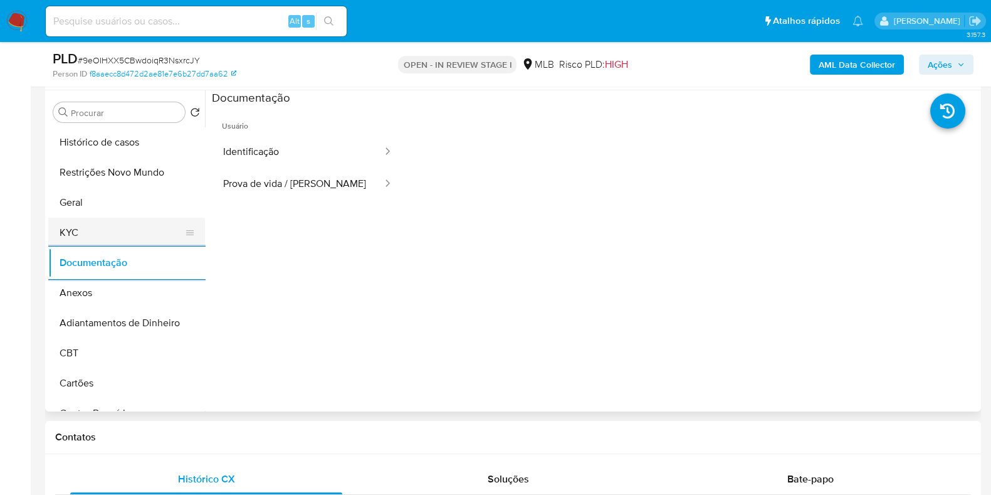
click at [113, 242] on button "KYC" at bounding box center [121, 232] width 147 height 30
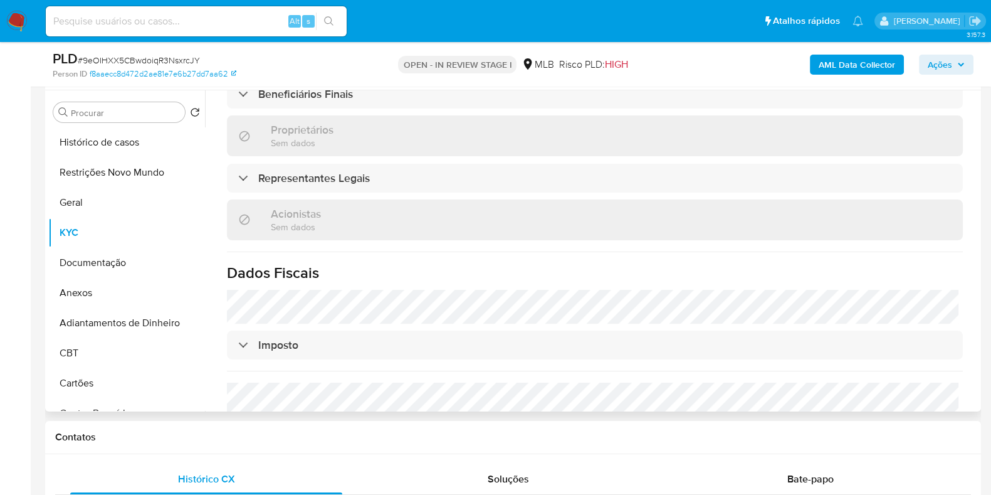
scroll to position [294, 0]
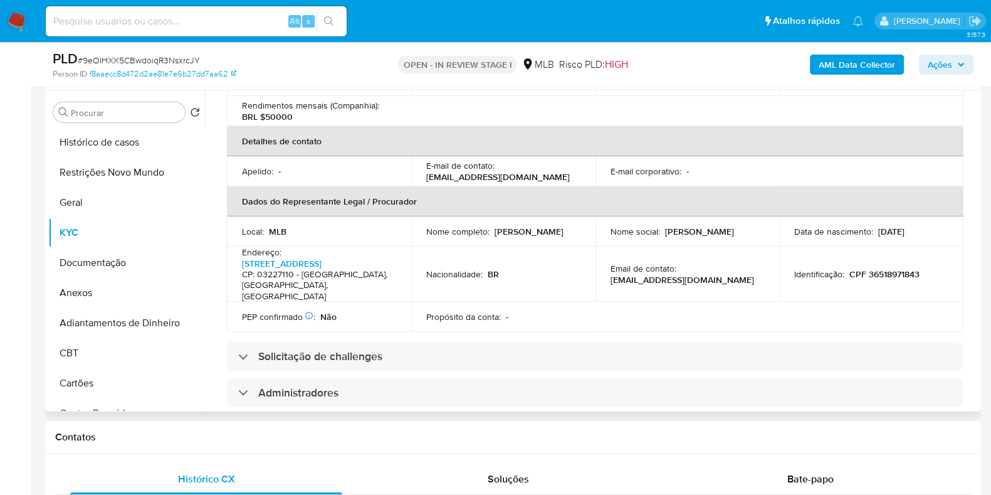
drag, startPoint x: 539, startPoint y: 236, endPoint x: 412, endPoint y: 243, distance: 127.4
click at [412, 243] on td "Nome completo : Vitor Norio Tanoue Suzuki" at bounding box center [503, 231] width 184 height 30
copy p "Vitor Norio Tanoue Suzuki"
click at [892, 271] on p "CPF 36518971843" at bounding box center [884, 273] width 70 height 11
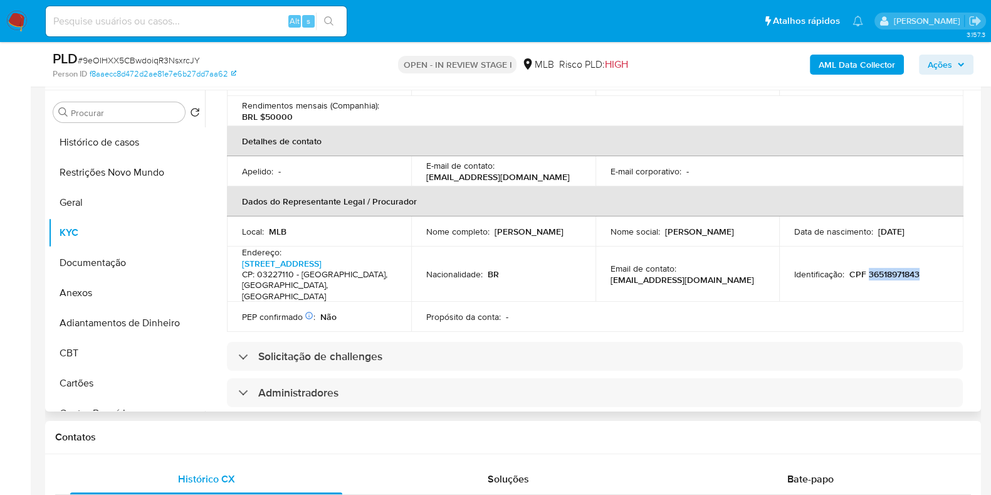
copy p "36518971843"
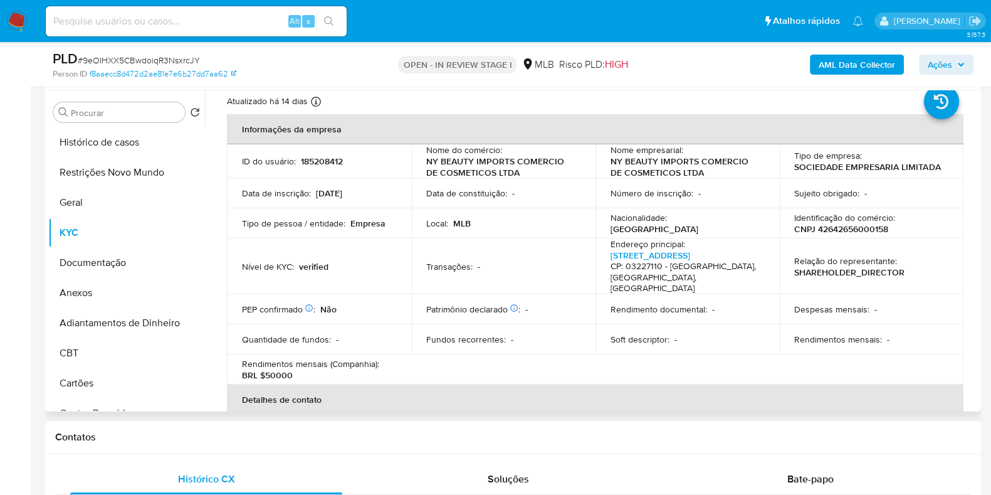
scroll to position [0, 0]
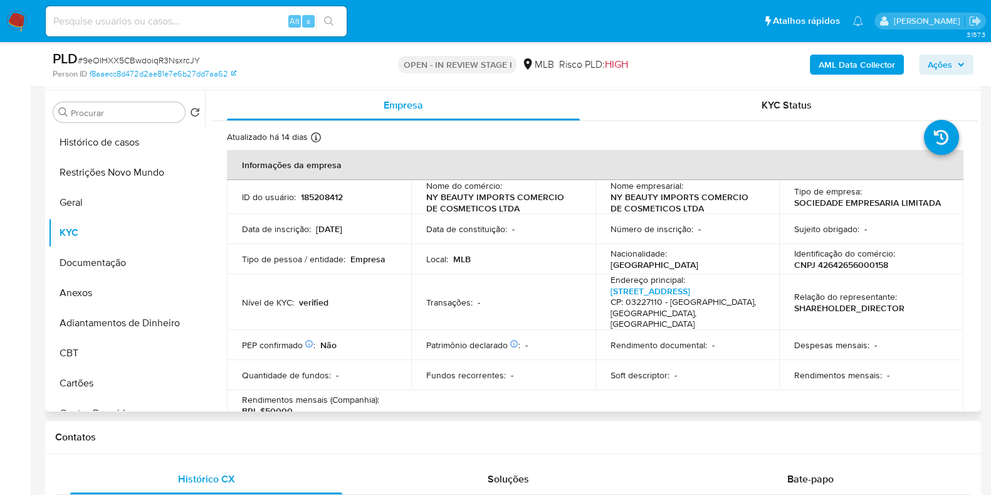
click at [856, 266] on p "CNPJ 42642656000158" at bounding box center [841, 264] width 94 height 11
copy p "42642656000158"
click at [948, 62] on span "Ações" at bounding box center [940, 65] width 24 height 20
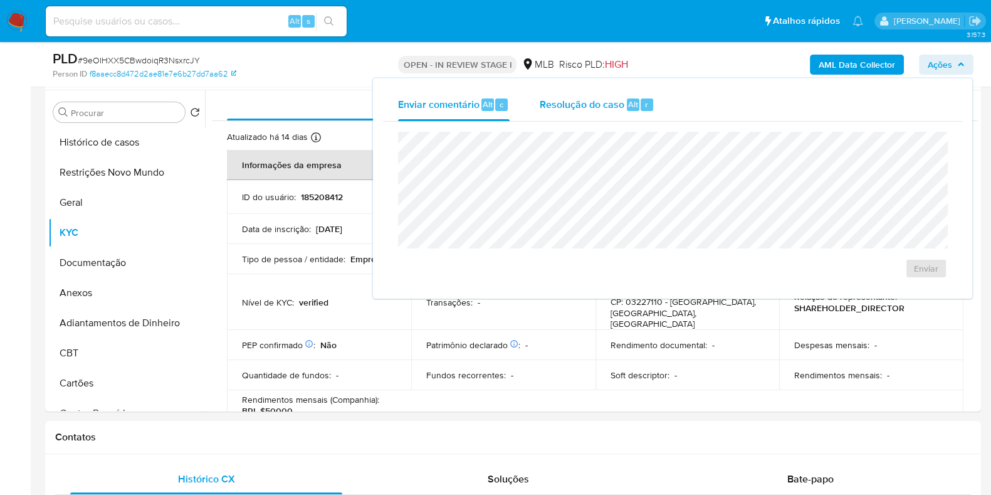
click at [570, 110] on span "Resolução do caso" at bounding box center [582, 104] width 85 height 14
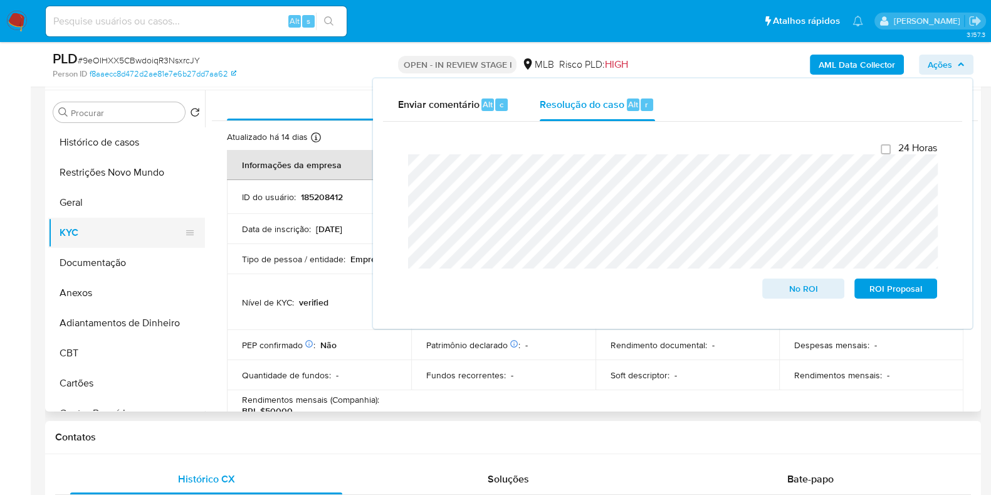
click at [86, 226] on button "KYC" at bounding box center [121, 232] width 147 height 30
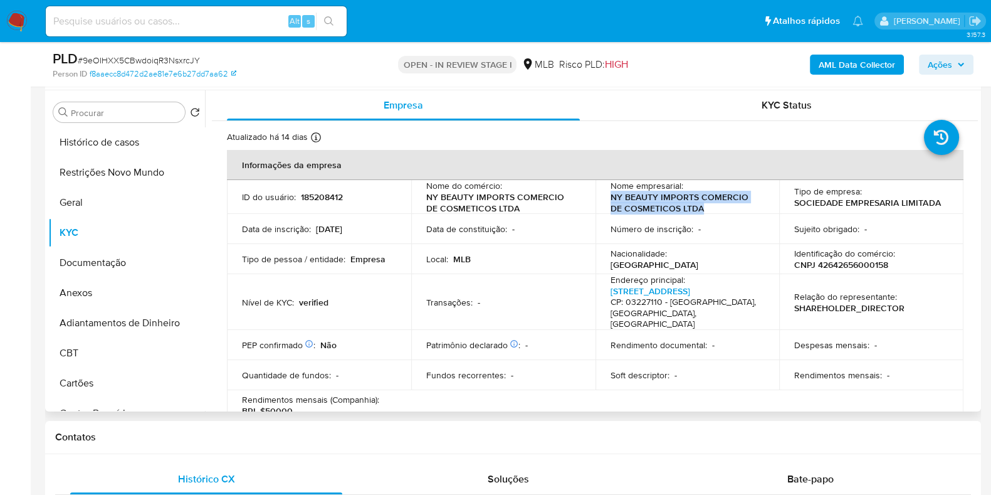
drag, startPoint x: 700, startPoint y: 207, endPoint x: 606, endPoint y: 201, distance: 94.3
click at [606, 201] on td "Nome empresarial : NY BEAUTY IMPORTS COMERCIO DE COSMETICOS LTDA" at bounding box center [687, 197] width 184 height 34
copy p "NY BEAUTY IMPORTS COMERCIO DE COSMETICOS LTDA"
click at [856, 263] on p "CNPJ 42642656000158" at bounding box center [841, 264] width 94 height 11
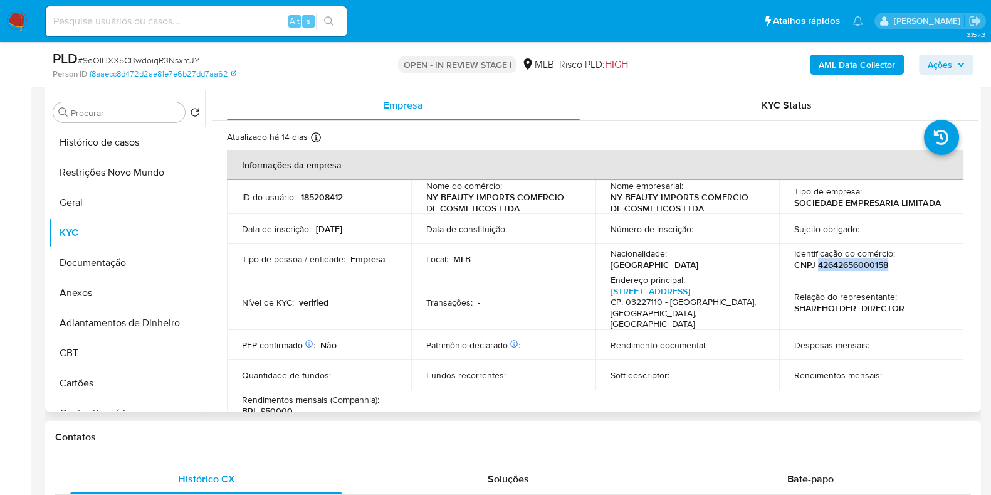
click at [856, 263] on p "CNPJ 42642656000158" at bounding box center [841, 264] width 94 height 11
copy p "42642656000158"
click at [125, 181] on button "Restrições Novo Mundo" at bounding box center [121, 172] width 147 height 30
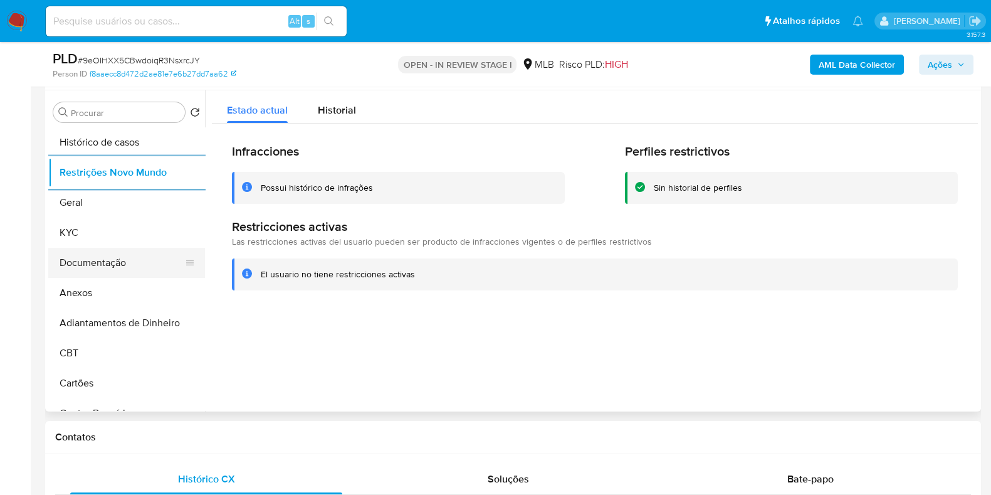
click at [119, 273] on button "Documentação" at bounding box center [121, 263] width 147 height 30
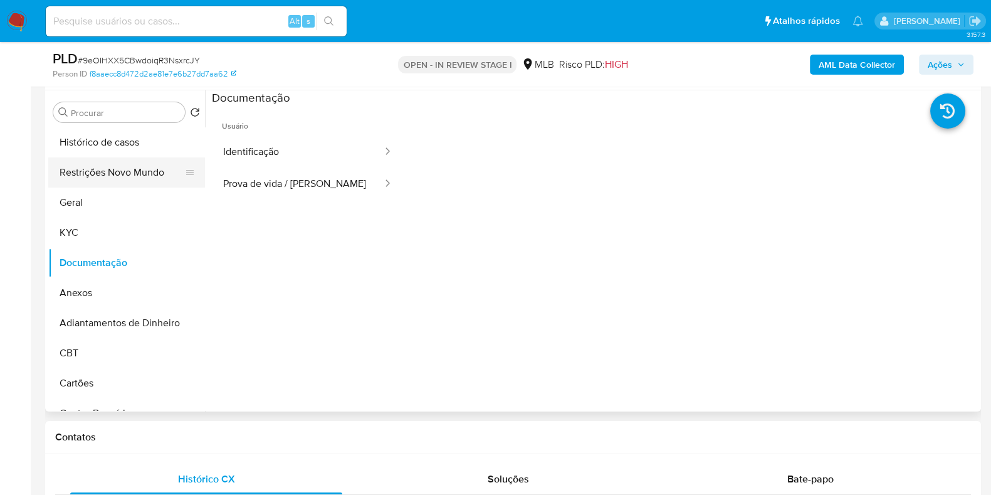
click at [119, 173] on button "Restrições Novo Mundo" at bounding box center [121, 172] width 147 height 30
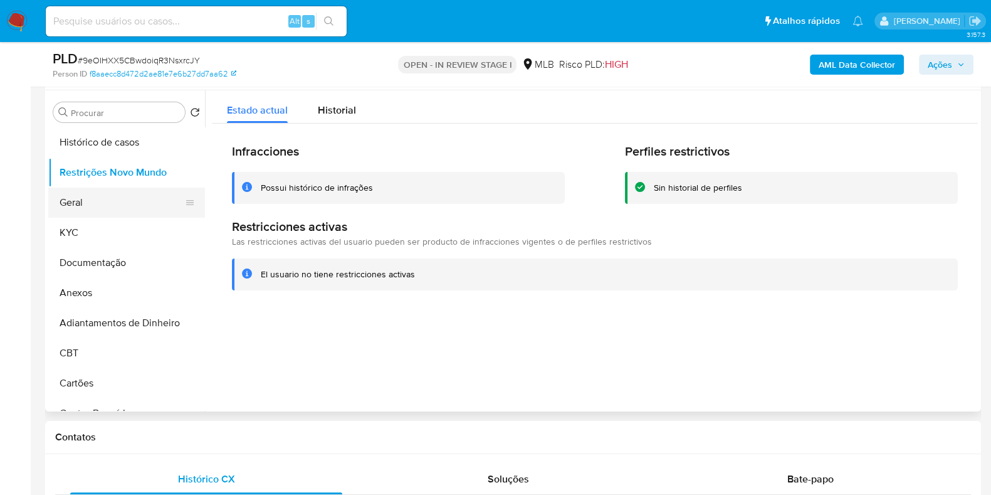
click at [92, 206] on button "Geral" at bounding box center [121, 202] width 147 height 30
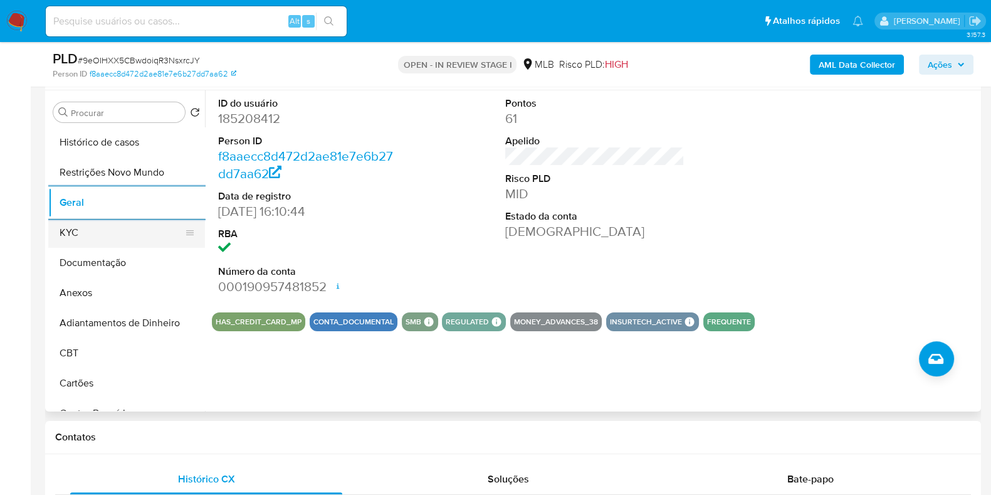
click at [85, 243] on button "KYC" at bounding box center [121, 232] width 147 height 30
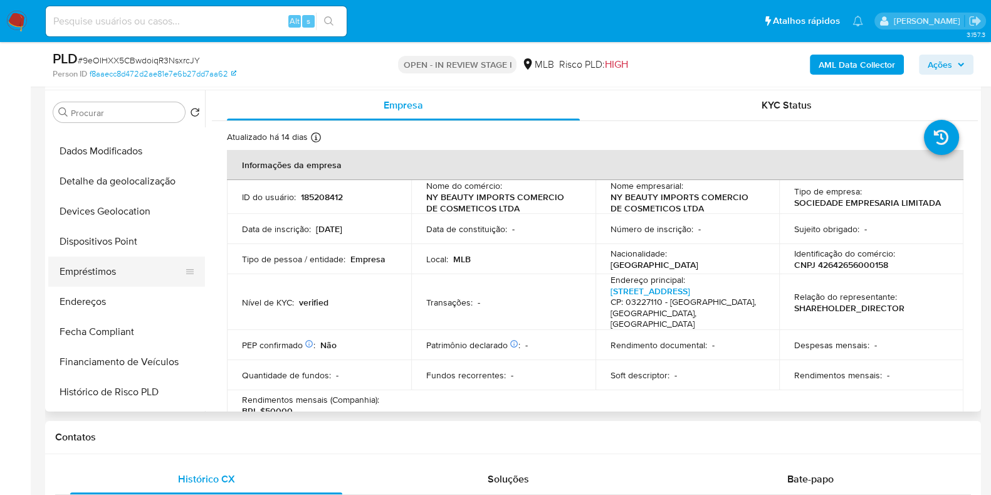
scroll to position [313, 0]
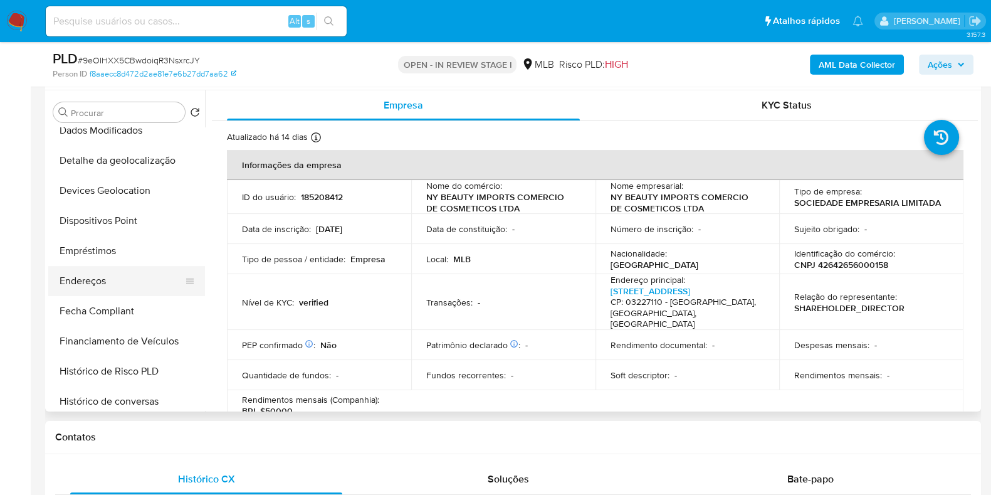
click at [110, 287] on button "Endereços" at bounding box center [121, 281] width 147 height 30
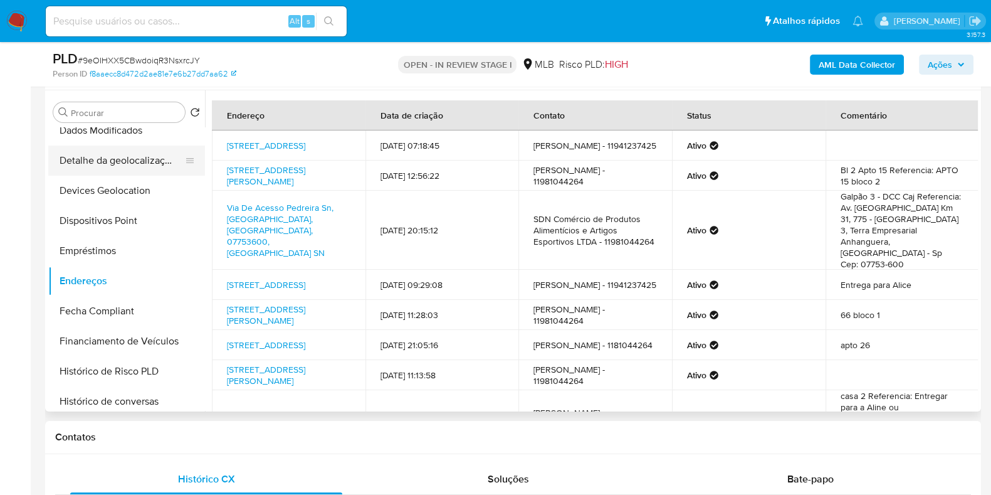
click at [134, 168] on button "Detalhe da geolocalização" at bounding box center [121, 160] width 147 height 30
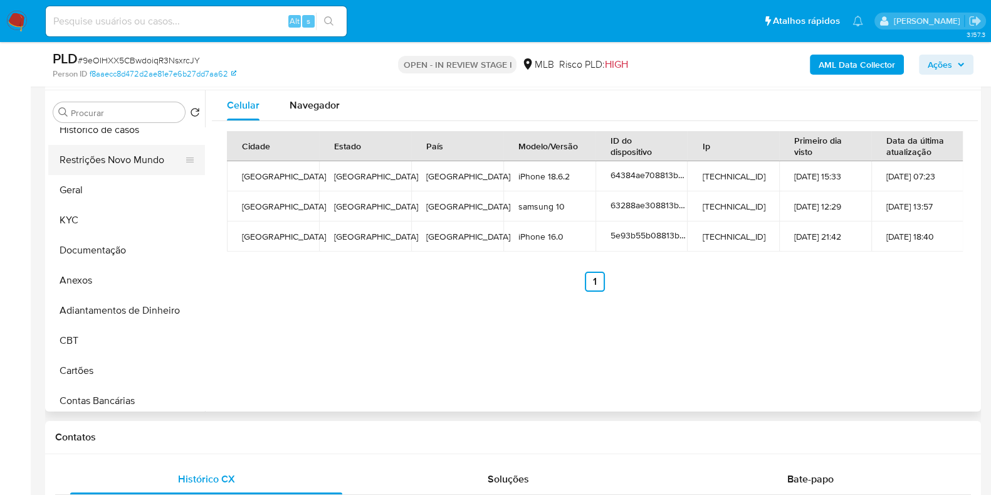
scroll to position [0, 0]
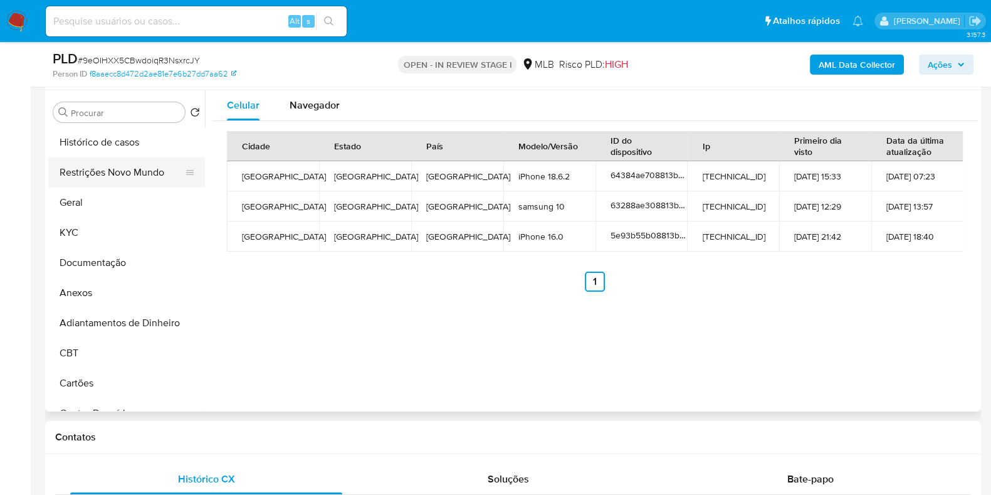
click at [91, 171] on button "Restrições Novo Mundo" at bounding box center [121, 172] width 147 height 30
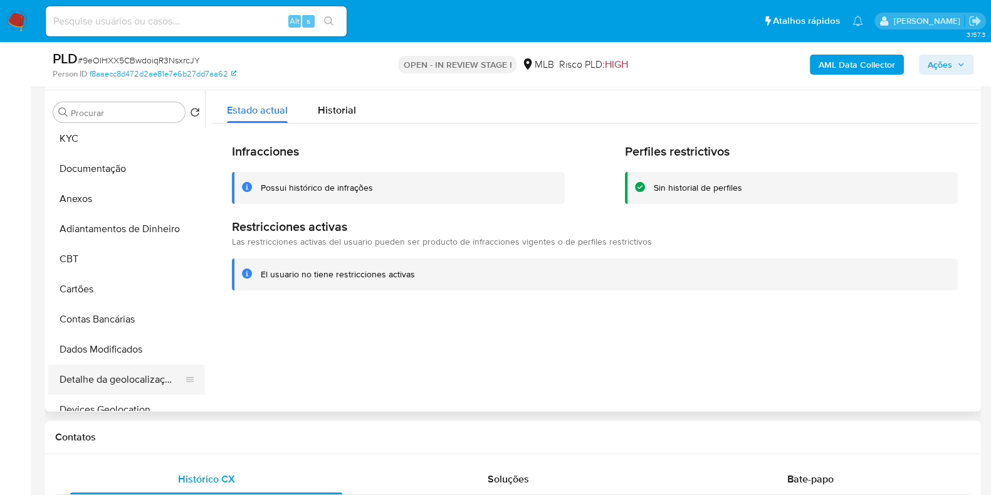
scroll to position [235, 0]
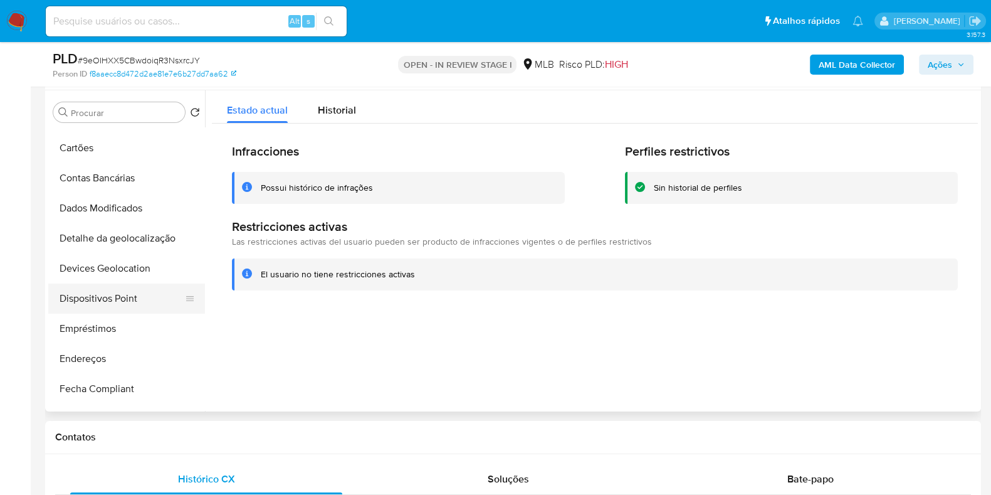
click at [90, 302] on button "Dispositivos Point" at bounding box center [121, 298] width 147 height 30
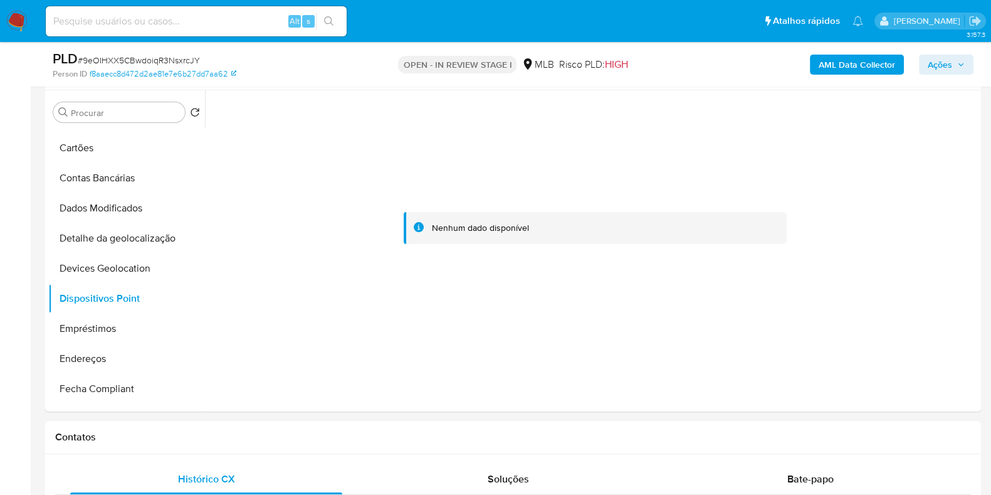
click at [885, 58] on b "AML Data Collector" at bounding box center [857, 65] width 76 height 20
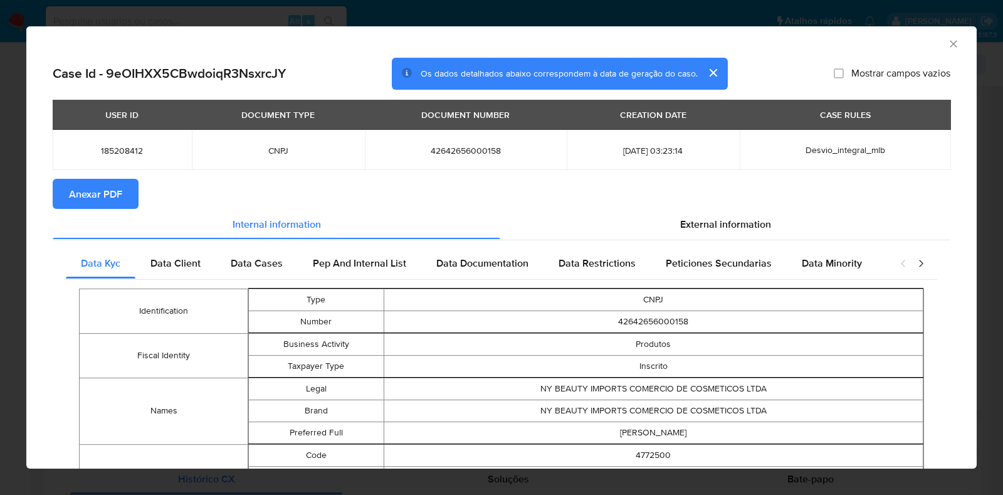
click at [116, 204] on span "Anexar PDF" at bounding box center [95, 194] width 53 height 28
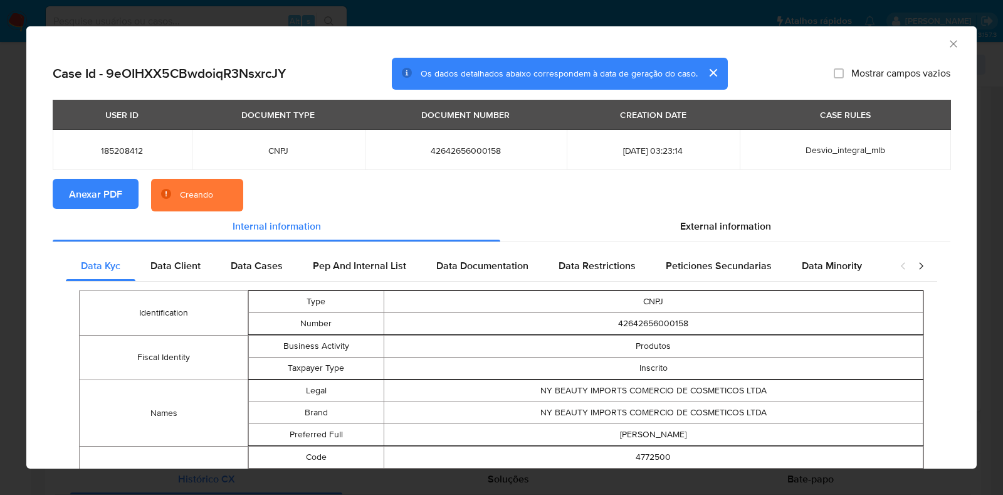
click at [4, 249] on div "AML Data Collector Case Id - 9eOIHXX5CBwdoiqR3NsxrcJY Os dados detalhados abaix…" at bounding box center [501, 247] width 1003 height 495
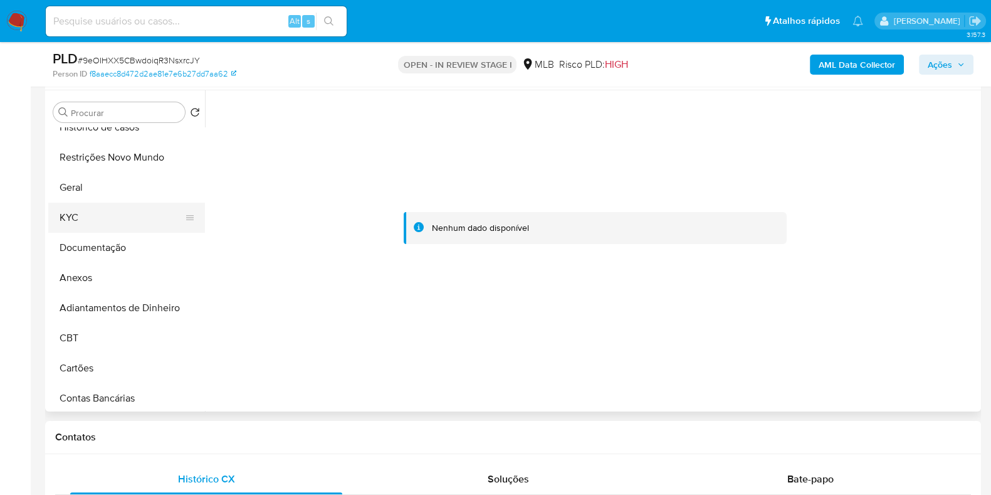
scroll to position [0, 0]
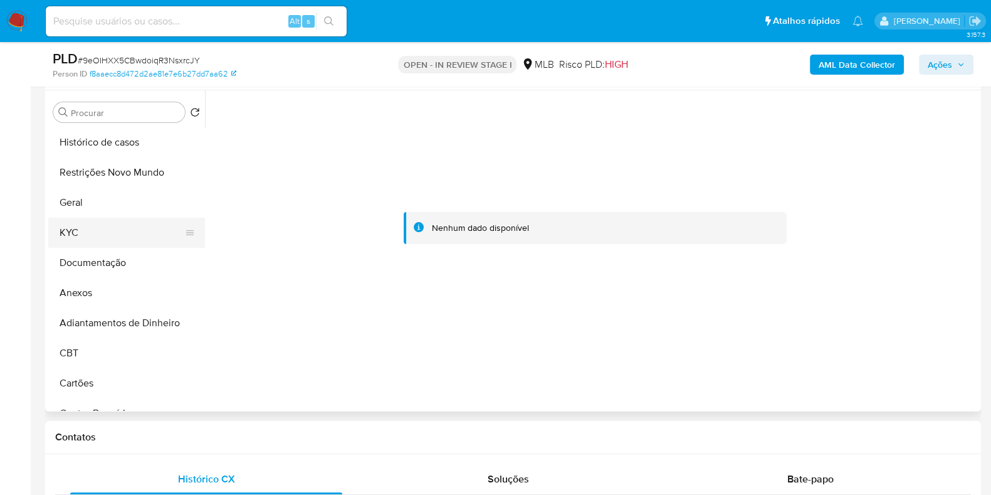
click at [112, 235] on button "KYC" at bounding box center [121, 232] width 147 height 30
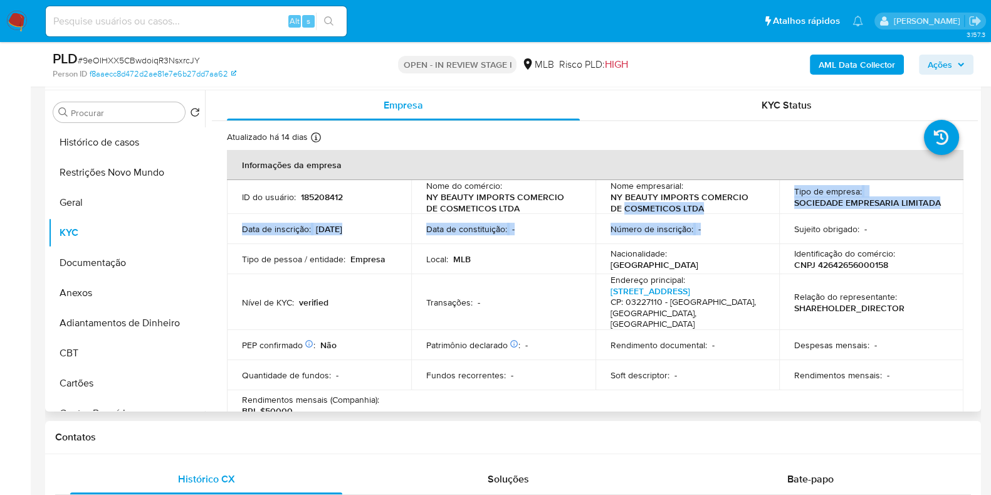
drag, startPoint x: 708, startPoint y: 211, endPoint x: 619, endPoint y: 204, distance: 89.3
click at [619, 204] on tbody "ID do usuário : 185208412 Nome do comércio : NY BEAUTY IMPORTS COMERCIO DE COSM…" at bounding box center [595, 300] width 736 height 240
click at [652, 209] on p "NY BEAUTY IMPORTS COMERCIO DE COSMETICOS LTDA" at bounding box center [684, 202] width 149 height 23
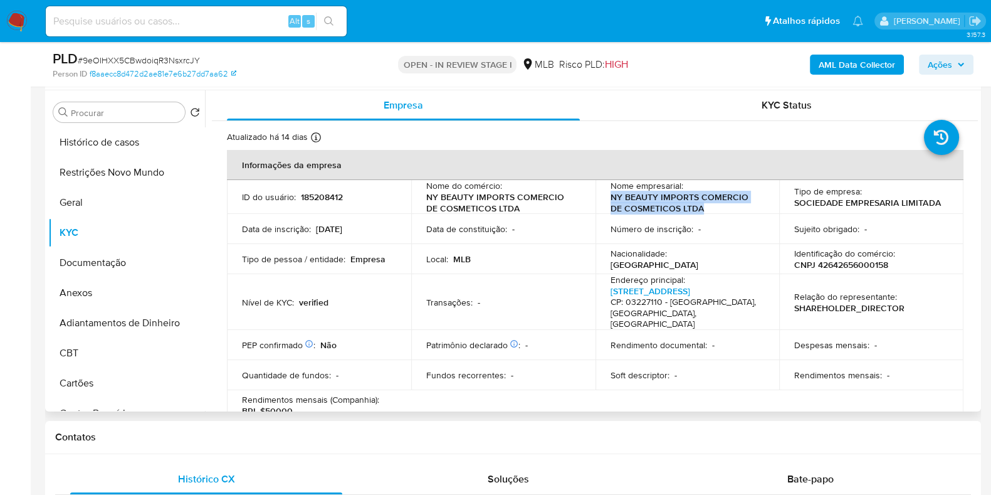
drag, startPoint x: 715, startPoint y: 203, endPoint x: 606, endPoint y: 199, distance: 108.5
click at [606, 199] on td "Nome empresarial : NY BEAUTY IMPORTS COMERCIO DE COSMETICOS LTDA" at bounding box center [687, 197] width 184 height 34
copy p "NY BEAUTY IMPORTS COMERCIO DE COSMETICOS LTDA"
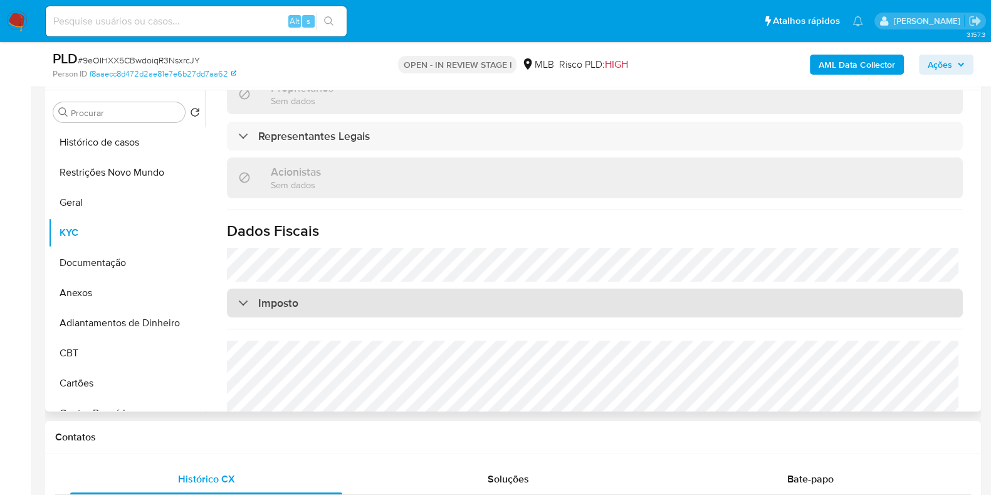
scroll to position [765, 0]
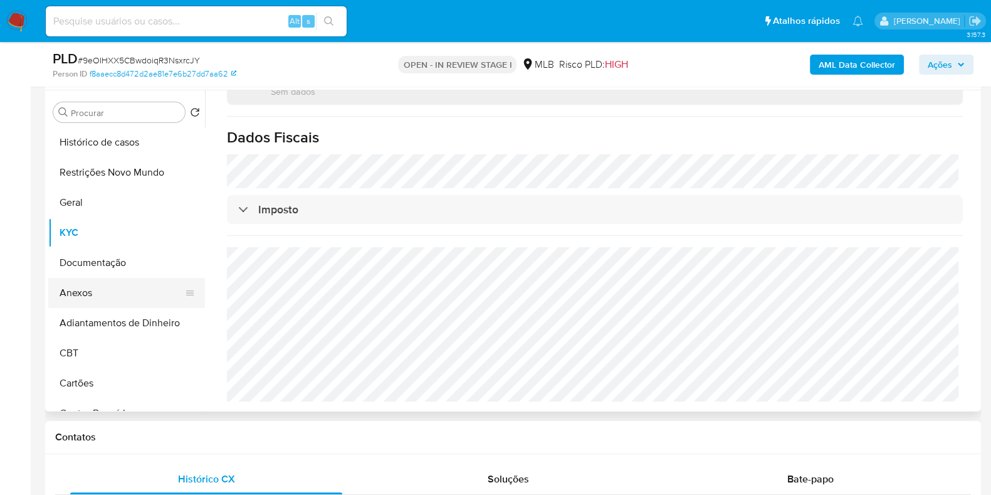
drag, startPoint x: 102, startPoint y: 298, endPoint x: 118, endPoint y: 294, distance: 16.9
click at [102, 298] on button "Anexos" at bounding box center [121, 293] width 147 height 30
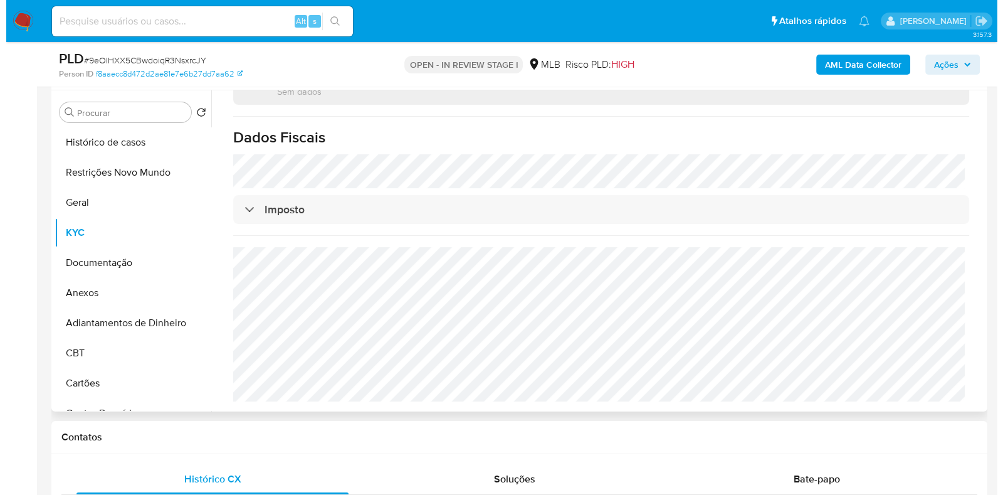
scroll to position [0, 0]
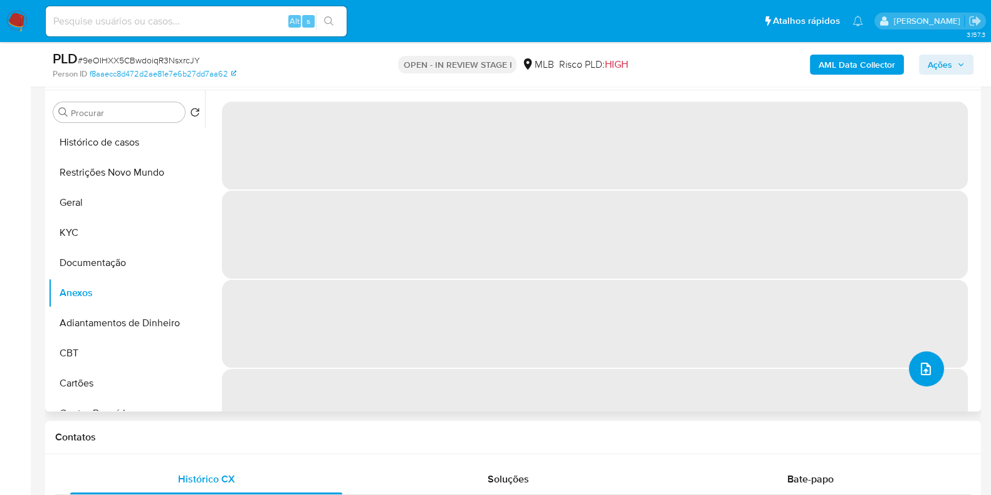
click at [918, 362] on span "upload-file" at bounding box center [925, 368] width 15 height 15
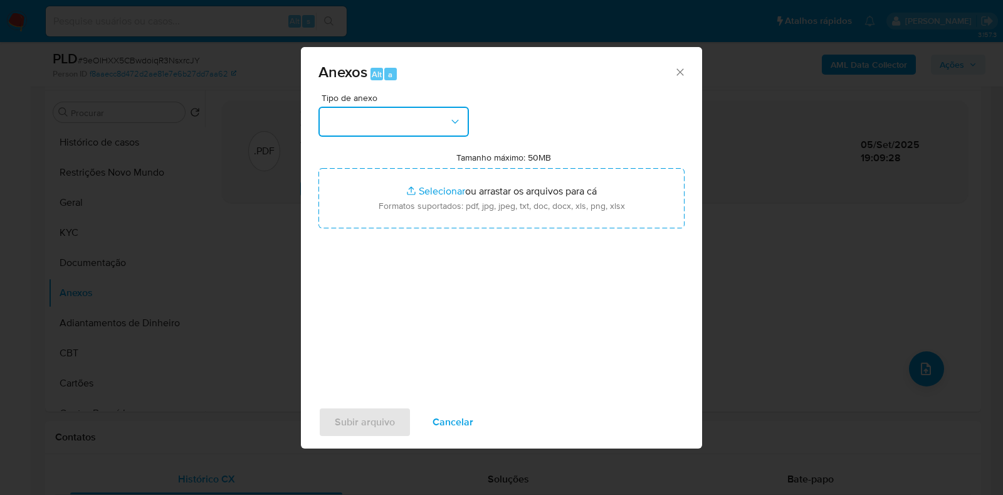
click at [393, 119] on button "button" at bounding box center [393, 122] width 150 height 30
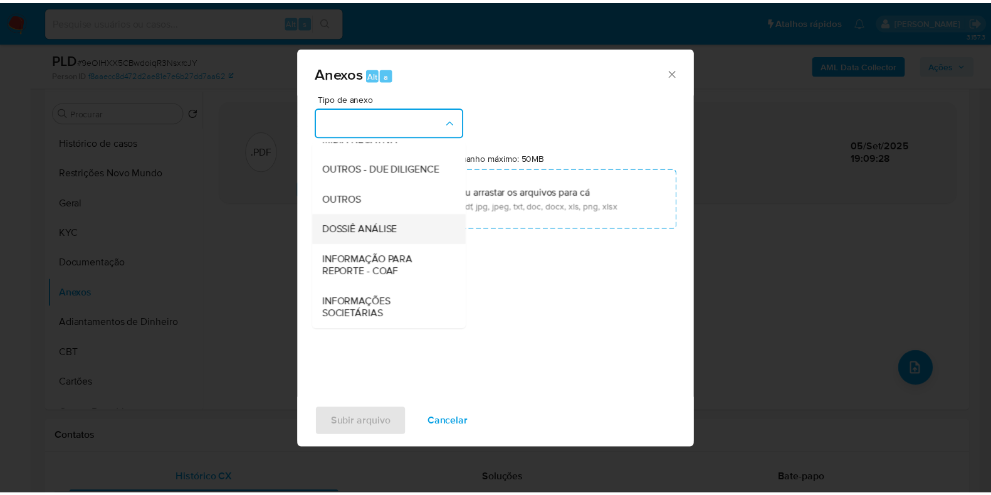
scroll to position [193, 0]
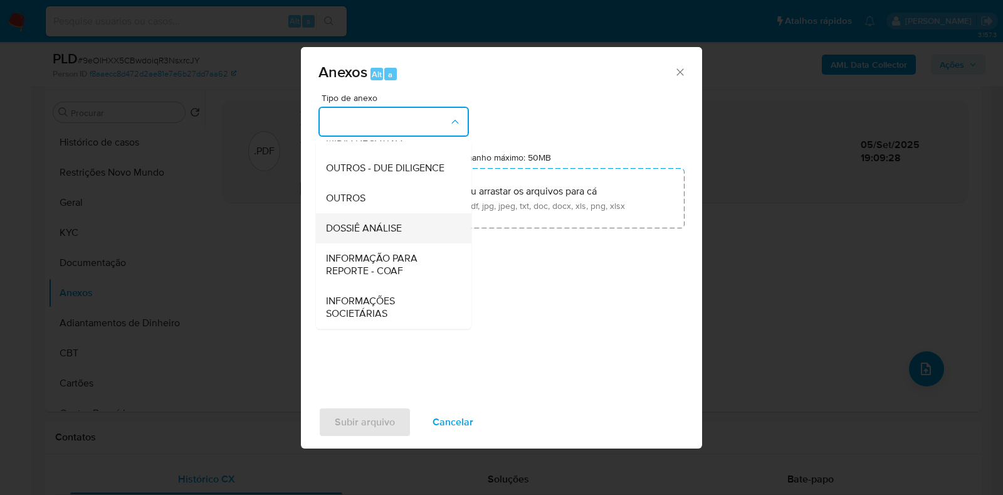
click at [380, 218] on div "DOSSIÊ ANÁLISE" at bounding box center [390, 228] width 128 height 30
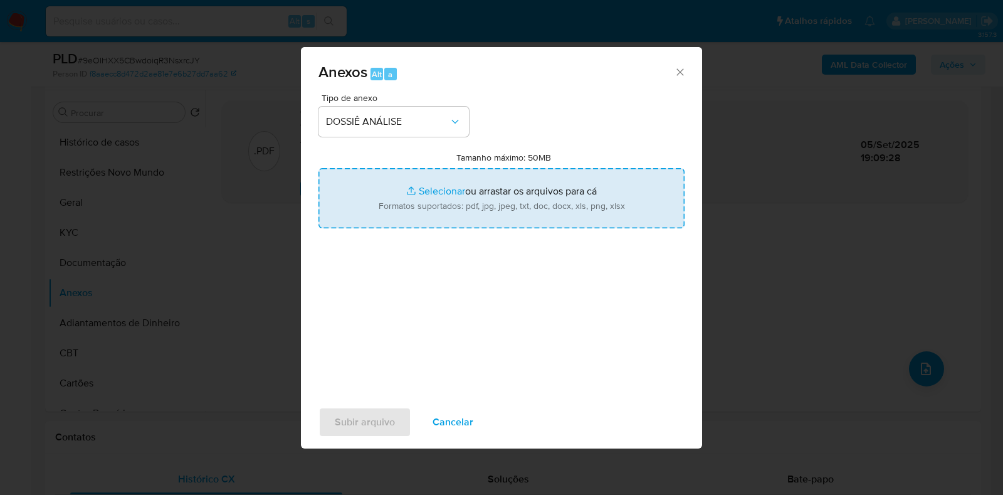
type input "C:\fakepath\SAR - CNPJ 42642656000158 - NY BEAUTY IMPORTS COMERCIO DE COSMETICO…"
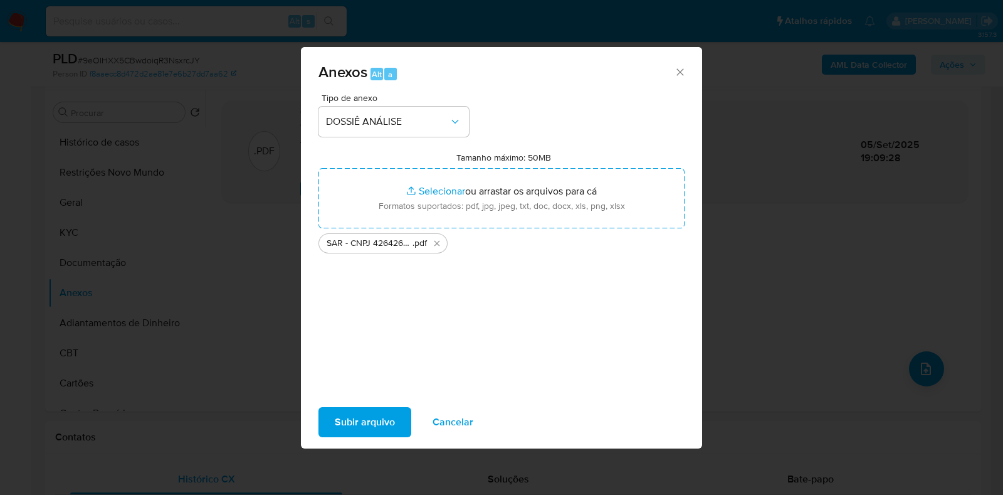
click at [364, 409] on span "Subir arquivo" at bounding box center [365, 422] width 60 height 28
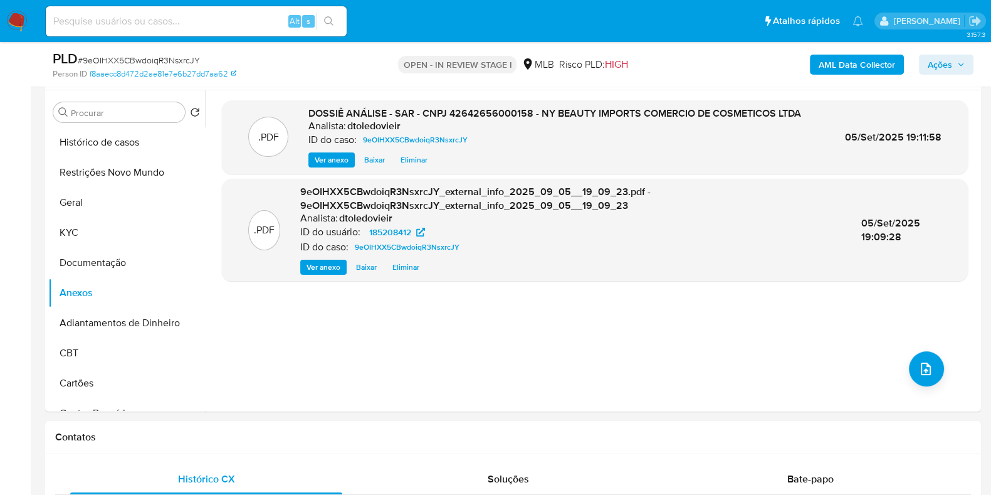
click at [950, 63] on span "Ações" at bounding box center [940, 65] width 24 height 20
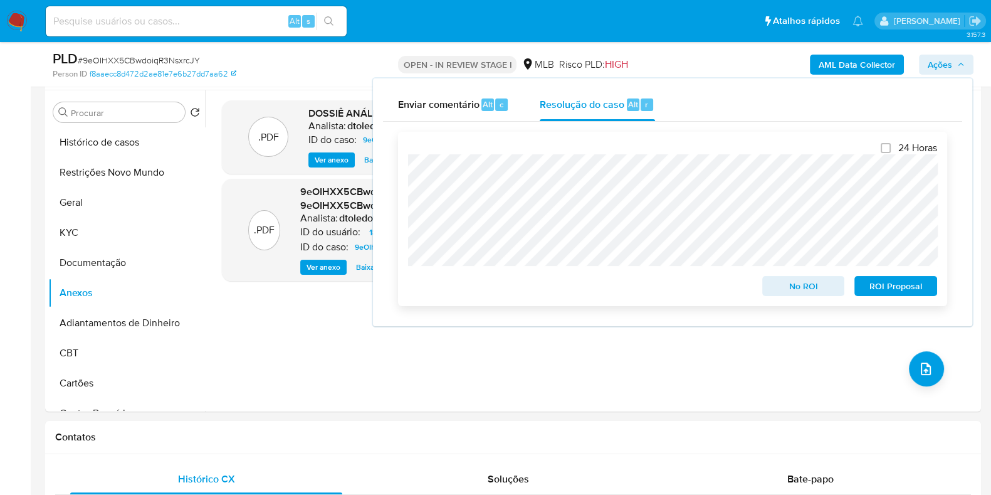
click at [896, 290] on span "ROI Proposal" at bounding box center [895, 286] width 65 height 18
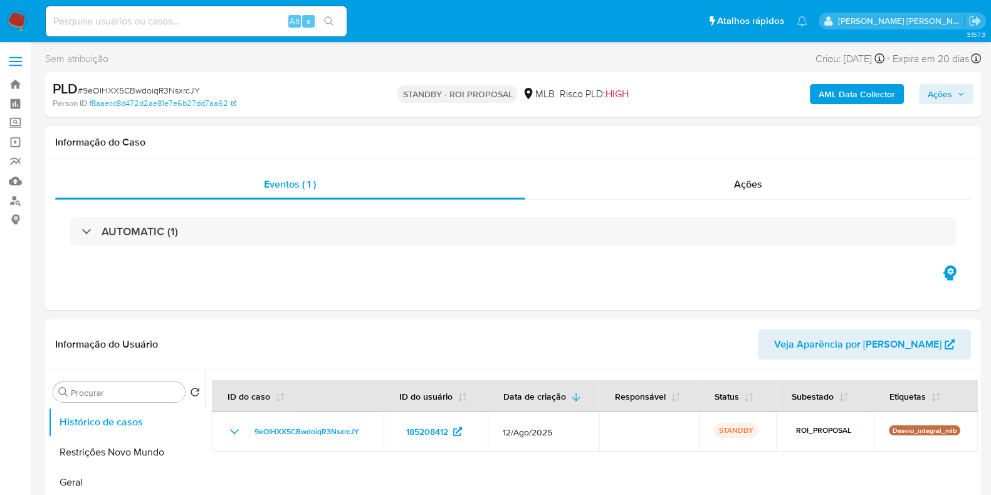
select select "10"
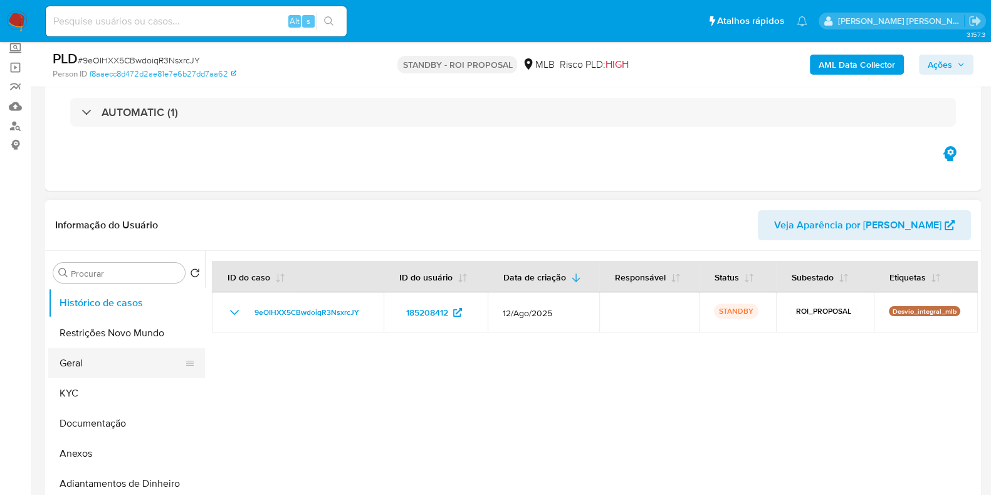
scroll to position [156, 0]
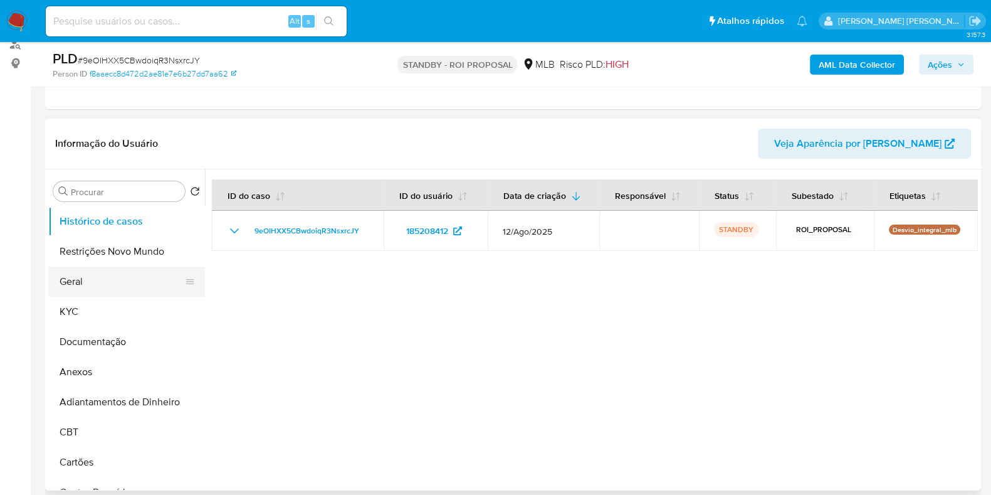
click at [89, 280] on button "Geral" at bounding box center [121, 281] width 147 height 30
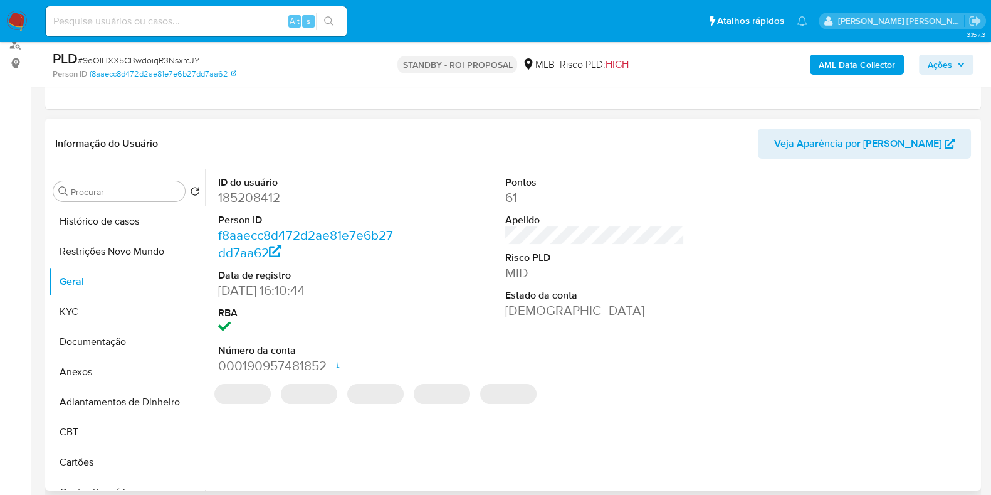
click at [265, 194] on dd "185208412" at bounding box center [307, 198] width 179 height 18
copy dd "185208412"
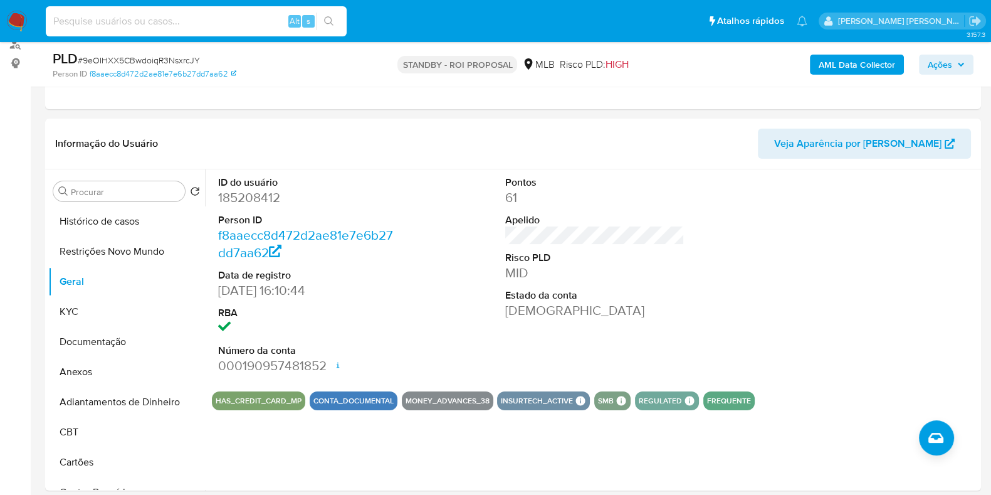
click at [198, 20] on input at bounding box center [196, 21] width 301 height 16
paste input "773347678"
type input "773347678"
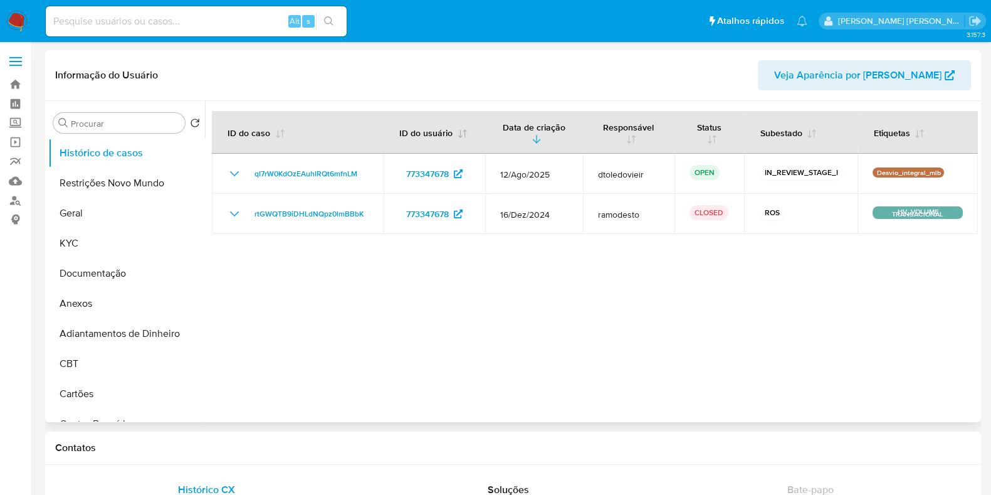
select select "10"
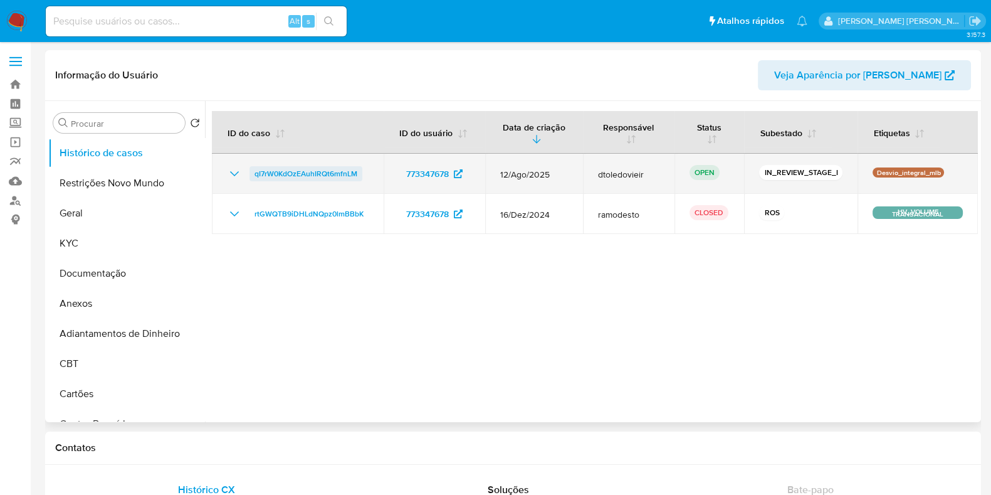
click at [295, 170] on span "qI7rW0KdOzEAuhIRQt6mfnLM" at bounding box center [305, 173] width 103 height 15
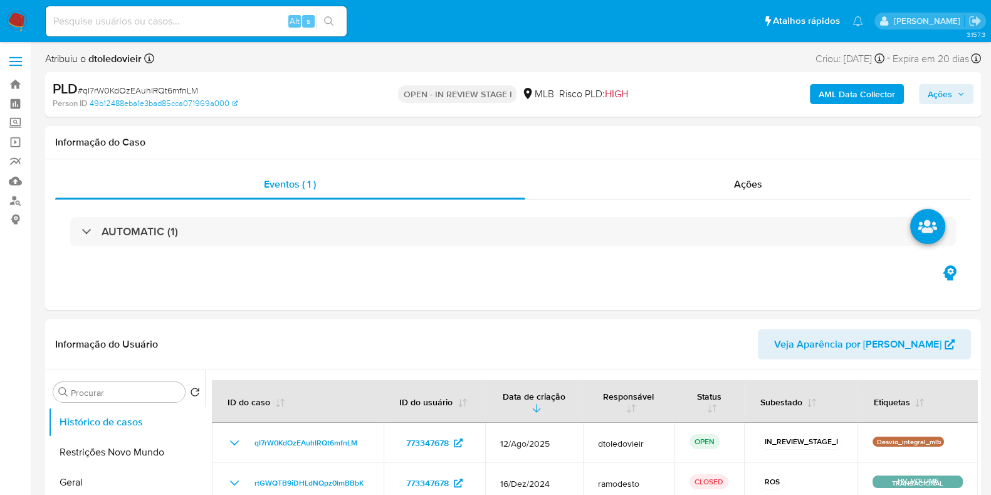
select select "10"
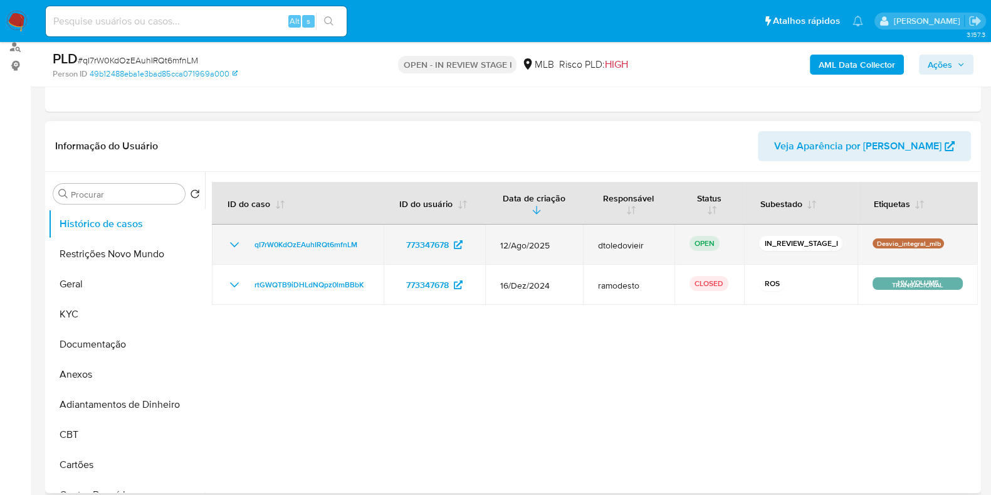
scroll to position [156, 0]
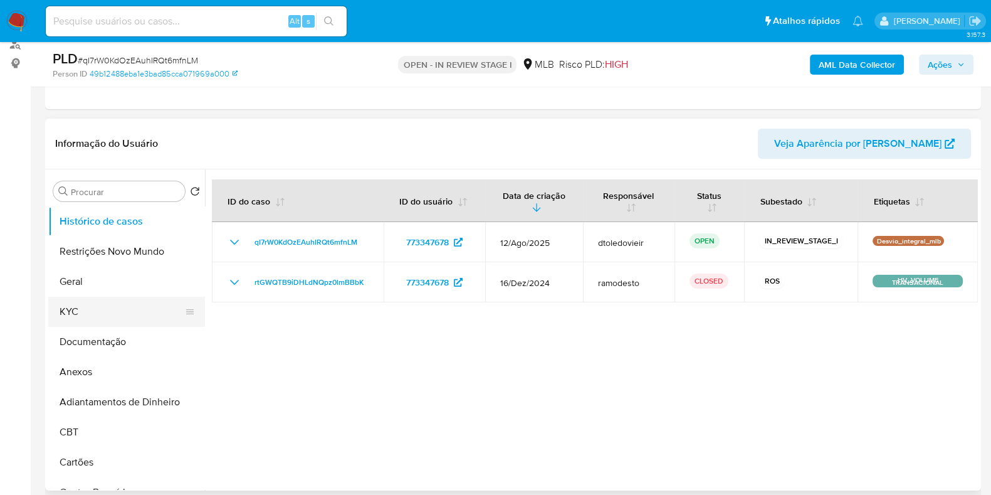
click at [73, 316] on button "KYC" at bounding box center [121, 311] width 147 height 30
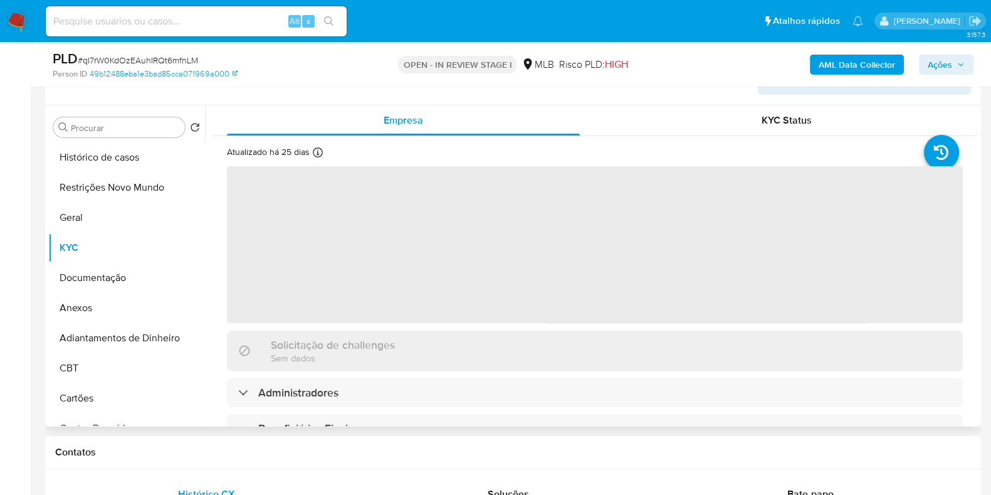
scroll to position [235, 0]
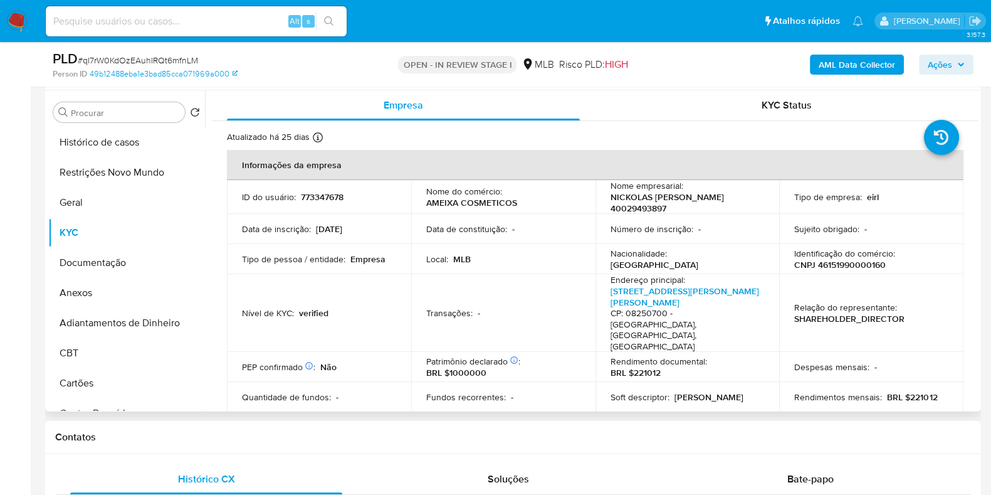
click at [838, 266] on p "CNPJ 46151990000160" at bounding box center [840, 264] width 92 height 11
copy p "46151990000160"
click at [105, 265] on button "Documentação" at bounding box center [121, 263] width 147 height 30
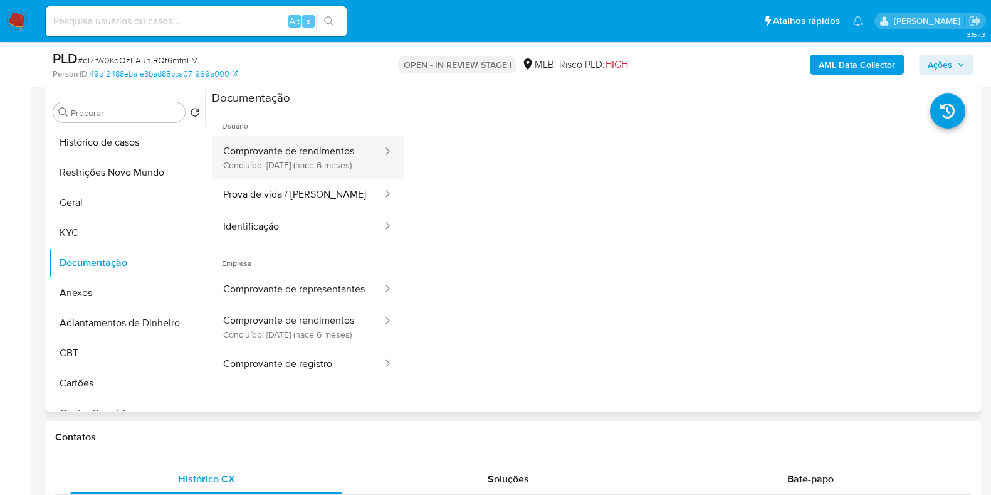
click at [305, 165] on button "Comprovante de rendimentos Concluído: [DATE] (hace 6 meses)" at bounding box center [298, 157] width 172 height 43
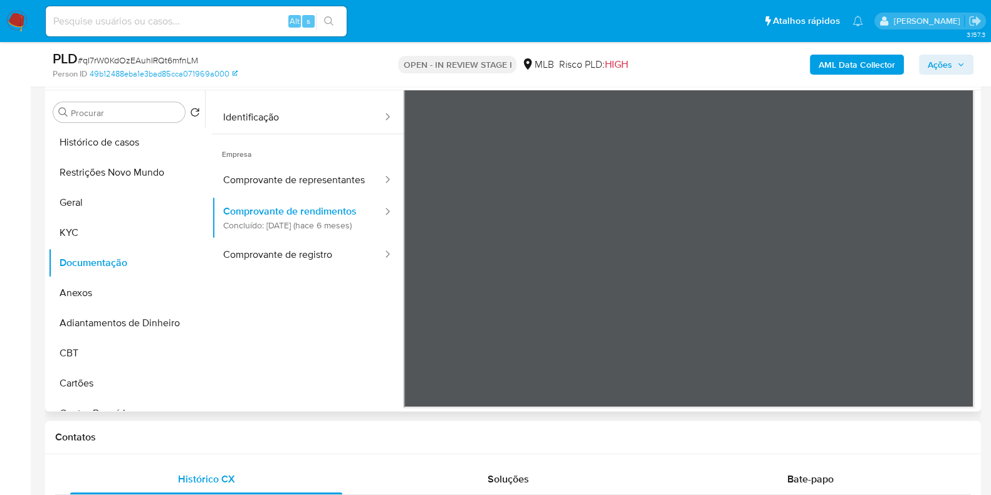
scroll to position [110, 0]
click at [127, 212] on button "Geral" at bounding box center [121, 202] width 147 height 30
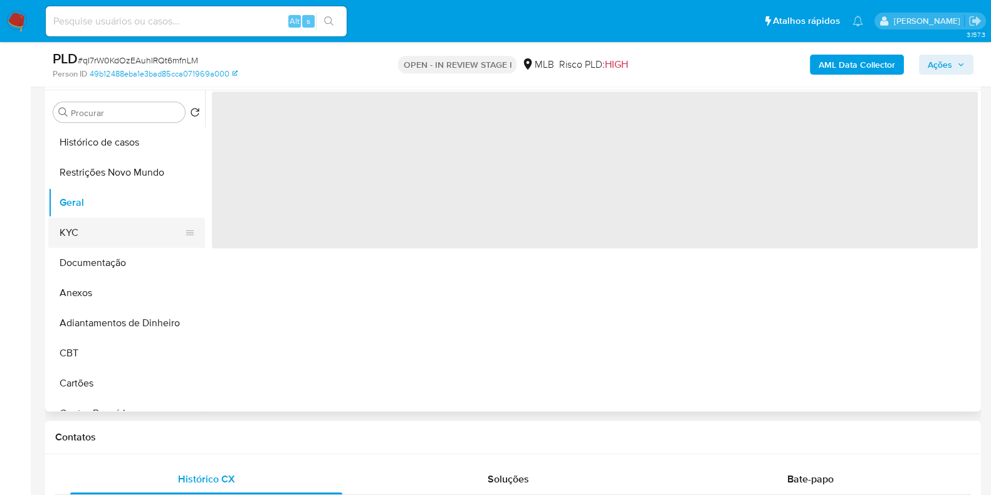
scroll to position [0, 0]
click at [116, 221] on button "KYC" at bounding box center [121, 232] width 147 height 30
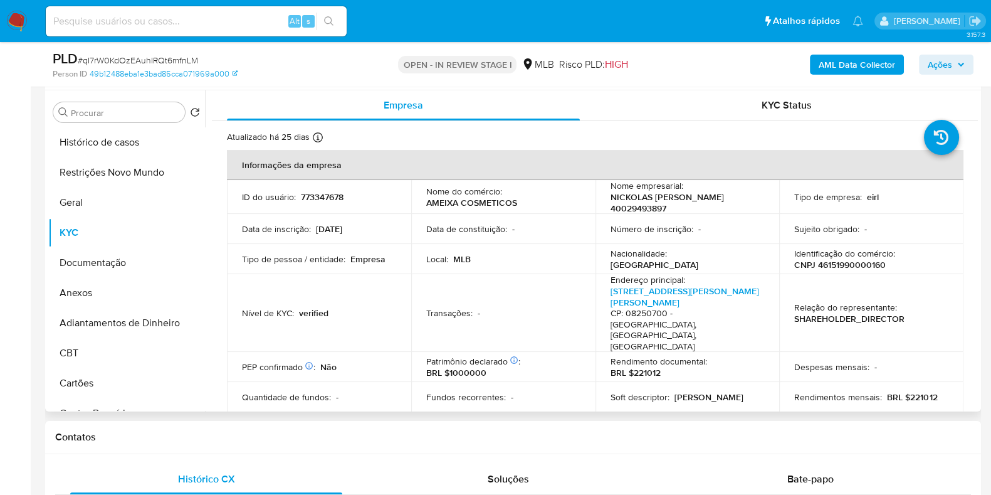
click at [834, 261] on p "CNPJ 46151990000160" at bounding box center [840, 264] width 92 height 11
copy p "46151990000160"
click at [139, 256] on button "Documentação" at bounding box center [121, 263] width 147 height 30
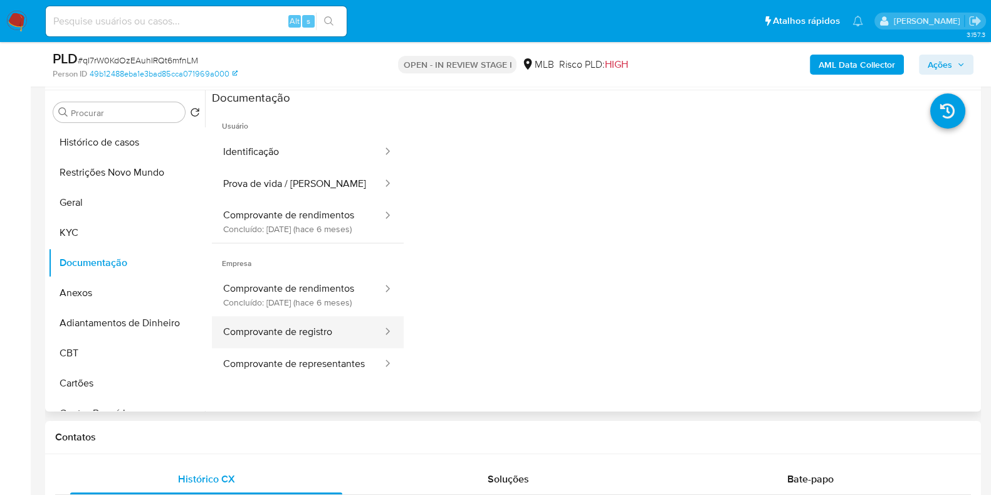
click at [301, 348] on button "Comprovante de registro" at bounding box center [298, 332] width 172 height 32
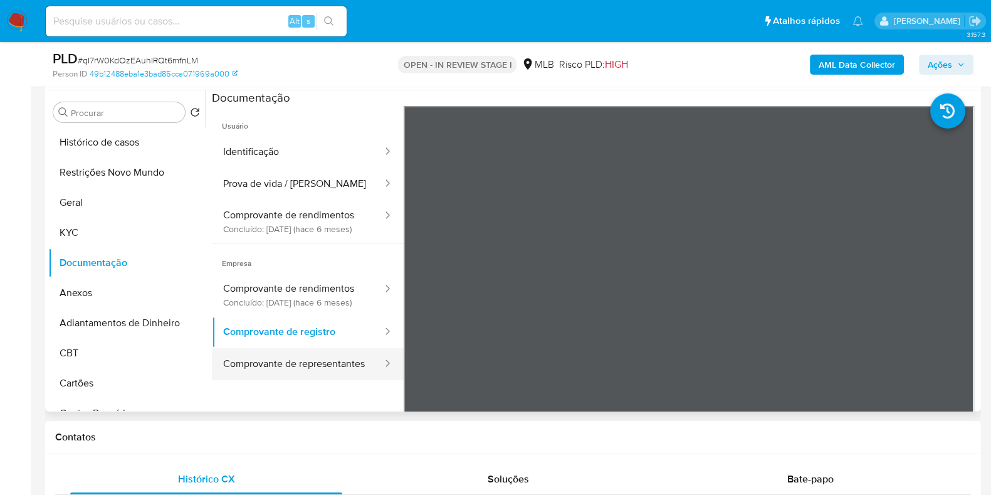
click at [304, 380] on button "Comprovante de representantes" at bounding box center [298, 364] width 172 height 32
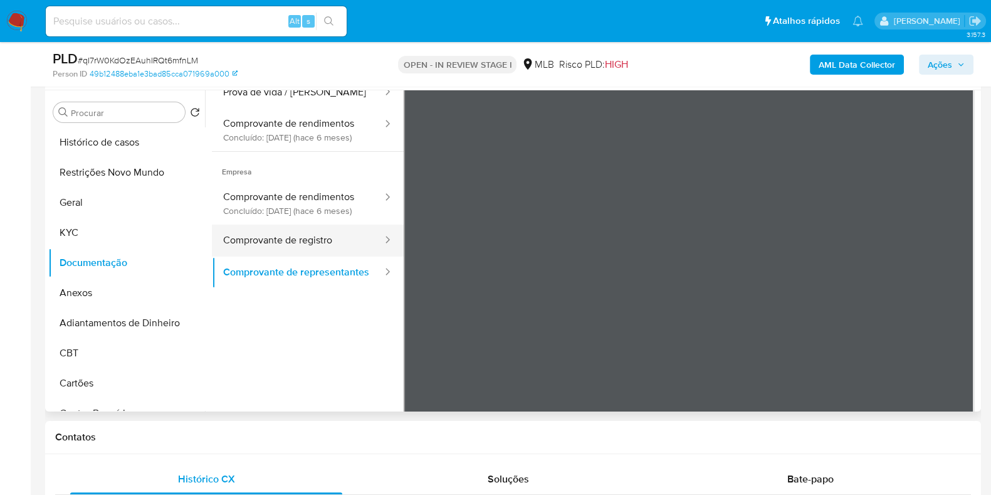
scroll to position [110, 0]
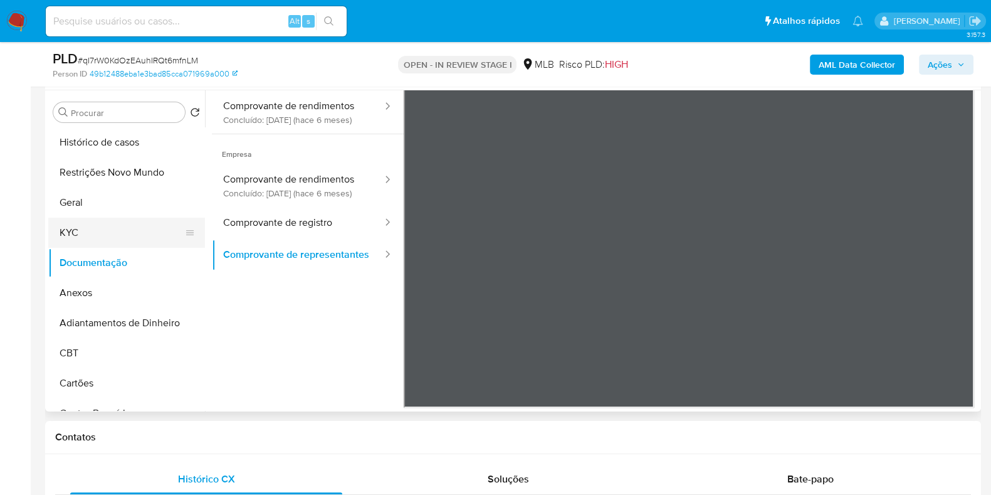
click at [102, 221] on button "KYC" at bounding box center [121, 232] width 147 height 30
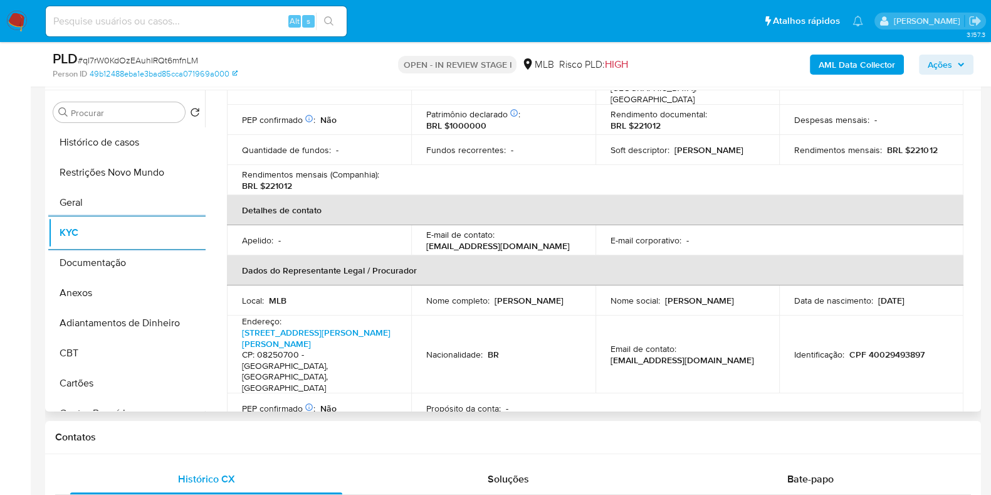
scroll to position [221, 0]
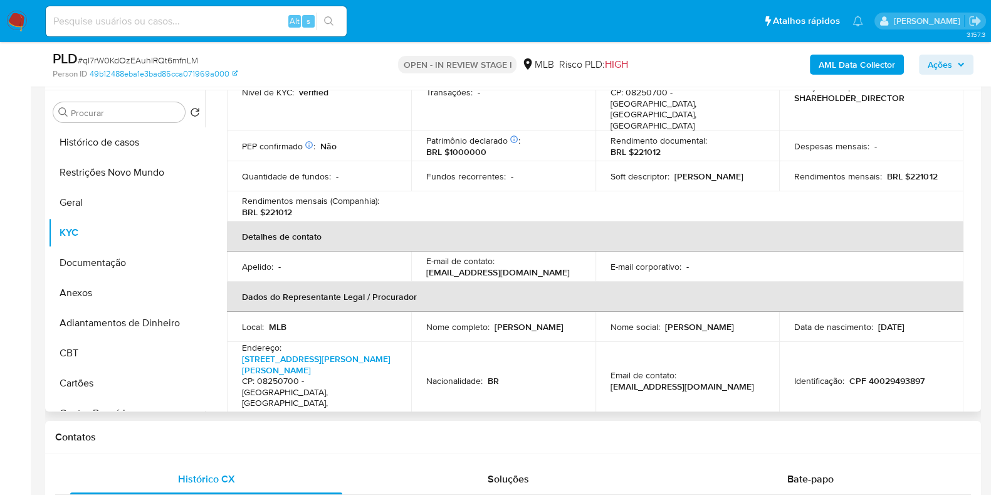
drag, startPoint x: 542, startPoint y: 308, endPoint x: 425, endPoint y: 314, distance: 117.3
click at [426, 321] on div "Nome completo : Nickolas Patrick Ferreira" at bounding box center [503, 326] width 154 height 11
copy p "Nickolas Patrick Ferreira"
click at [888, 375] on p "CPF 40029493897" at bounding box center [886, 380] width 75 height 11
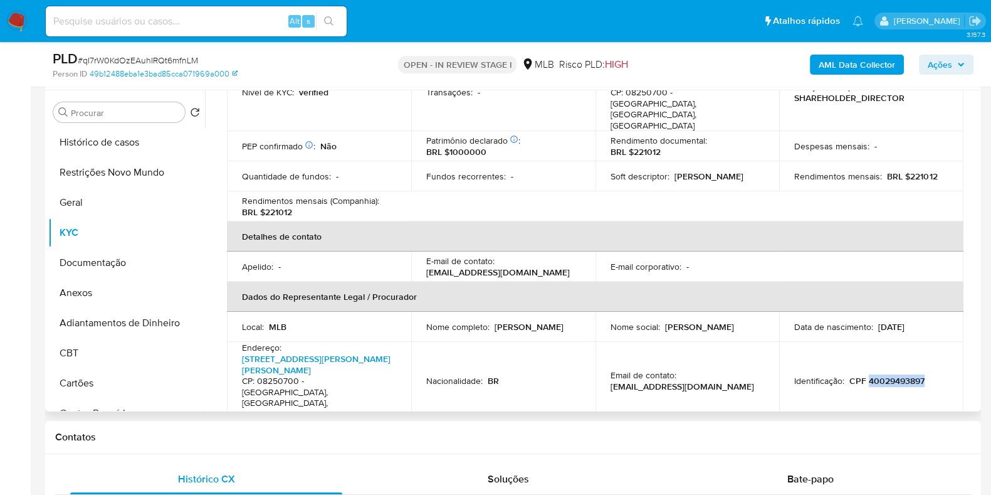
copy p "40029493897"
click at [83, 236] on button "KYC" at bounding box center [121, 232] width 147 height 30
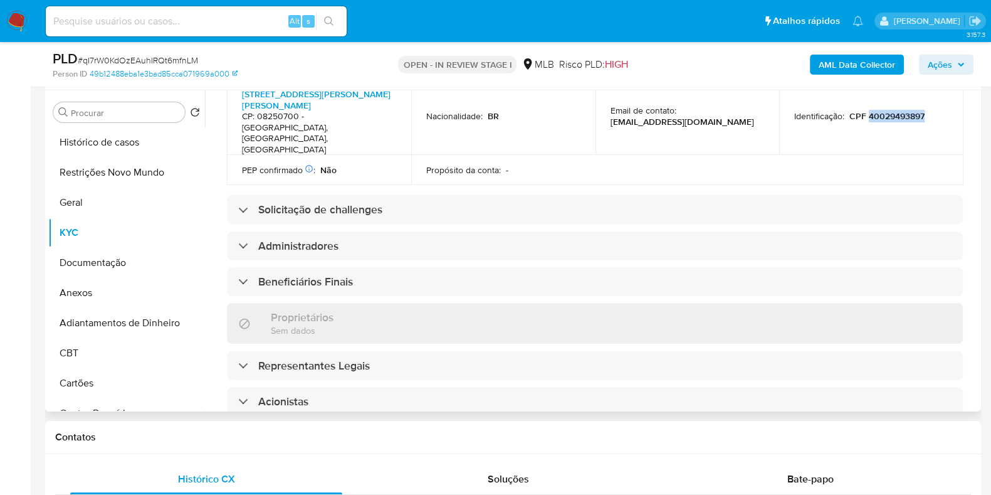
scroll to position [691, 0]
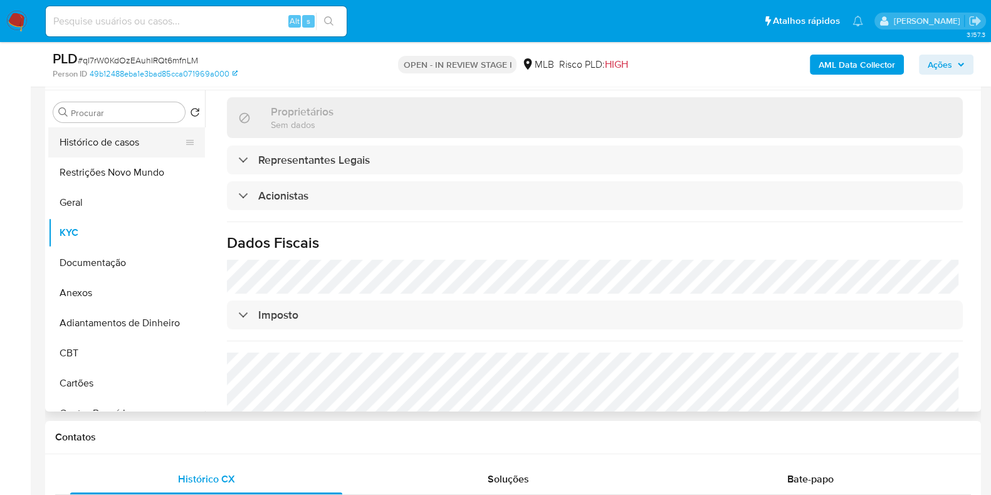
click at [98, 135] on button "Histórico de casos" at bounding box center [121, 142] width 147 height 30
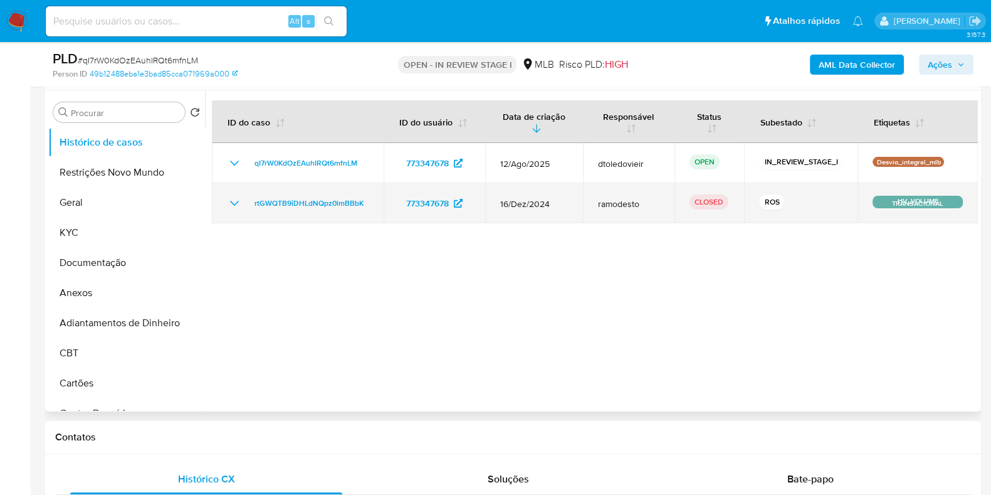
drag, startPoint x: 370, startPoint y: 201, endPoint x: 248, endPoint y: 204, distance: 122.3
click at [248, 204] on td "rtGWQTB9iDHLdNQpz0lmBBbK" at bounding box center [298, 203] width 172 height 40
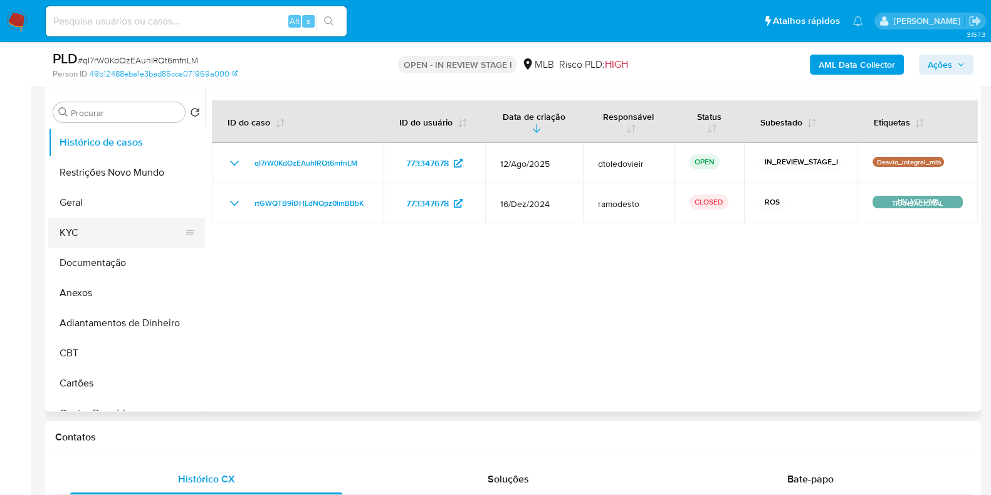
click at [87, 234] on button "KYC" at bounding box center [121, 232] width 147 height 30
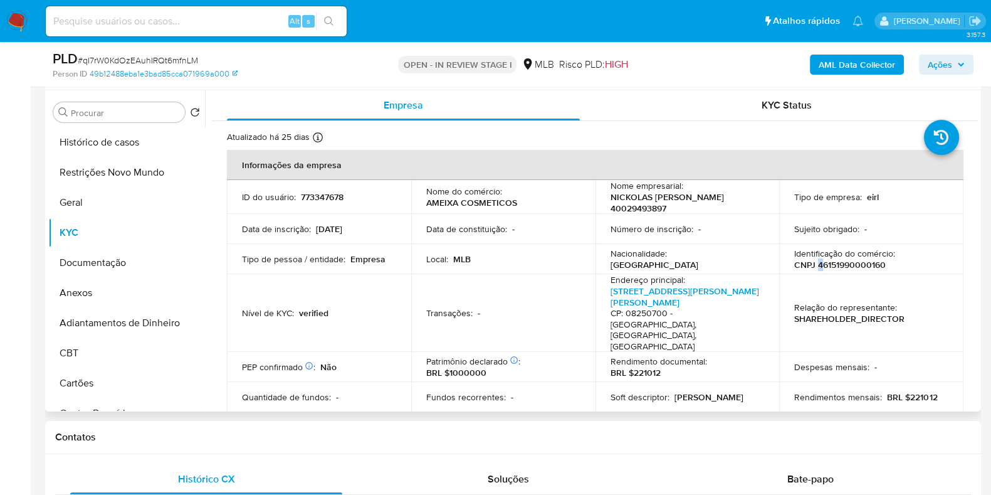
drag, startPoint x: 815, startPoint y: 261, endPoint x: 837, endPoint y: 261, distance: 22.6
click at [829, 261] on p "CNPJ 46151990000160" at bounding box center [840, 264] width 92 height 11
click at [889, 260] on div "Identificação do comércio : CNPJ 46151990000160" at bounding box center [871, 259] width 154 height 23
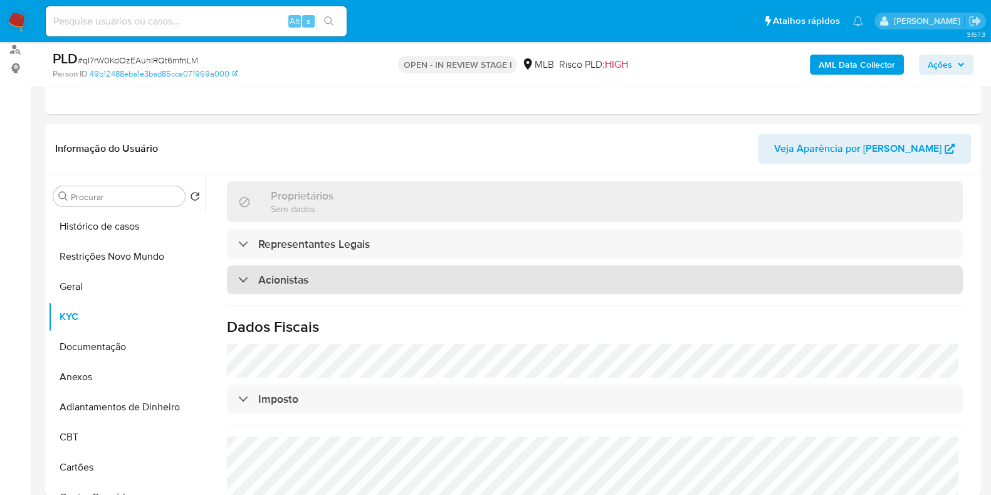
scroll to position [156, 0]
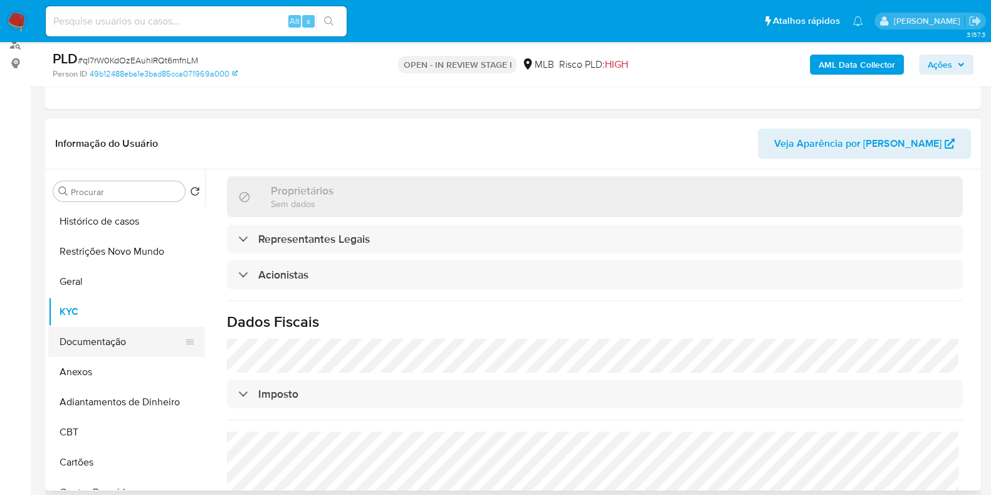
click at [50, 346] on button "Documentação" at bounding box center [121, 342] width 147 height 30
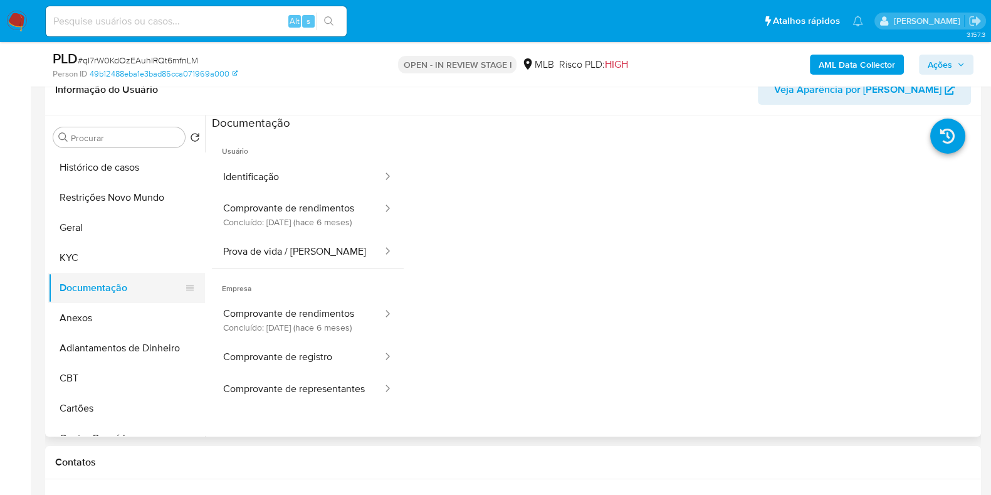
scroll to position [235, 0]
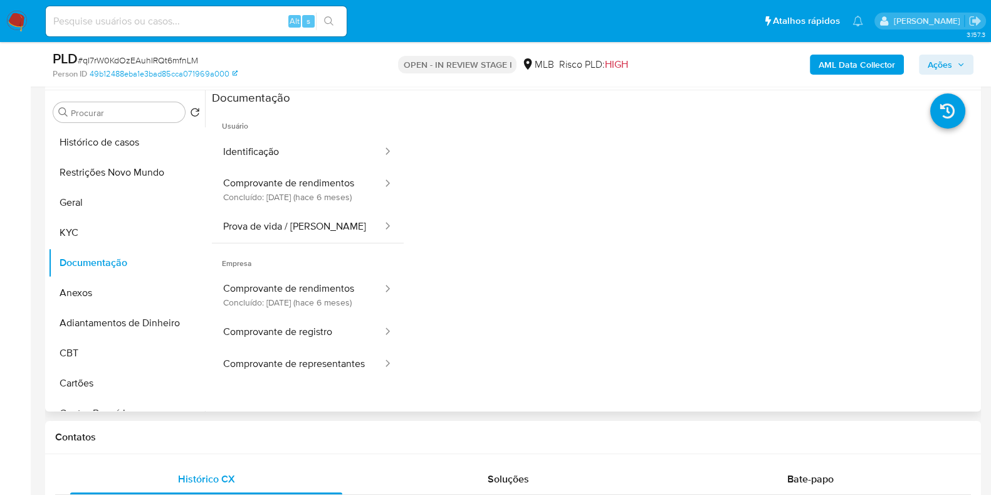
click at [313, 253] on span "Empresa" at bounding box center [308, 258] width 192 height 30
click at [326, 241] on button "Prova de vida / Selfie" at bounding box center [298, 227] width 172 height 32
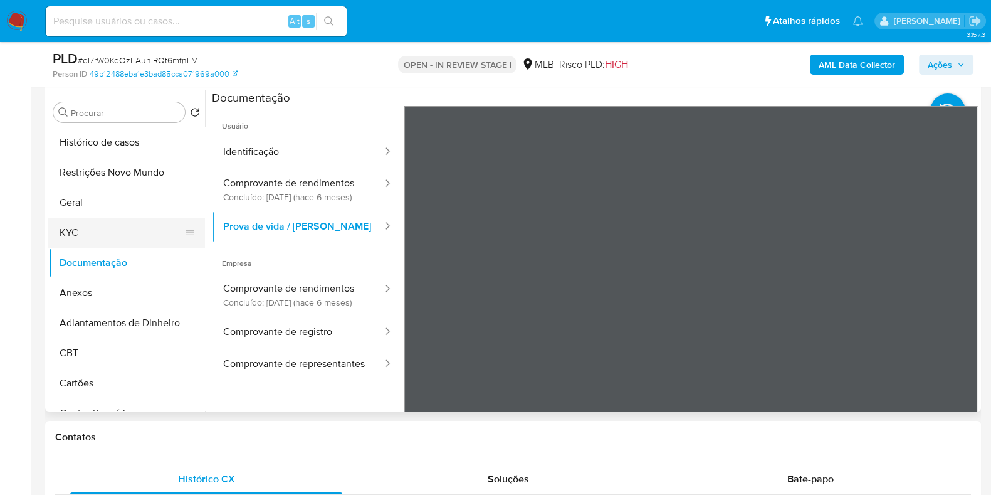
click at [100, 237] on button "KYC" at bounding box center [121, 232] width 147 height 30
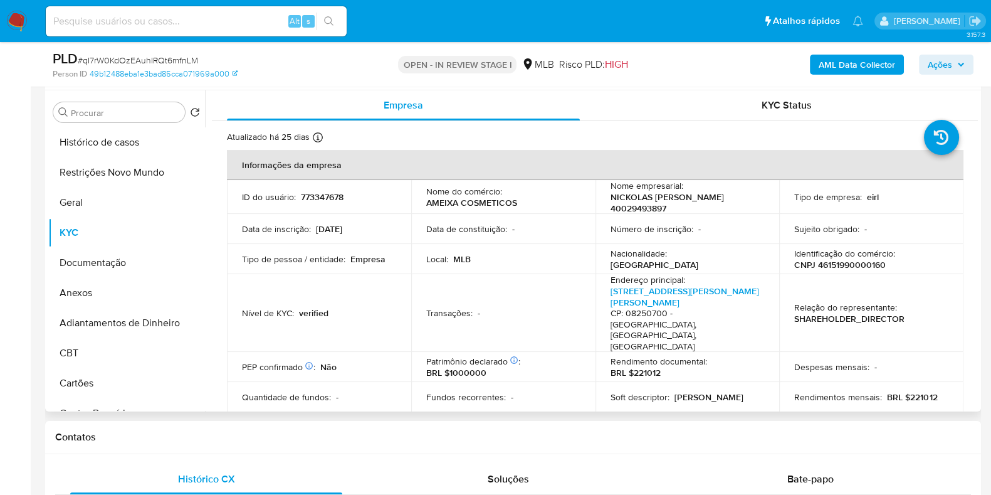
click at [887, 196] on div "Tipo de empresa : eirl" at bounding box center [871, 196] width 154 height 11
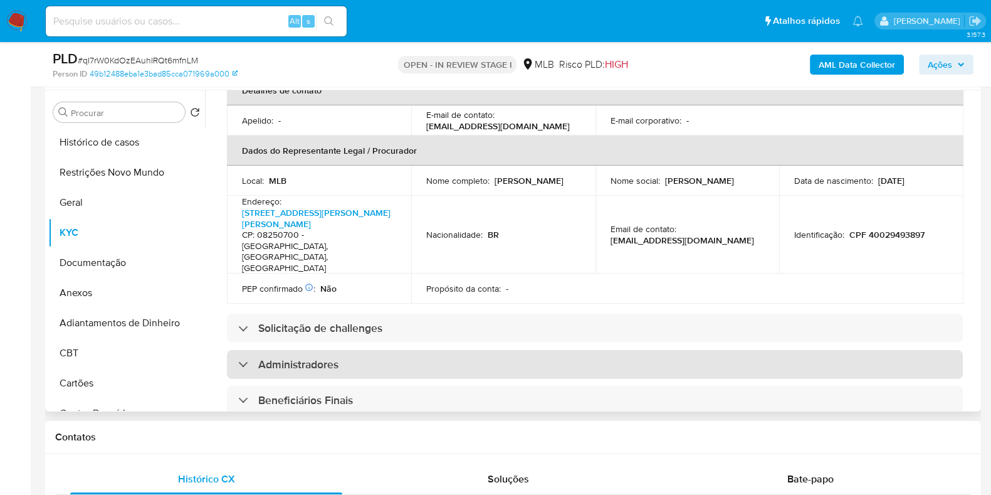
scroll to position [392, 0]
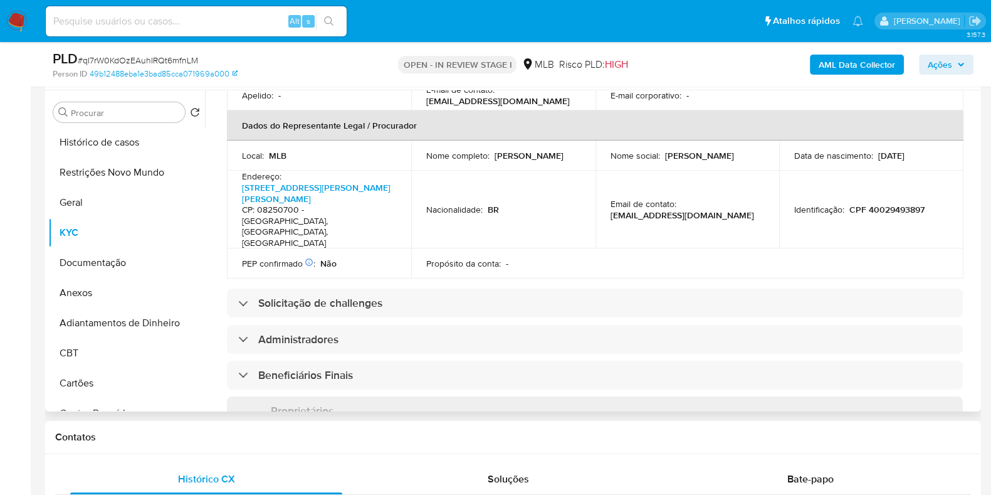
drag, startPoint x: 528, startPoint y: 144, endPoint x: 420, endPoint y: 145, distance: 107.8
click at [420, 145] on td "Nome completo : Nickolas Patrick Ferreira" at bounding box center [503, 155] width 184 height 30
copy p "Nickolas Patrick Ferreira"
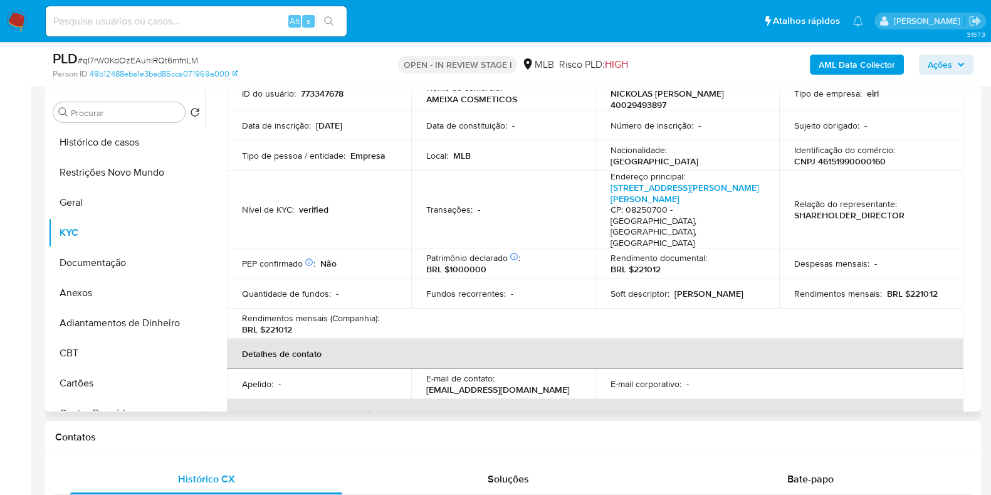
scroll to position [0, 0]
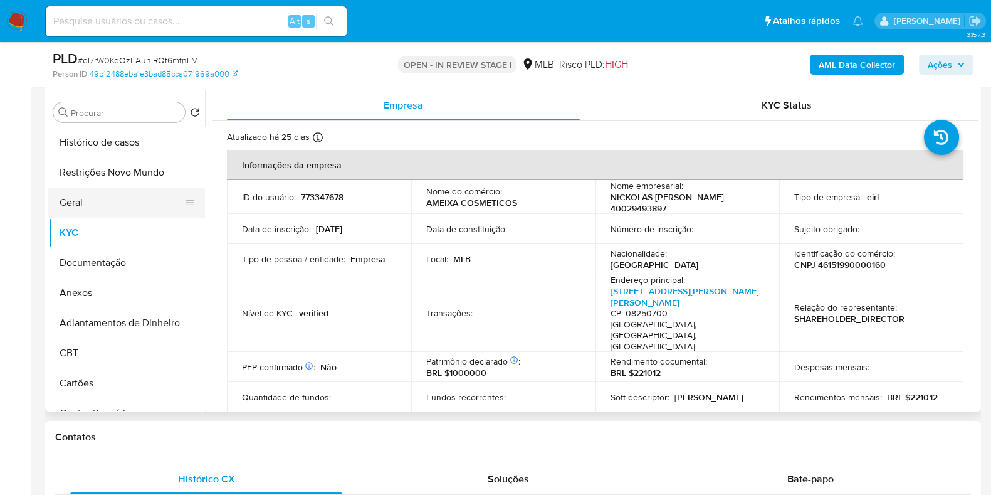
click at [109, 202] on button "Geral" at bounding box center [121, 202] width 147 height 30
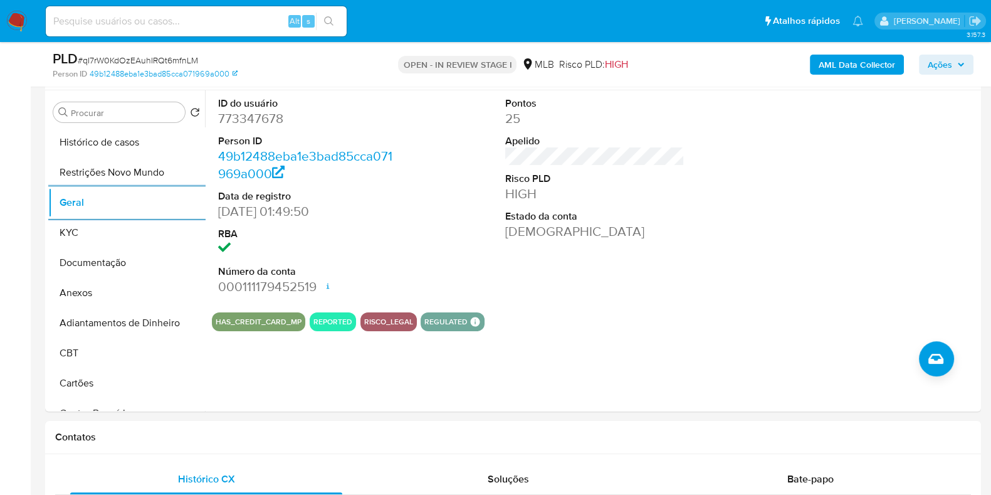
click at [933, 65] on span "Ações" at bounding box center [940, 65] width 24 height 20
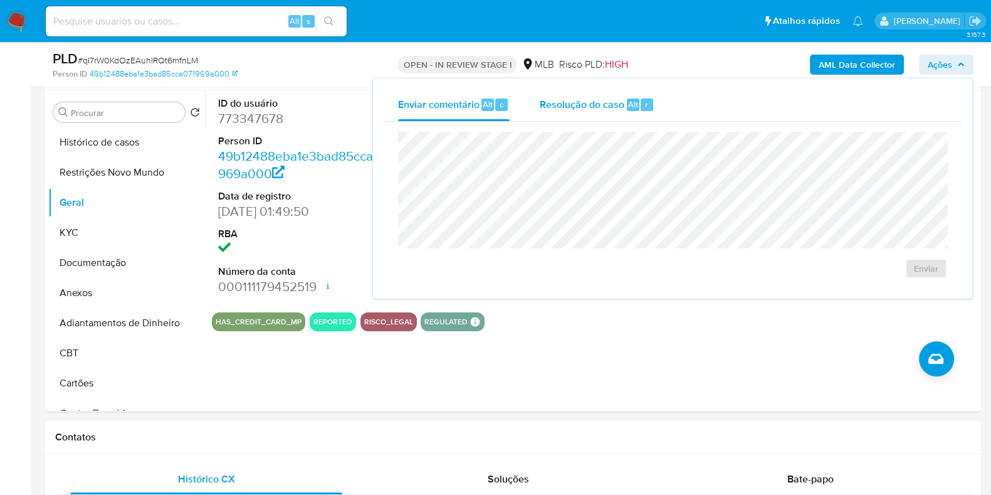
click at [568, 100] on span "Resolução do caso" at bounding box center [582, 104] width 85 height 14
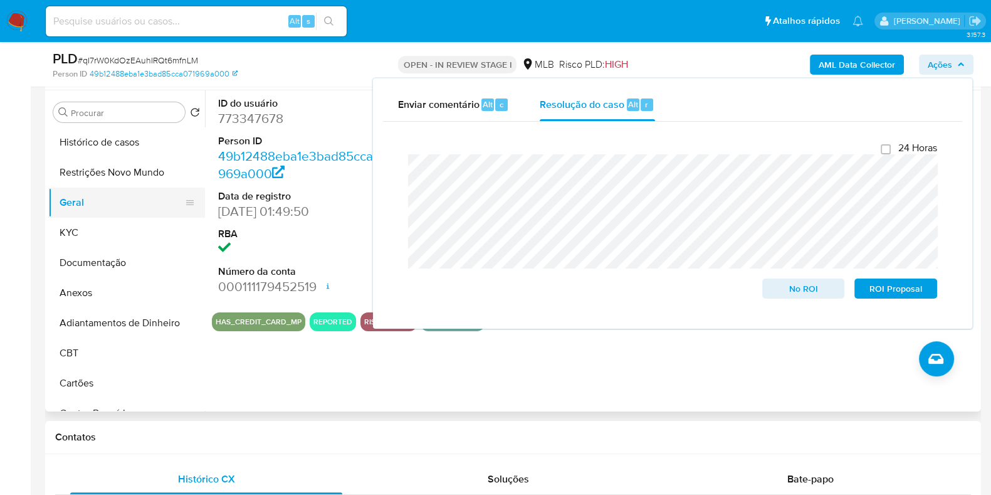
click at [117, 211] on button "Geral" at bounding box center [121, 202] width 147 height 30
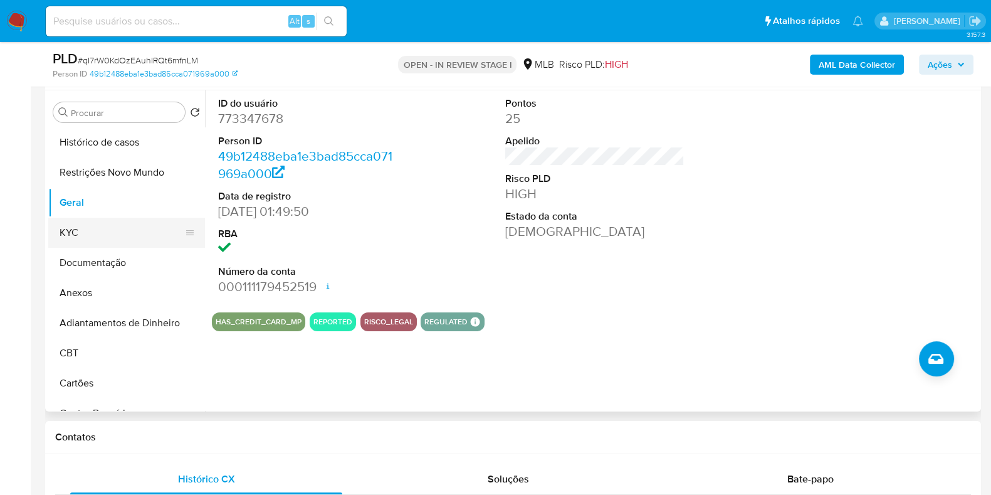
click at [100, 224] on button "KYC" at bounding box center [121, 232] width 147 height 30
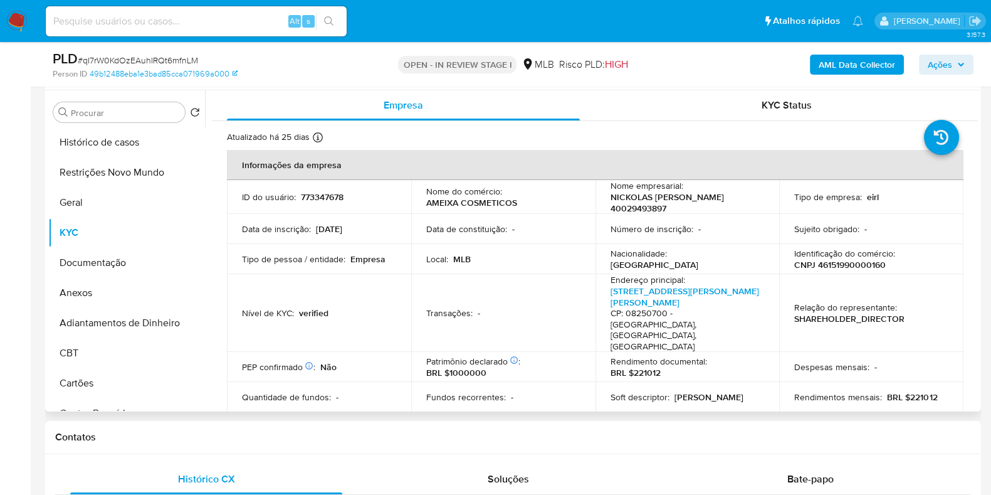
drag, startPoint x: 679, startPoint y: 209, endPoint x: 596, endPoint y: 199, distance: 83.3
click at [596, 199] on td "Nome empresarial : NICKOLAS PATRICK FERREIRA 40029493897" at bounding box center [687, 197] width 184 height 34
click at [844, 259] on p "CNPJ 46151990000160" at bounding box center [840, 264] width 92 height 11
copy p "46151990000160"
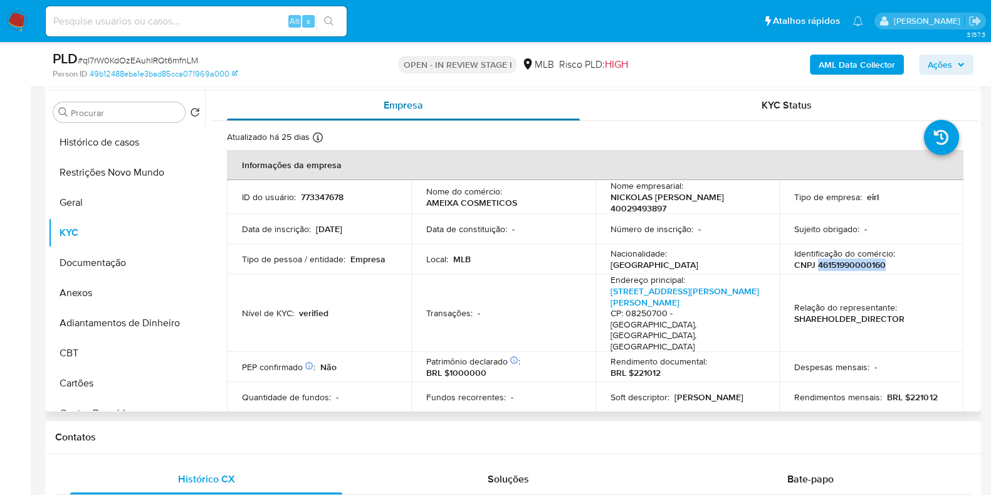
copy p "46151990000160"
click at [111, 175] on button "Restrições Novo Mundo" at bounding box center [121, 172] width 147 height 30
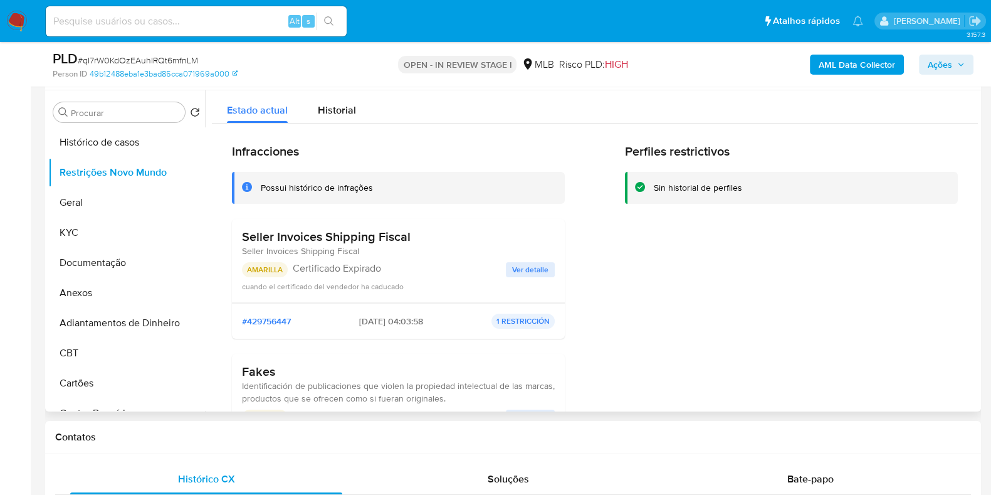
drag, startPoint x: 442, startPoint y: 233, endPoint x: 239, endPoint y: 233, distance: 202.4
click at [239, 233] on div "Seller Invoices Shipping Fiscal Seller Invoices Shipping Fiscal AMARILLA Certif…" at bounding box center [398, 261] width 333 height 84
click at [120, 259] on button "Documentação" at bounding box center [121, 263] width 147 height 30
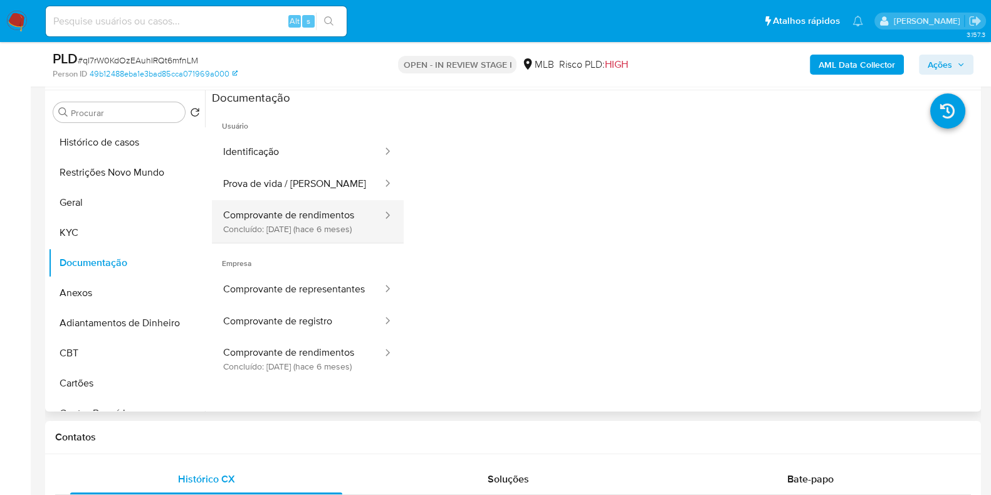
click at [295, 216] on button "Comprovante de rendimentos Concluído: 06/03/2025 (hace 6 meses)" at bounding box center [298, 221] width 172 height 43
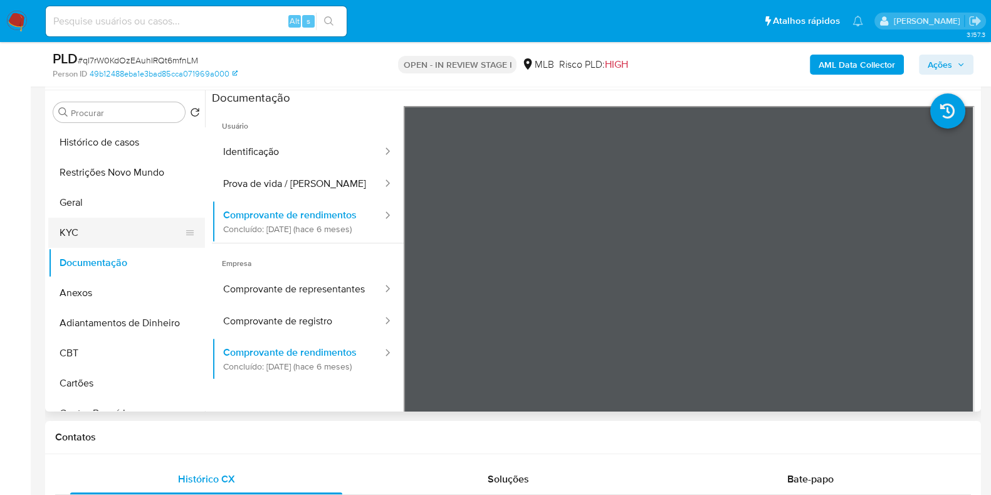
click at [113, 232] on button "KYC" at bounding box center [121, 232] width 147 height 30
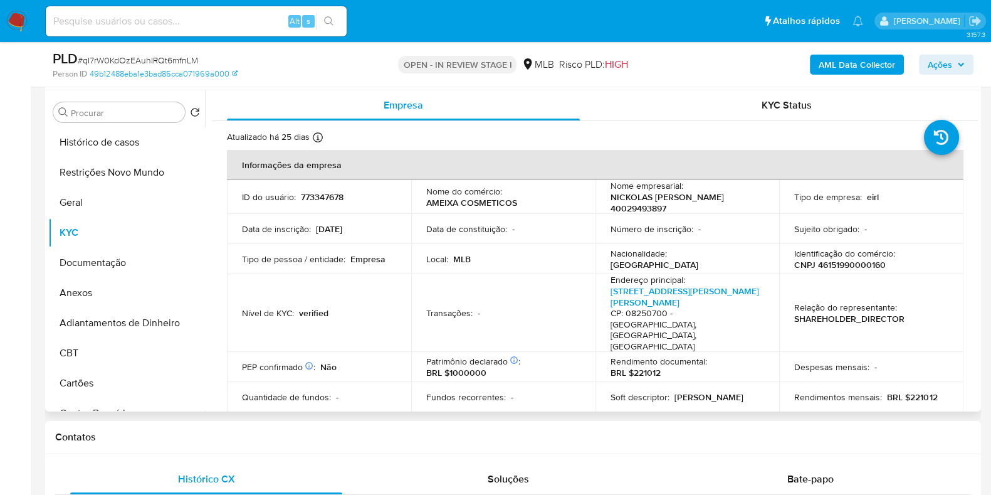
click at [850, 268] on p "CNPJ 46151990000160" at bounding box center [840, 264] width 92 height 11
copy p "46151990000160"
click at [946, 61] on span "Ações" at bounding box center [940, 65] width 24 height 20
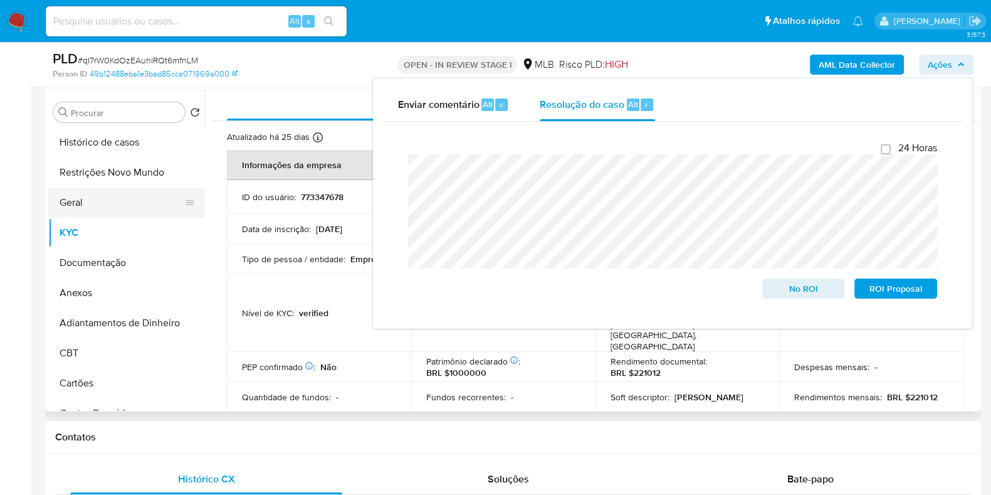
click at [77, 201] on button "Geral" at bounding box center [121, 202] width 147 height 30
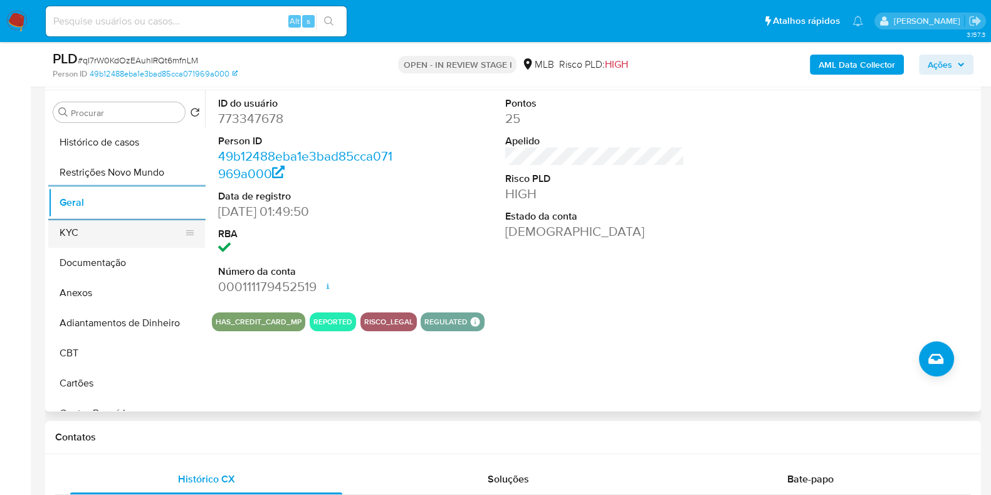
click at [70, 224] on button "KYC" at bounding box center [121, 232] width 147 height 30
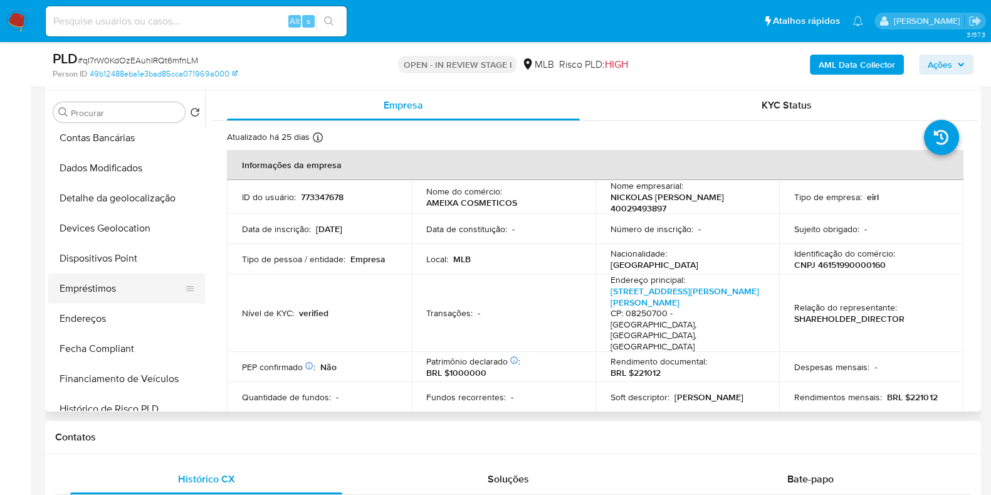
scroll to position [313, 0]
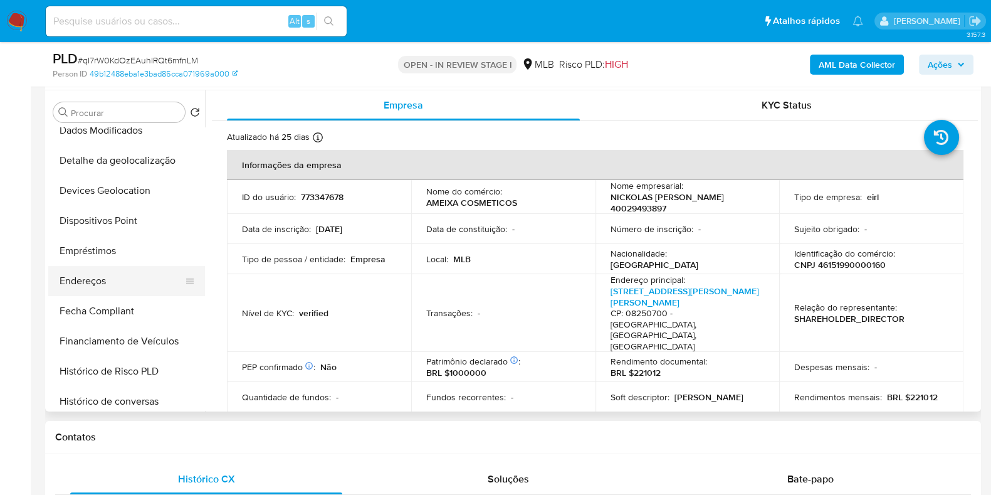
click at [120, 283] on button "Endereços" at bounding box center [121, 281] width 147 height 30
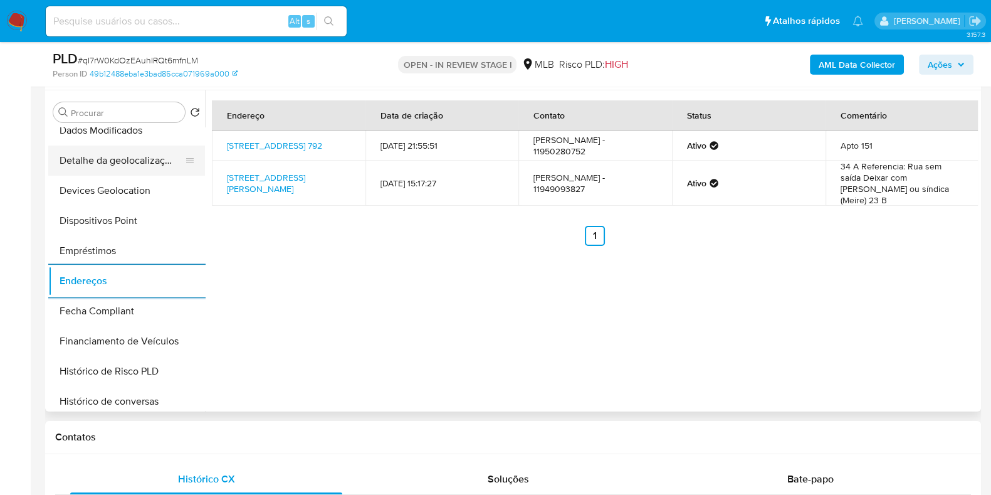
drag, startPoint x: 101, startPoint y: 180, endPoint x: 113, endPoint y: 169, distance: 16.4
click at [101, 179] on button "Devices Geolocation" at bounding box center [126, 190] width 157 height 30
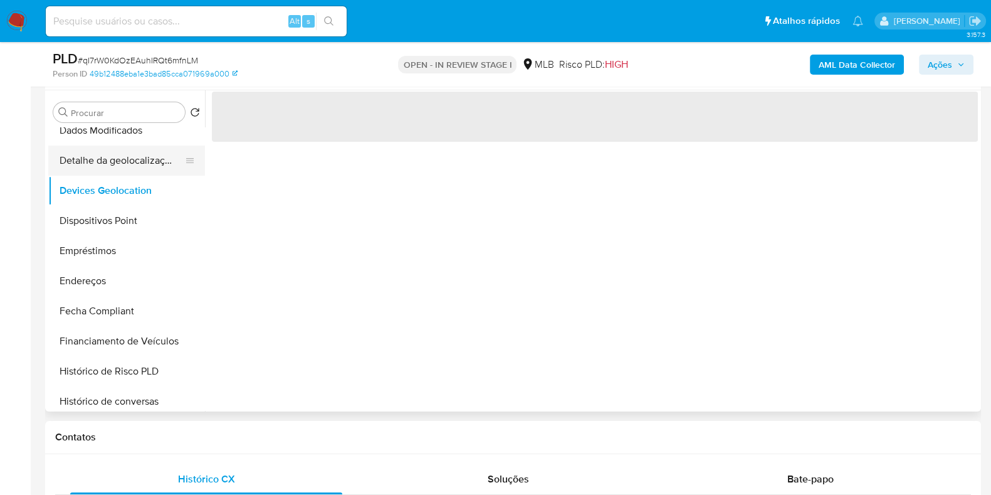
click at [124, 157] on button "Detalhe da geolocalização" at bounding box center [121, 160] width 147 height 30
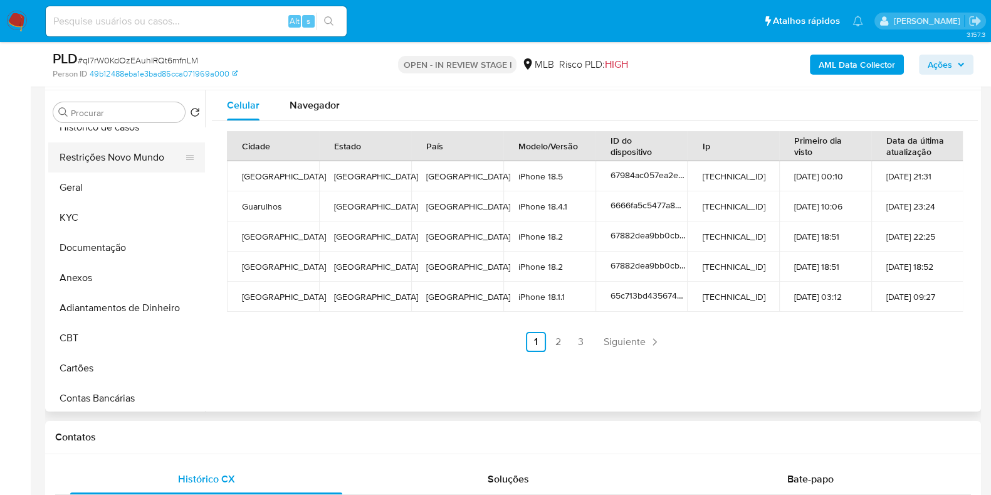
scroll to position [0, 0]
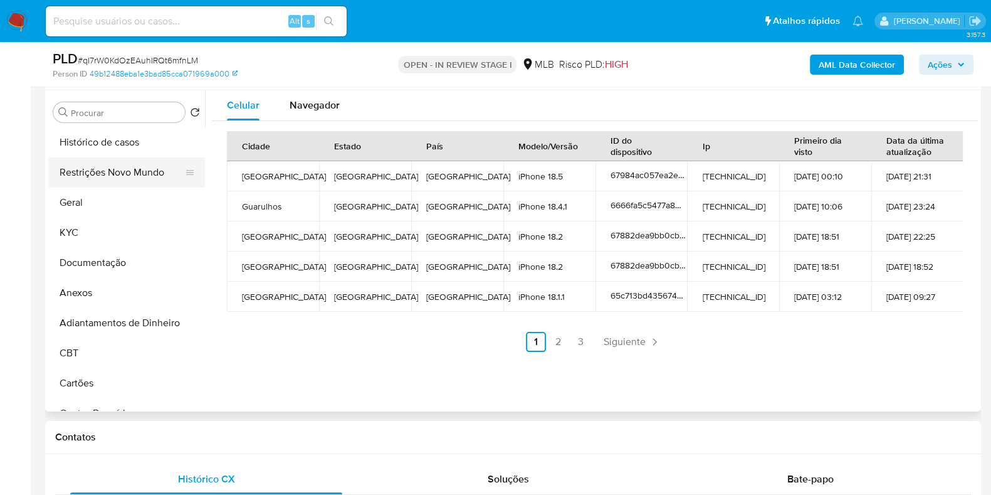
click at [122, 179] on button "Restrições Novo Mundo" at bounding box center [121, 172] width 147 height 30
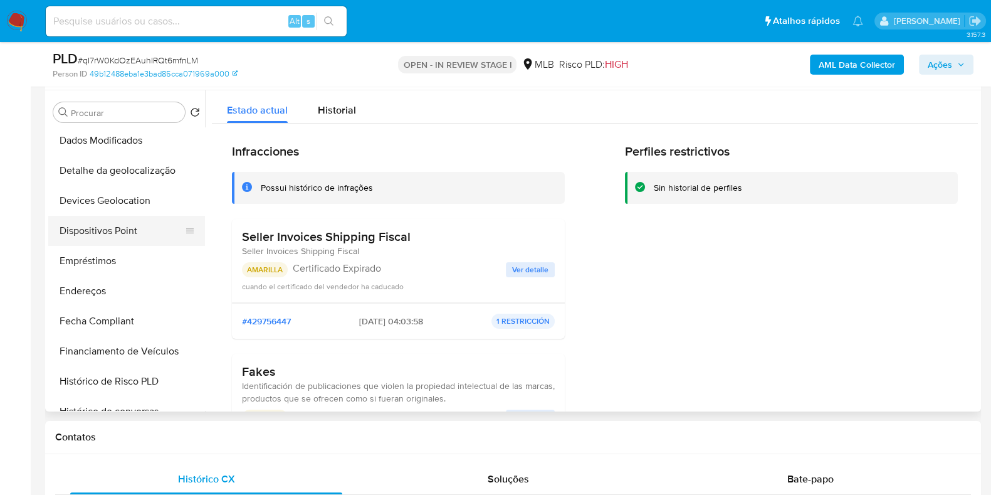
scroll to position [313, 0]
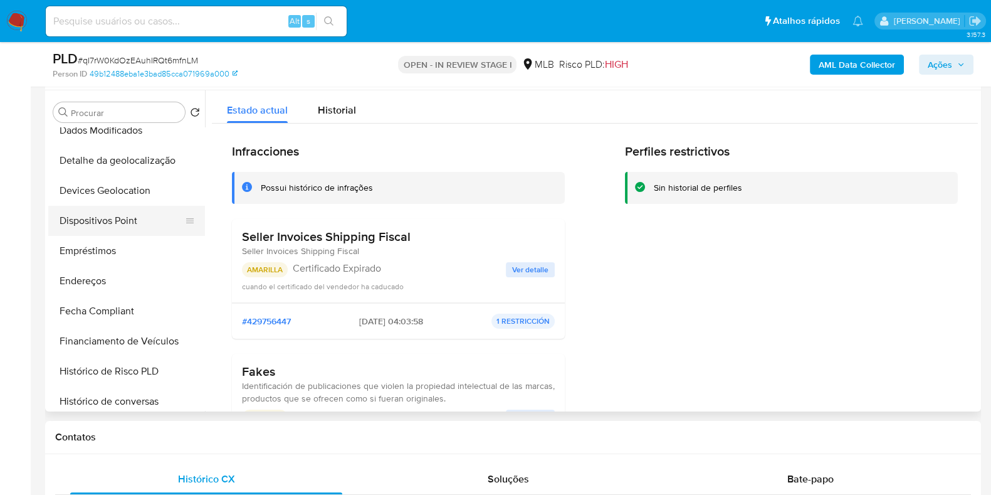
click at [116, 214] on button "Dispositivos Point" at bounding box center [121, 221] width 147 height 30
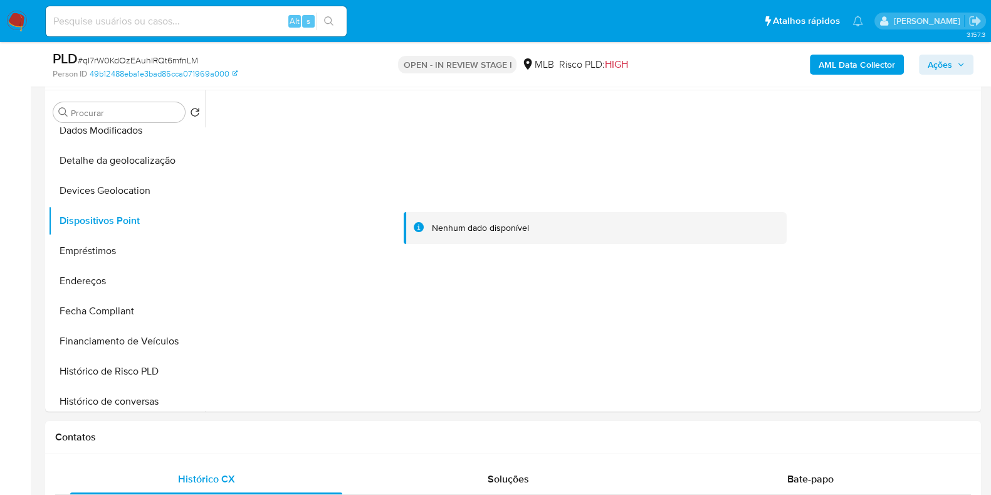
click at [849, 64] on b "AML Data Collector" at bounding box center [857, 65] width 76 height 20
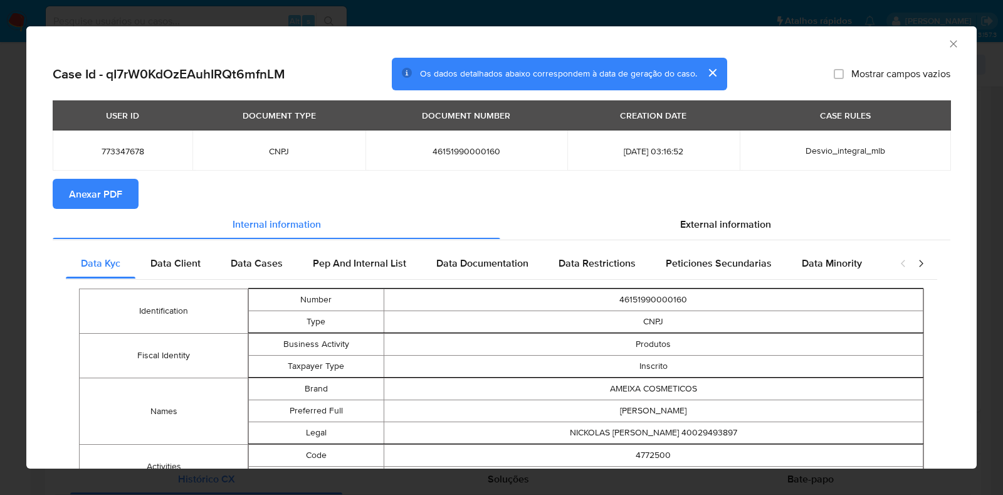
click at [60, 201] on button "Anexar PDF" at bounding box center [96, 194] width 86 height 30
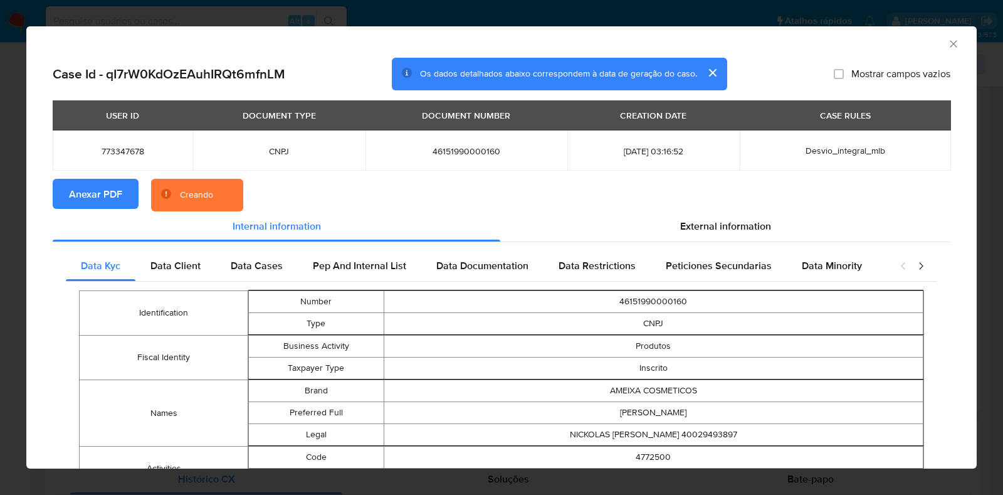
click at [0, 224] on div "AML Data Collector Case Id - qI7rW0KdOzEAuhIRQt6mfnLM Os dados detalhados abaix…" at bounding box center [501, 247] width 1003 height 495
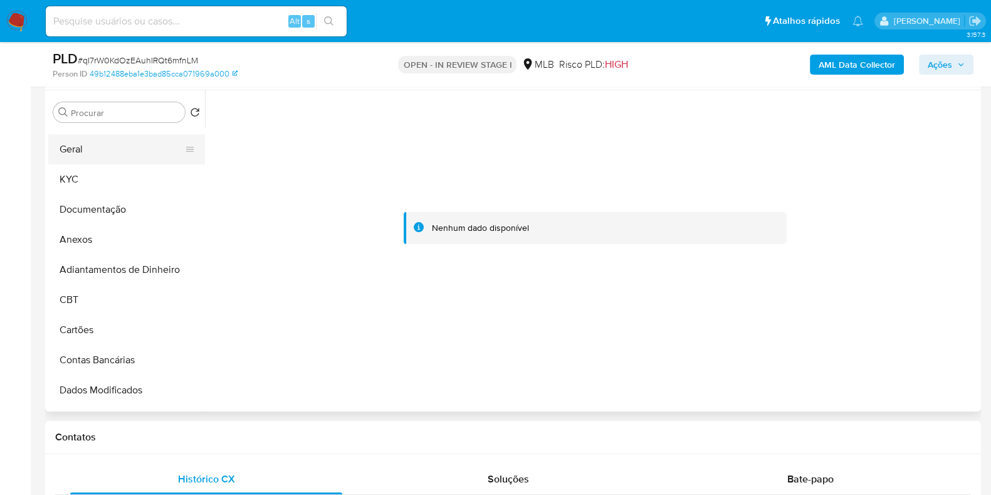
scroll to position [0, 0]
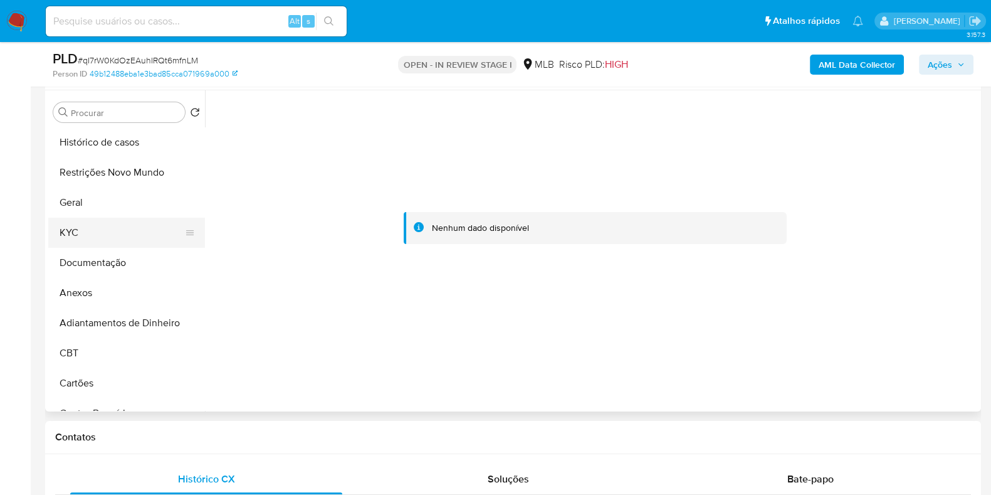
drag, startPoint x: 101, startPoint y: 211, endPoint x: 101, endPoint y: 226, distance: 15.0
click at [100, 211] on button "Geral" at bounding box center [126, 202] width 157 height 30
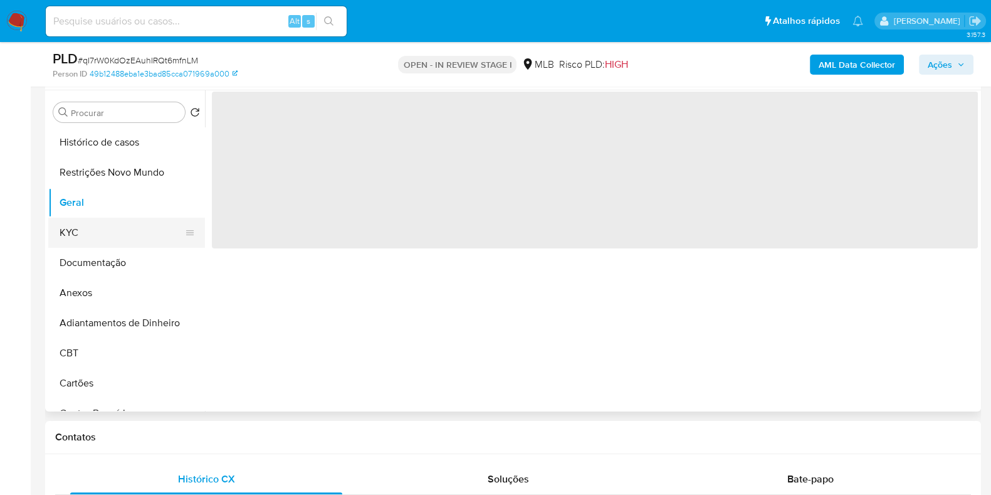
click at [101, 227] on button "KYC" at bounding box center [121, 232] width 147 height 30
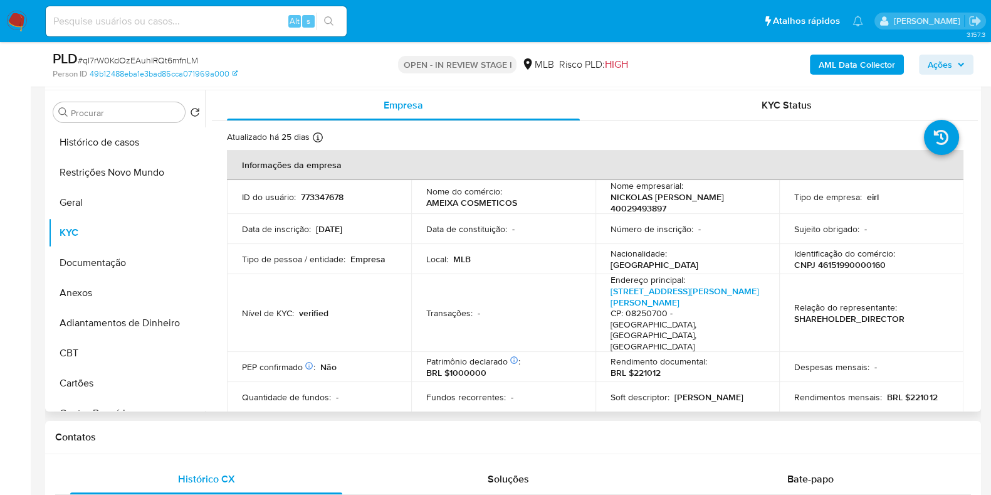
drag, startPoint x: 673, startPoint y: 213, endPoint x: 599, endPoint y: 200, distance: 75.7
click at [599, 200] on td "Nome empresarial : NICKOLAS PATRICK FERREIRA 40029493897" at bounding box center [687, 197] width 184 height 34
copy p "[PERSON_NAME] 40029493897"
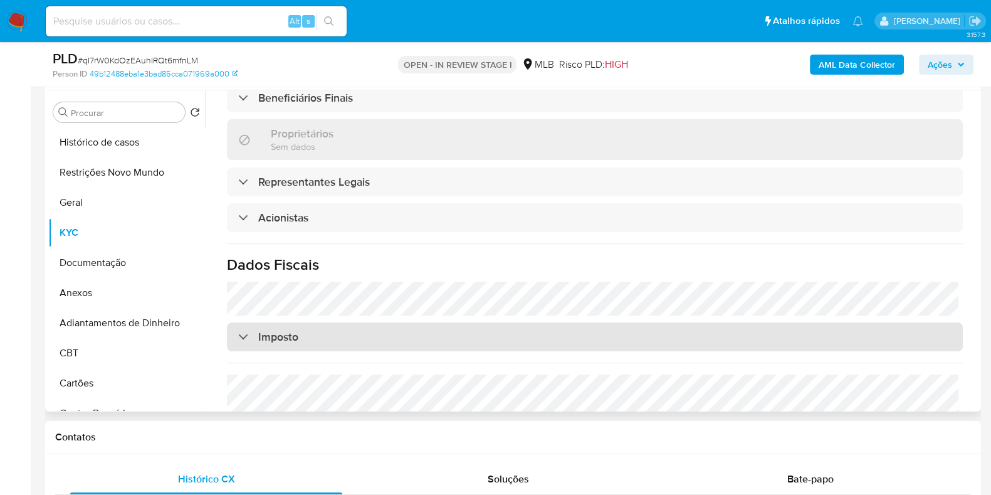
scroll to position [691, 0]
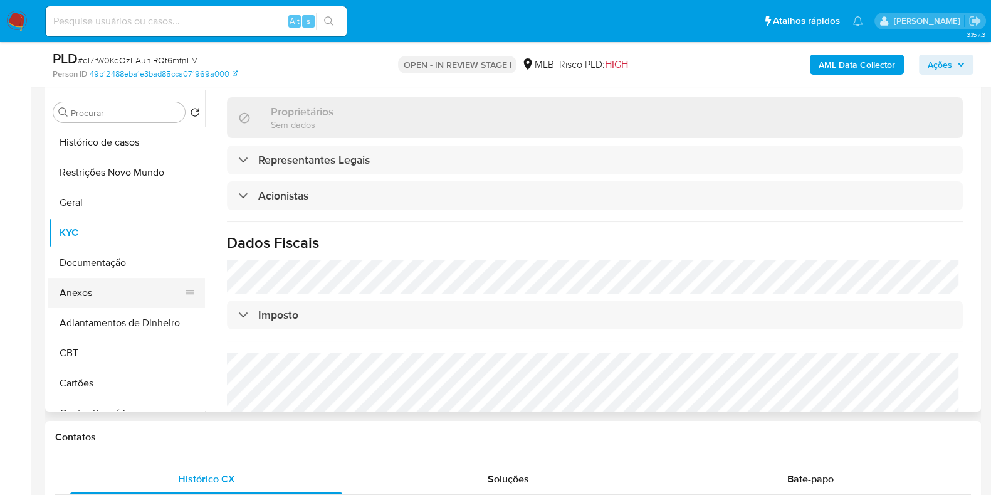
click at [110, 290] on button "Anexos" at bounding box center [121, 293] width 147 height 30
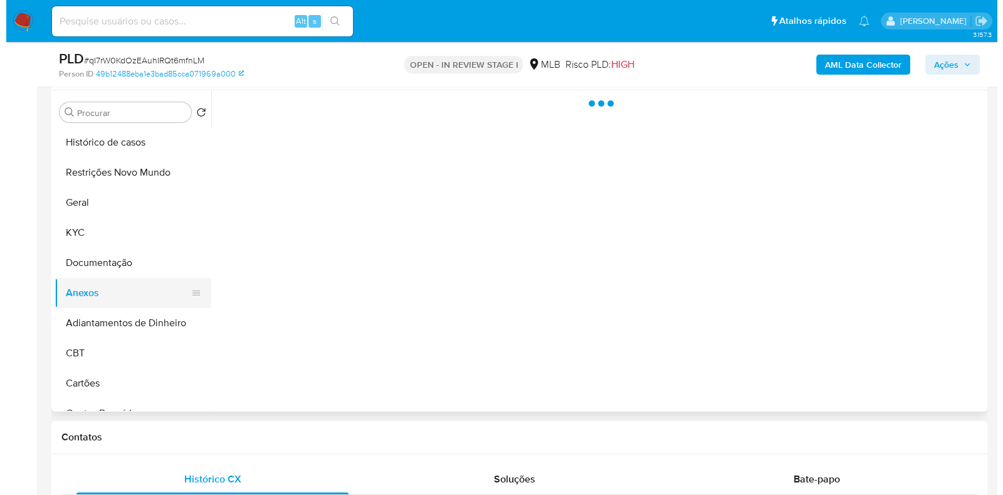
scroll to position [0, 0]
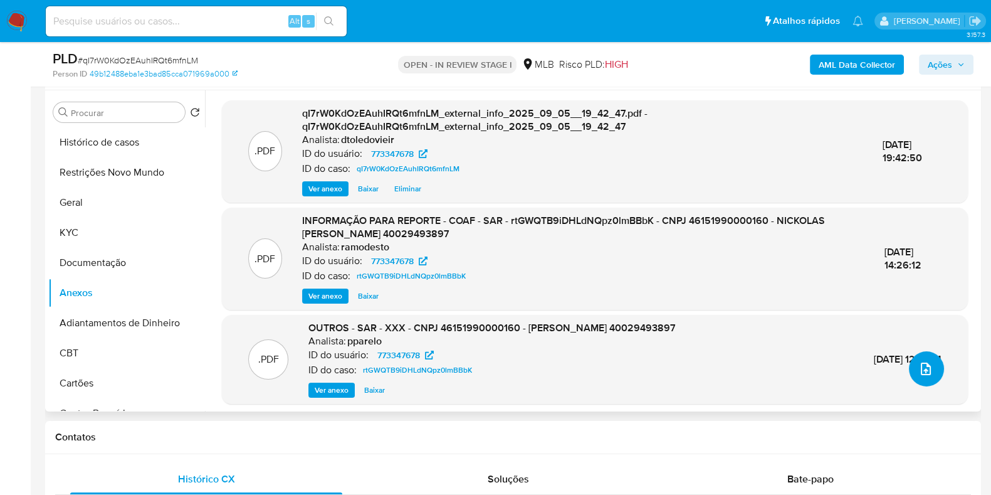
click at [918, 374] on icon "upload-file" at bounding box center [925, 368] width 15 height 15
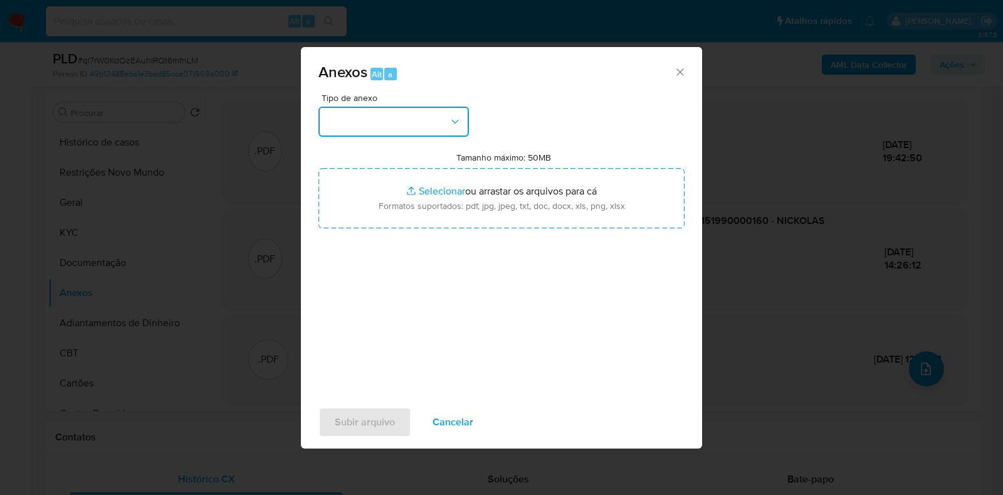
click at [380, 122] on button "button" at bounding box center [393, 122] width 150 height 30
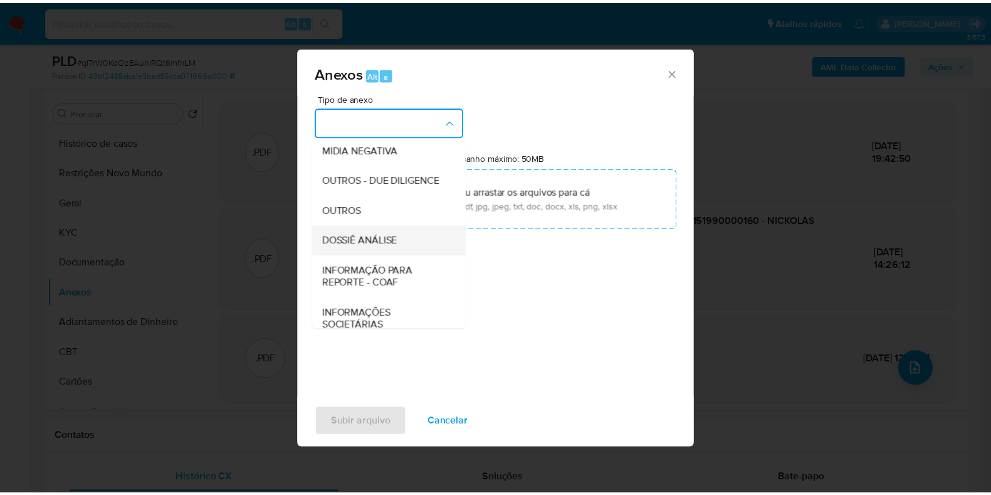
scroll to position [193, 0]
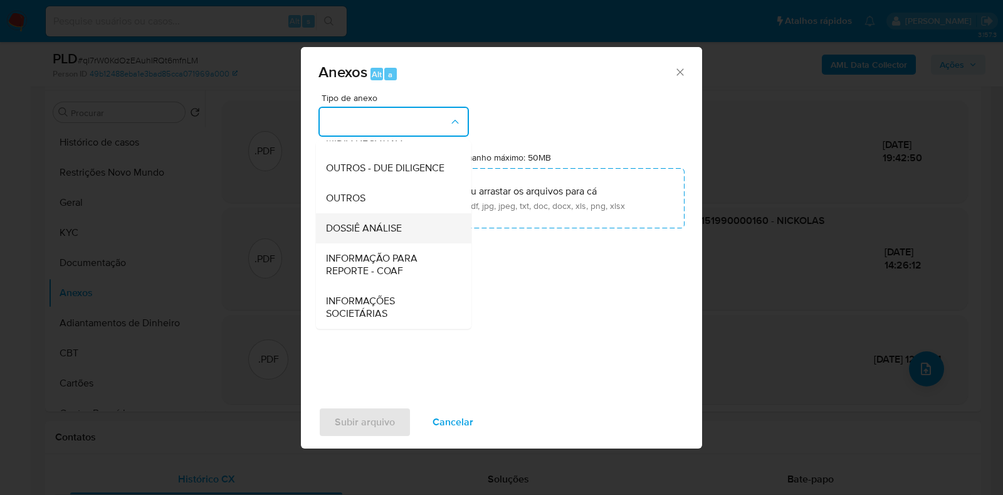
click at [359, 224] on span "DOSSIÊ ANÁLISE" at bounding box center [364, 228] width 76 height 13
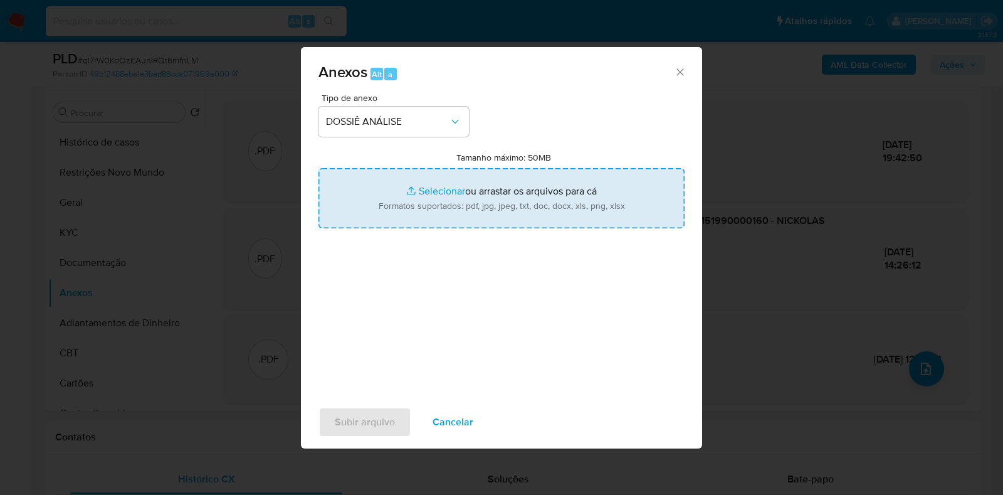
type input "C:\fakepath\2.ª SAR - CNPJ 46151990000160 - NICKOLAS PATRICK FERREIRA 400294938…"
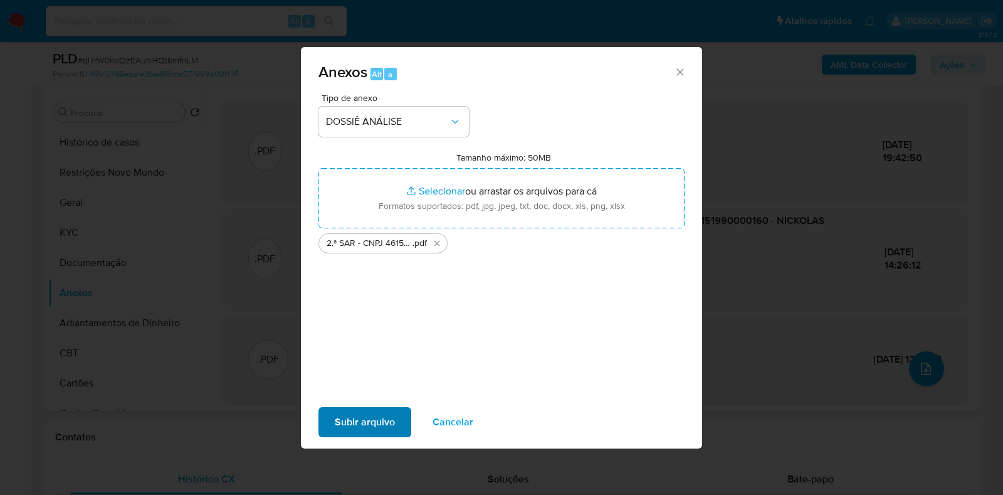
drag, startPoint x: 340, startPoint y: 408, endPoint x: 347, endPoint y: 429, distance: 22.0
click at [340, 409] on div "Subir arquivo Cancelar" at bounding box center [501, 422] width 401 height 48
click at [349, 430] on span "Subir arquivo" at bounding box center [365, 422] width 60 height 28
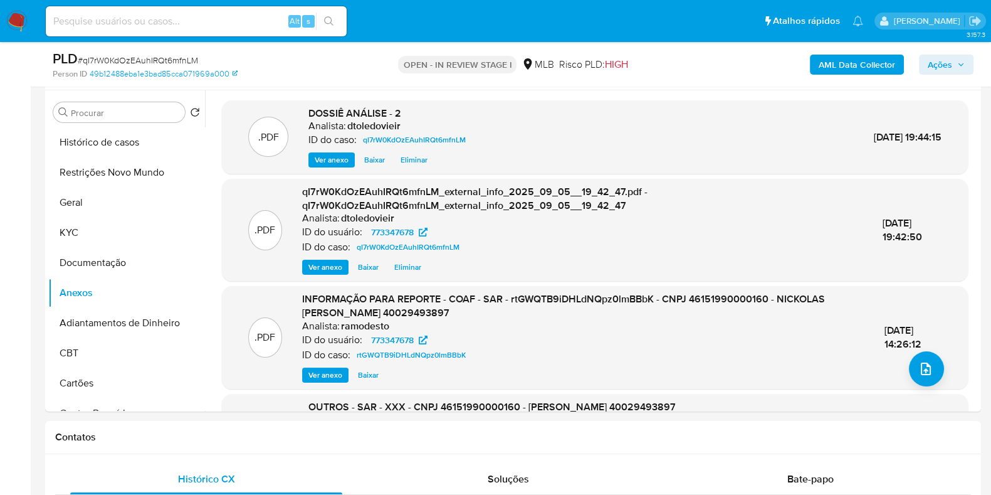
click at [972, 71] on button "Ações" at bounding box center [946, 65] width 55 height 20
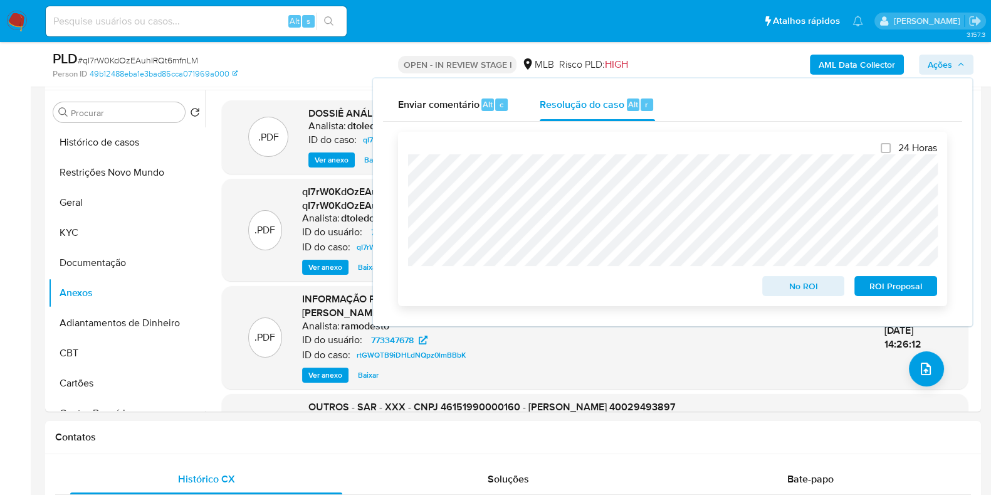
click at [901, 292] on span "ROI Proposal" at bounding box center [895, 286] width 65 height 18
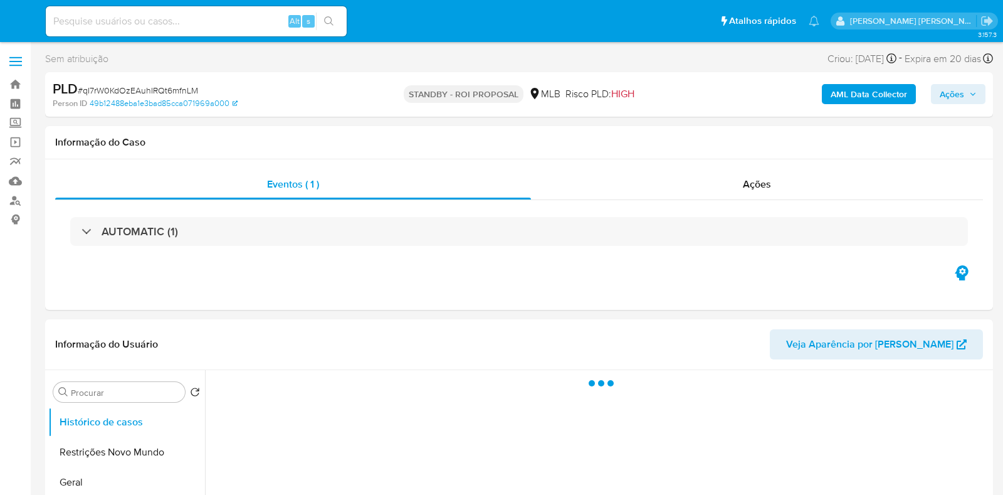
select select "10"
